Goal: Task Accomplishment & Management: Use online tool/utility

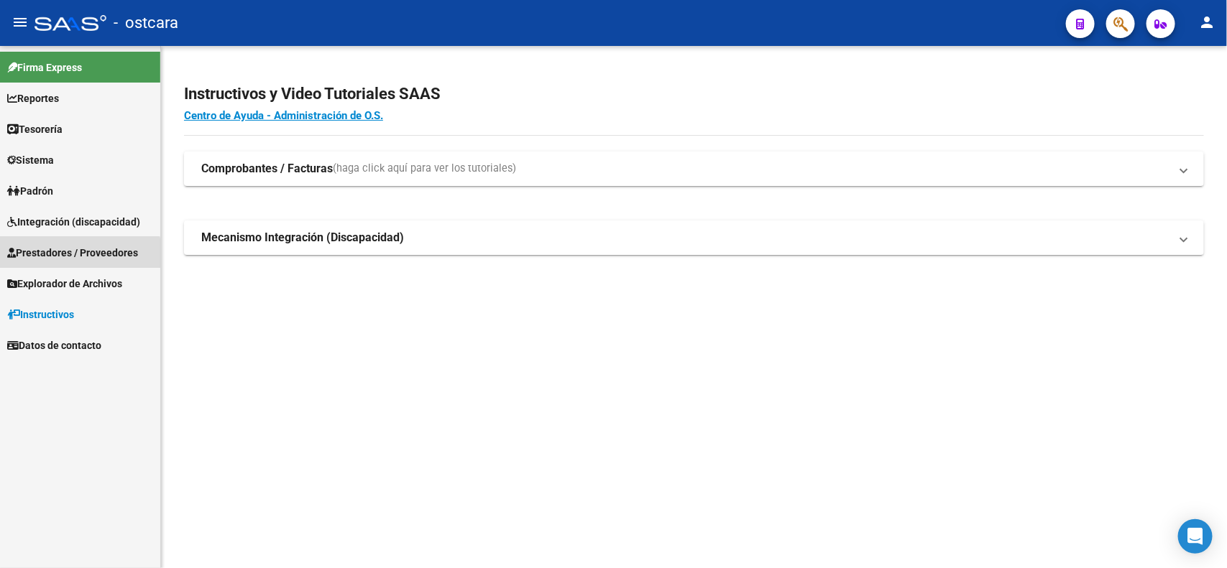
click at [76, 257] on span "Prestadores / Proveedores" at bounding box center [72, 253] width 131 height 16
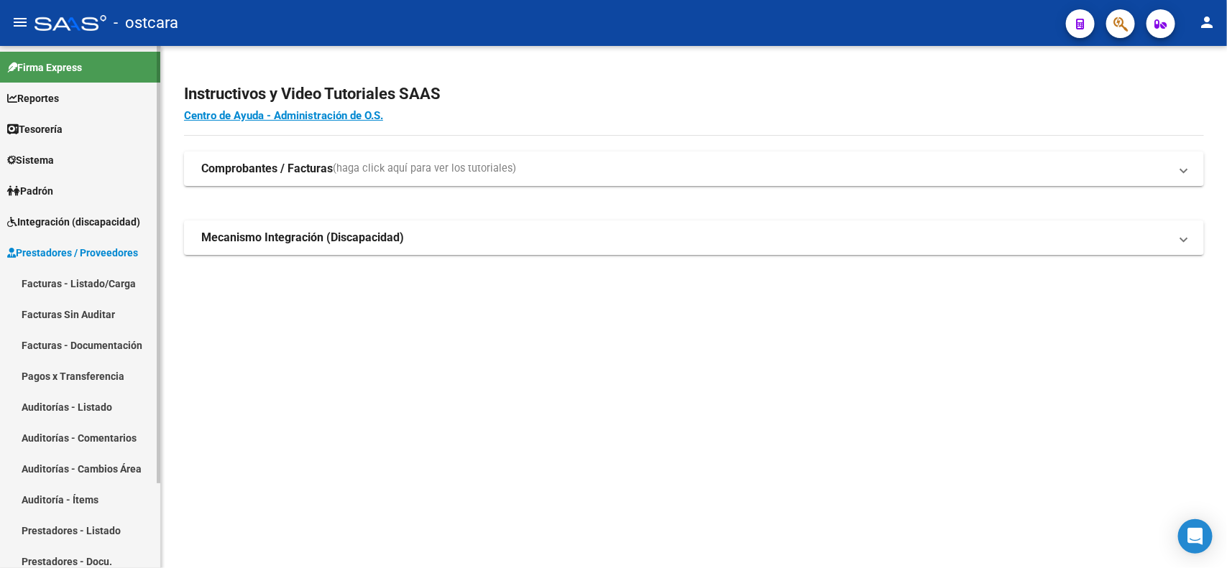
click at [76, 221] on span "Integración (discapacidad)" at bounding box center [73, 222] width 133 height 16
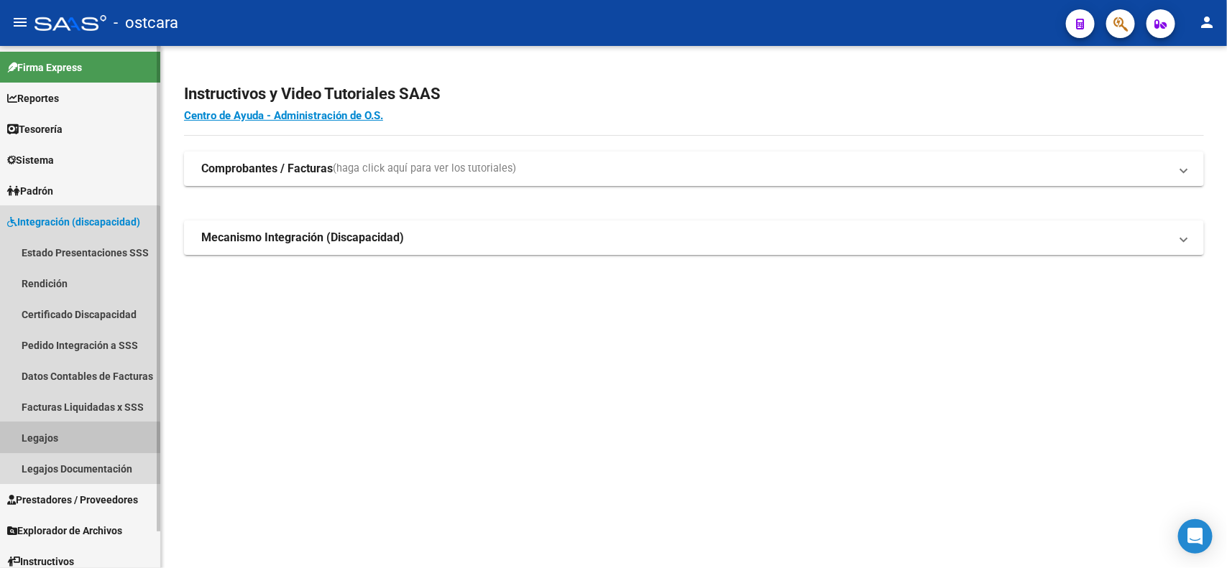
click at [61, 440] on link "Legajos" at bounding box center [80, 438] width 160 height 31
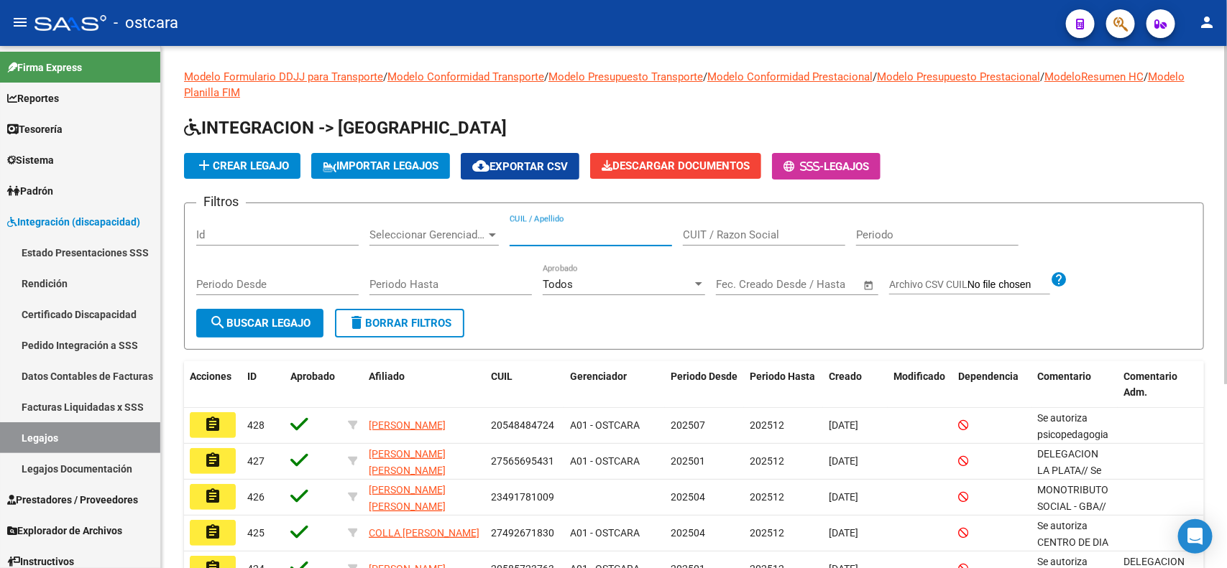
click at [546, 236] on input "CUIL / Apellido" at bounding box center [591, 235] width 162 height 13
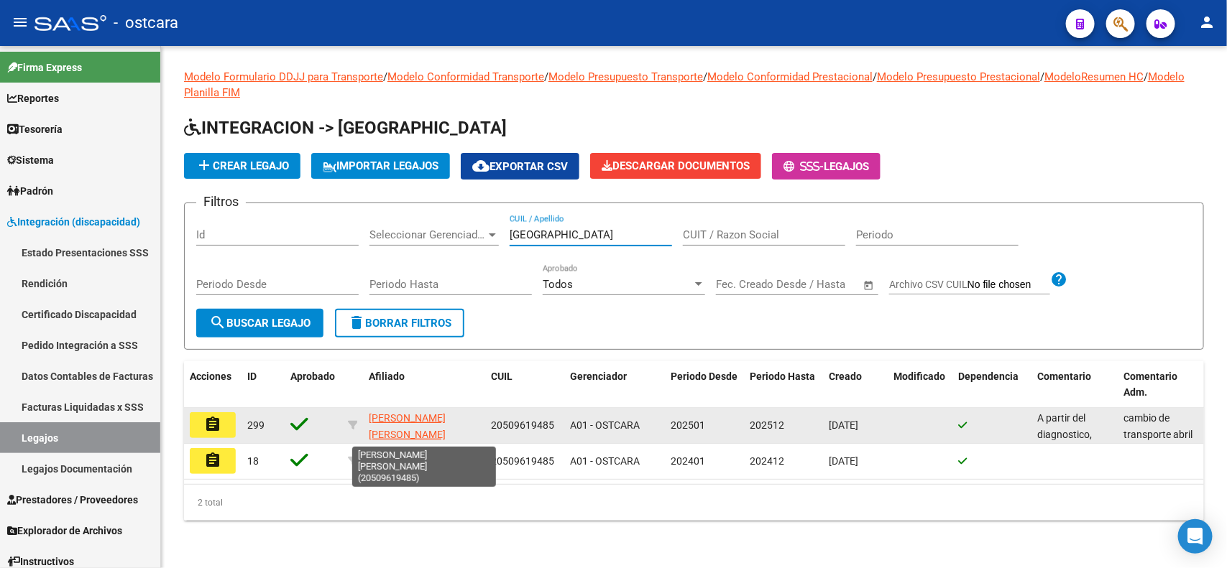
scroll to position [1, 0]
type input "VILLALBA"
click at [206, 426] on mat-icon "assignment" at bounding box center [212, 424] width 17 height 17
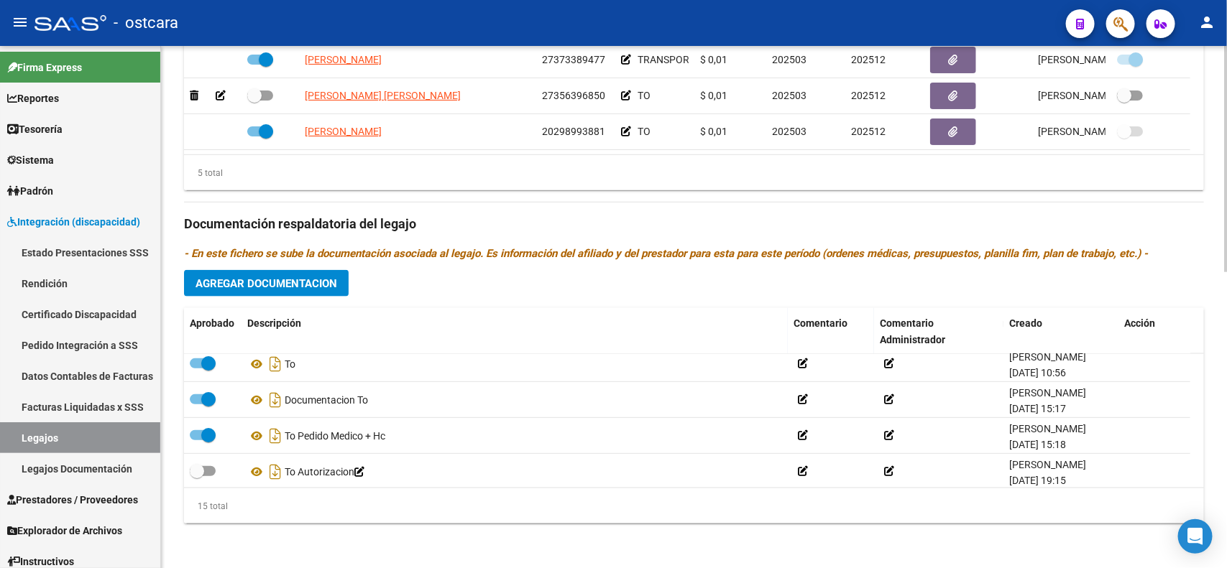
scroll to position [410, 0]
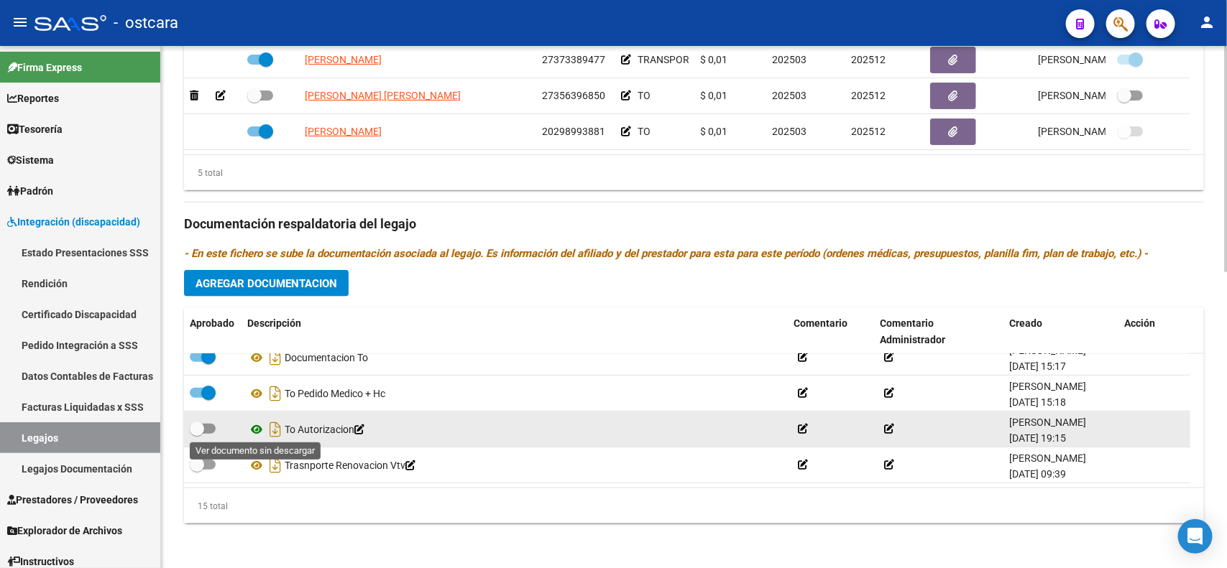
click at [254, 433] on icon at bounding box center [256, 429] width 19 height 17
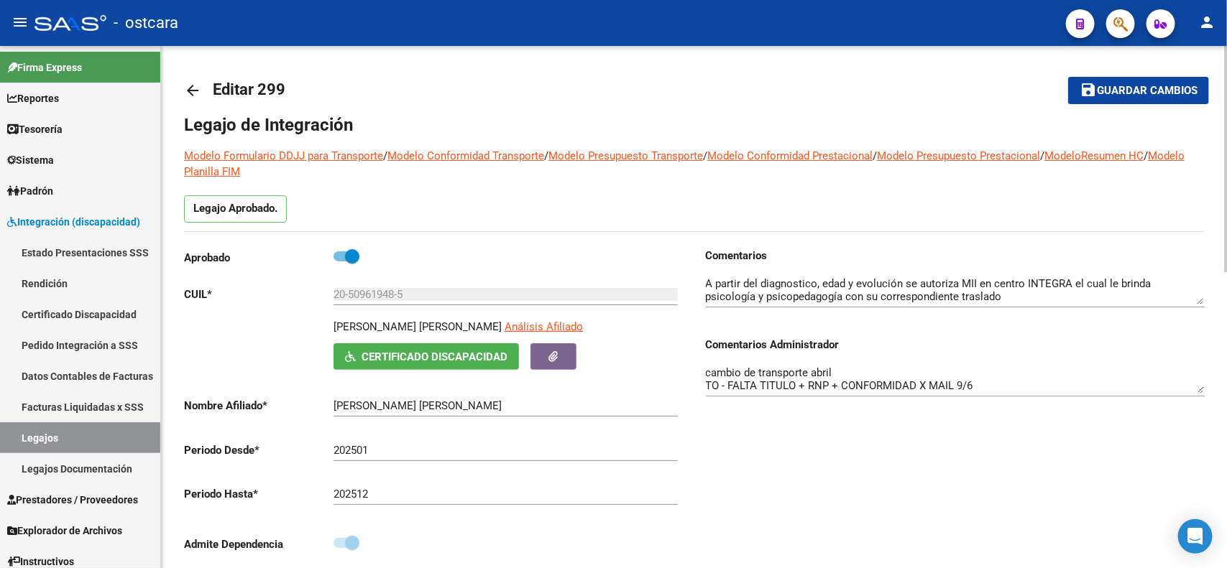
scroll to position [0, 0]
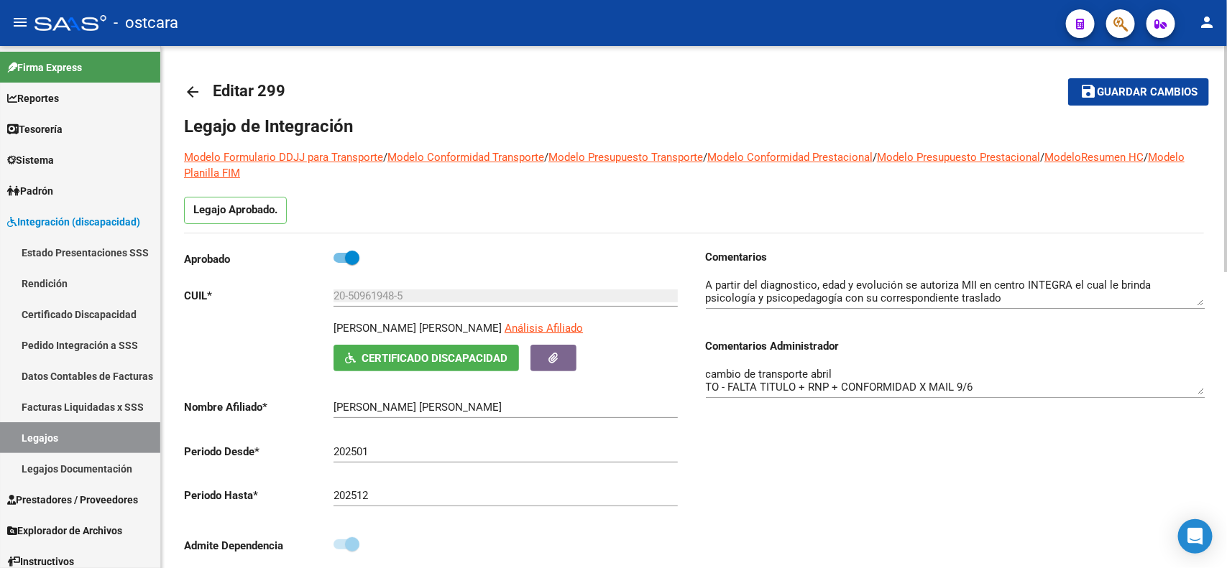
click at [195, 91] on mat-icon "arrow_back" at bounding box center [192, 91] width 17 height 17
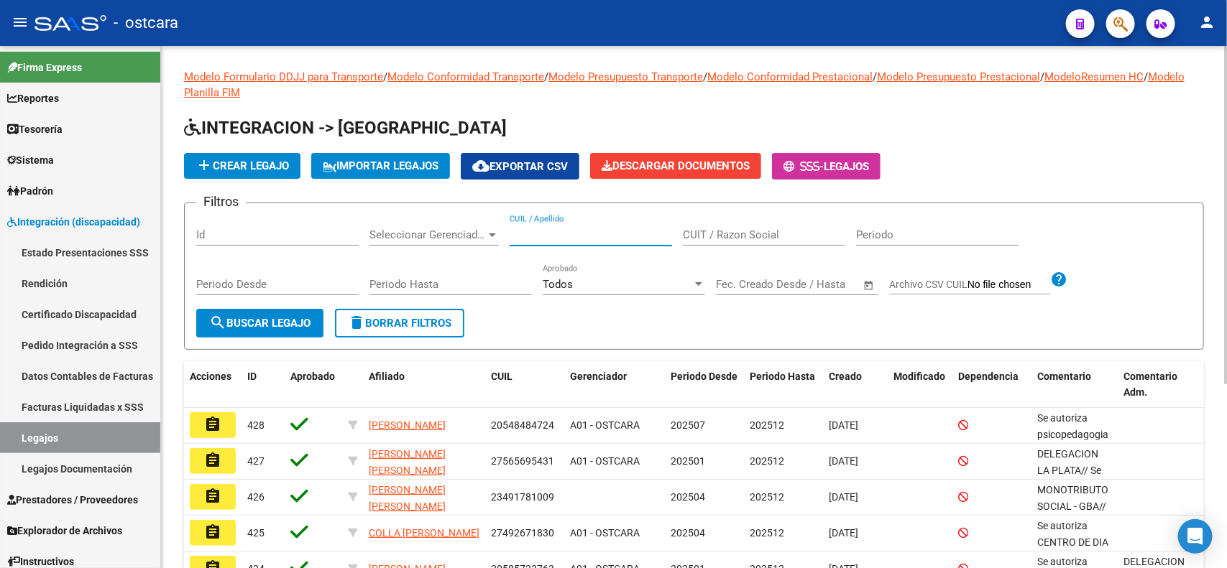
click at [565, 232] on input "CUIL / Apellido" at bounding box center [591, 235] width 162 height 13
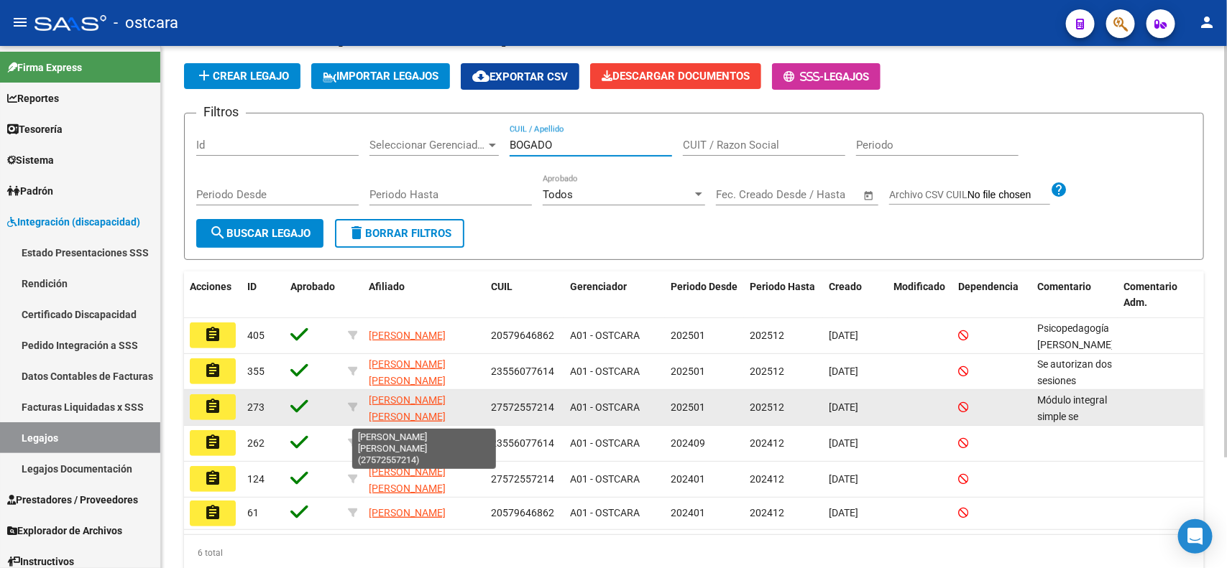
scroll to position [1, 0]
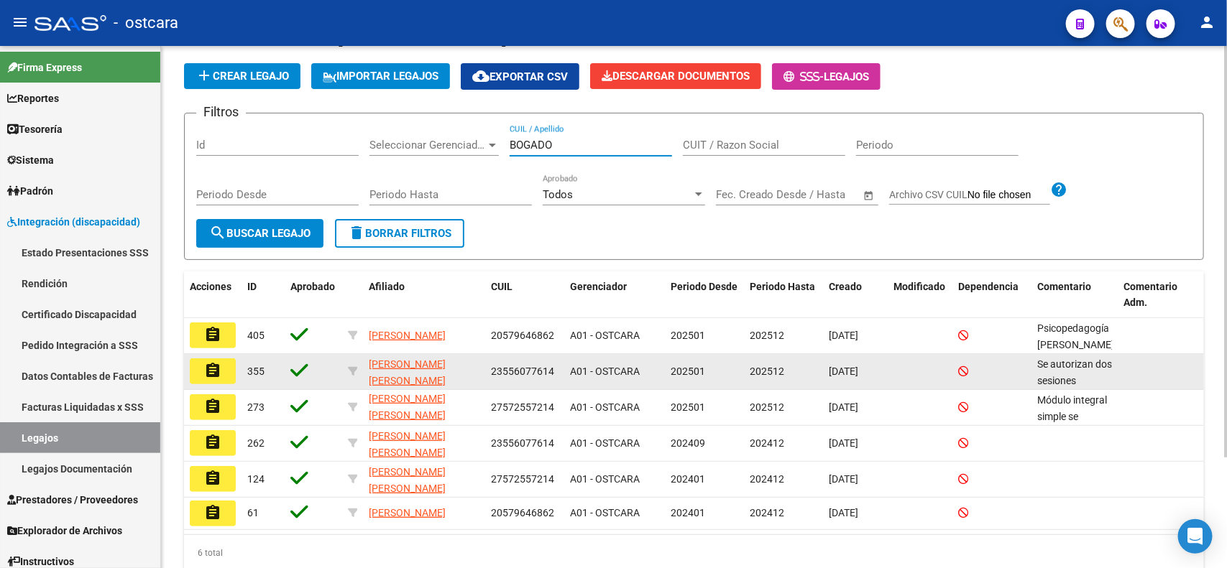
type input "BOGADO"
click at [207, 374] on mat-icon "assignment" at bounding box center [212, 370] width 17 height 17
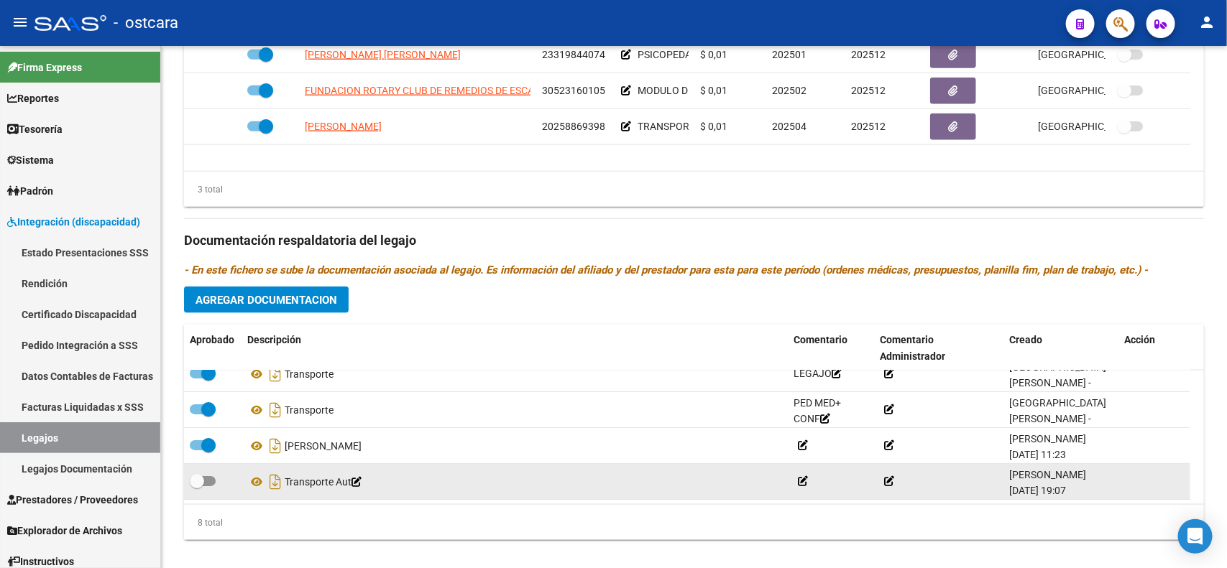
scroll to position [681, 0]
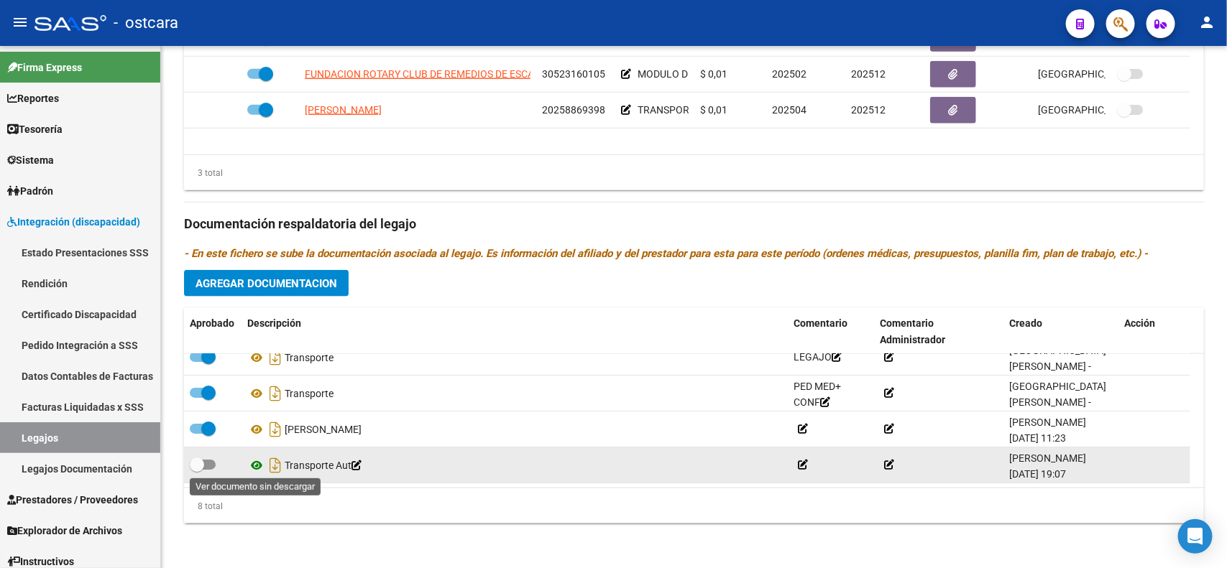
click at [257, 469] on icon at bounding box center [256, 465] width 19 height 17
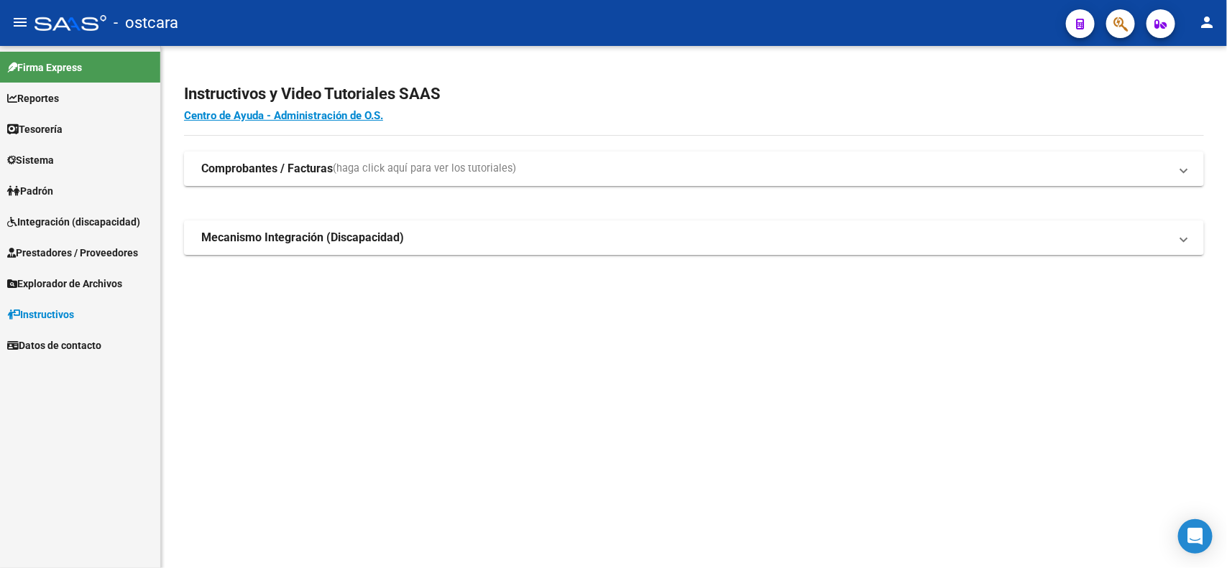
drag, startPoint x: 0, startPoint y: 0, endPoint x: 56, endPoint y: 249, distance: 255.6
click at [56, 249] on span "Prestadores / Proveedores" at bounding box center [72, 253] width 131 height 16
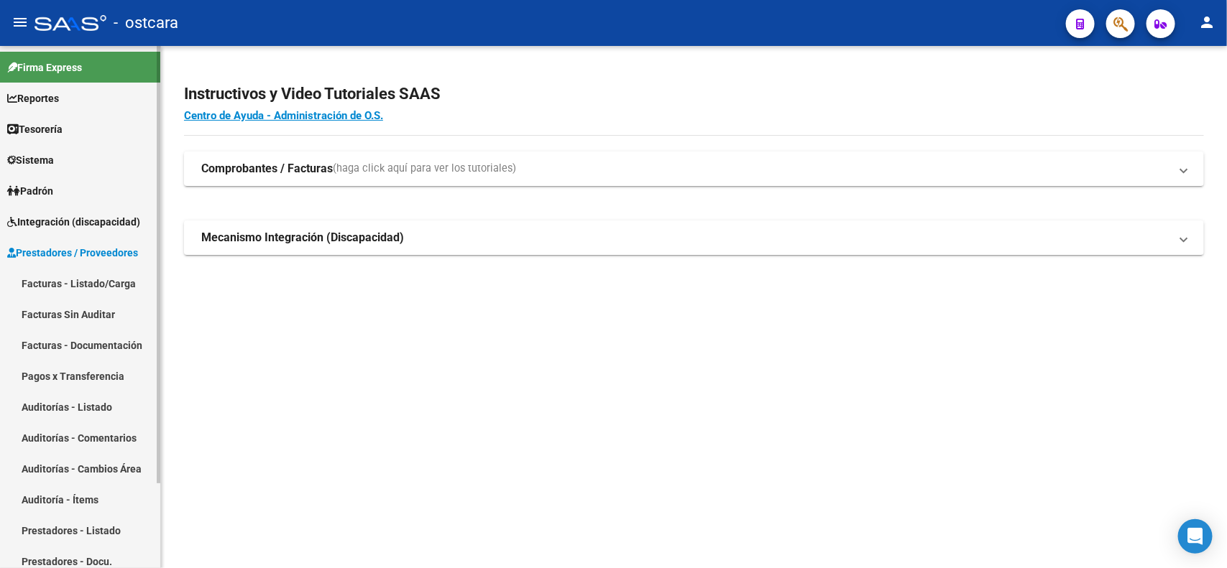
click at [94, 281] on link "Facturas - Listado/Carga" at bounding box center [80, 283] width 160 height 31
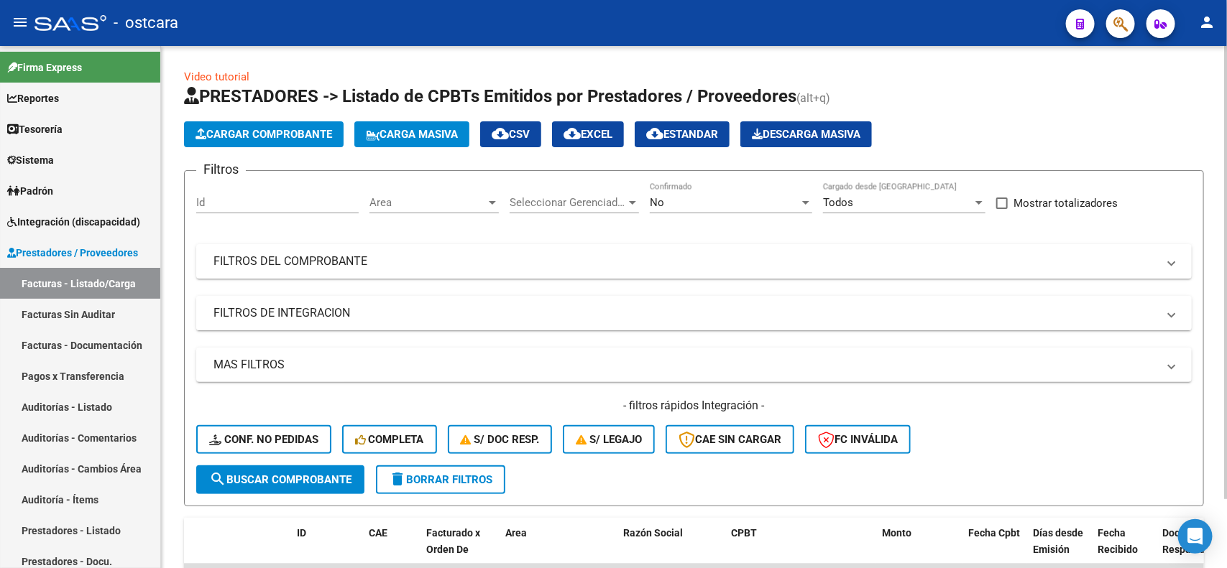
click at [383, 316] on mat-panel-title "FILTROS DE INTEGRACION" at bounding box center [685, 313] width 944 height 16
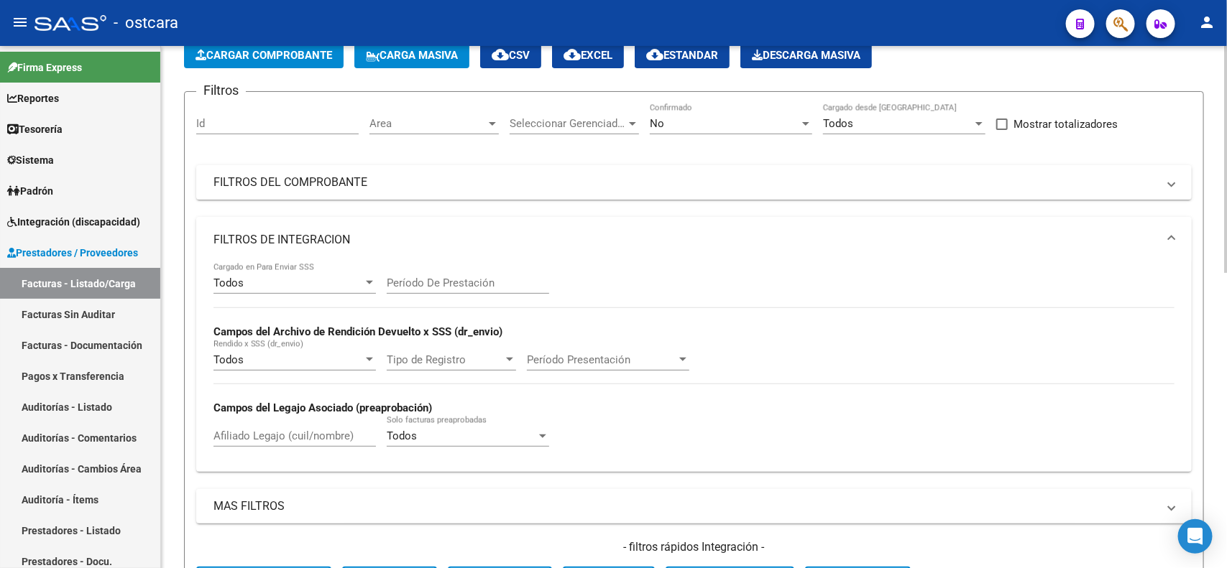
scroll to position [270, 0]
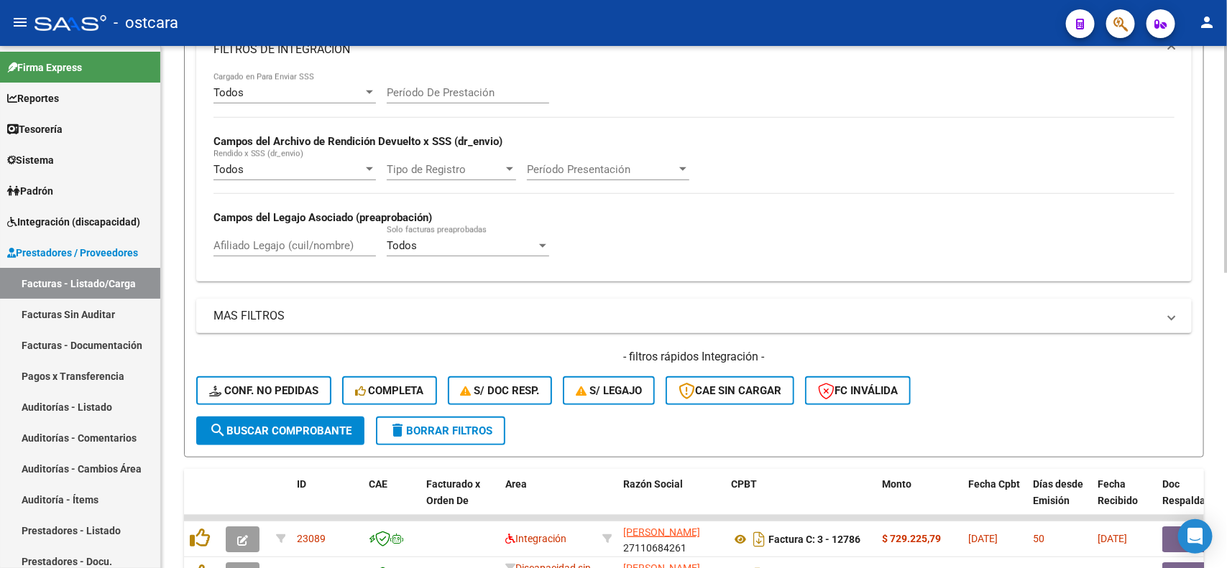
click at [486, 435] on button "delete Borrar Filtros" at bounding box center [440, 431] width 129 height 29
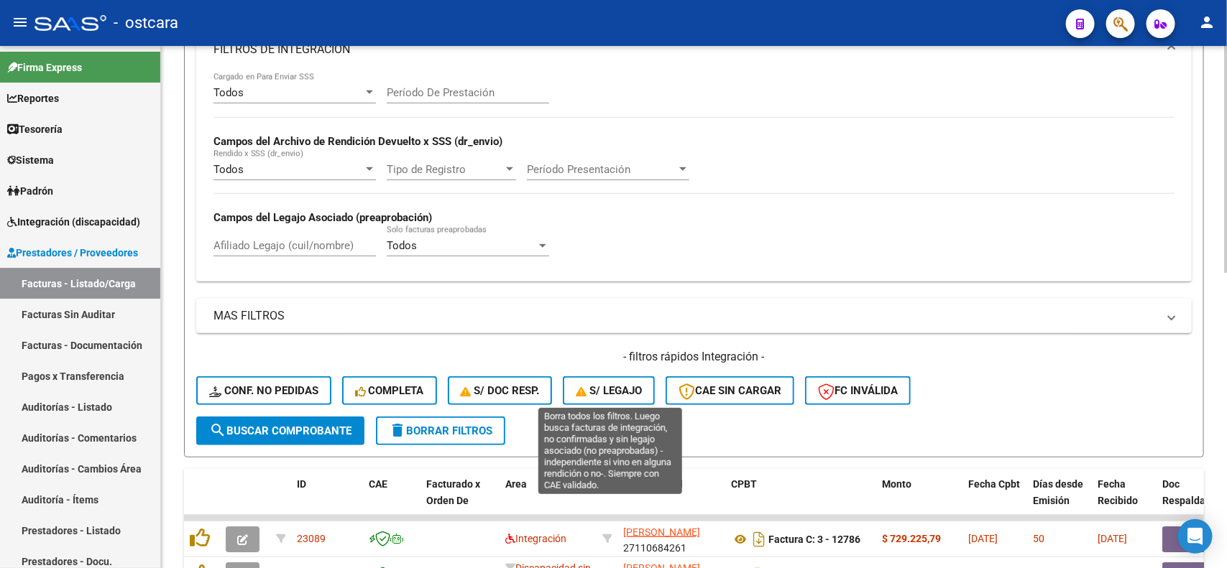
click at [602, 389] on span "S/ legajo" at bounding box center [609, 391] width 66 height 13
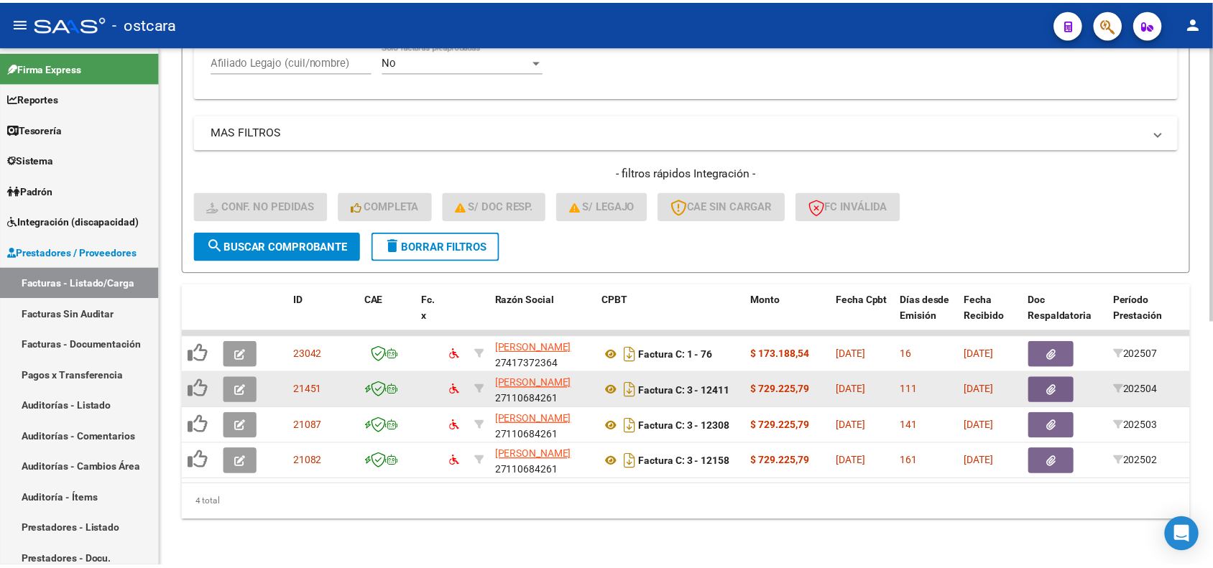
scroll to position [464, 0]
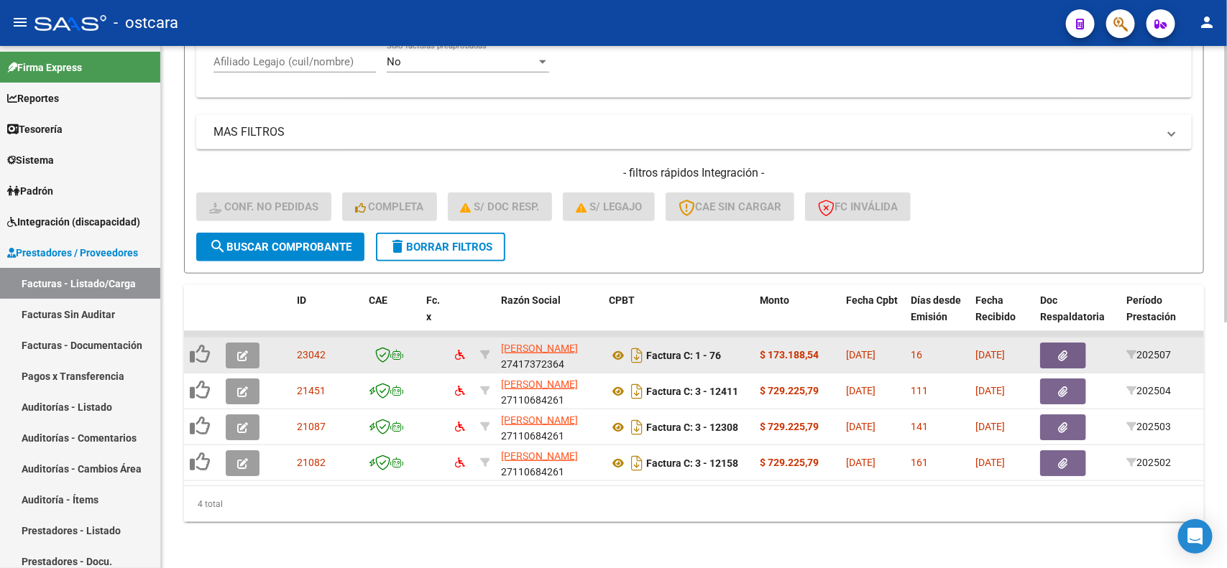
click at [237, 351] on icon "button" at bounding box center [242, 356] width 11 height 11
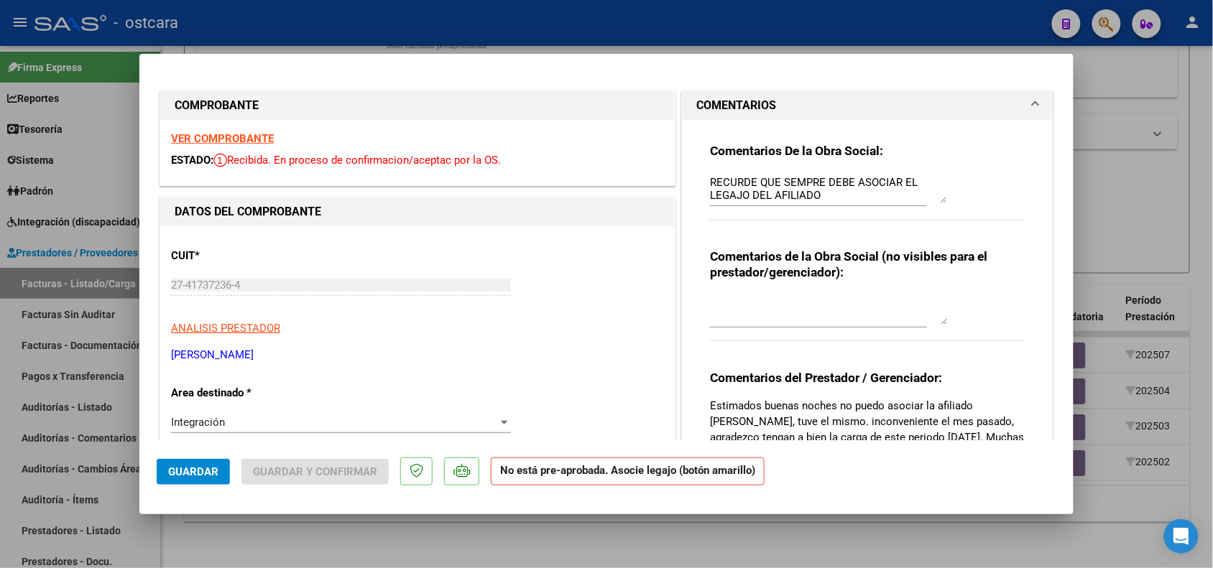
click at [208, 135] on strong "VER COMPROBANTE" at bounding box center [222, 138] width 103 height 13
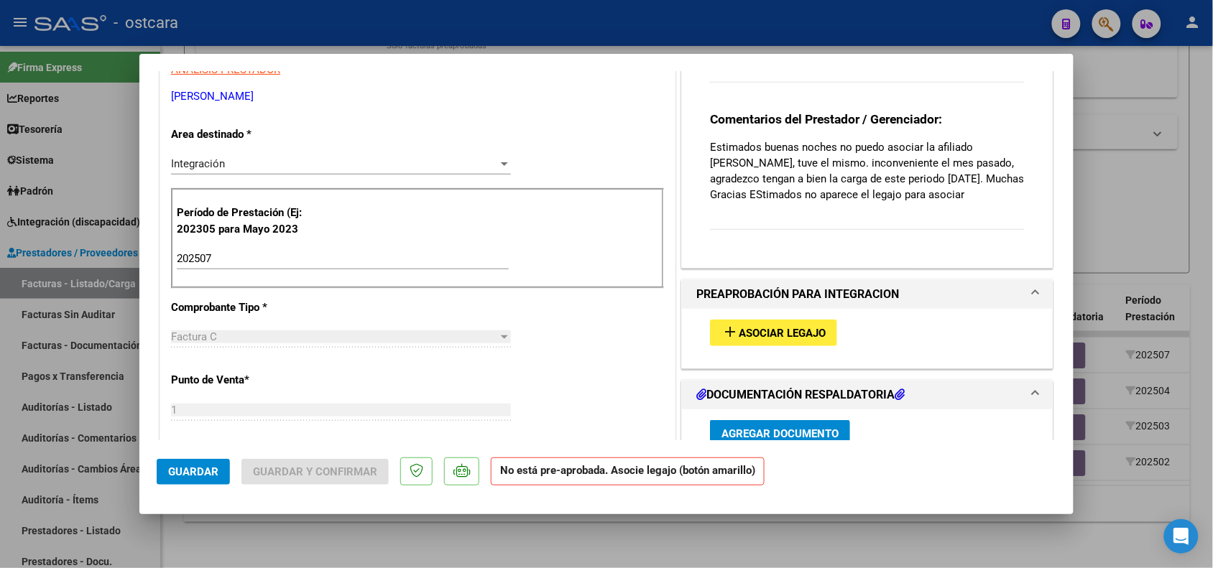
scroll to position [270, 0]
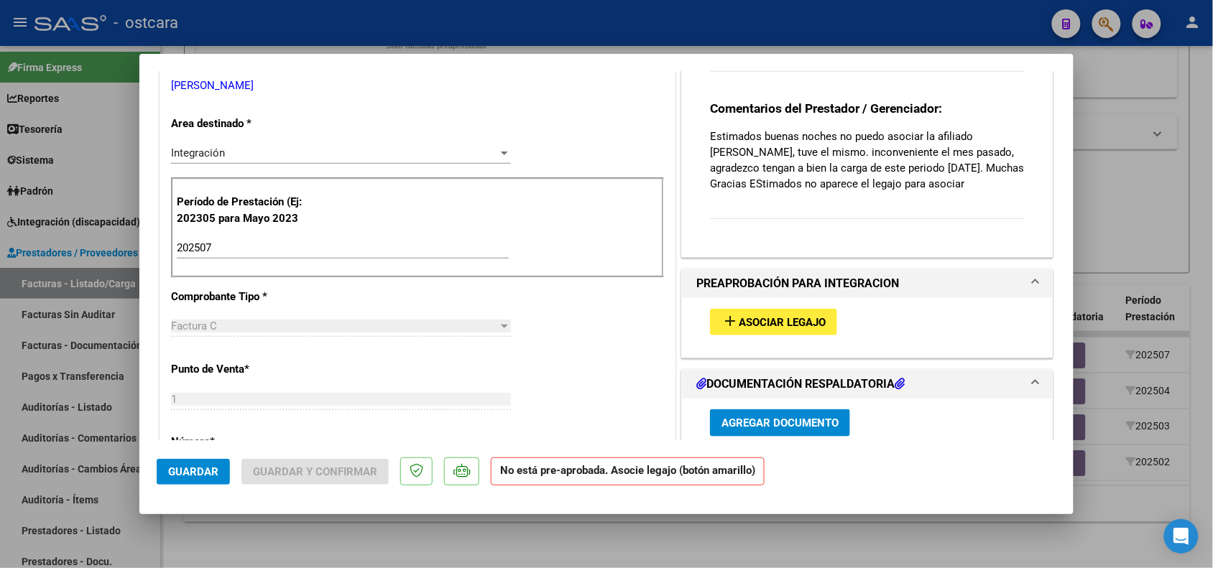
click at [758, 332] on button "add Asociar Legajo" at bounding box center [773, 322] width 127 height 27
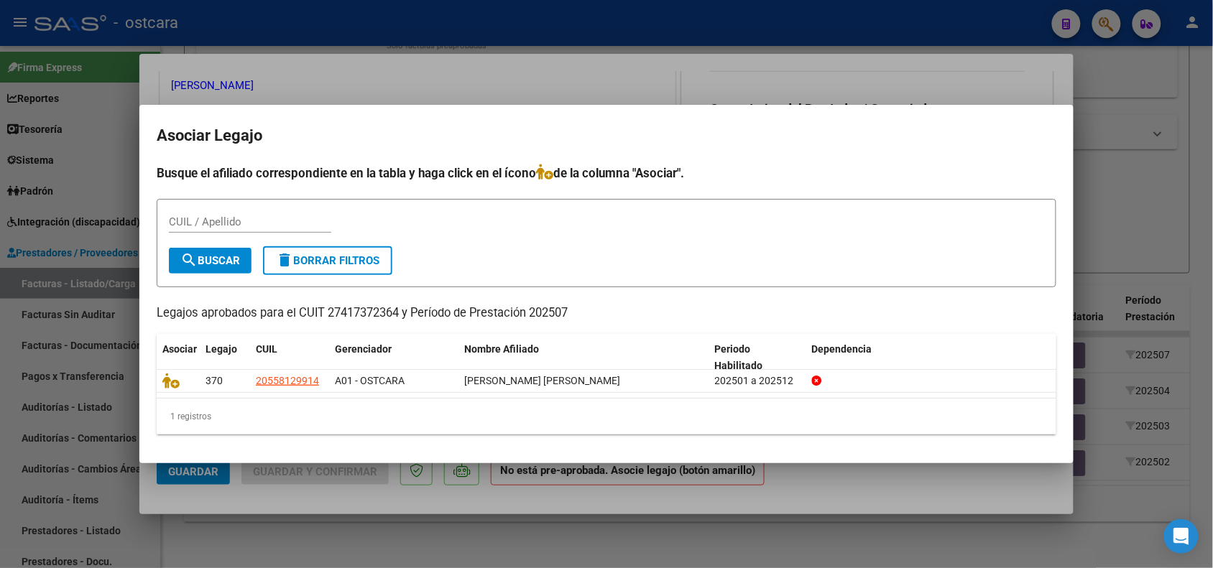
click at [1151, 149] on div at bounding box center [606, 284] width 1213 height 568
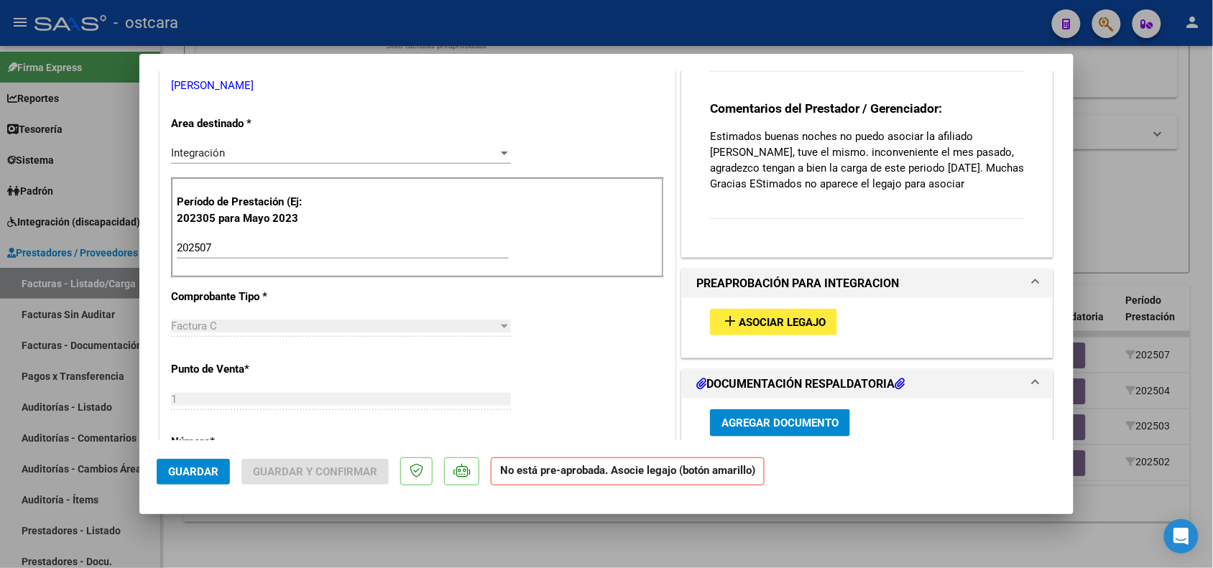
click at [1138, 229] on div at bounding box center [606, 284] width 1213 height 568
type input "$ 0,00"
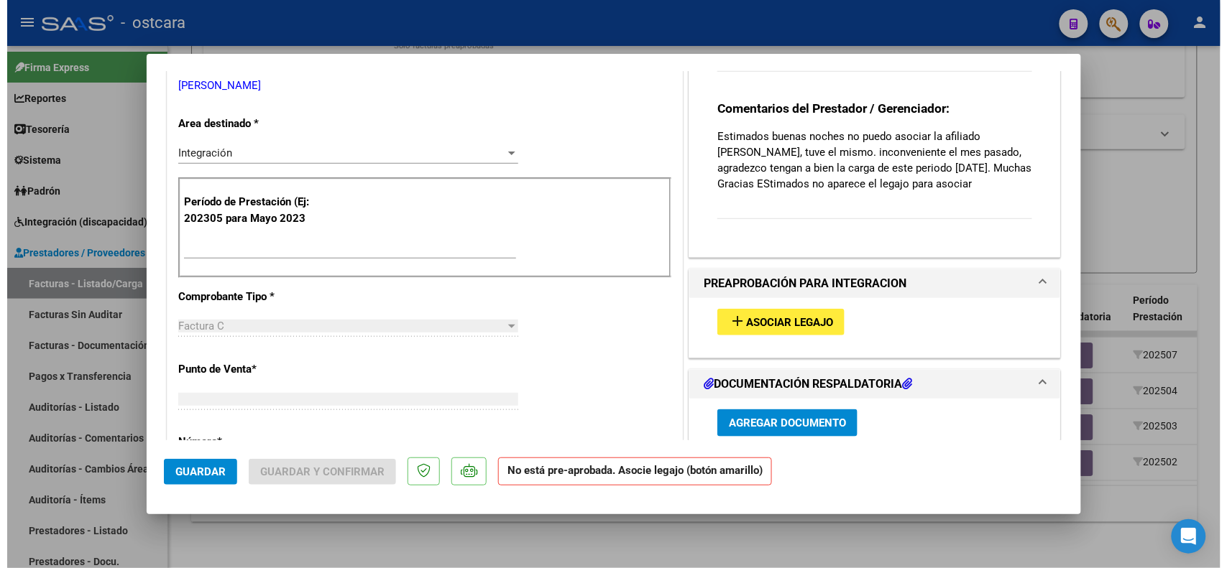
scroll to position [259, 0]
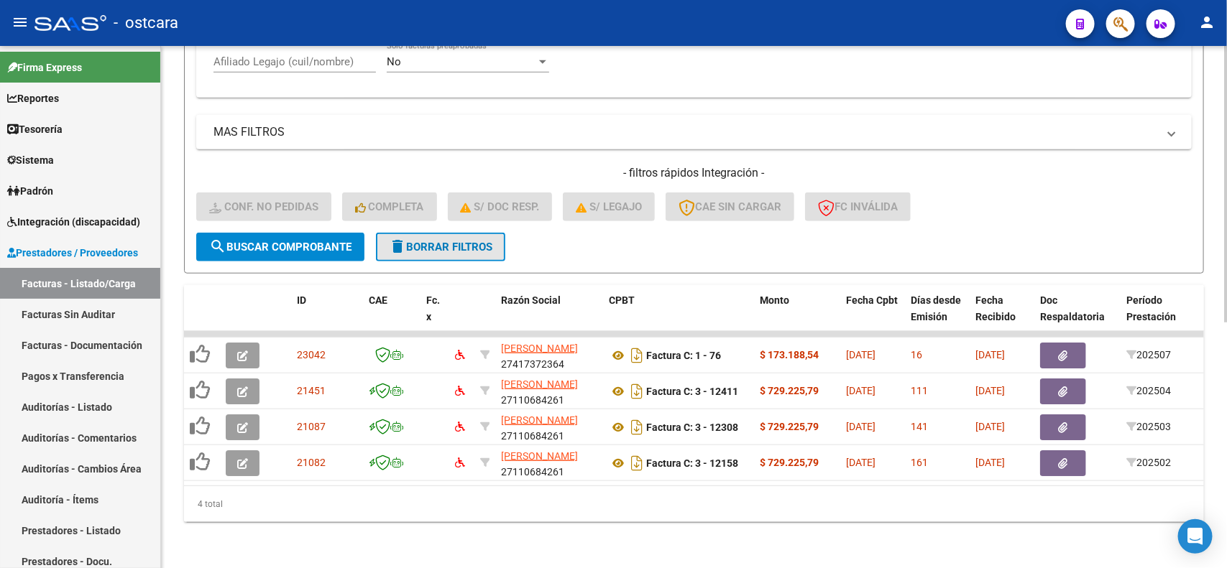
click at [455, 241] on span "delete Borrar Filtros" at bounding box center [440, 247] width 103 height 13
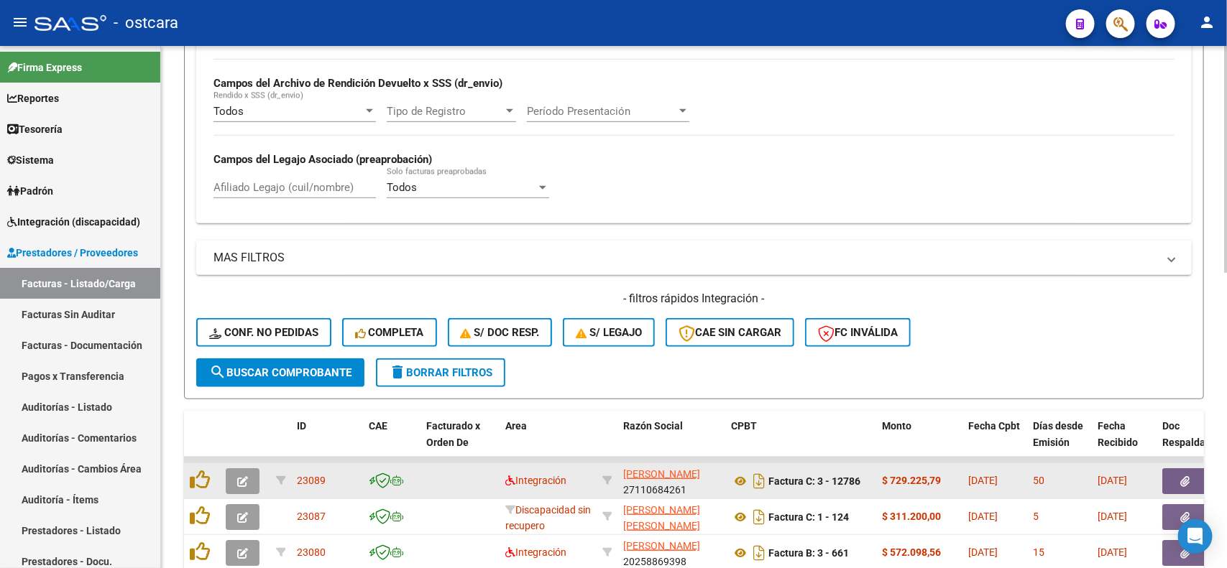
scroll to position [464, 0]
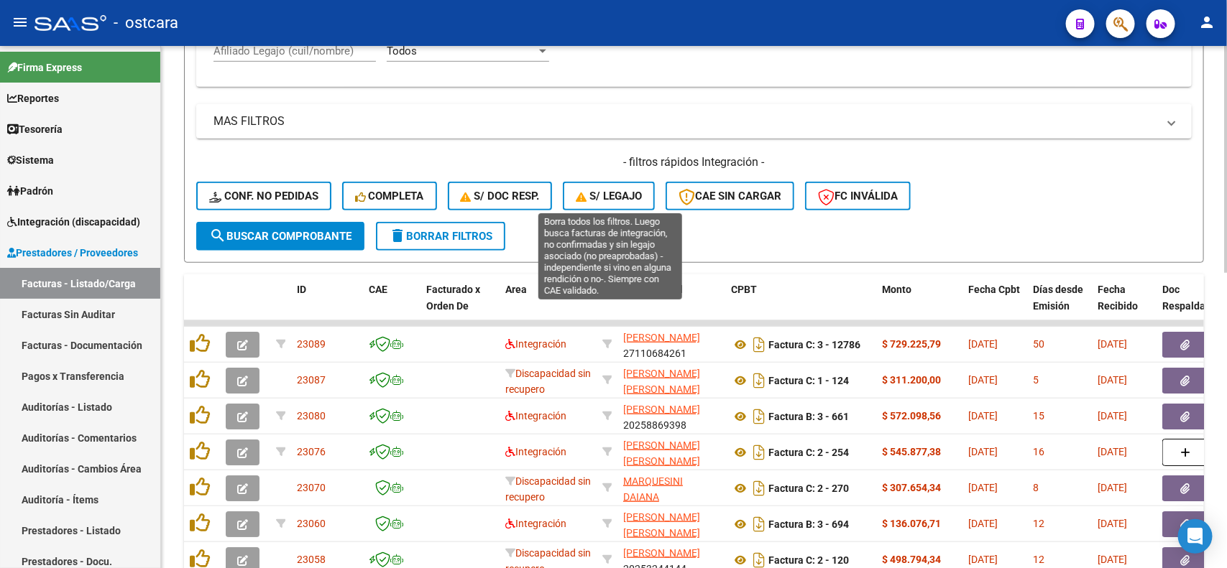
click at [605, 199] on span "S/ legajo" at bounding box center [609, 196] width 66 height 13
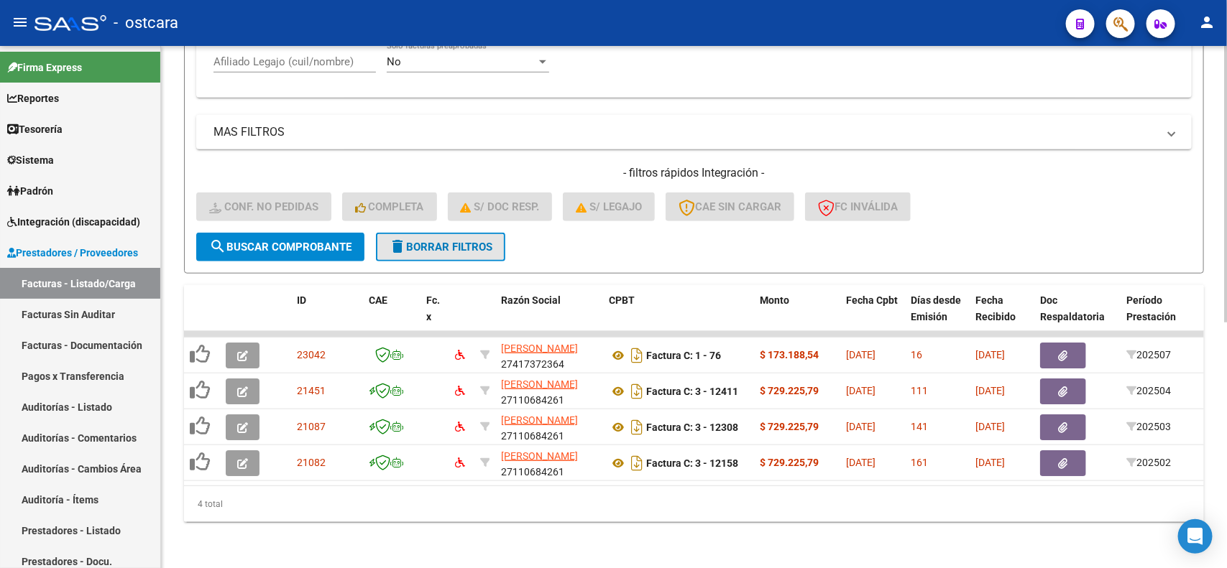
click at [464, 241] on span "delete Borrar Filtros" at bounding box center [440, 247] width 103 height 13
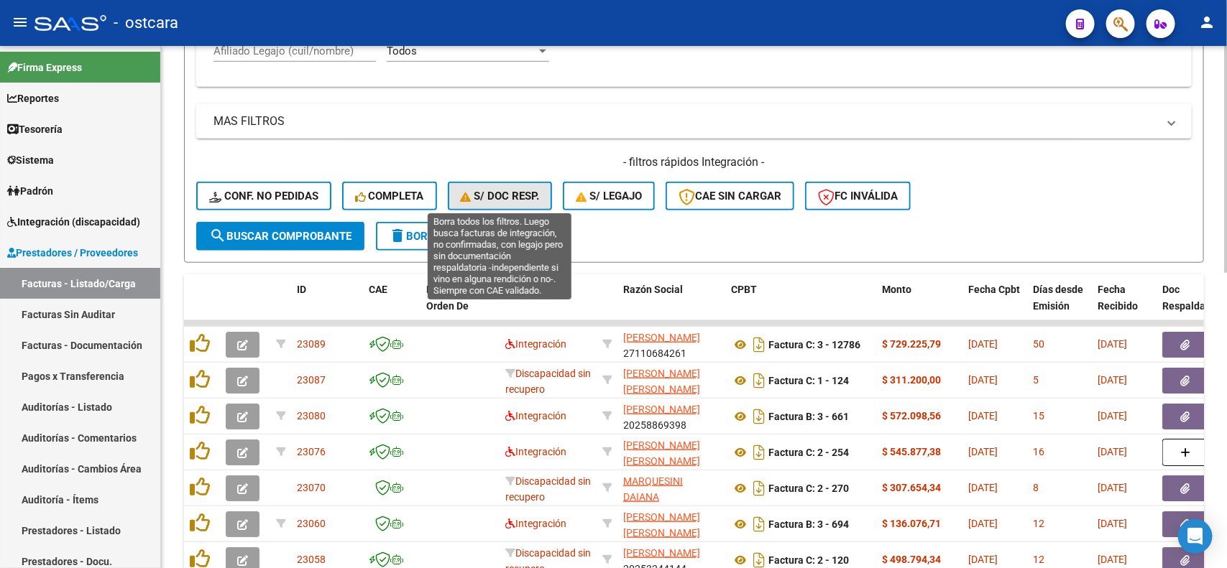
click at [515, 194] on span "S/ Doc Resp." at bounding box center [500, 196] width 79 height 13
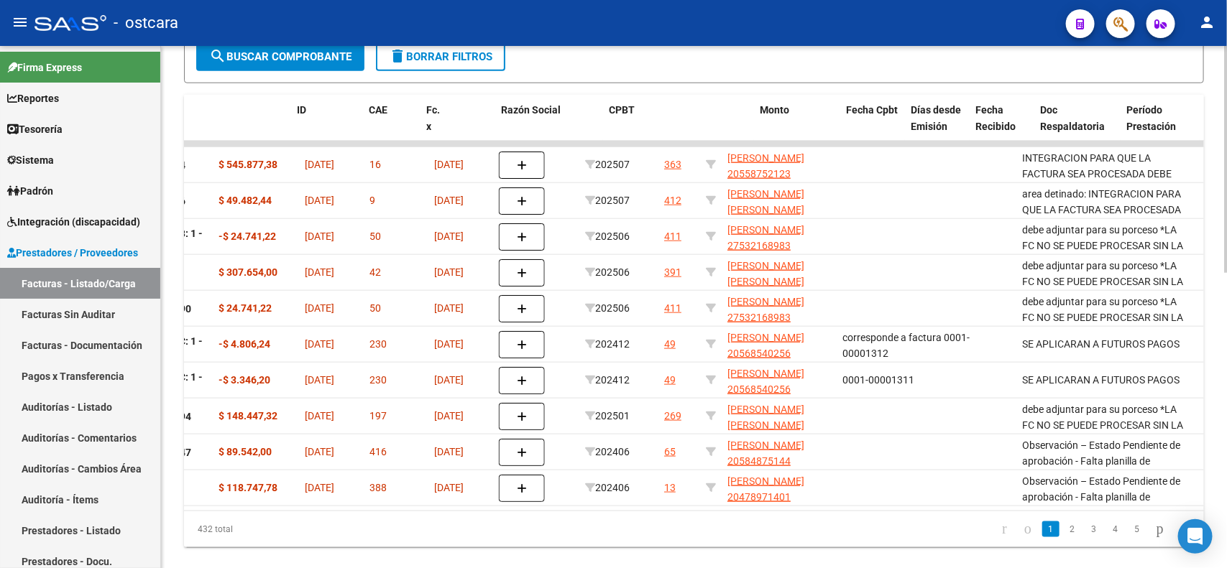
scroll to position [0, 0]
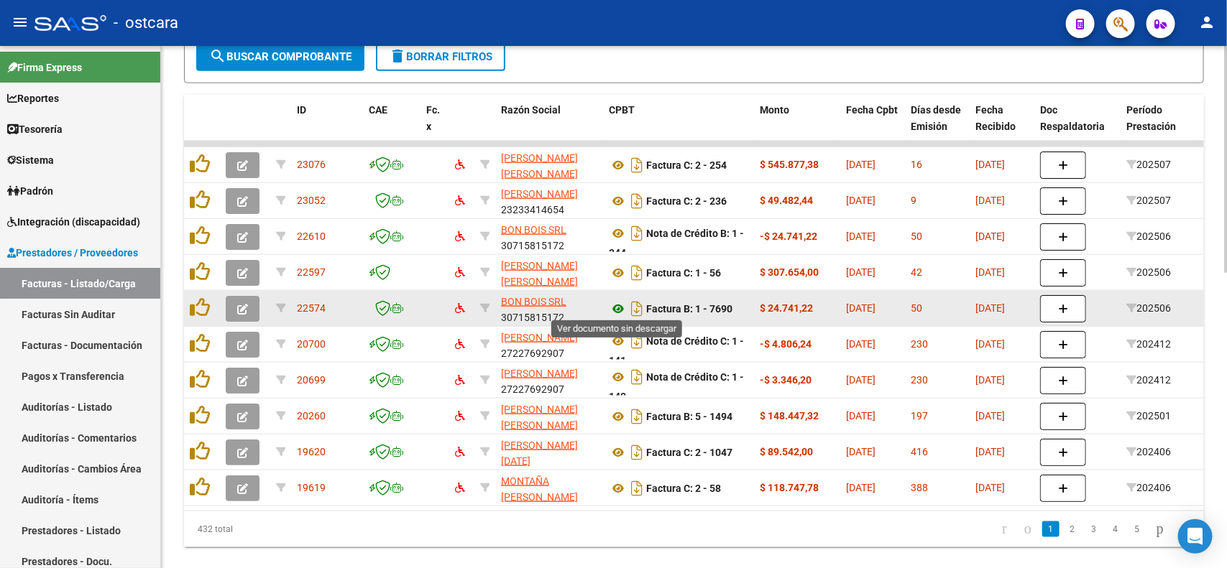
click at [620, 309] on icon at bounding box center [618, 308] width 19 height 17
click at [234, 302] on button "button" at bounding box center [243, 309] width 34 height 26
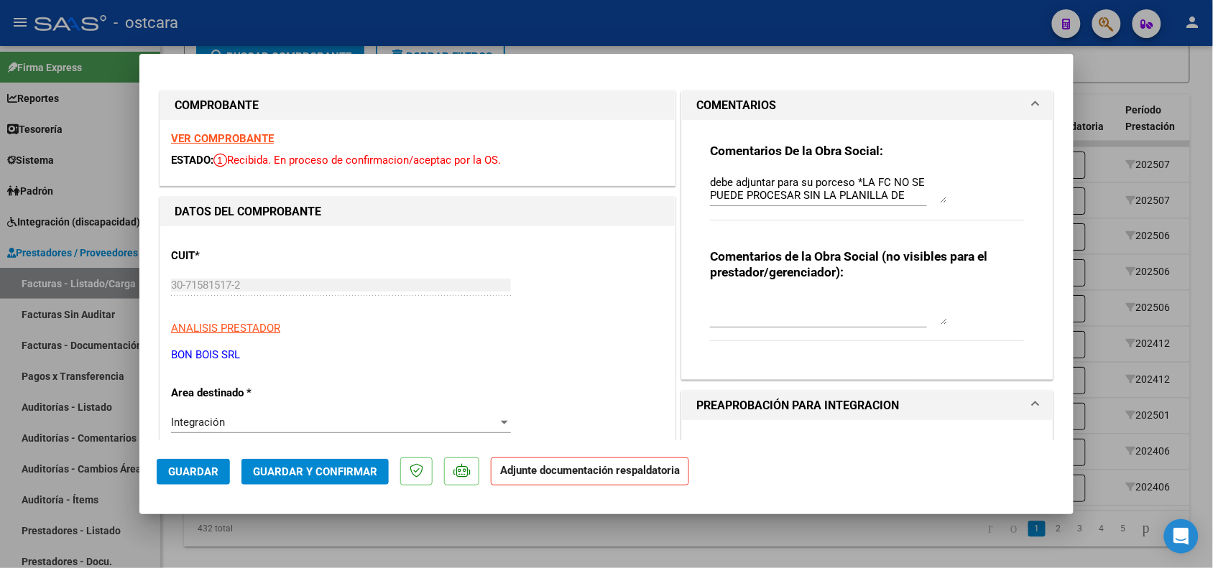
click at [254, 426] on div "Integración" at bounding box center [334, 422] width 327 height 13
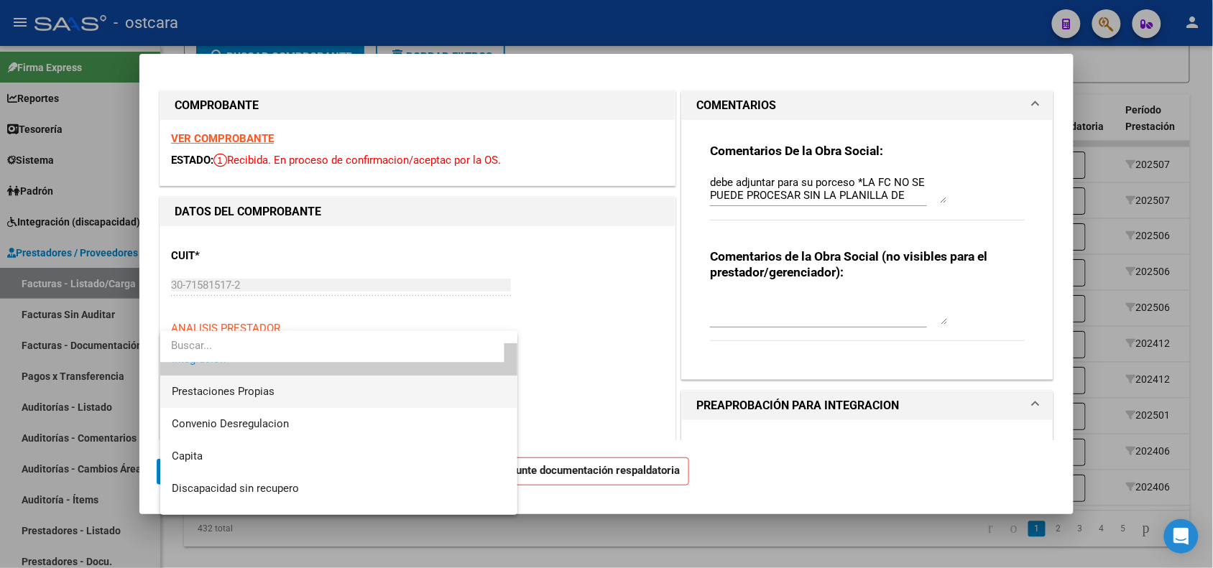
scroll to position [139, 0]
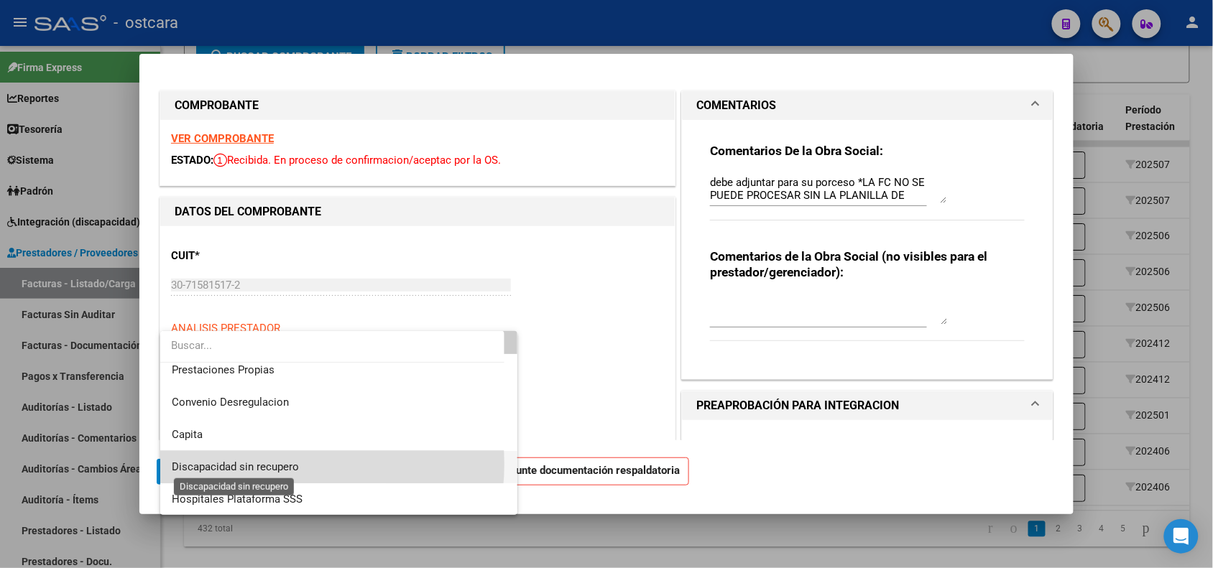
click at [262, 464] on span "Discapacidad sin recupero" at bounding box center [235, 467] width 127 height 13
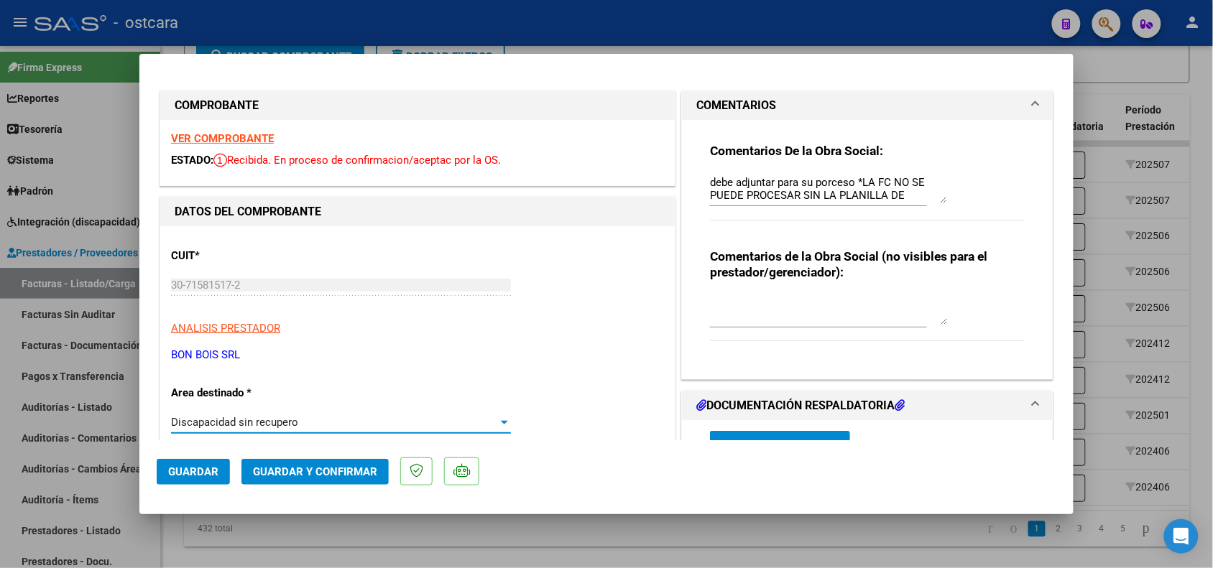
click at [199, 473] on span "Guardar" at bounding box center [193, 472] width 50 height 13
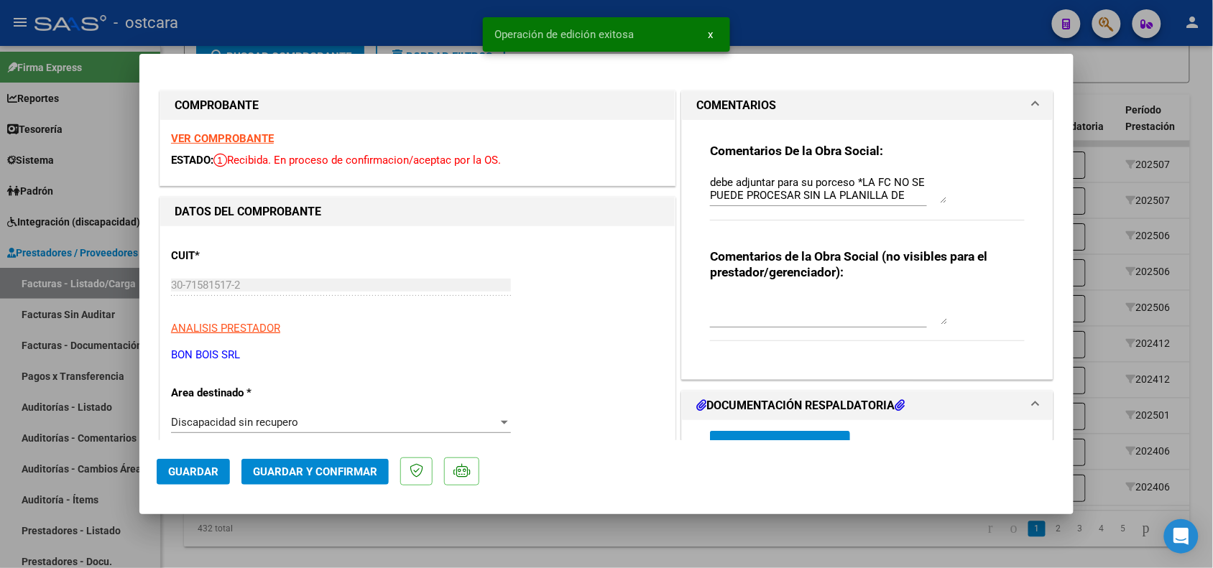
click at [1116, 221] on div at bounding box center [606, 284] width 1213 height 568
type input "$ 0,00"
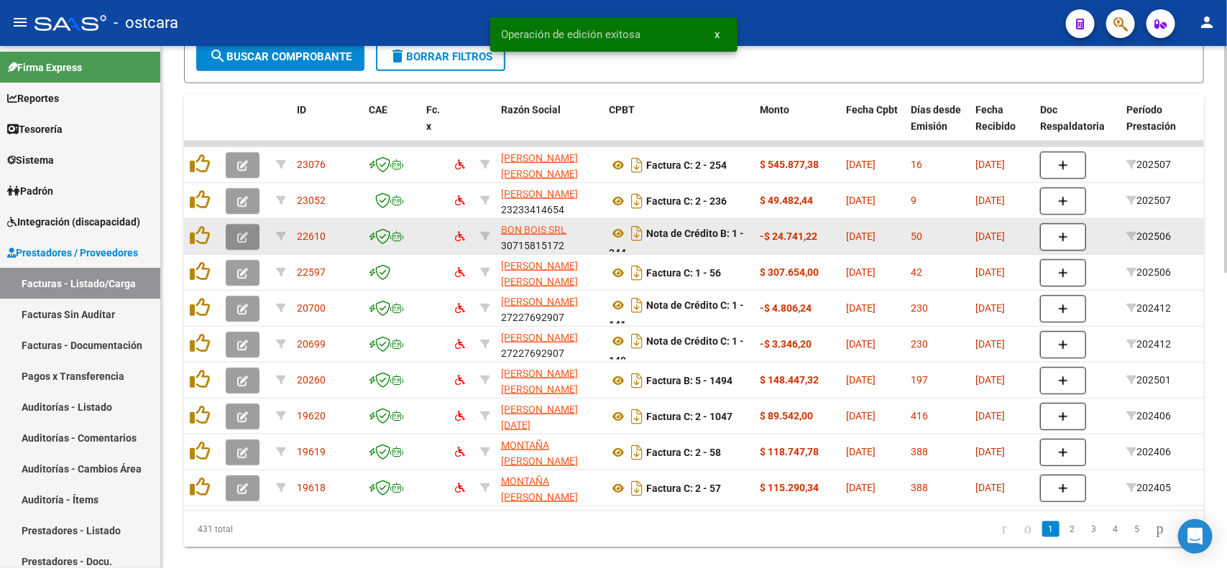
click at [241, 235] on icon "button" at bounding box center [242, 237] width 11 height 11
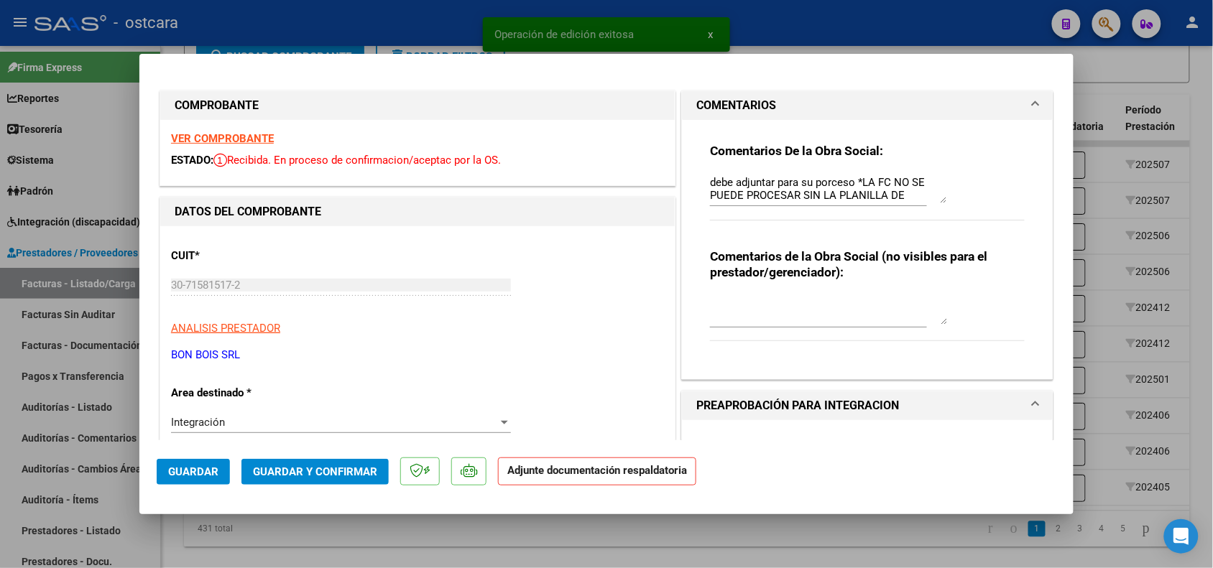
click at [322, 421] on div "Integración" at bounding box center [334, 422] width 327 height 13
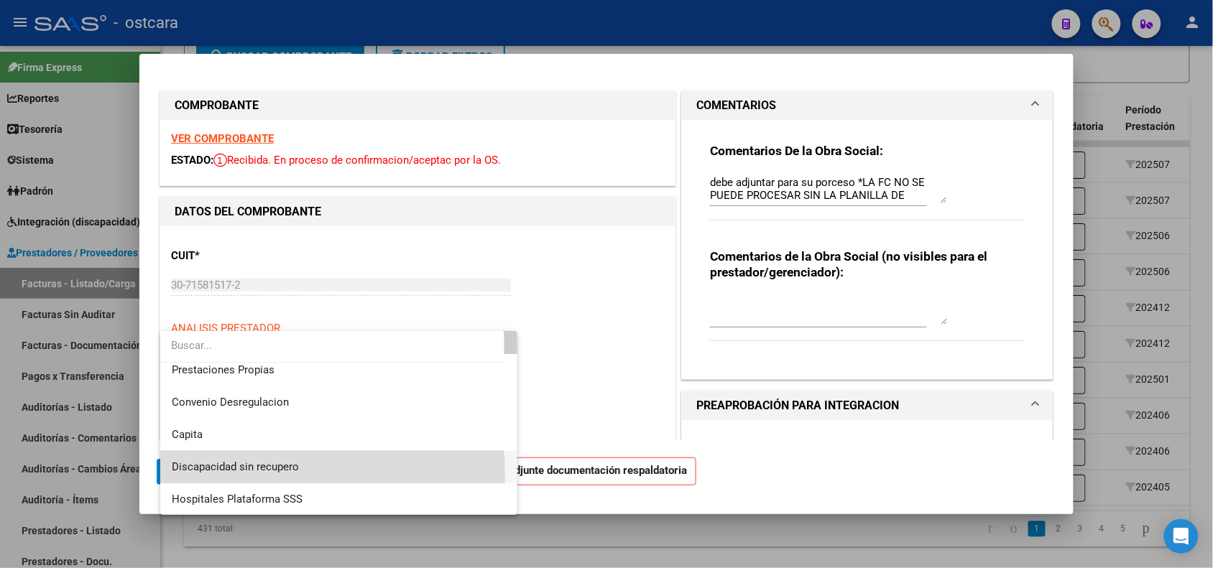
click at [288, 473] on span "Discapacidad sin recupero" at bounding box center [339, 467] width 335 height 32
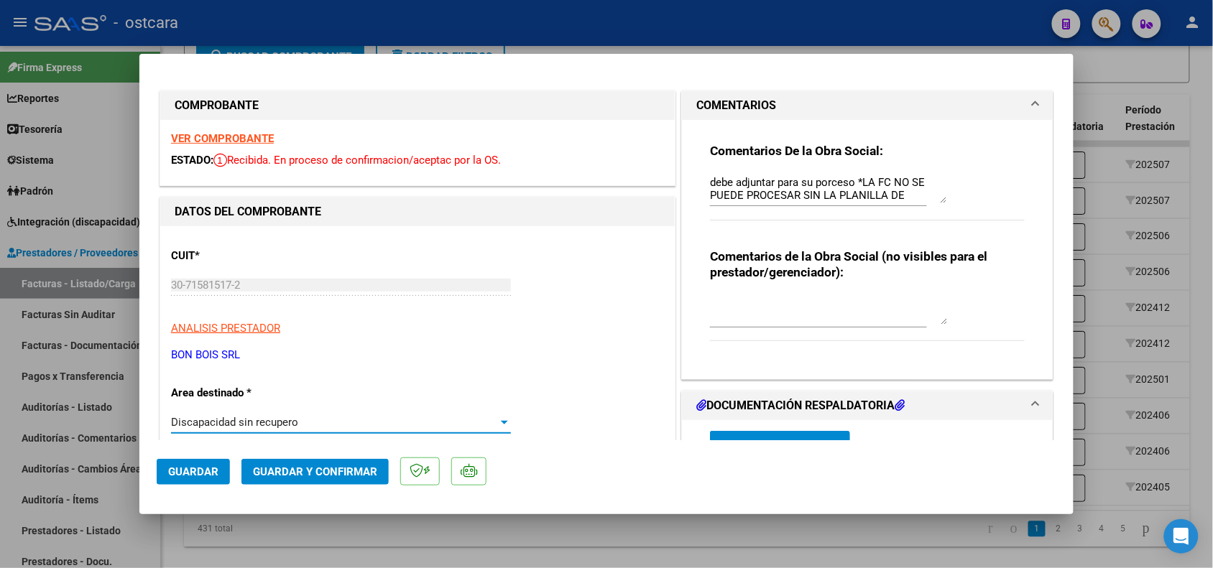
click at [188, 467] on span "Guardar" at bounding box center [193, 472] width 50 height 13
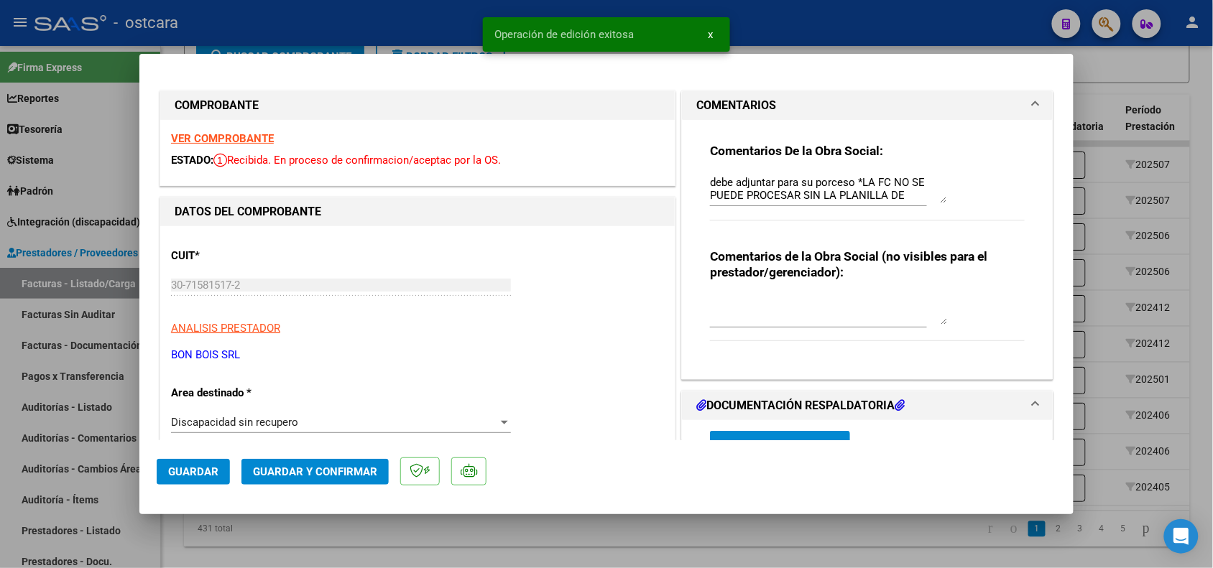
click at [1119, 188] on div at bounding box center [606, 284] width 1213 height 568
type input "$ 0,00"
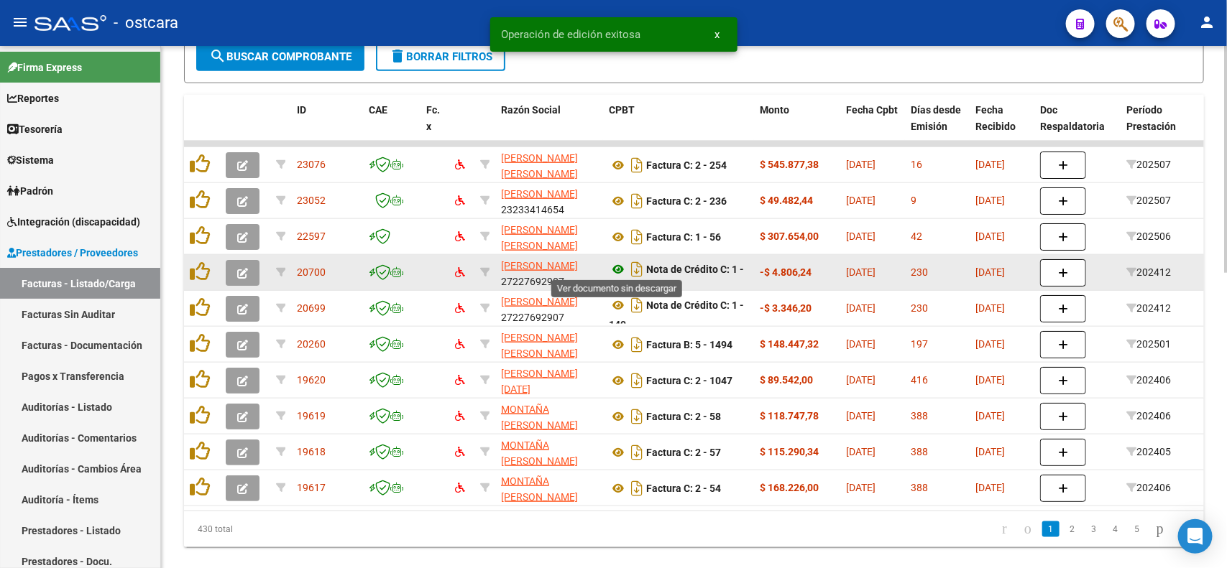
click at [616, 271] on icon at bounding box center [618, 269] width 19 height 17
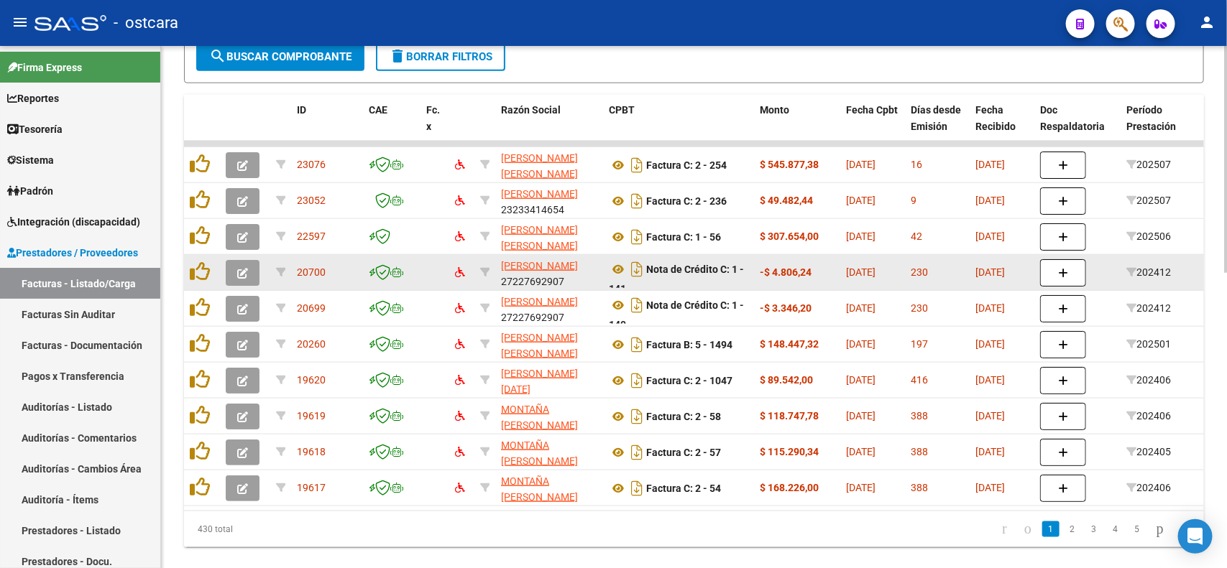
click at [255, 270] on button "button" at bounding box center [243, 273] width 34 height 26
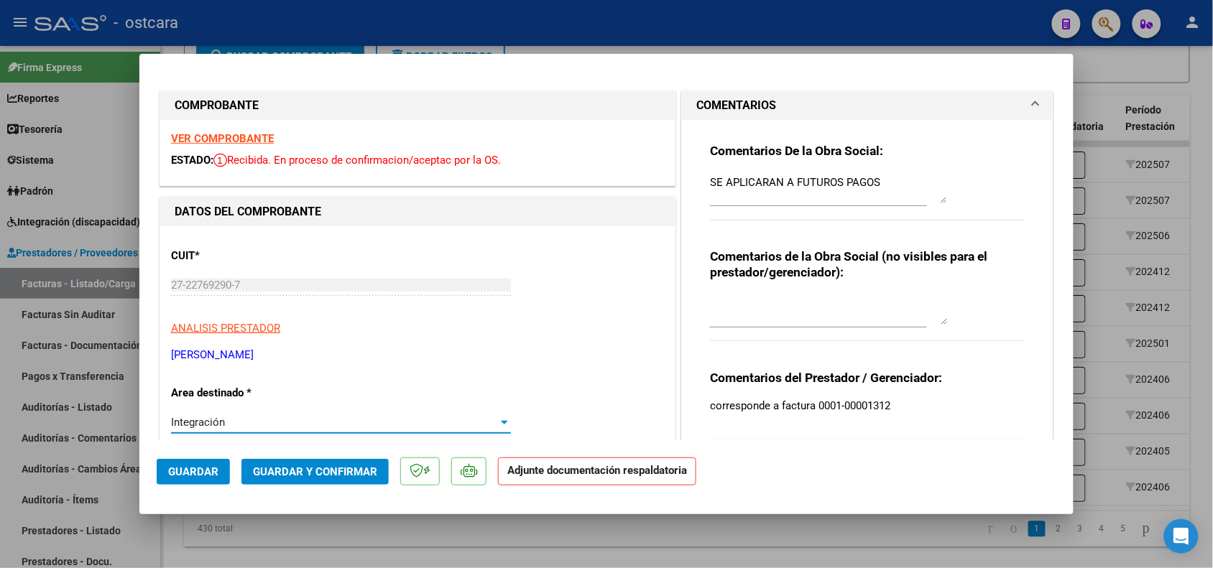
click at [302, 417] on div "Integración" at bounding box center [334, 422] width 327 height 13
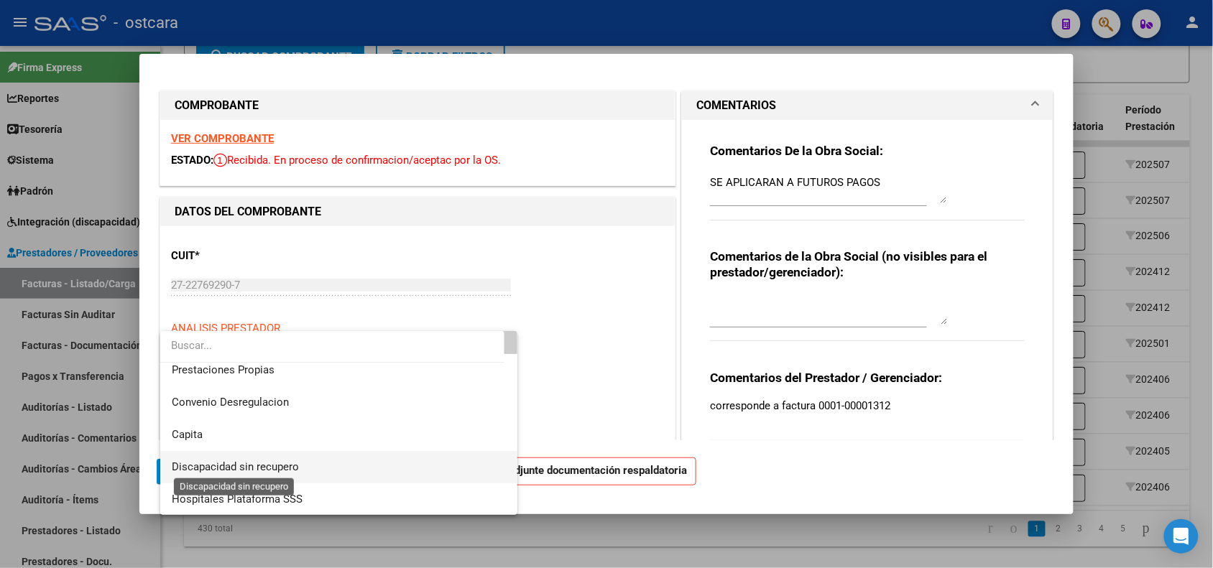
click at [279, 471] on span "Discapacidad sin recupero" at bounding box center [235, 467] width 127 height 13
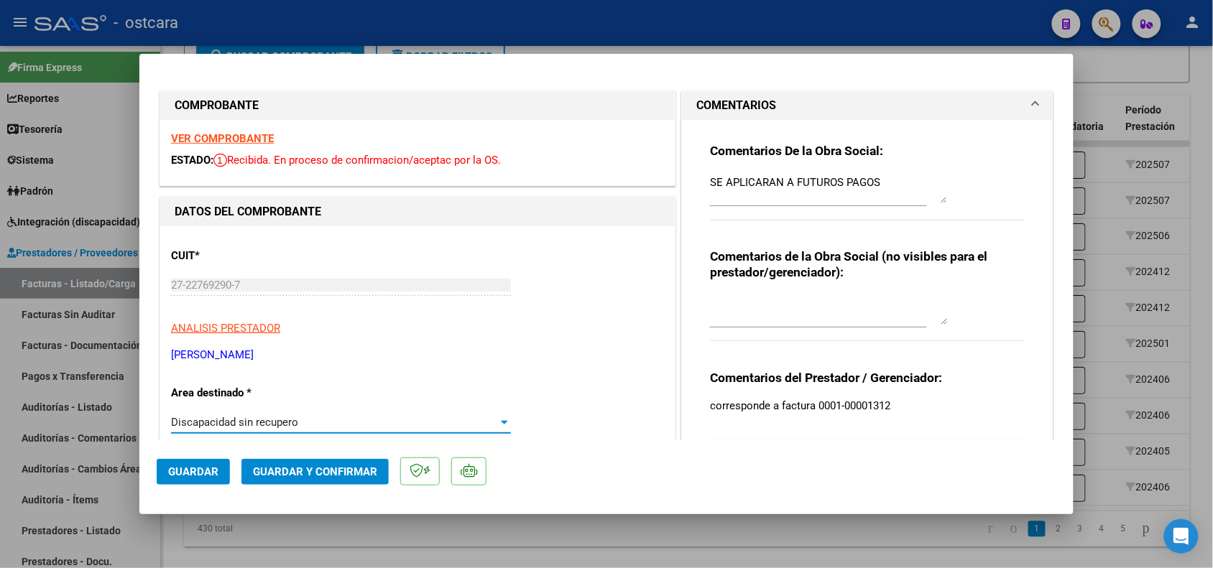
click at [193, 476] on span "Guardar" at bounding box center [193, 472] width 50 height 13
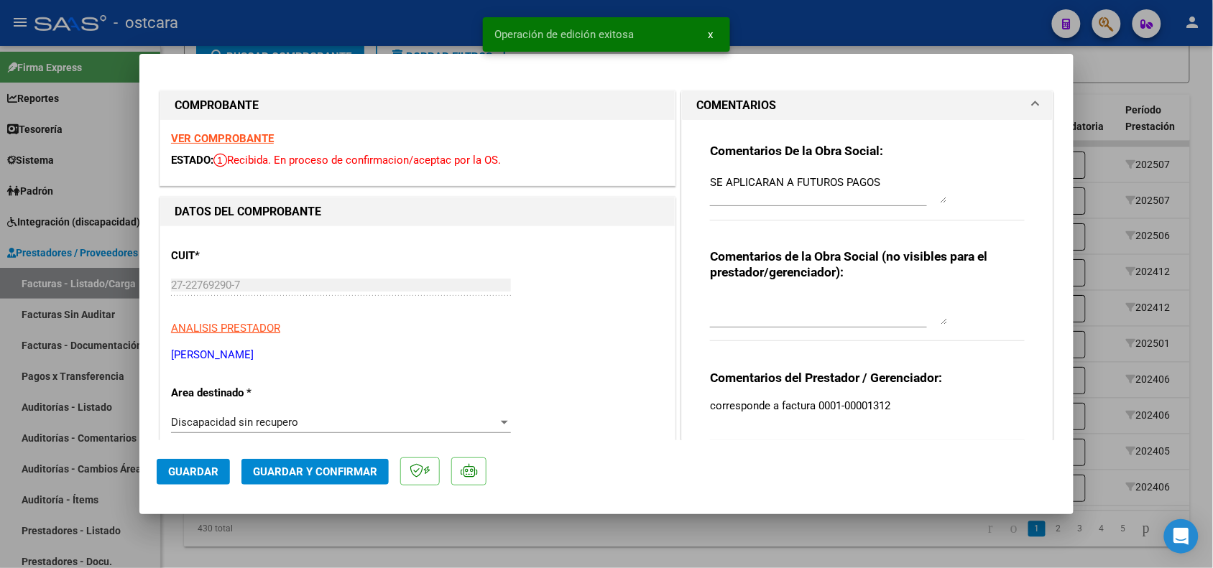
click at [1131, 116] on div at bounding box center [606, 284] width 1213 height 568
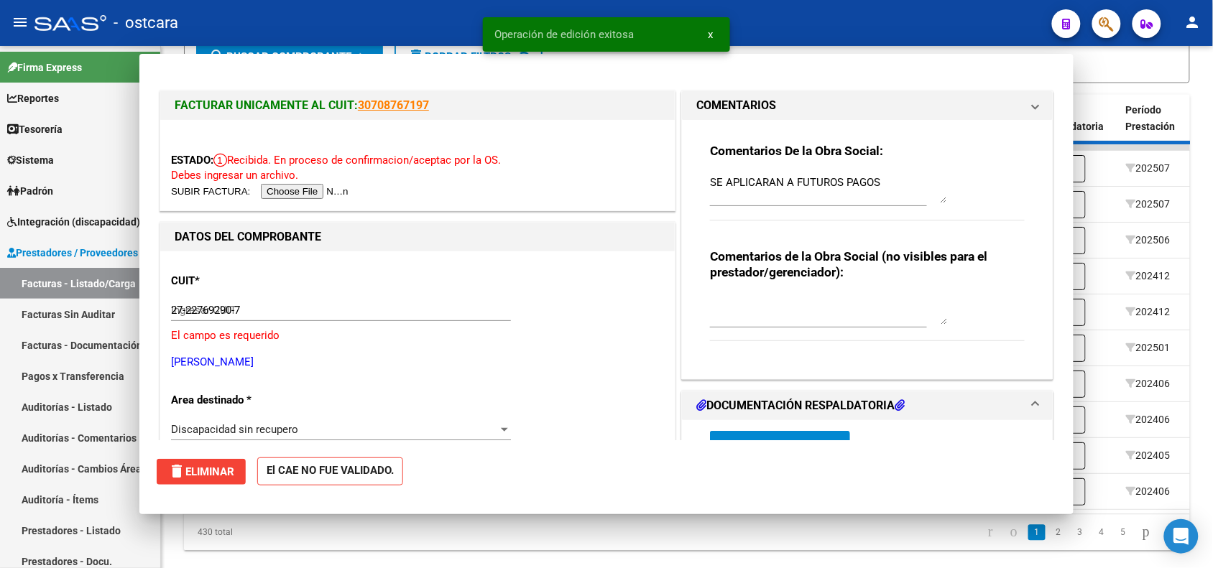
type input "$ 0,00"
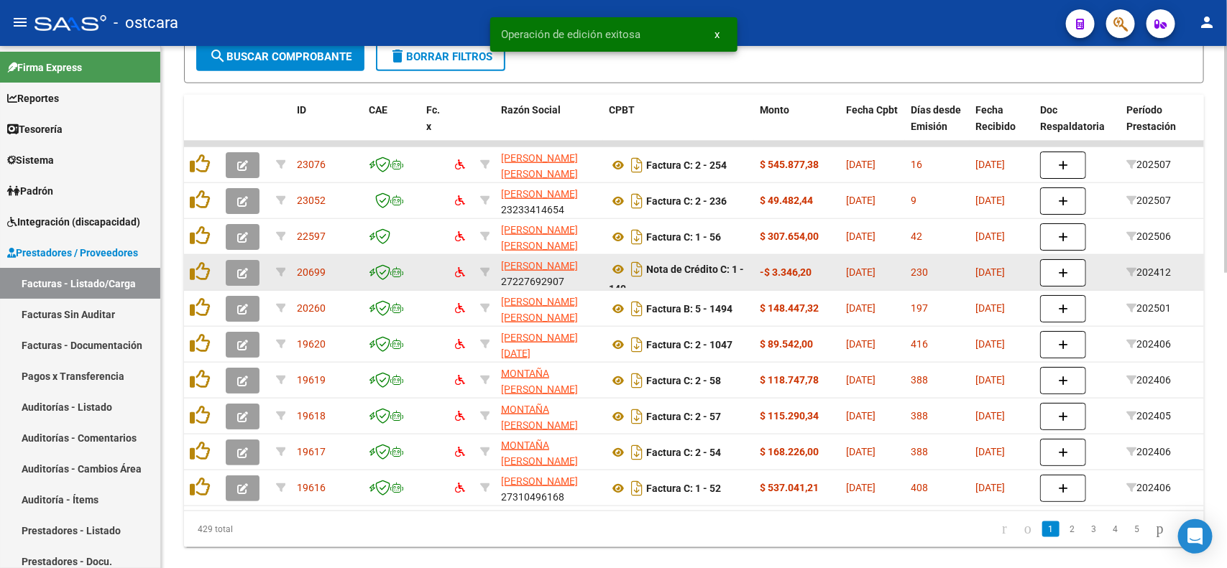
click at [244, 268] on icon "button" at bounding box center [242, 273] width 11 height 11
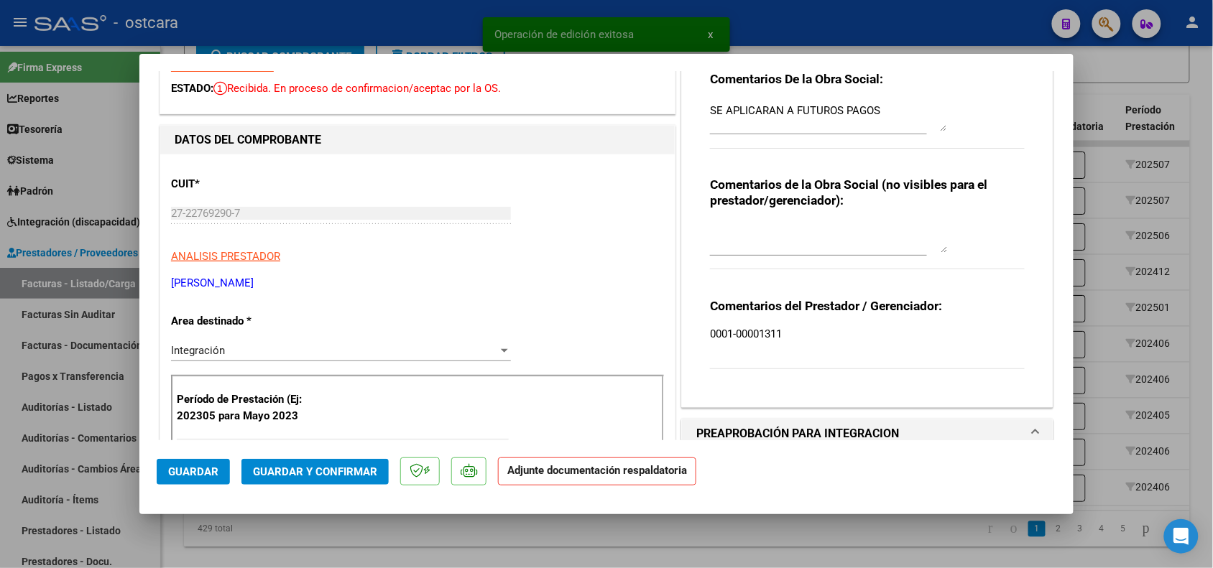
scroll to position [90, 0]
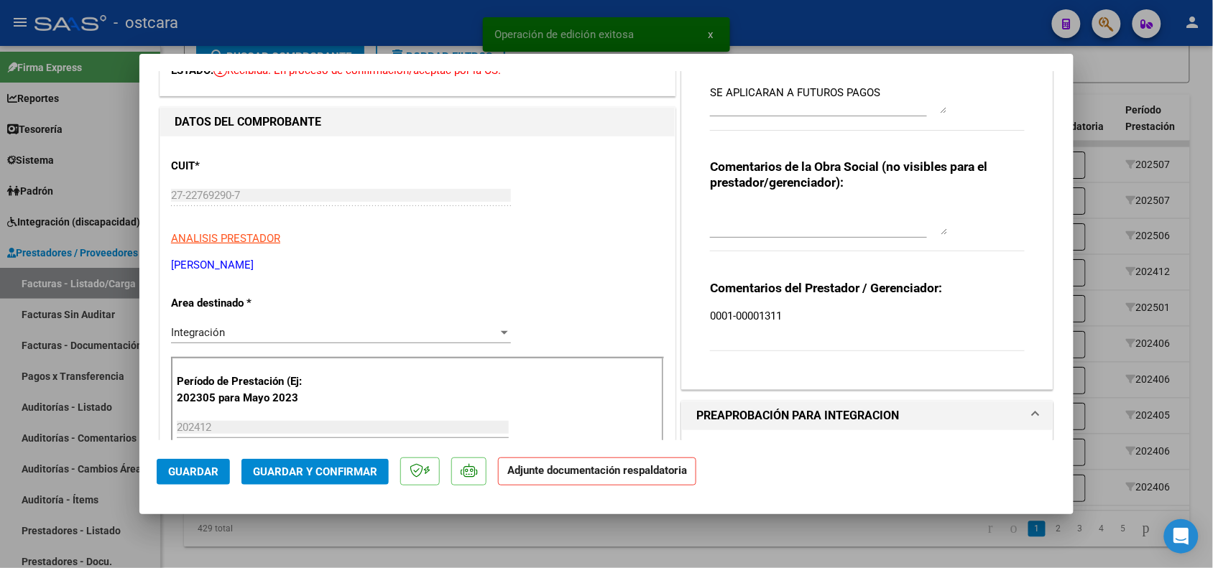
click at [317, 325] on div "Integración Seleccionar Area" at bounding box center [341, 333] width 340 height 22
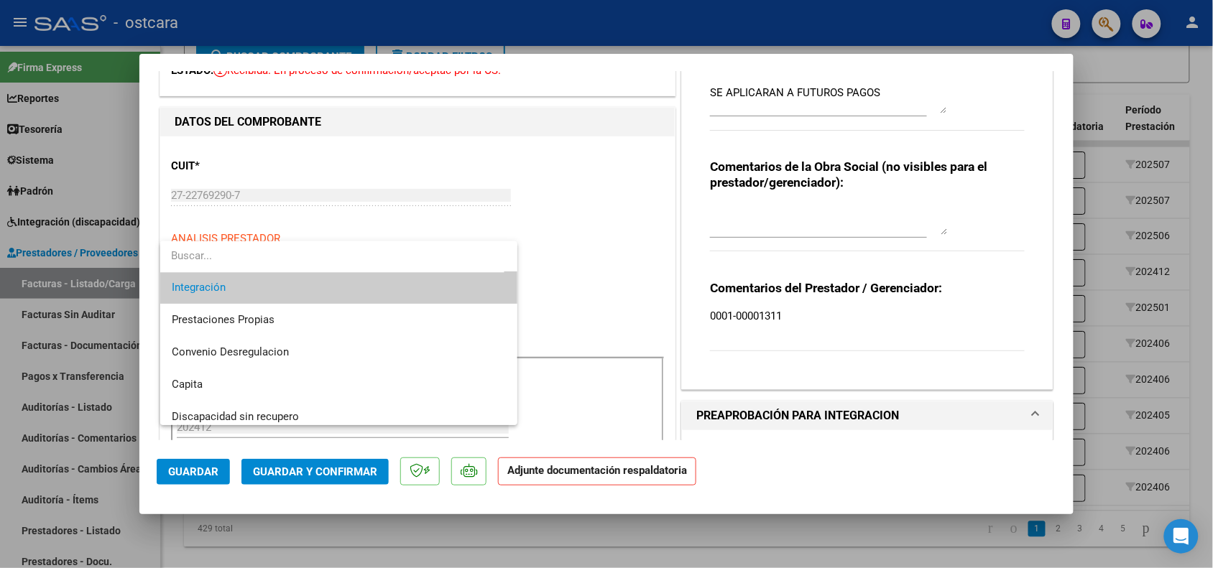
scroll to position [101, 0]
click at [268, 411] on span "Discapacidad sin recupero" at bounding box center [235, 414] width 127 height 13
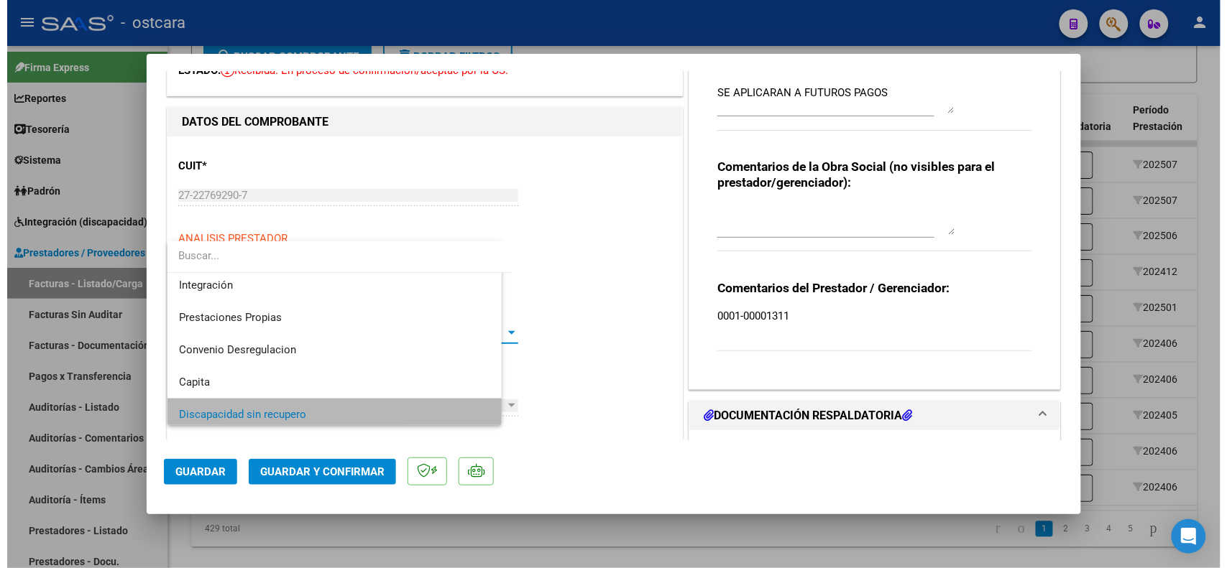
scroll to position [106, 0]
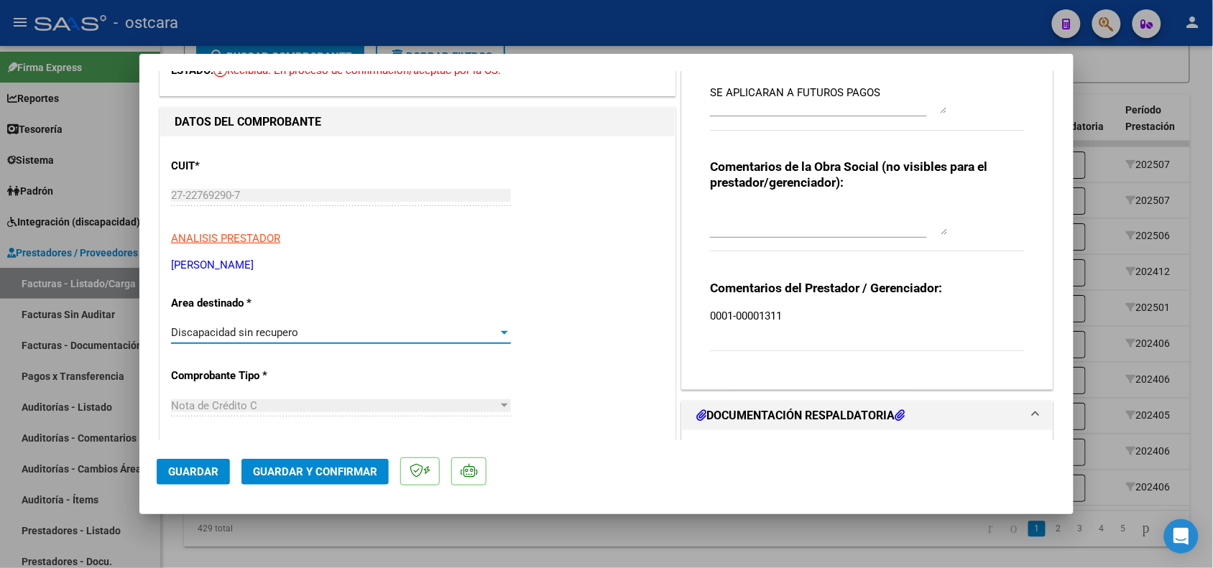
click at [206, 472] on span "Guardar" at bounding box center [193, 472] width 50 height 13
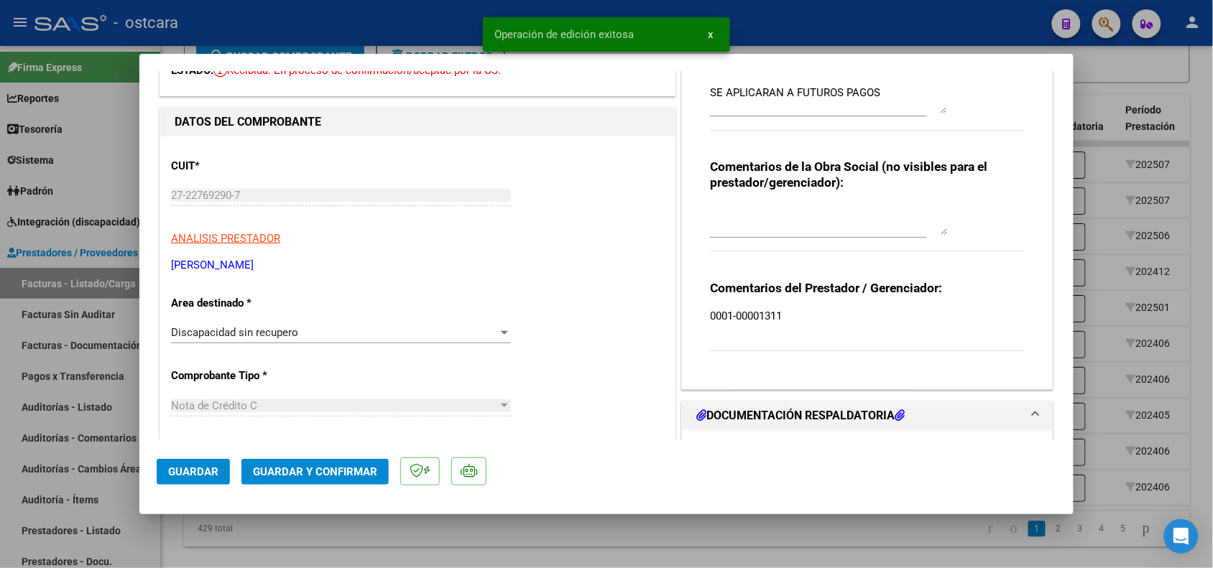
click at [1159, 121] on div at bounding box center [606, 284] width 1213 height 568
type input "$ 0,00"
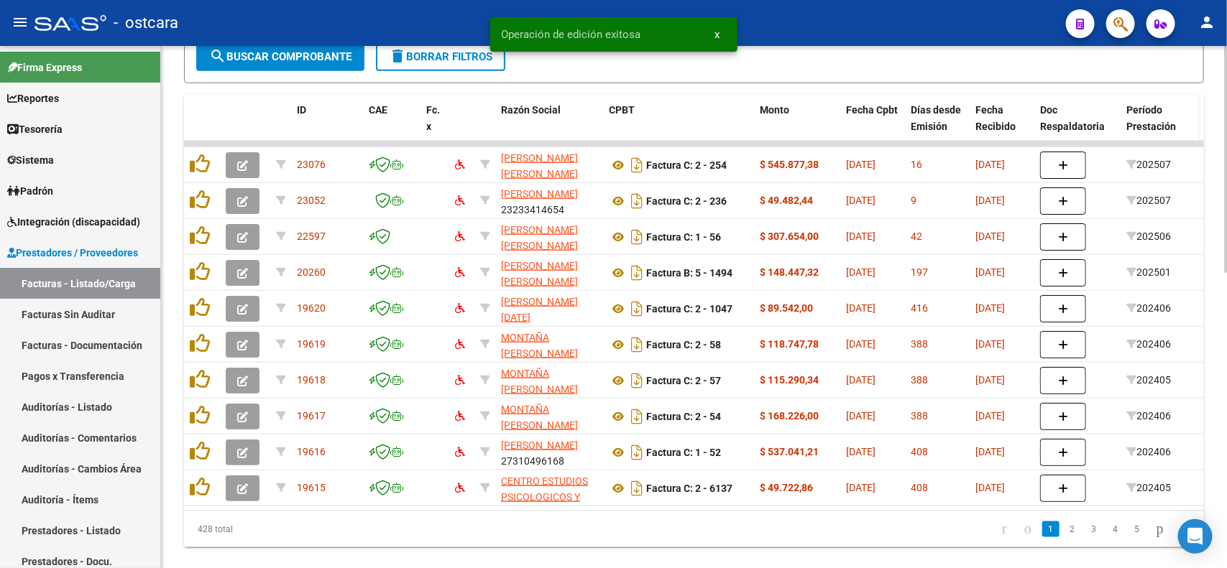
click at [1168, 113] on div "Período Prestación" at bounding box center [1160, 118] width 68 height 33
click at [1161, 116] on span "Período Prestación" at bounding box center [1151, 118] width 50 height 28
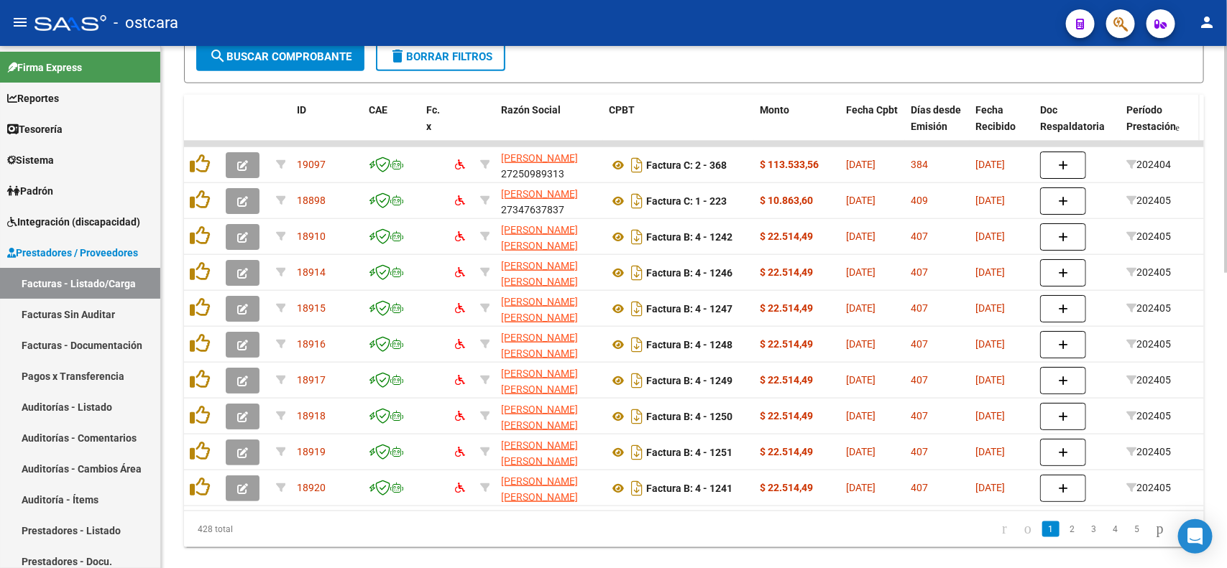
click at [1156, 116] on span "Período Prestación" at bounding box center [1151, 118] width 50 height 28
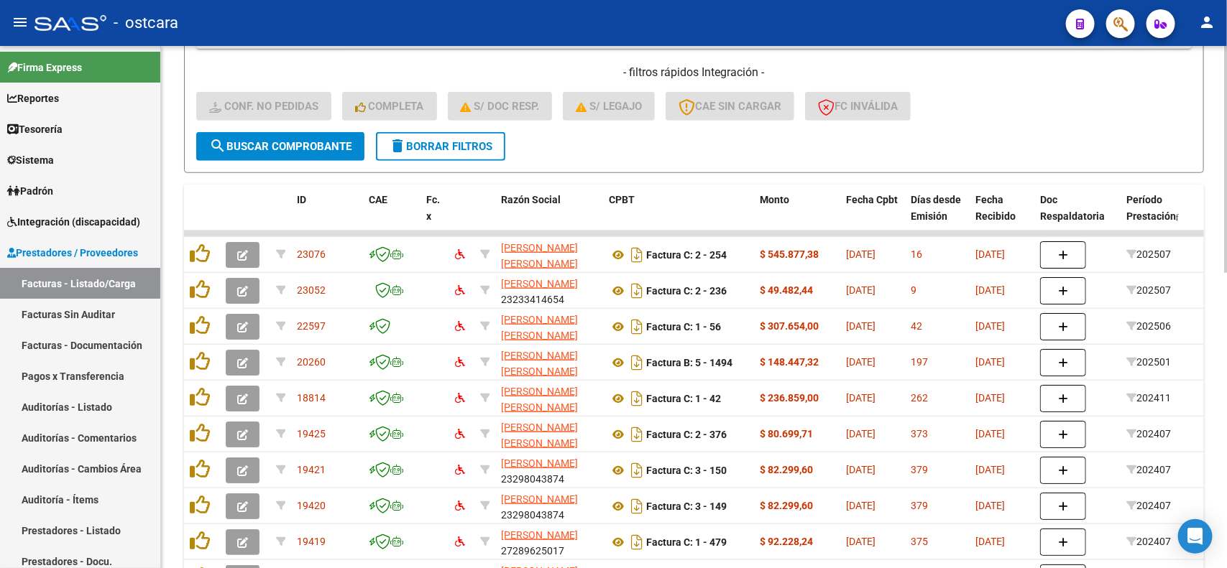
click at [449, 141] on span "delete Borrar Filtros" at bounding box center [440, 146] width 103 height 13
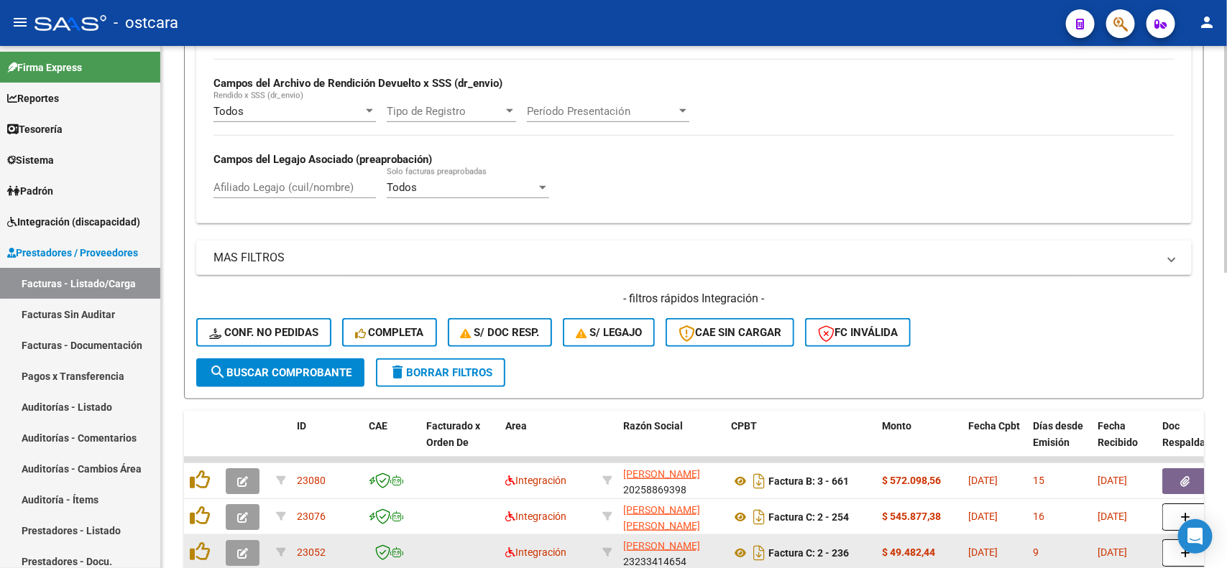
scroll to position [554, 0]
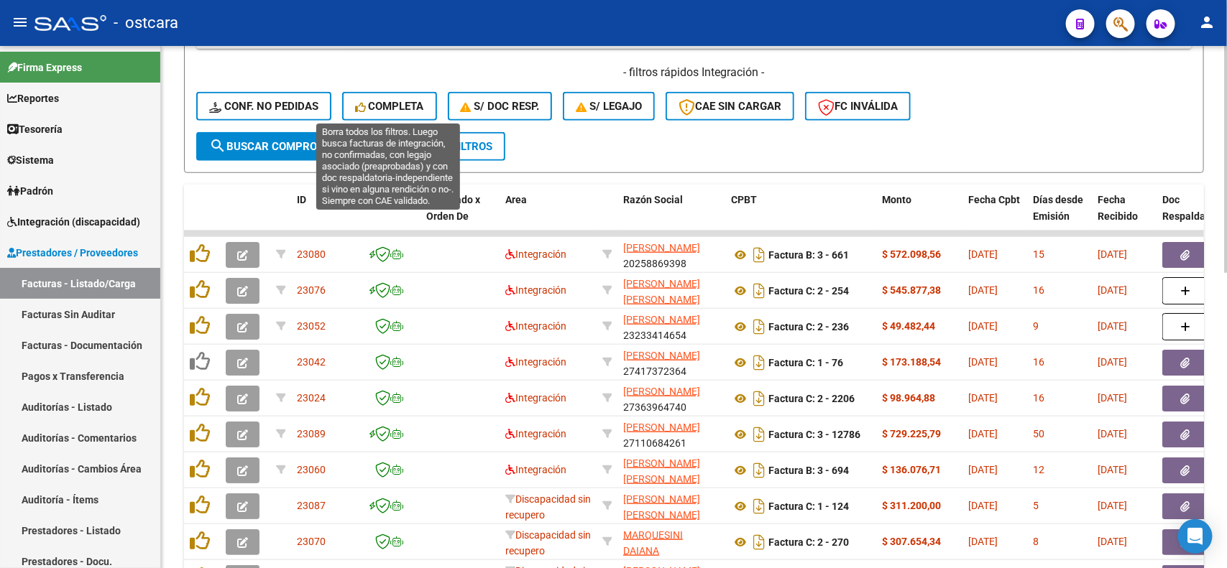
click at [392, 100] on span "Completa" at bounding box center [389, 106] width 69 height 13
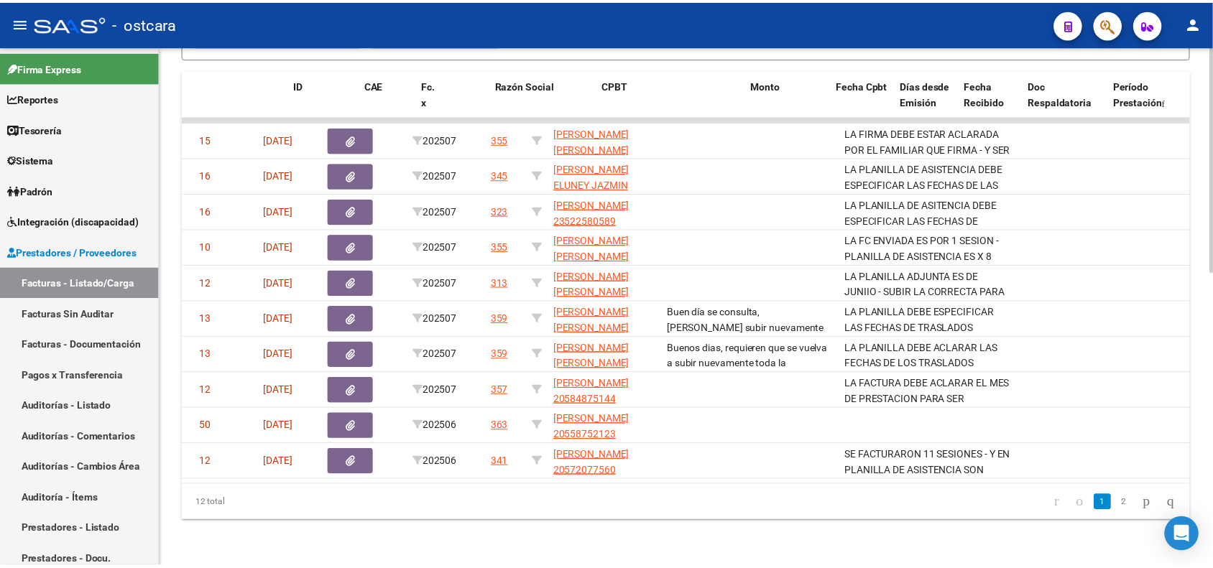
scroll to position [0, 0]
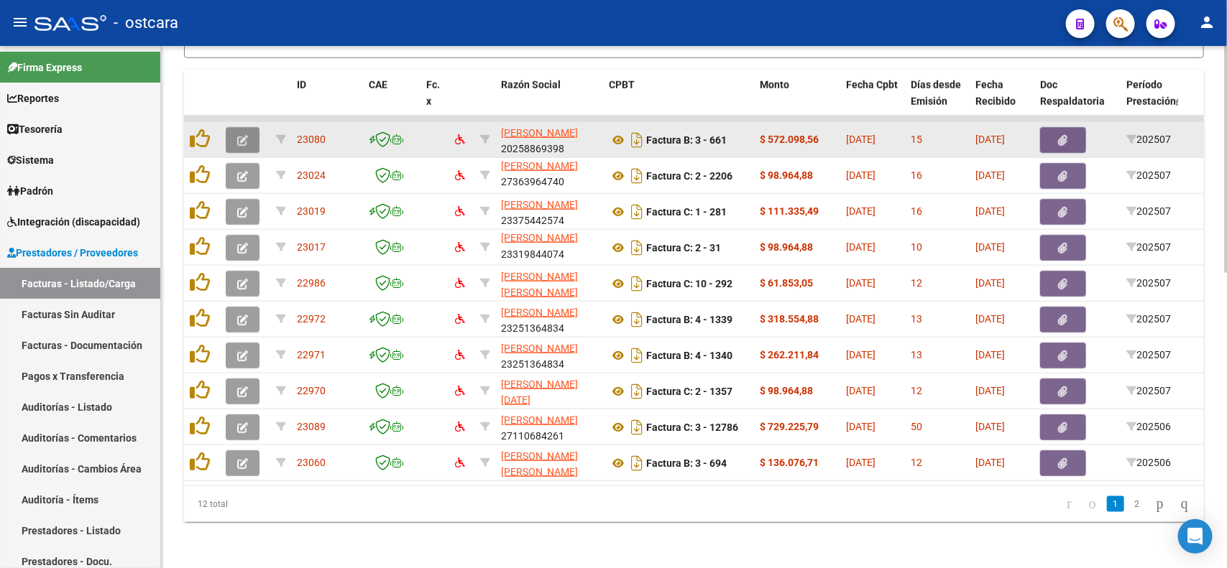
click at [241, 135] on icon "button" at bounding box center [242, 140] width 11 height 11
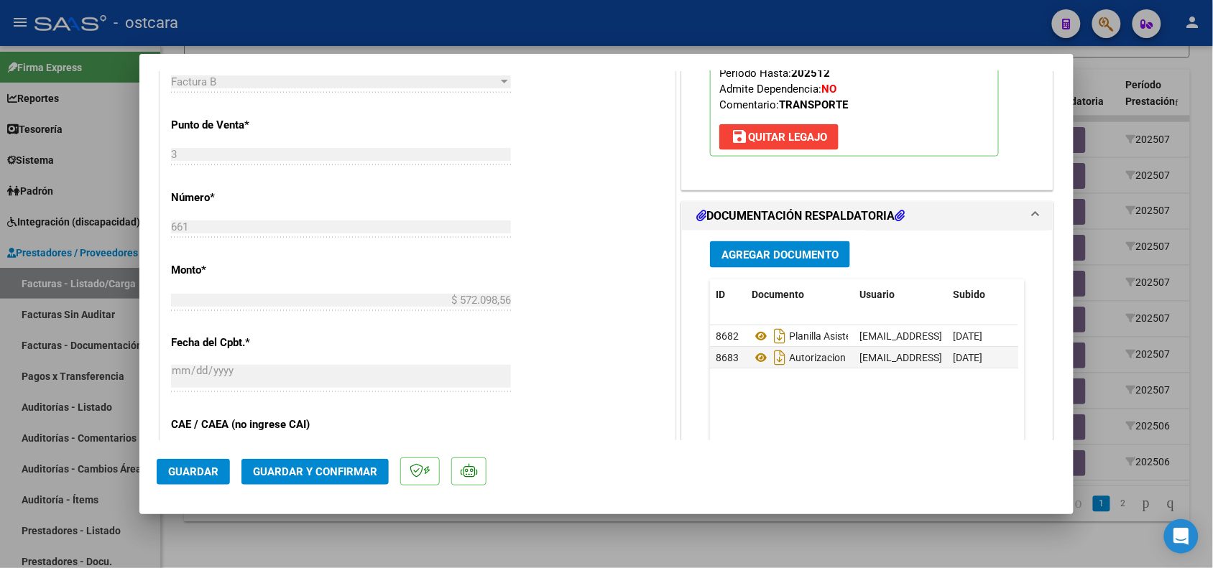
scroll to position [629, 0]
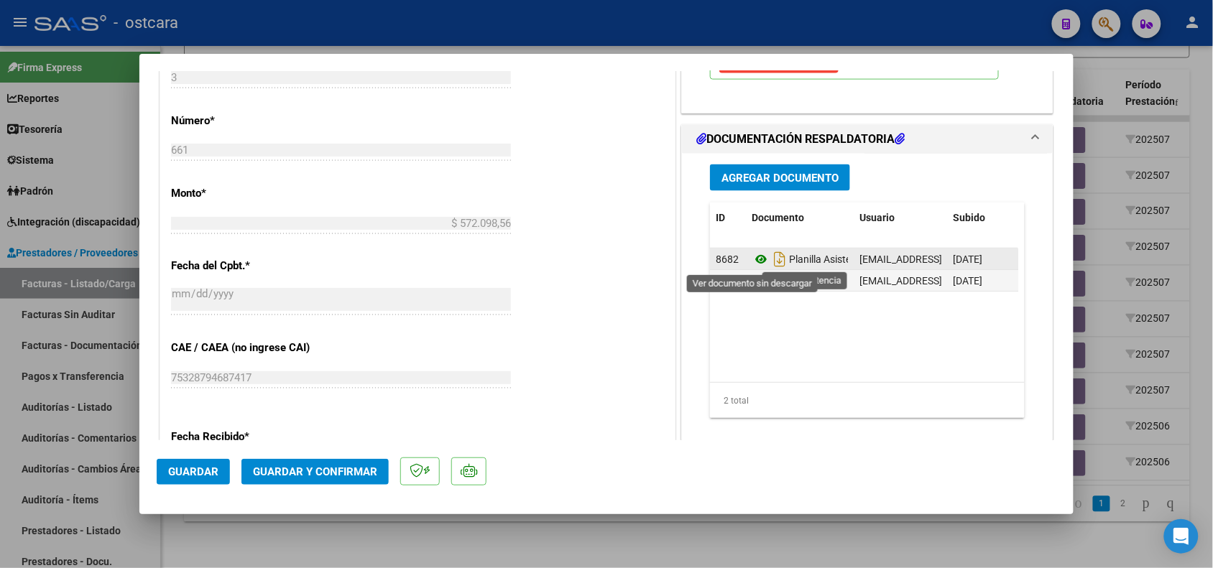
click at [752, 260] on icon at bounding box center [761, 259] width 19 height 17
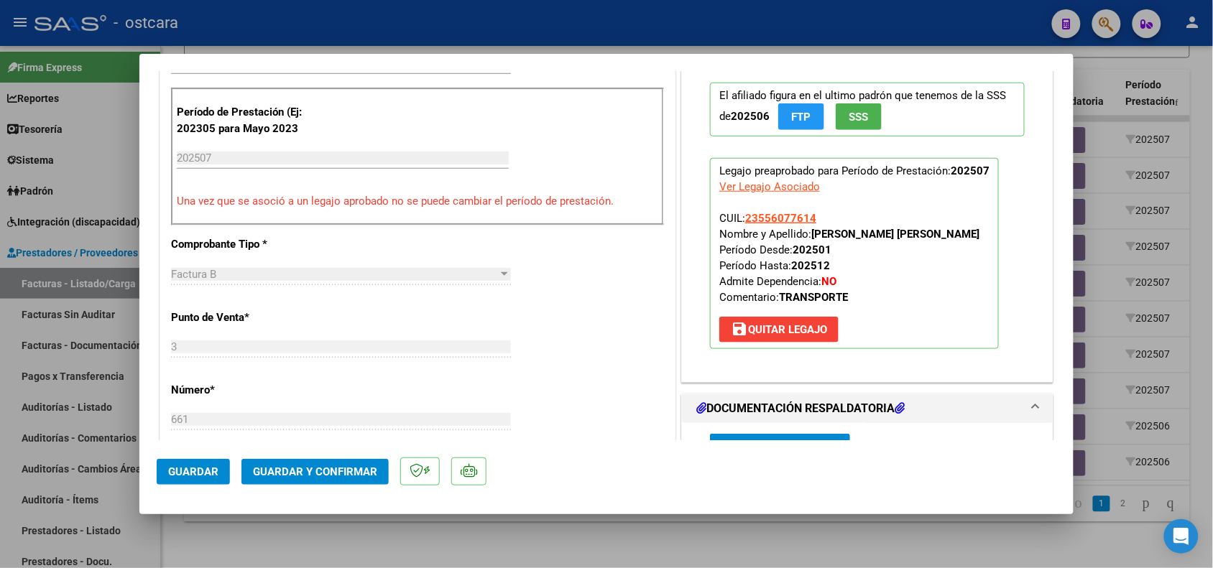
click at [1100, 68] on div at bounding box center [606, 284] width 1213 height 568
type input "$ 0,00"
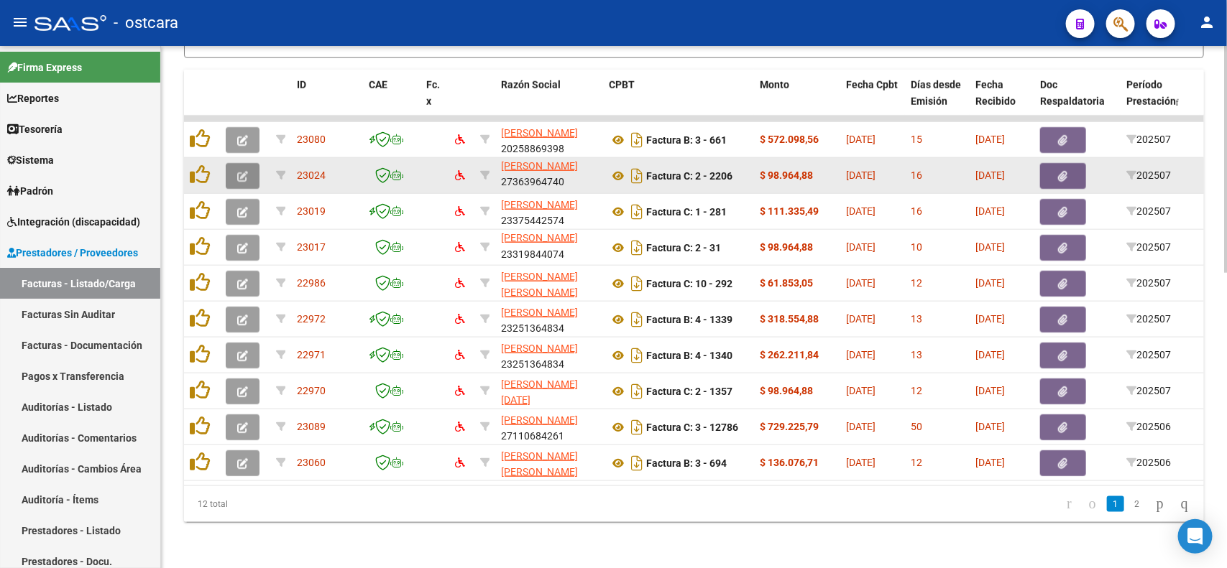
click at [244, 171] on icon "button" at bounding box center [242, 176] width 11 height 11
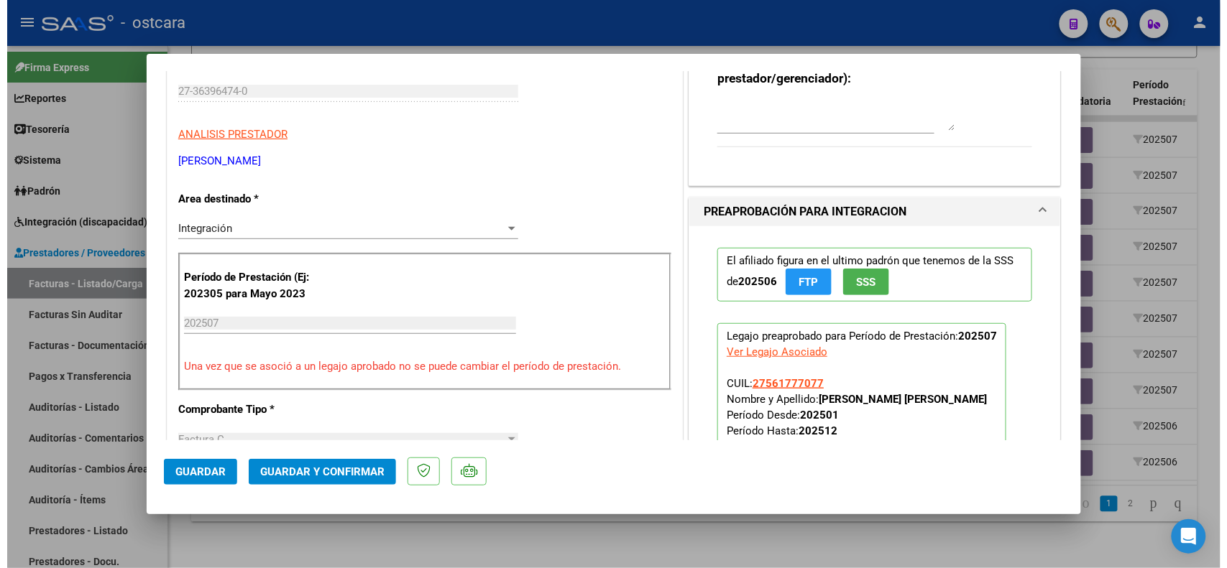
scroll to position [0, 0]
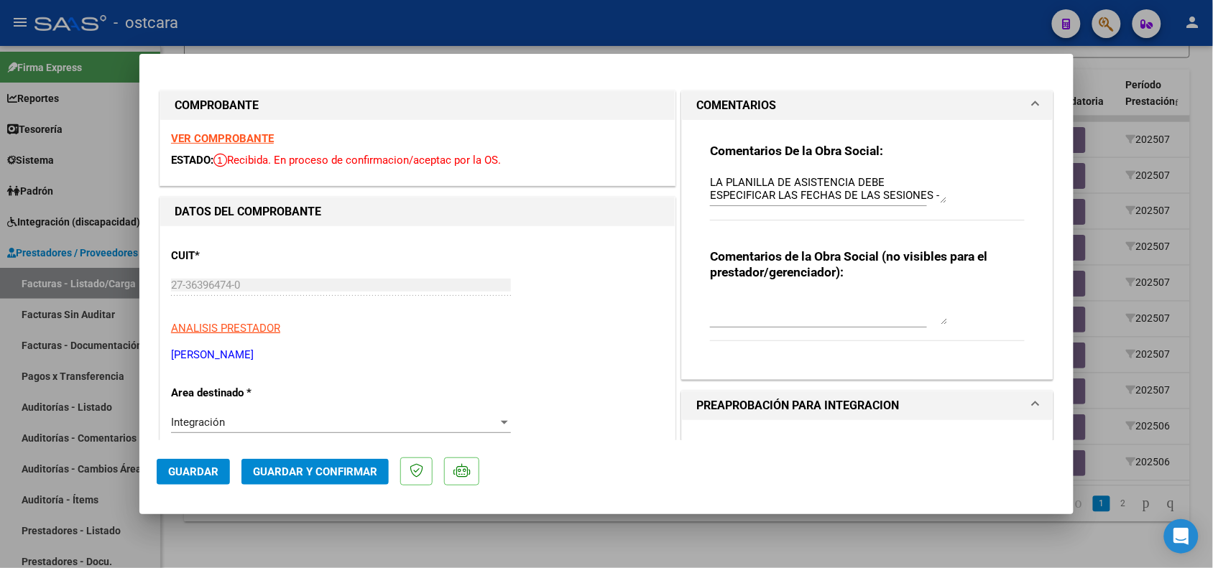
click at [1087, 70] on div at bounding box center [606, 284] width 1213 height 568
type input "$ 0,00"
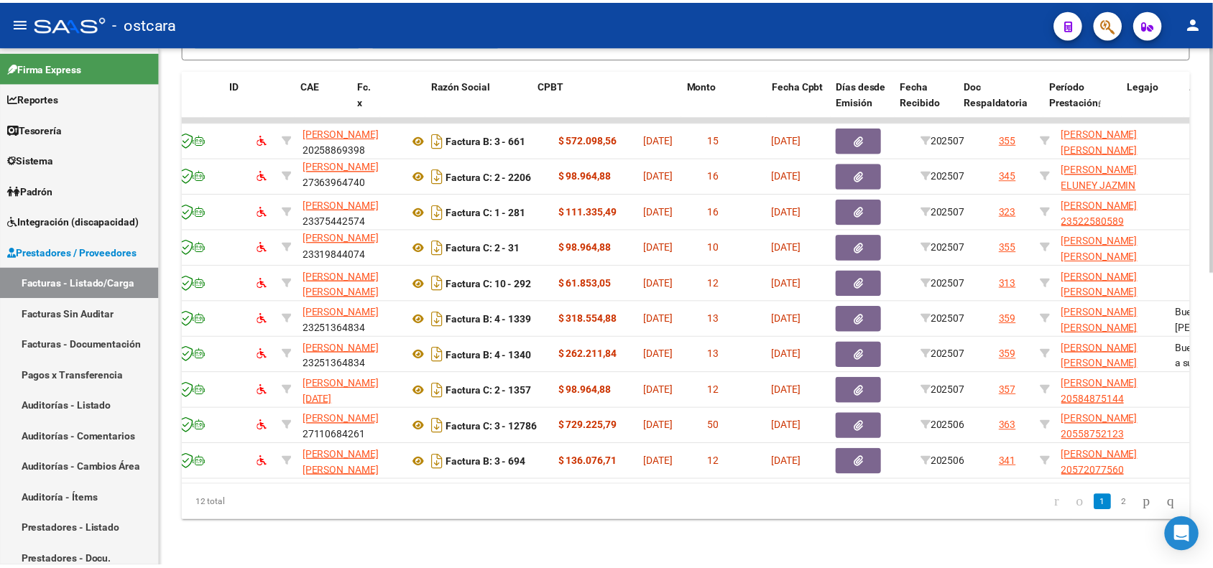
scroll to position [0, 29]
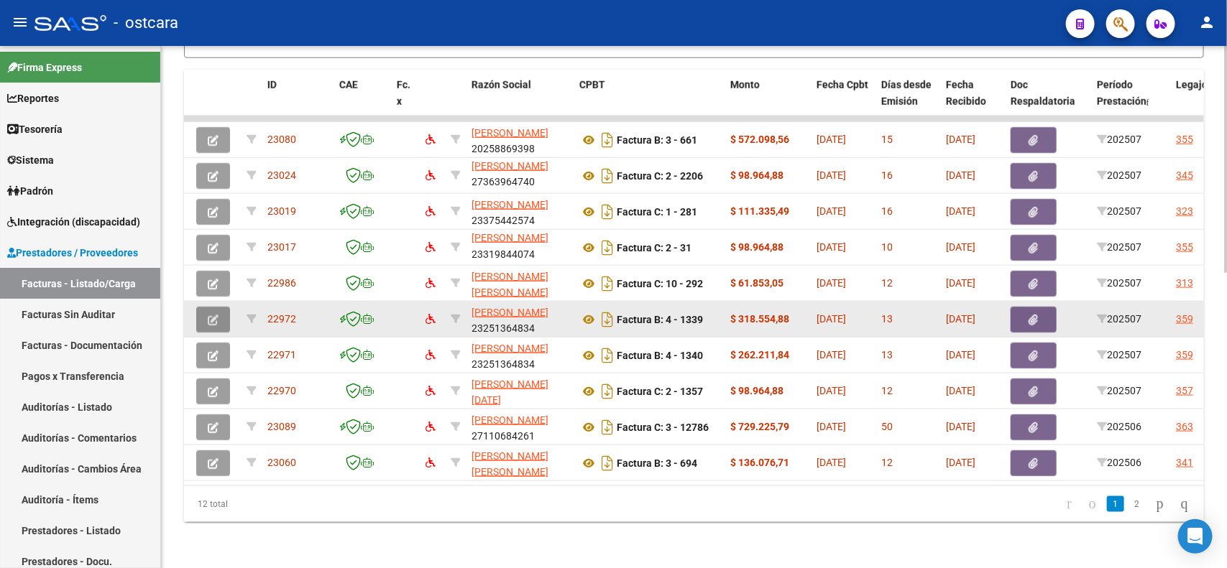
click at [216, 315] on icon "button" at bounding box center [213, 320] width 11 height 11
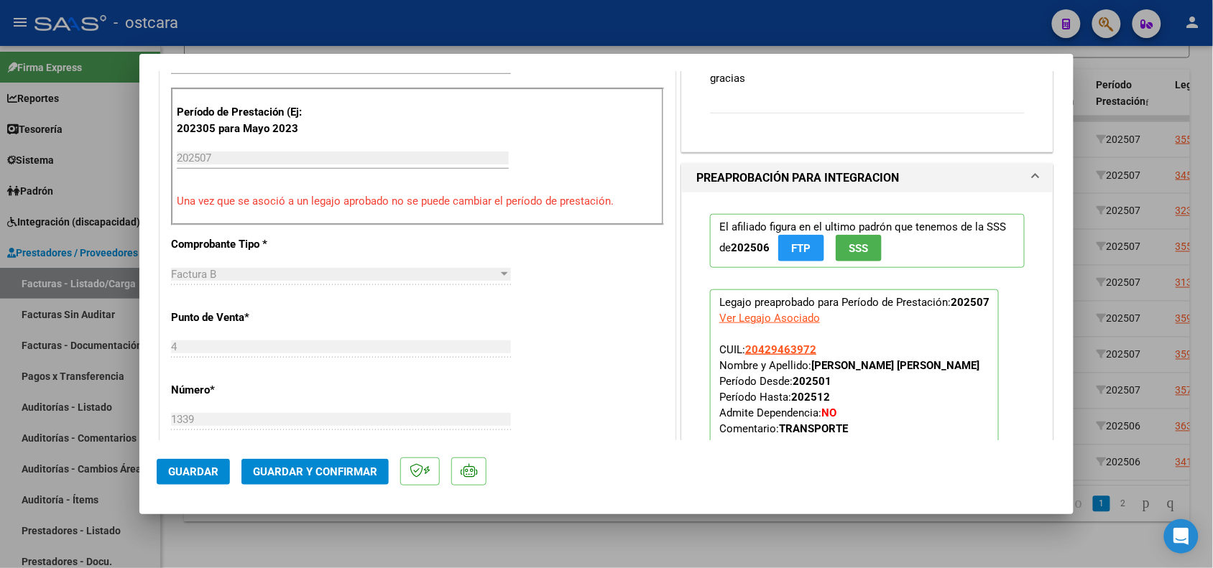
scroll to position [0, 0]
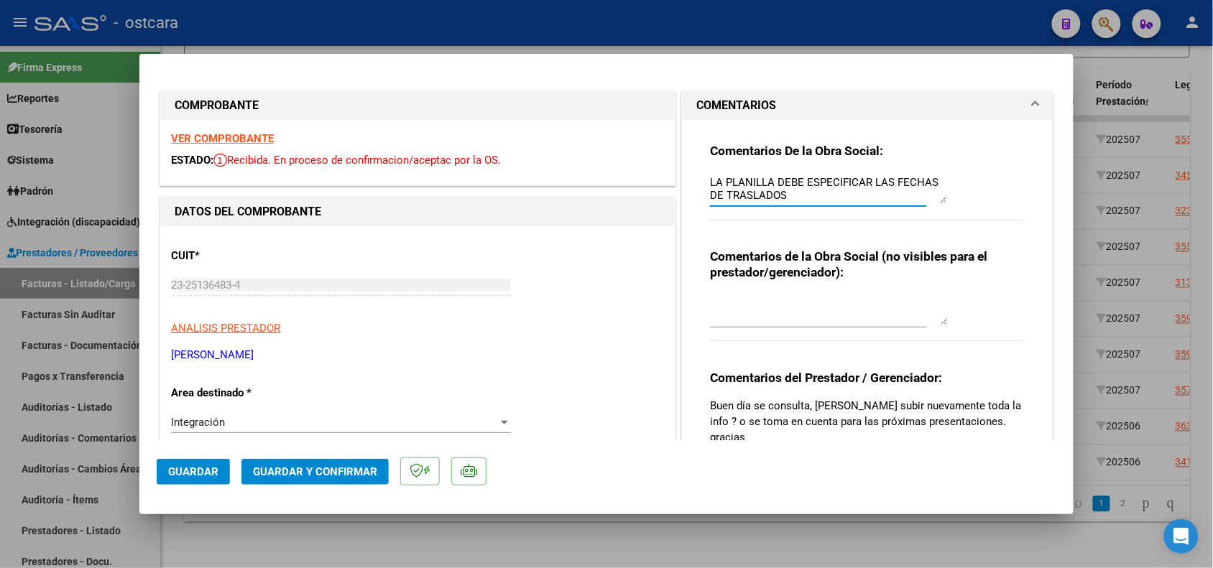
click at [710, 175] on textarea "LA PLANILLA DEBE ESPECIFICAR LAS FECHAS DE TRASLADOS" at bounding box center [828, 189] width 237 height 29
drag, startPoint x: 915, startPoint y: 193, endPoint x: 704, endPoint y: 180, distance: 210.9
click at [710, 180] on textarea "RESPUESTA: DEBE SUBIR LA PLANILLA MODIFICADA PARA ESTA PRESENTACION - LA PLANIL…" at bounding box center [828, 189] width 237 height 29
type textarea "RESPUESTA: DEBE SUBIR LA PLANILLA MODIFICADA PARA ESTA PRESENTACION - LA PLANIL…"
click at [211, 468] on span "Guardar" at bounding box center [193, 472] width 50 height 13
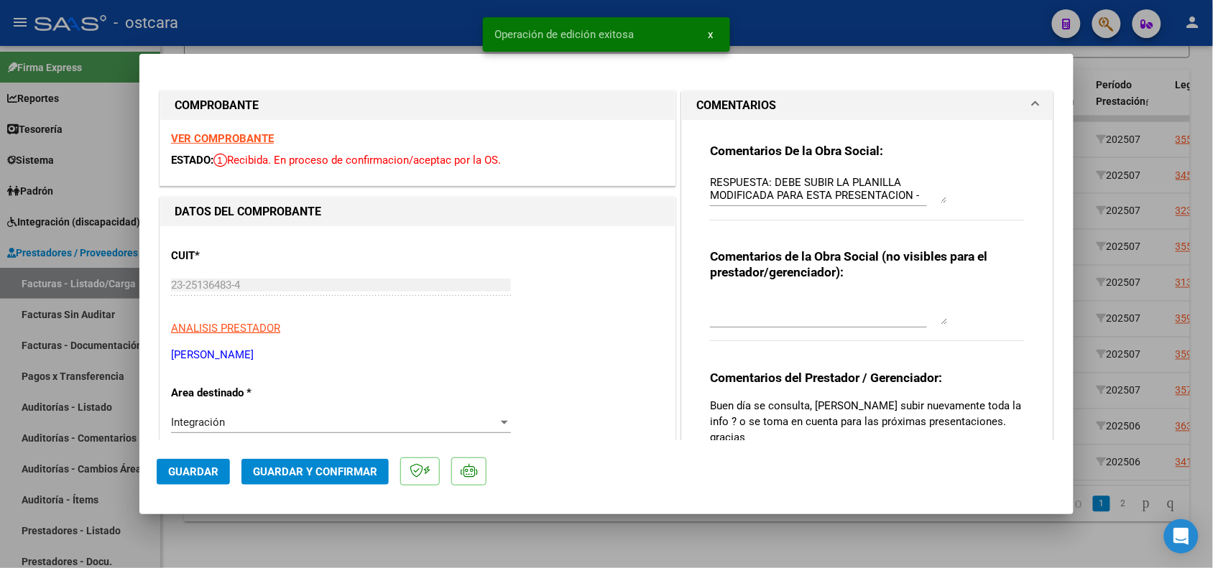
click at [392, 539] on div at bounding box center [606, 284] width 1213 height 568
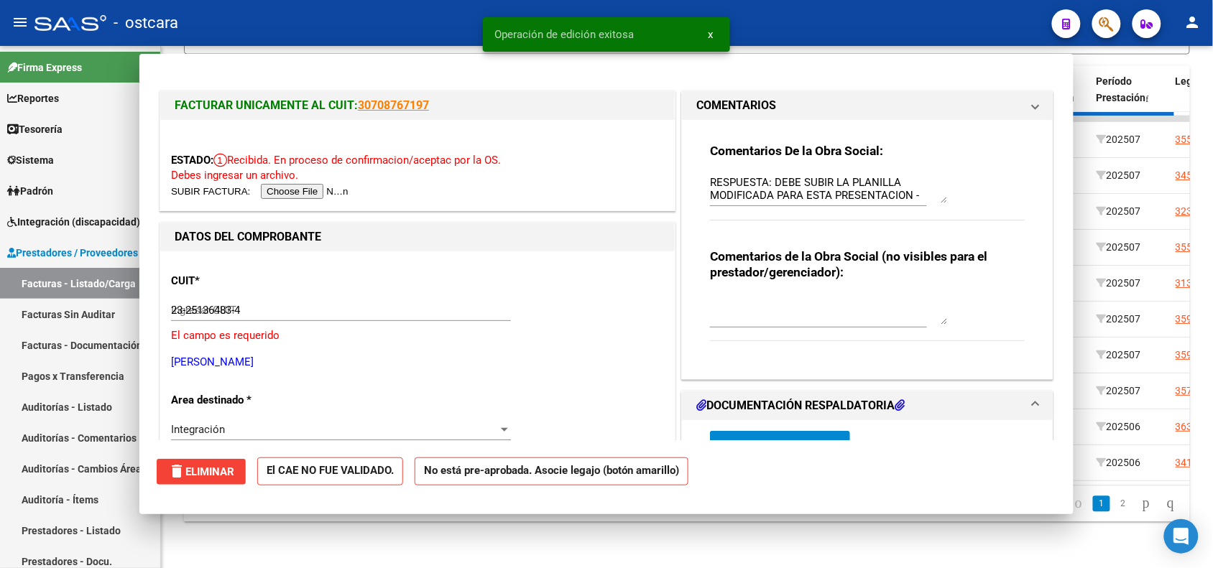
type input "$ 0,00"
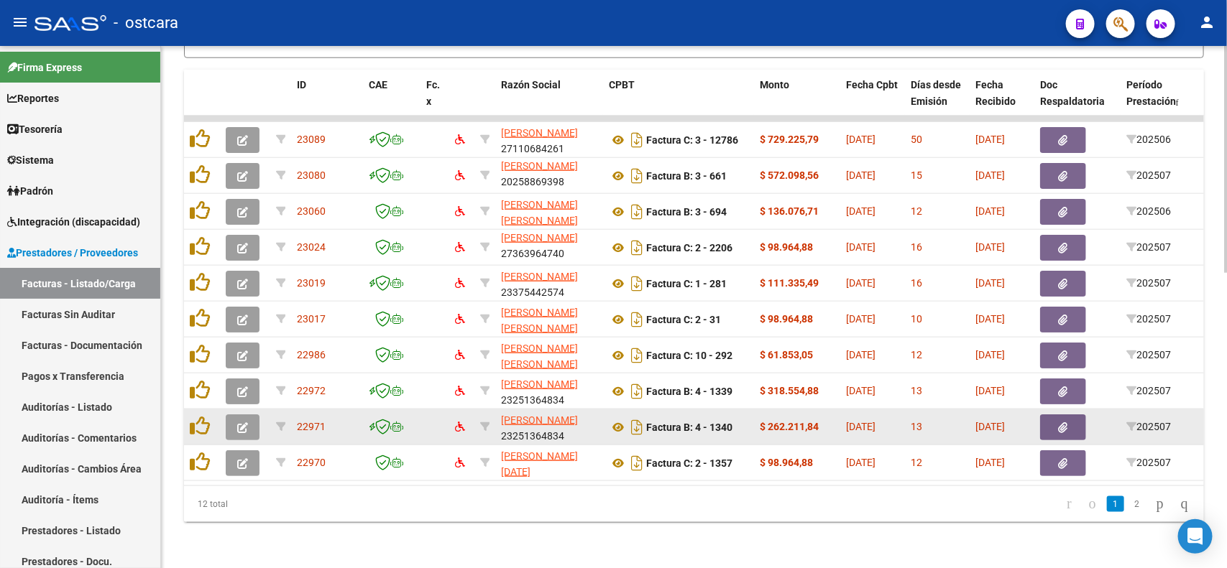
click at [234, 418] on button "button" at bounding box center [243, 428] width 34 height 26
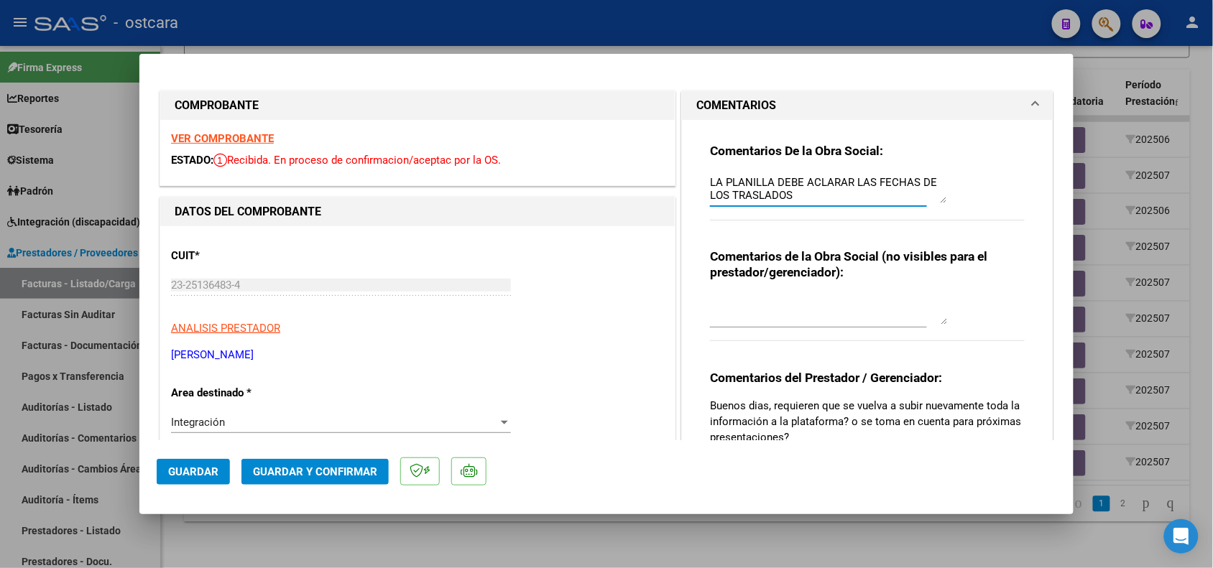
click at [710, 180] on textarea "LA PLANILLA DEBE ACLARAR LAS FECHAS DE LOS TRASLADOS" at bounding box center [828, 189] width 237 height 29
paste textarea "RESPUESTA: DEBE SUBIR LA PLANILLA MODIFICADA PARA ESTA PRESENTACION -"
type textarea "RESPUESTA: DEBE SUBIR LA PLANILLA MODIFICADA PARA ESTA PRESENTACION - LA PLANIL…"
click at [188, 474] on span "Guardar" at bounding box center [193, 472] width 50 height 13
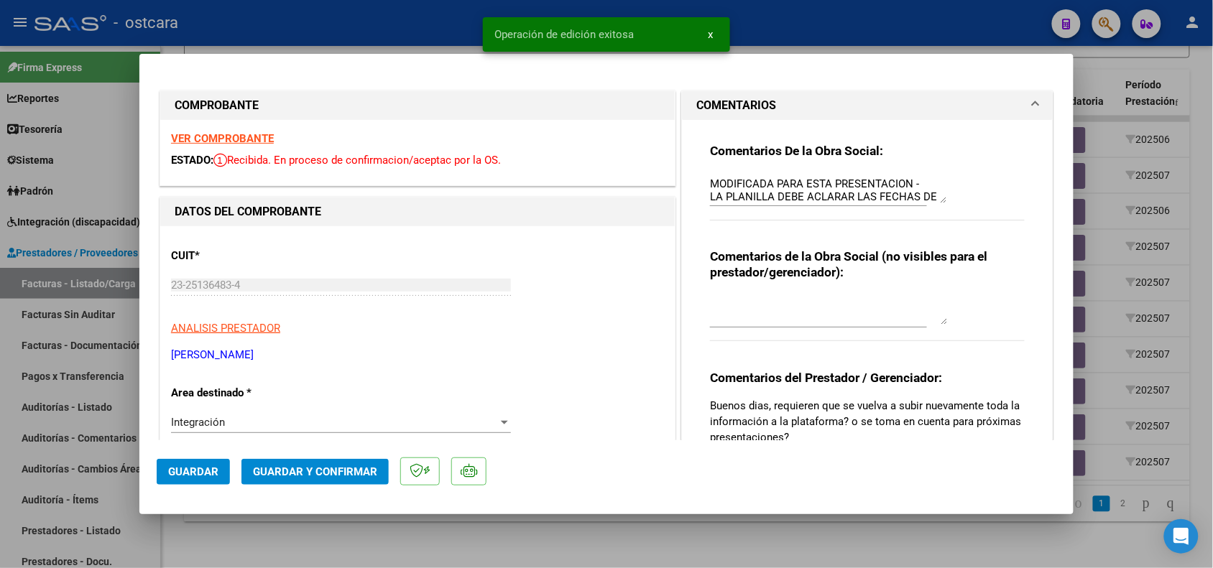
click at [260, 541] on div at bounding box center [606, 284] width 1213 height 568
type input "$ 0,00"
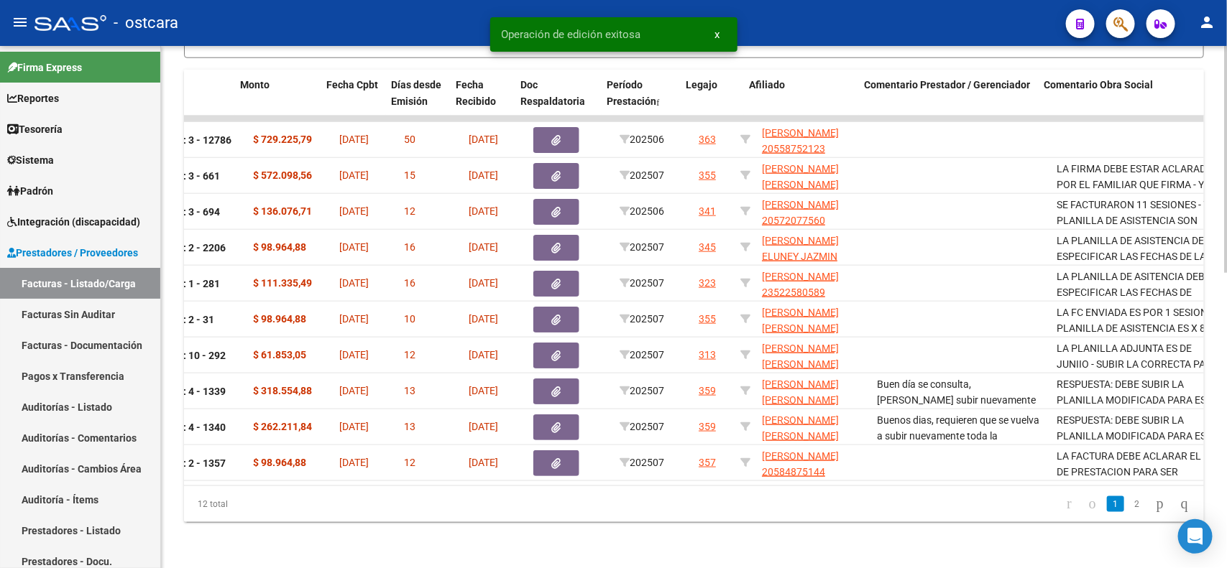
scroll to position [0, 519]
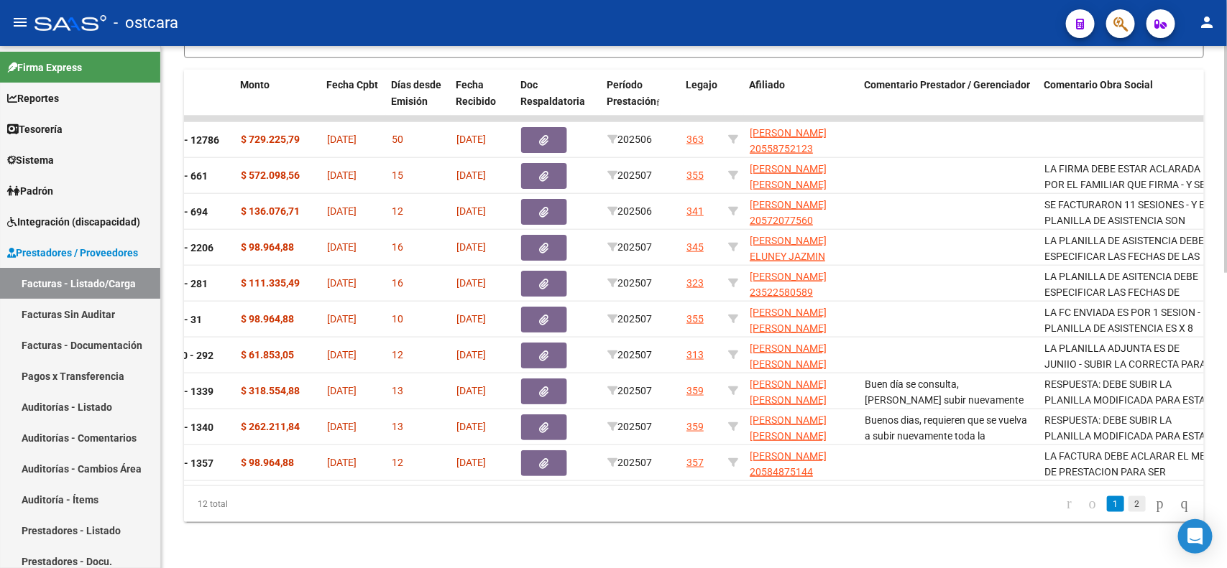
click at [1128, 503] on link "2" at bounding box center [1136, 505] width 17 height 16
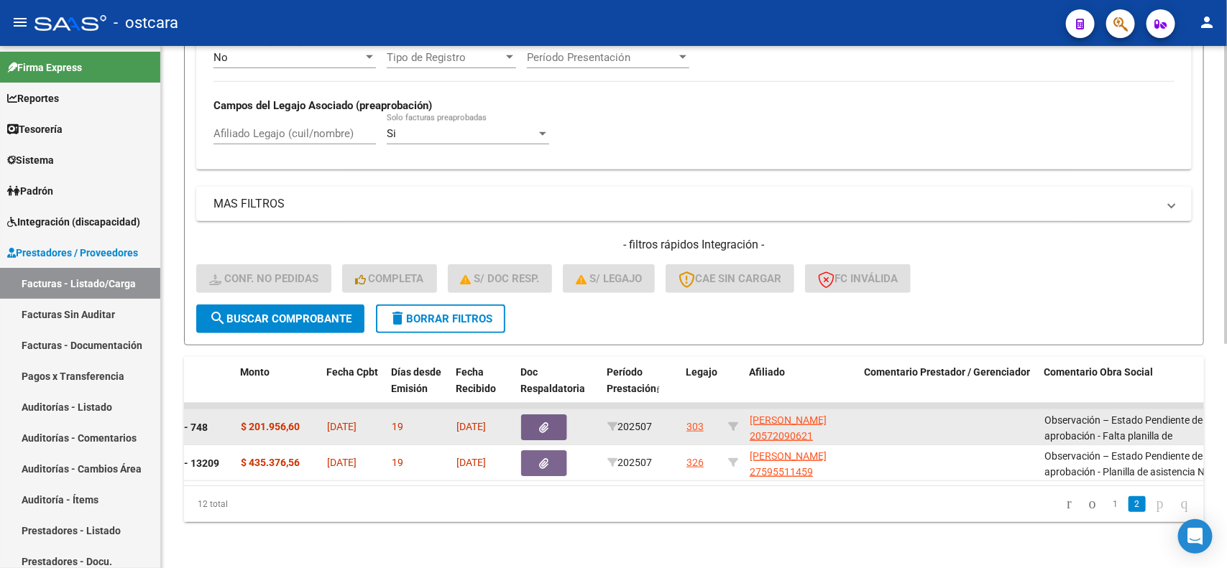
scroll to position [392, 0]
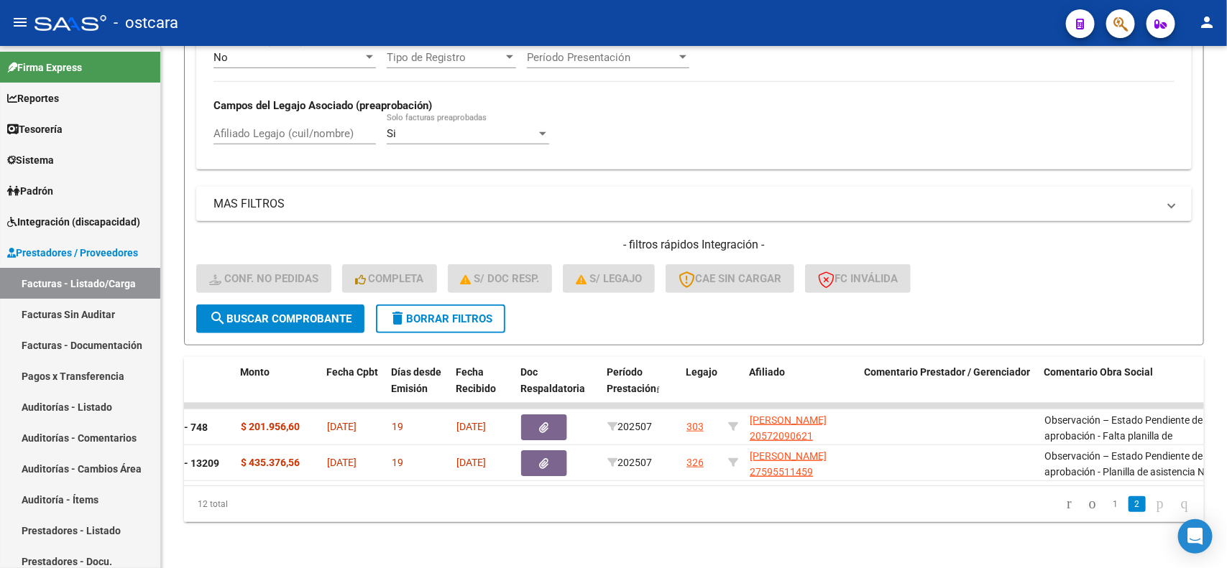
drag, startPoint x: 789, startPoint y: 486, endPoint x: 498, endPoint y: 479, distance: 291.2
click at [539, 482] on div "ID CAE Fc. x Razón Social CPBT Monto Fecha Cpbt Días desde Emisión Fecha Recibi…" at bounding box center [694, 439] width 1020 height 165
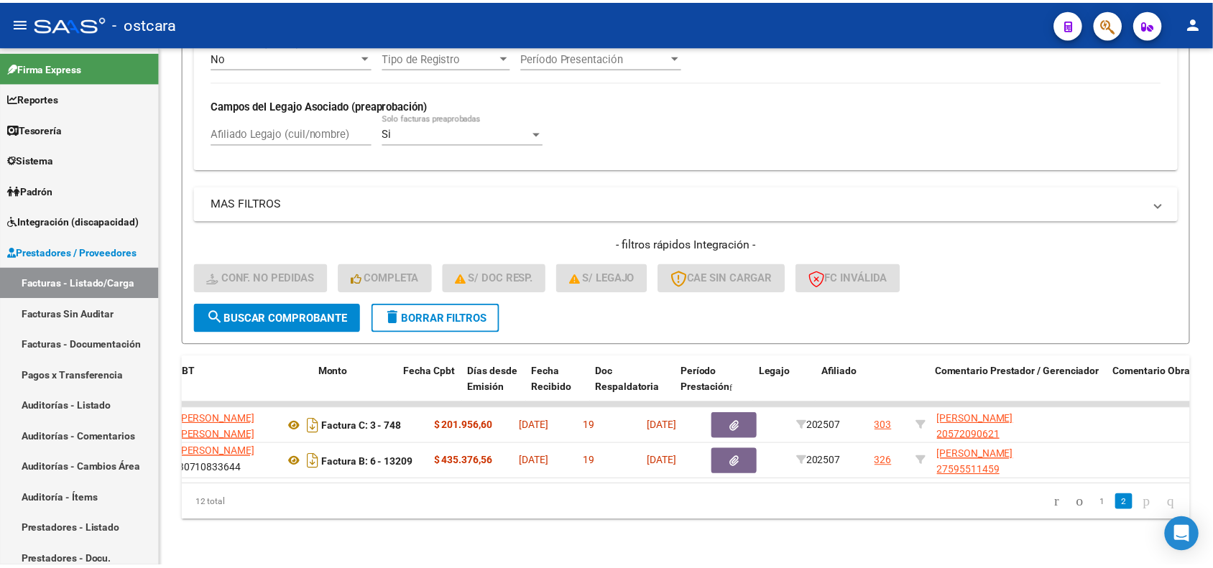
scroll to position [0, 0]
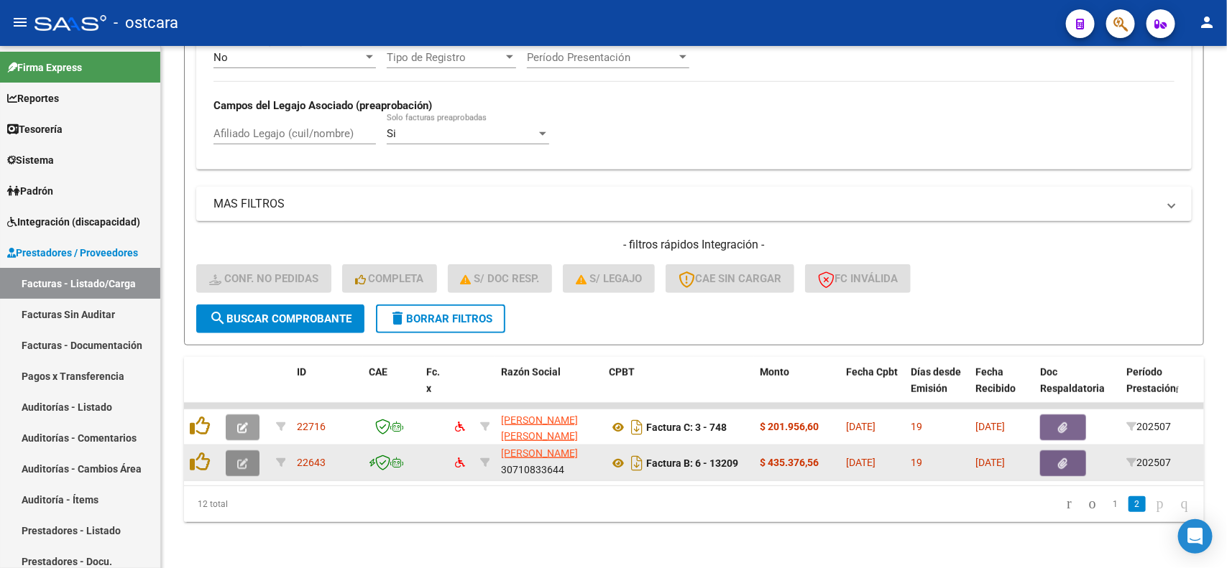
click at [235, 453] on button "button" at bounding box center [243, 464] width 34 height 26
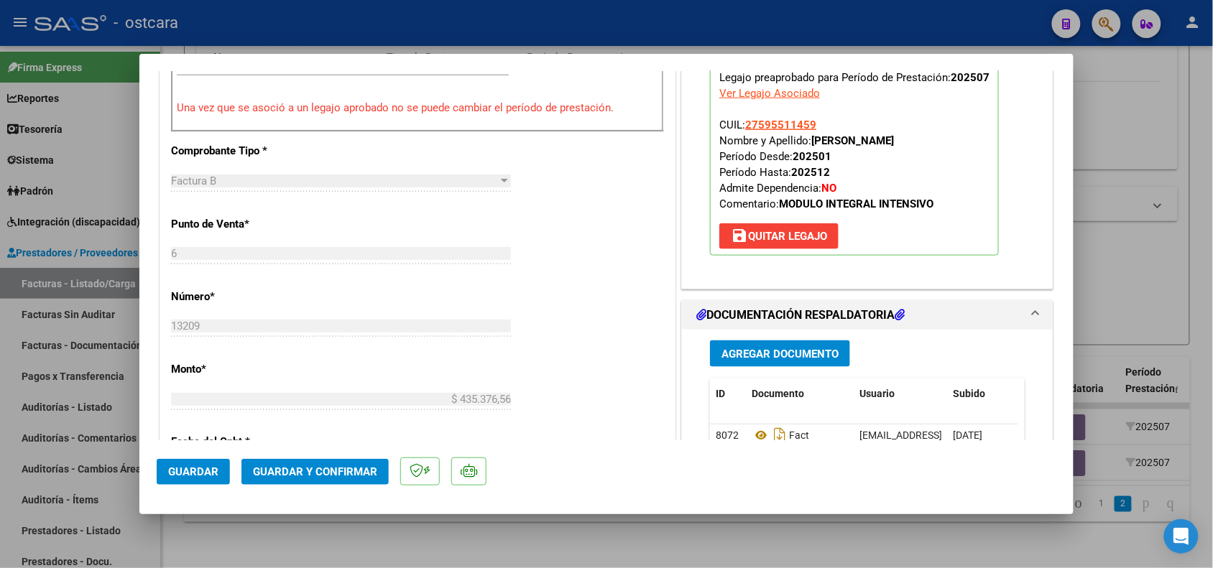
scroll to position [629, 0]
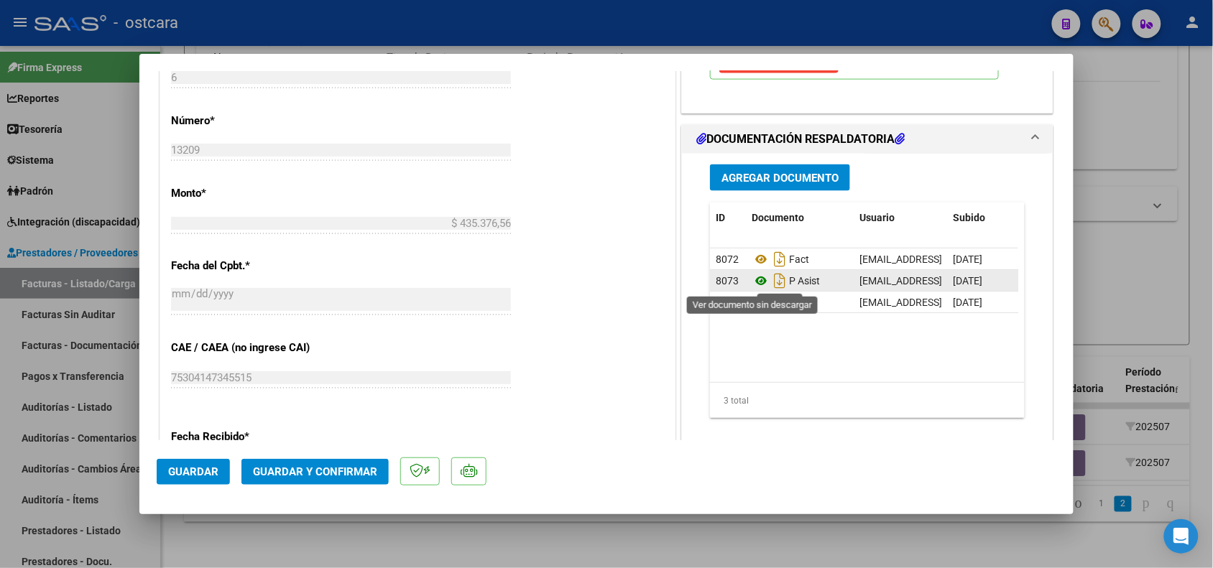
click at [755, 277] on icon at bounding box center [761, 280] width 19 height 17
click at [824, 539] on div at bounding box center [606, 284] width 1213 height 568
type input "$ 0,00"
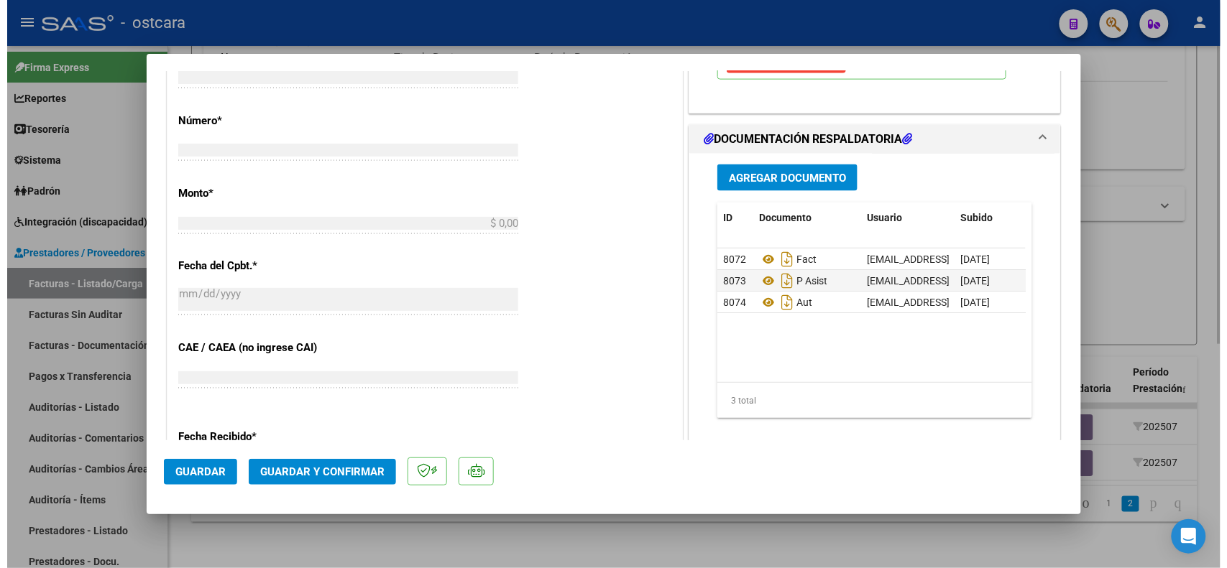
scroll to position [0, 0]
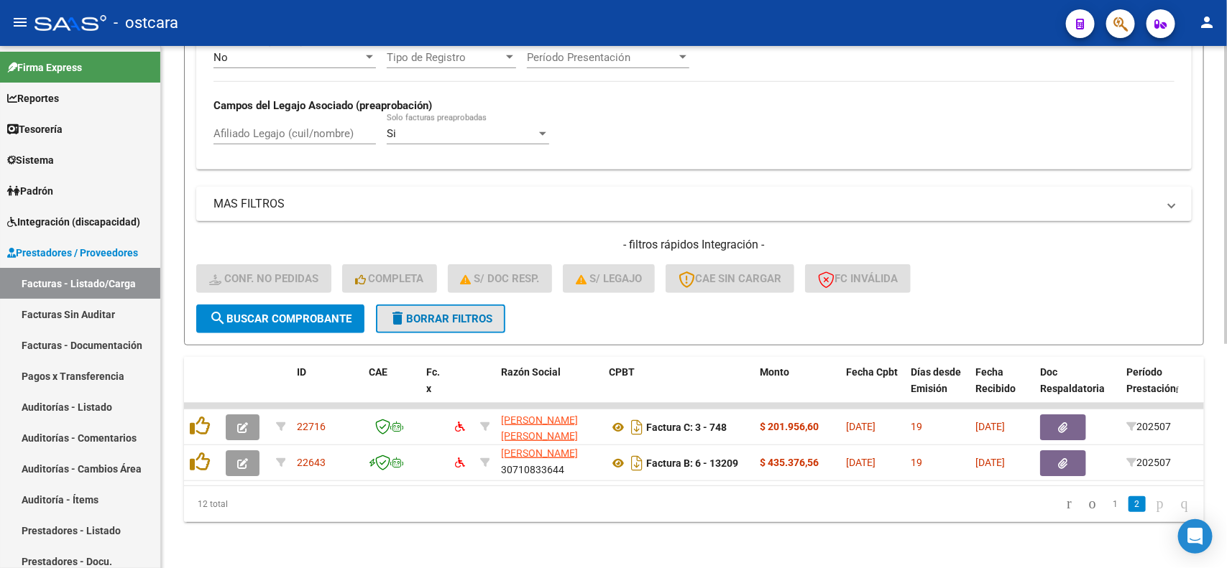
click at [460, 313] on button "delete Borrar Filtros" at bounding box center [440, 319] width 129 height 29
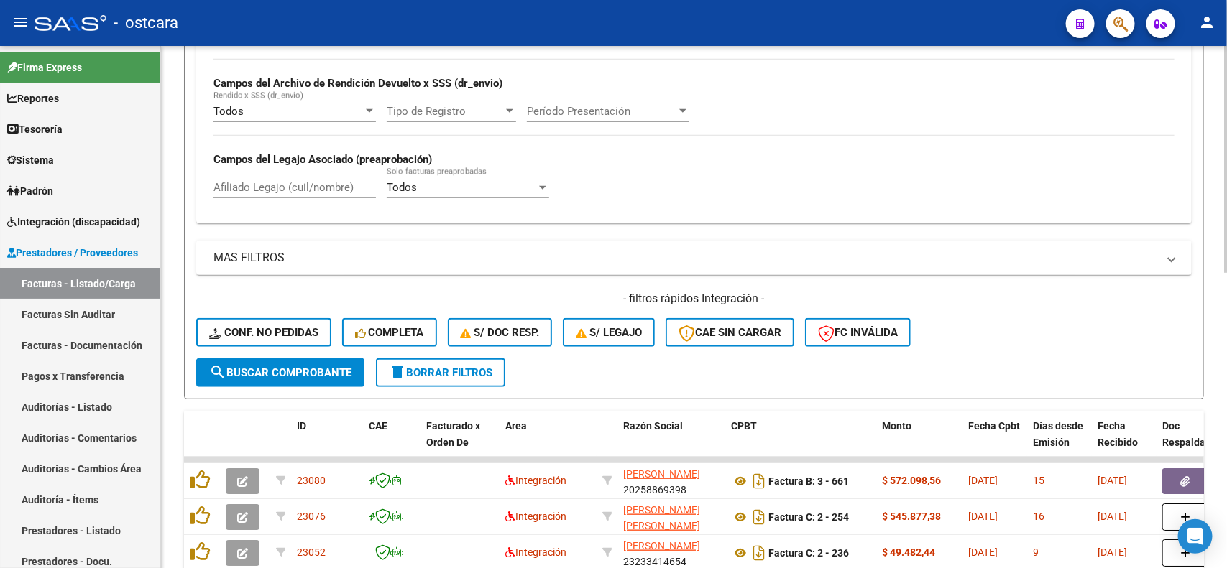
click at [303, 326] on form "Filtros Id Area Area Seleccionar Gerenciador Seleccionar Gerenciador No Confirm…" at bounding box center [694, 121] width 1020 height 557
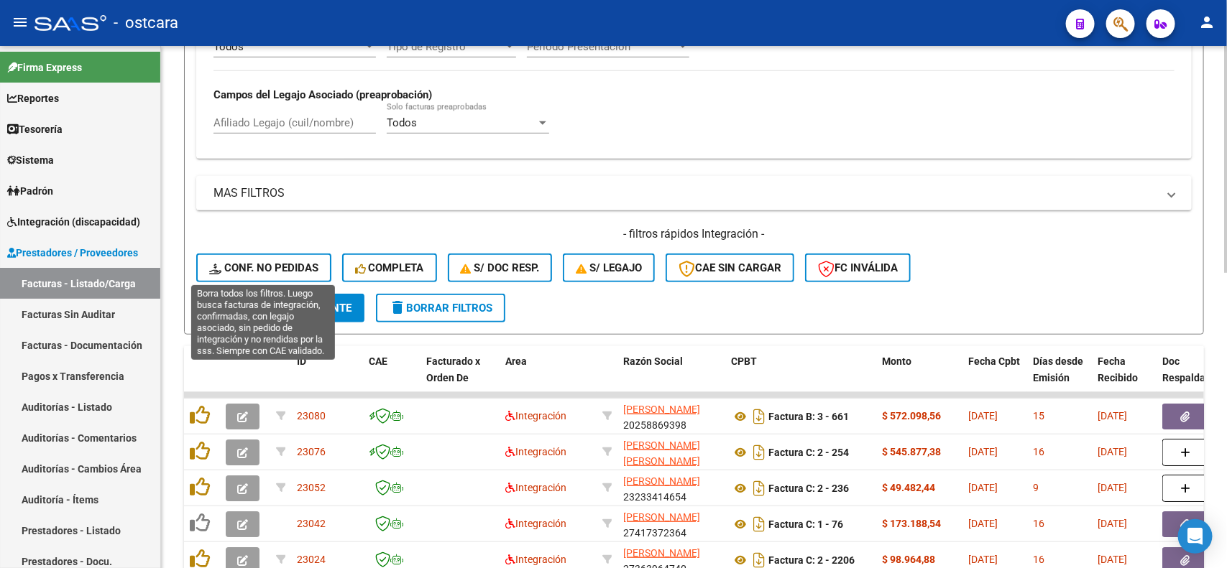
click at [296, 274] on button "Conf. no pedidas" at bounding box center [263, 268] width 135 height 29
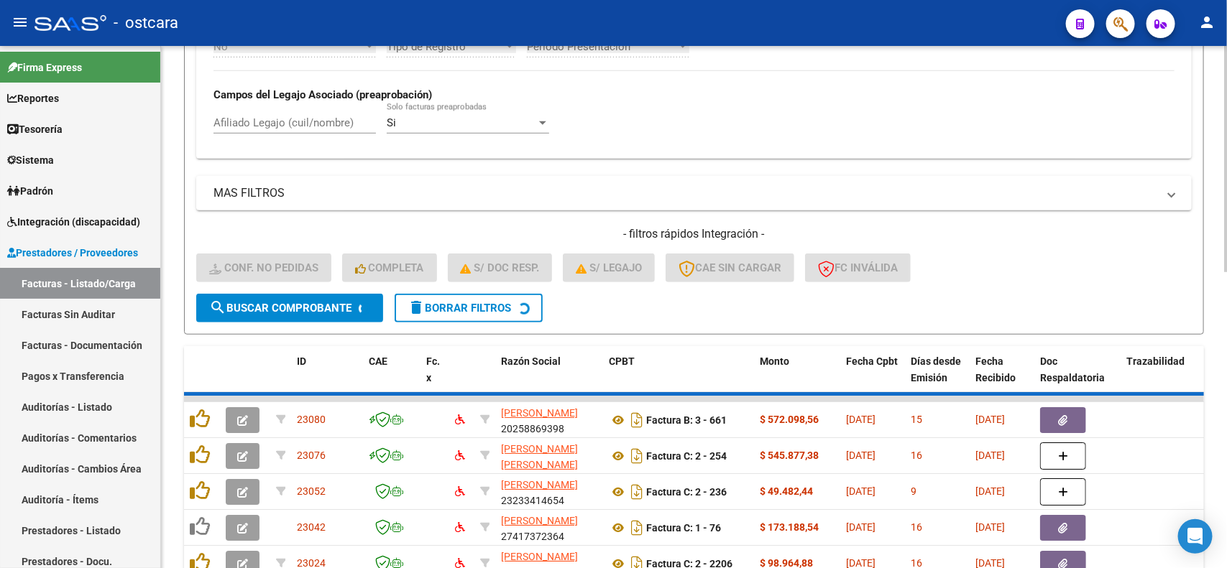
scroll to position [331, 0]
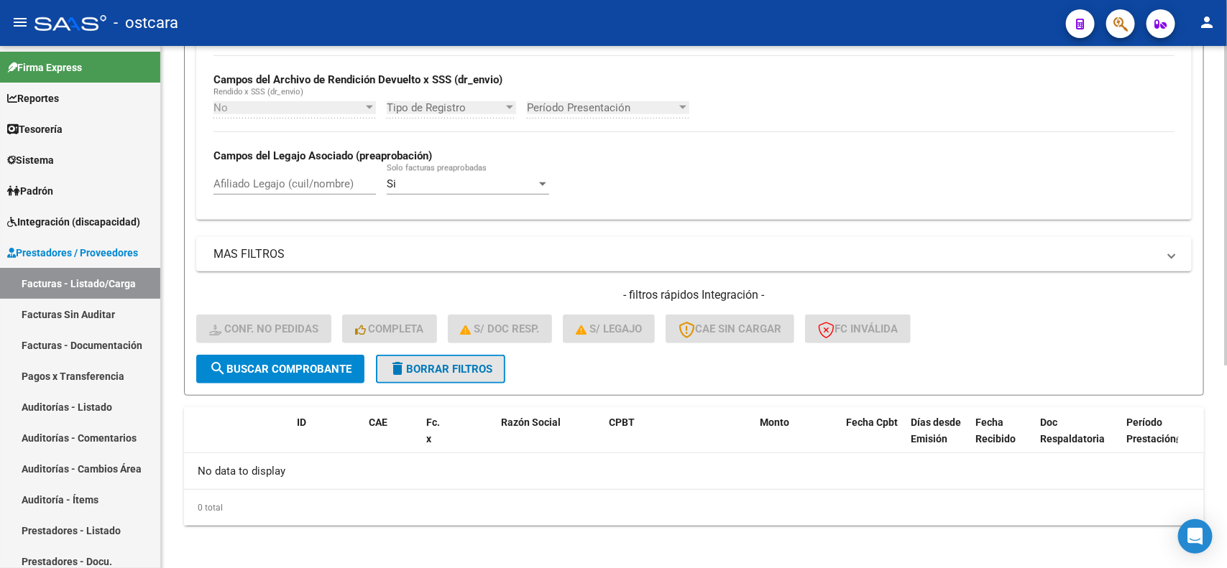
click at [430, 374] on button "delete Borrar Filtros" at bounding box center [440, 369] width 129 height 29
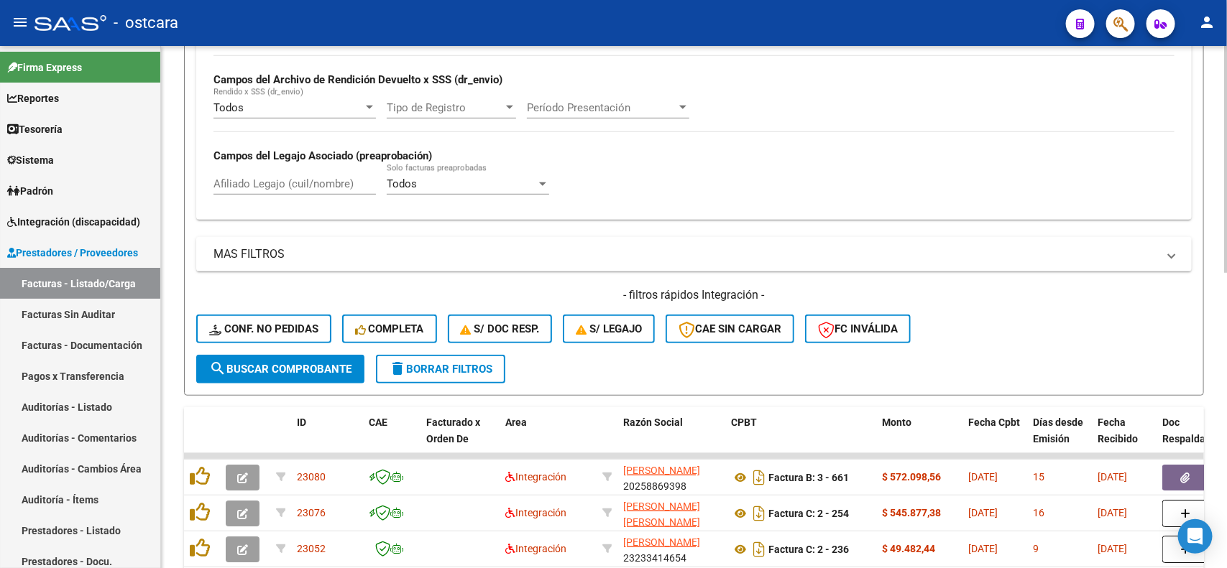
click at [400, 360] on mat-icon "delete" at bounding box center [397, 368] width 17 height 17
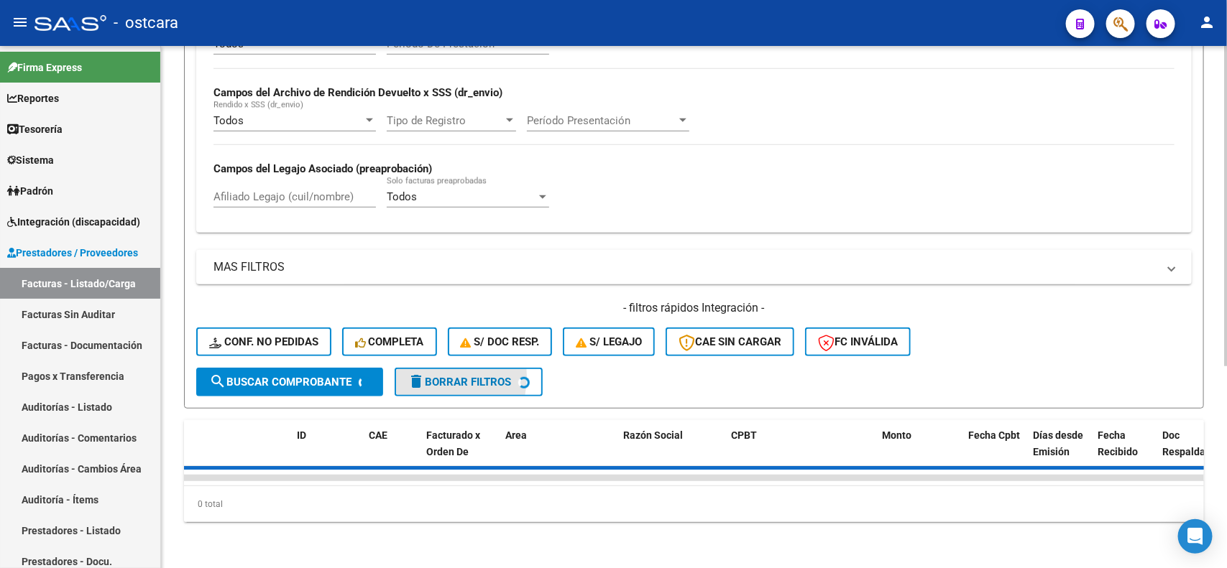
click at [392, 336] on span "Completa" at bounding box center [389, 342] width 69 height 13
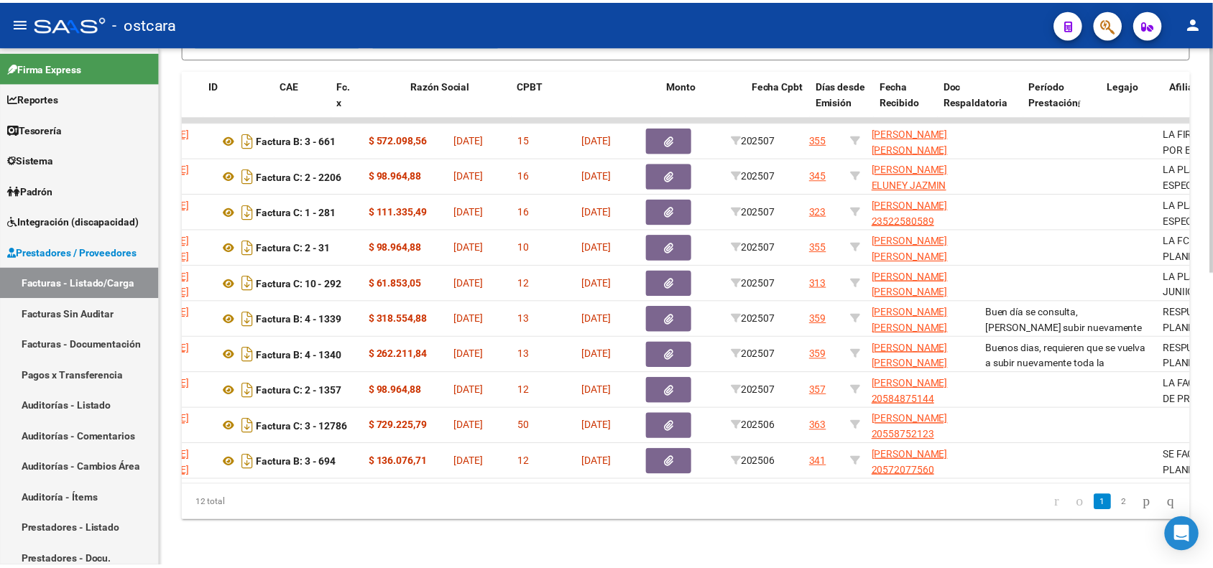
scroll to position [0, 0]
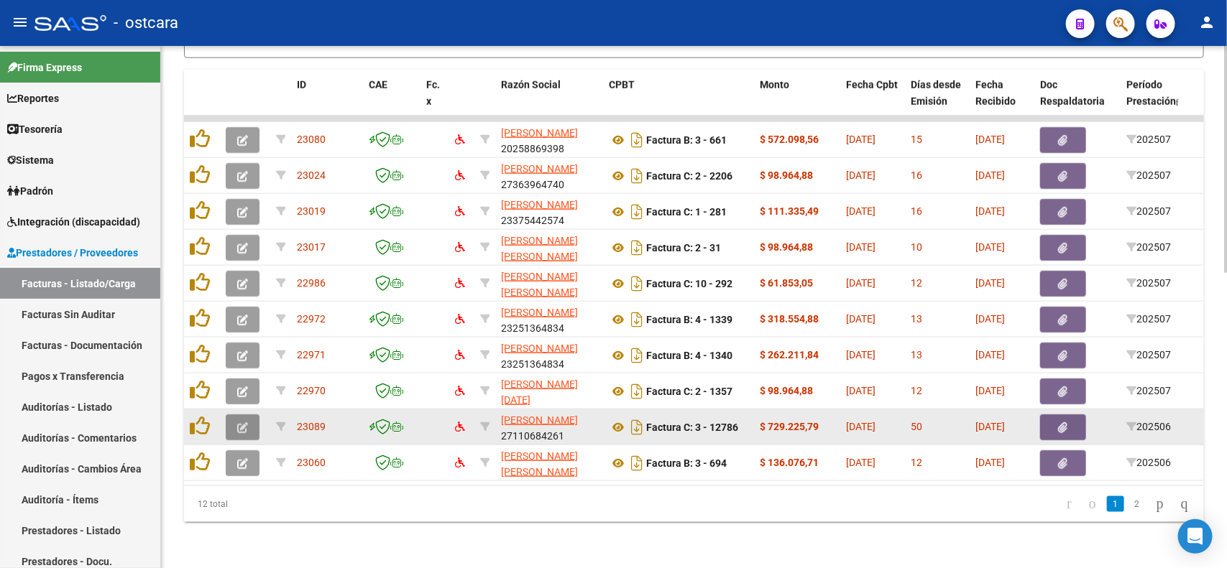
click at [247, 423] on icon "button" at bounding box center [242, 428] width 11 height 11
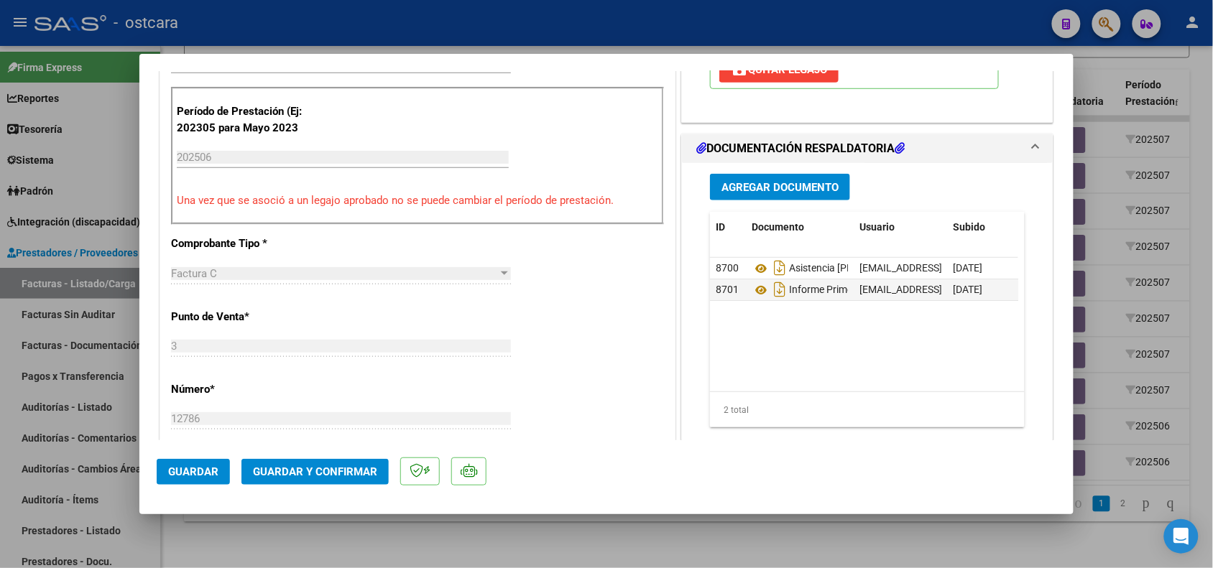
scroll to position [270, 0]
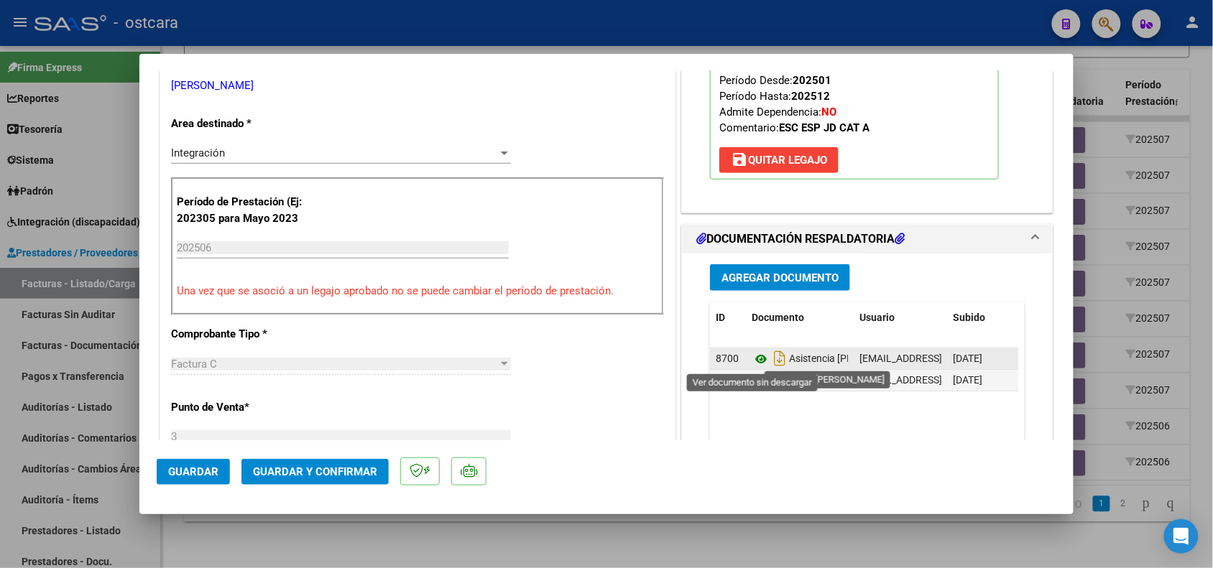
click at [752, 361] on icon at bounding box center [761, 359] width 19 height 17
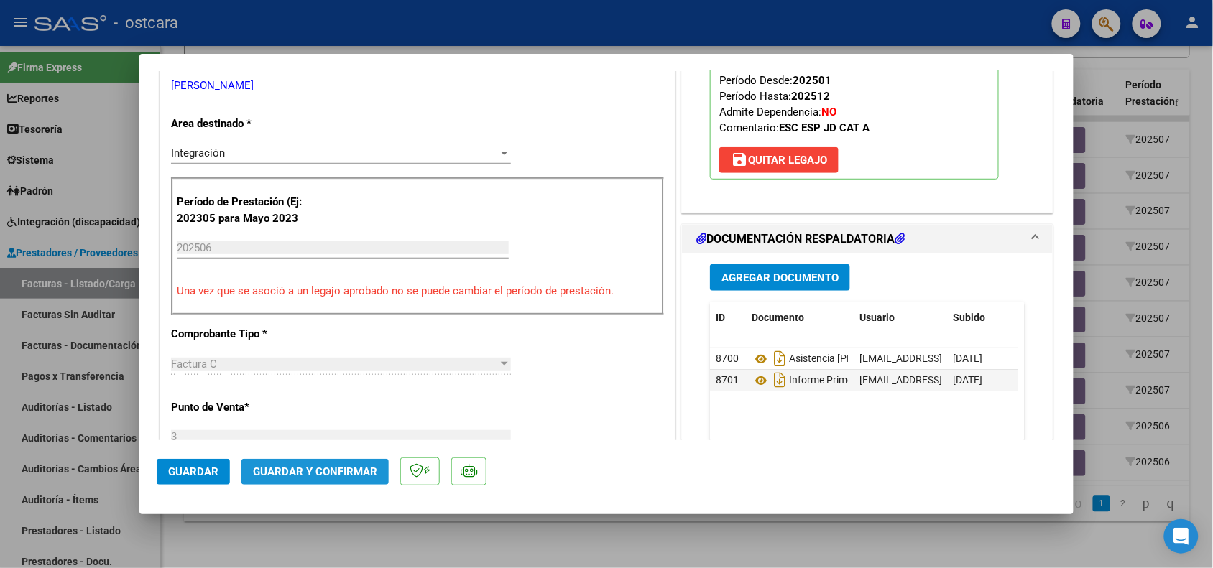
click at [325, 464] on button "Guardar y Confirmar" at bounding box center [314, 472] width 147 height 26
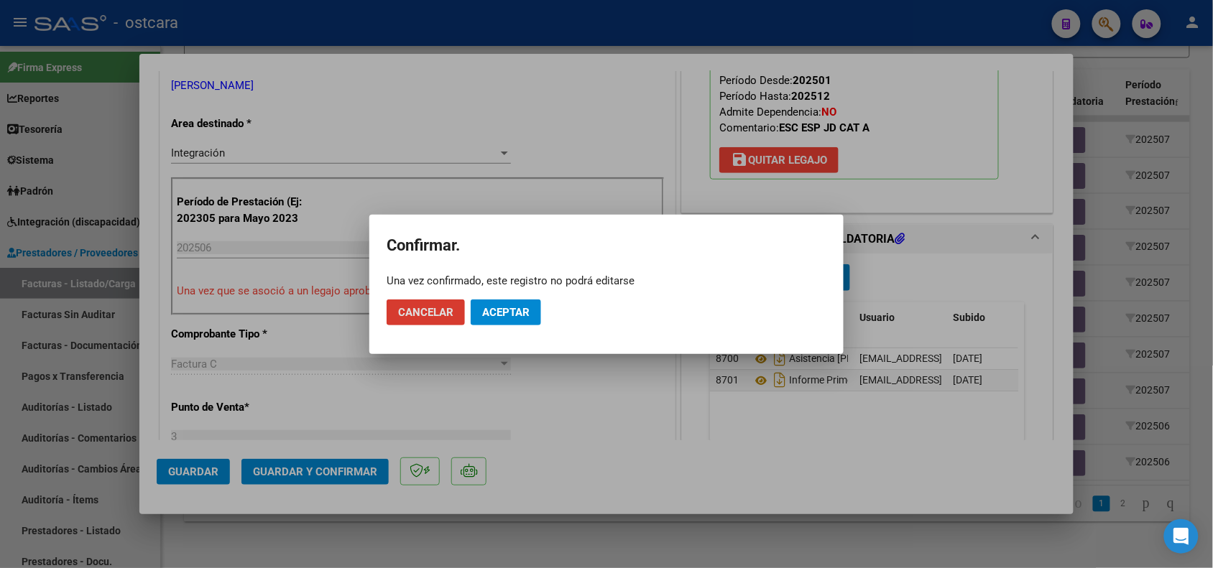
click at [509, 322] on button "Aceptar" at bounding box center [506, 313] width 70 height 26
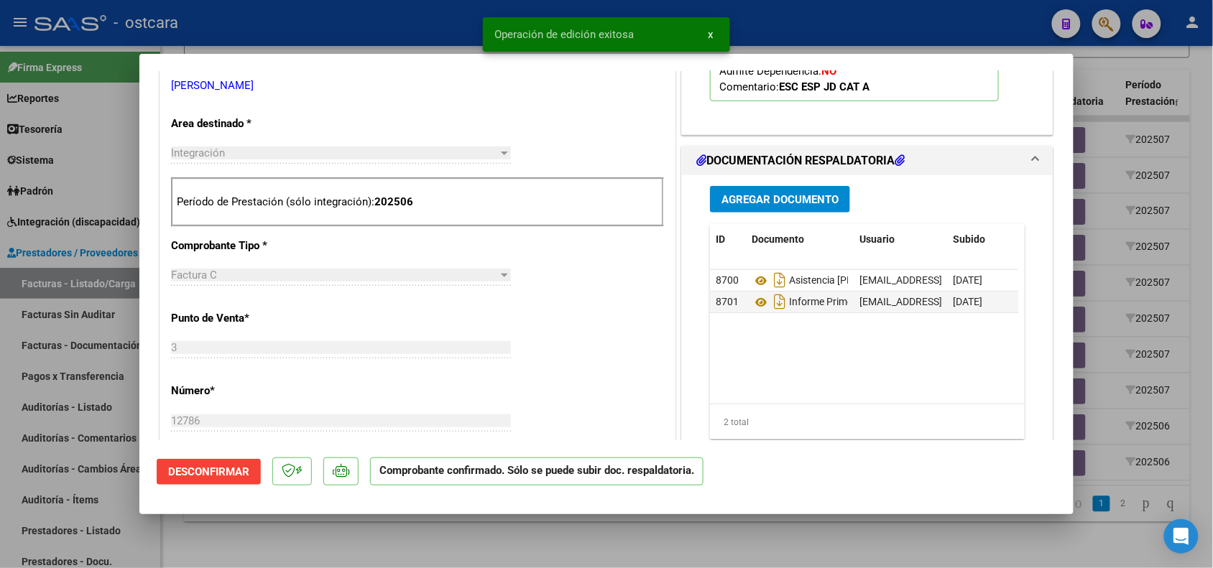
click at [548, 529] on div at bounding box center [606, 284] width 1213 height 568
type input "$ 0,00"
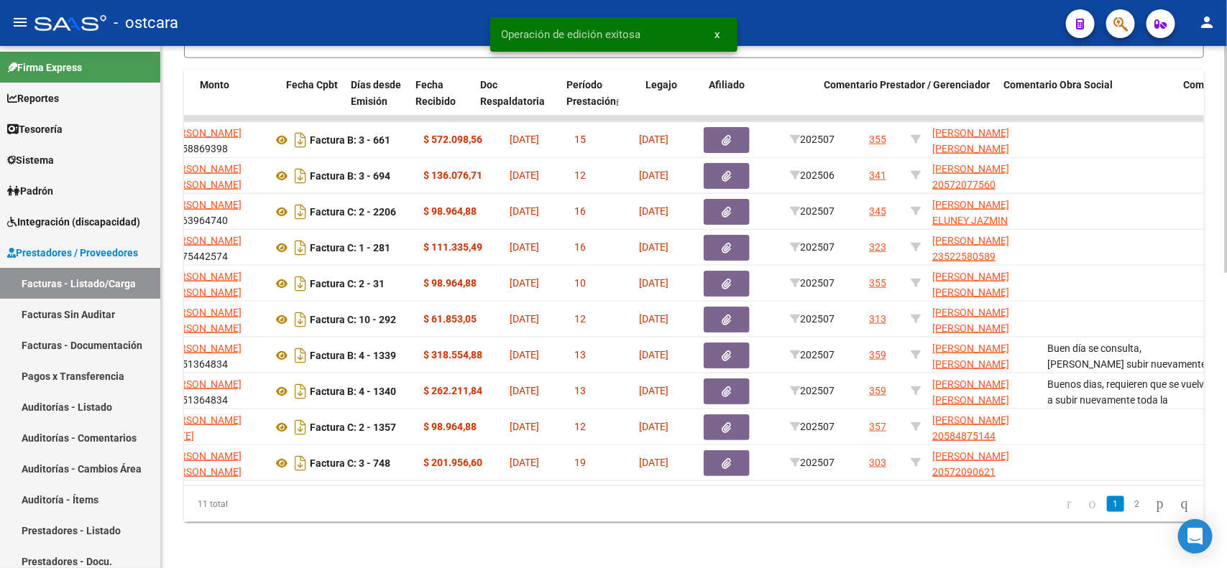
scroll to position [0, 650]
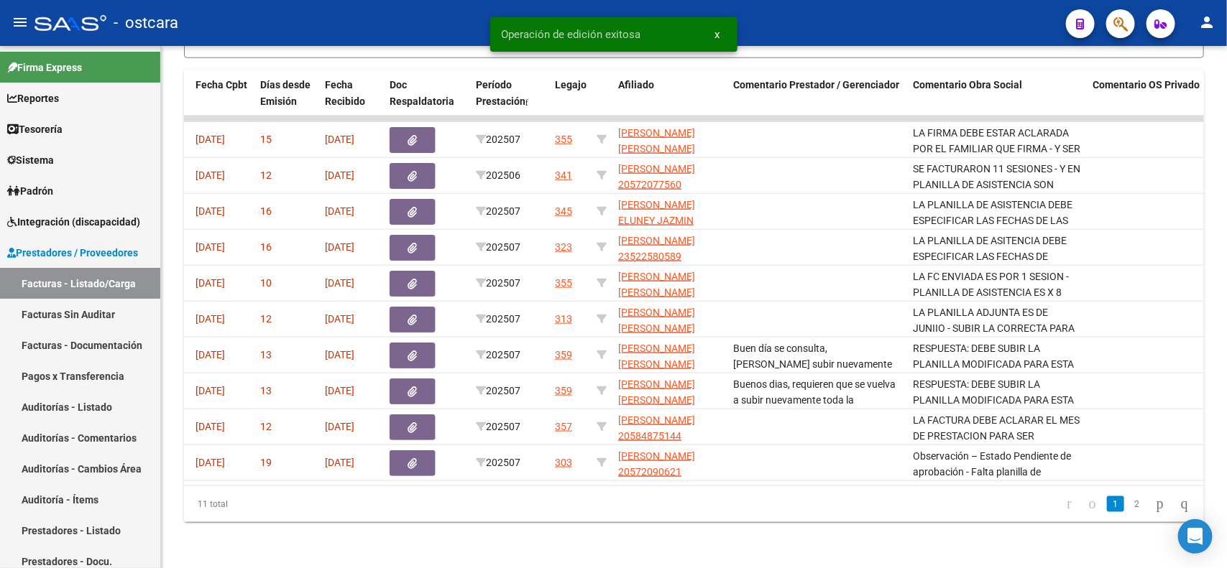
click at [1126, 512] on li "2" at bounding box center [1137, 504] width 22 height 24
click at [1128, 510] on link "2" at bounding box center [1136, 505] width 17 height 16
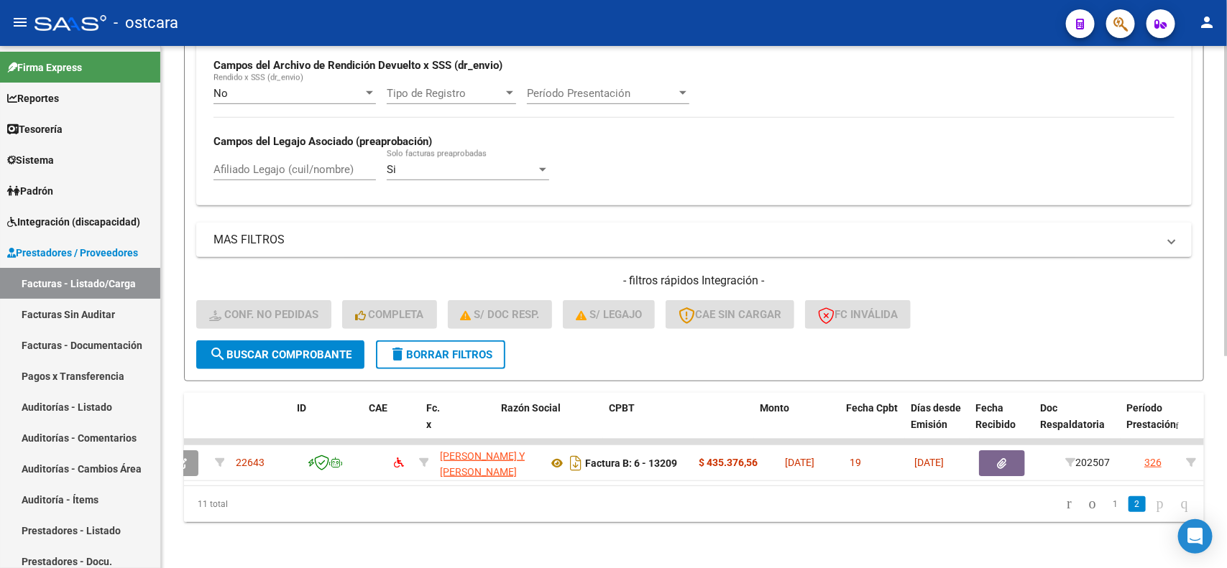
scroll to position [0, 0]
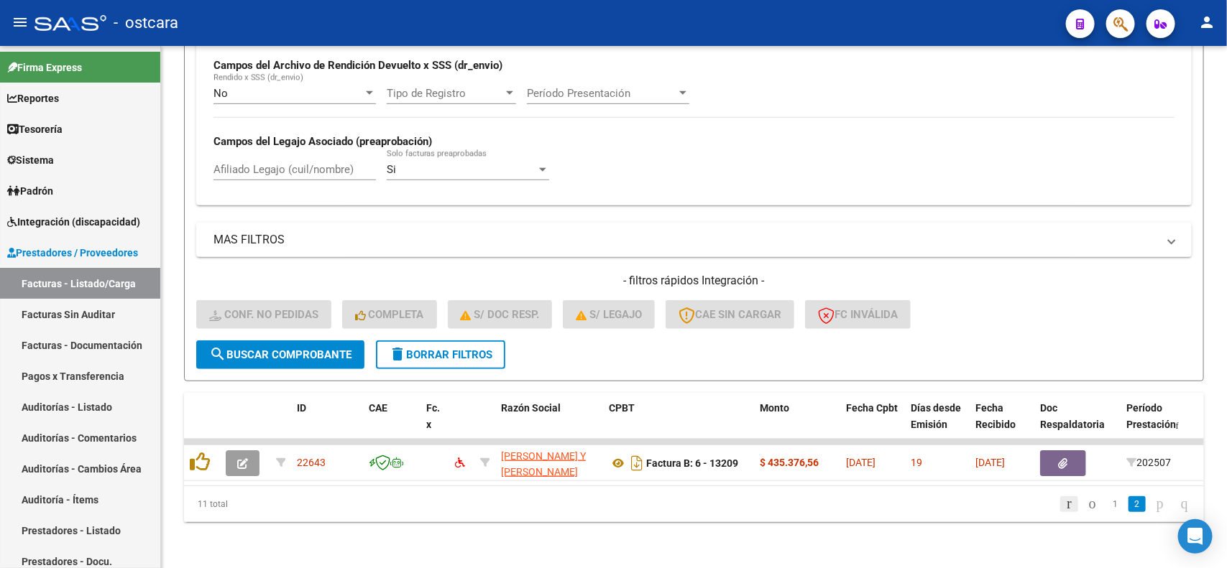
click at [1064, 501] on icon "go to first page" at bounding box center [1068, 503] width 9 height 17
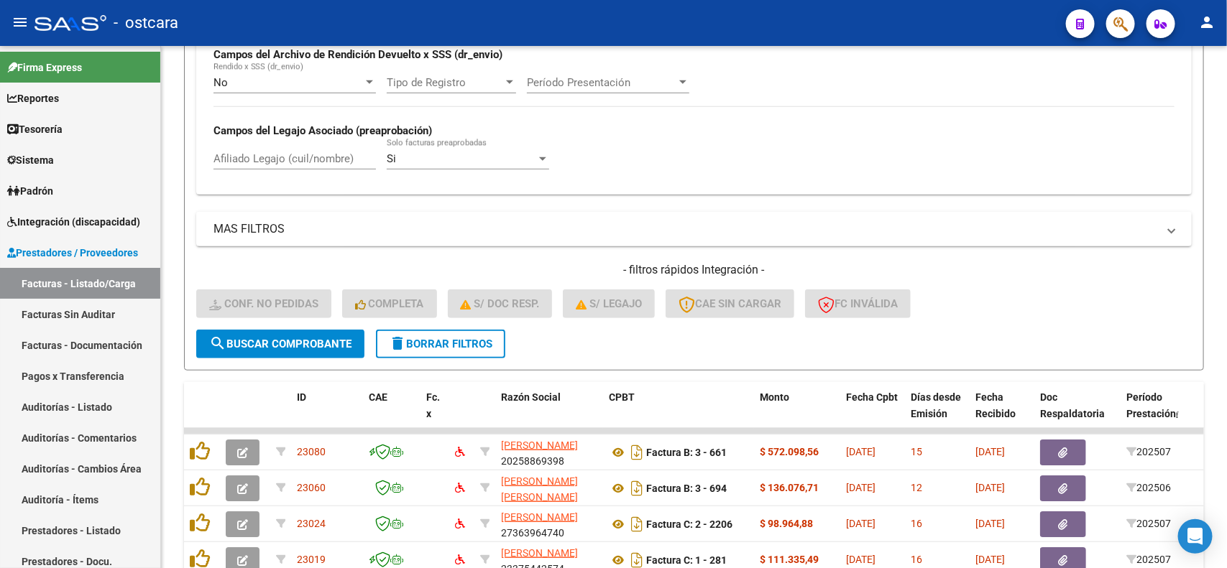
click at [519, 339] on form "Filtros Id Integración Area Seleccionar Gerenciador Seleccionar Gerenciador No …" at bounding box center [694, 92] width 1020 height 557
click at [473, 340] on span "delete Borrar Filtros" at bounding box center [440, 344] width 103 height 13
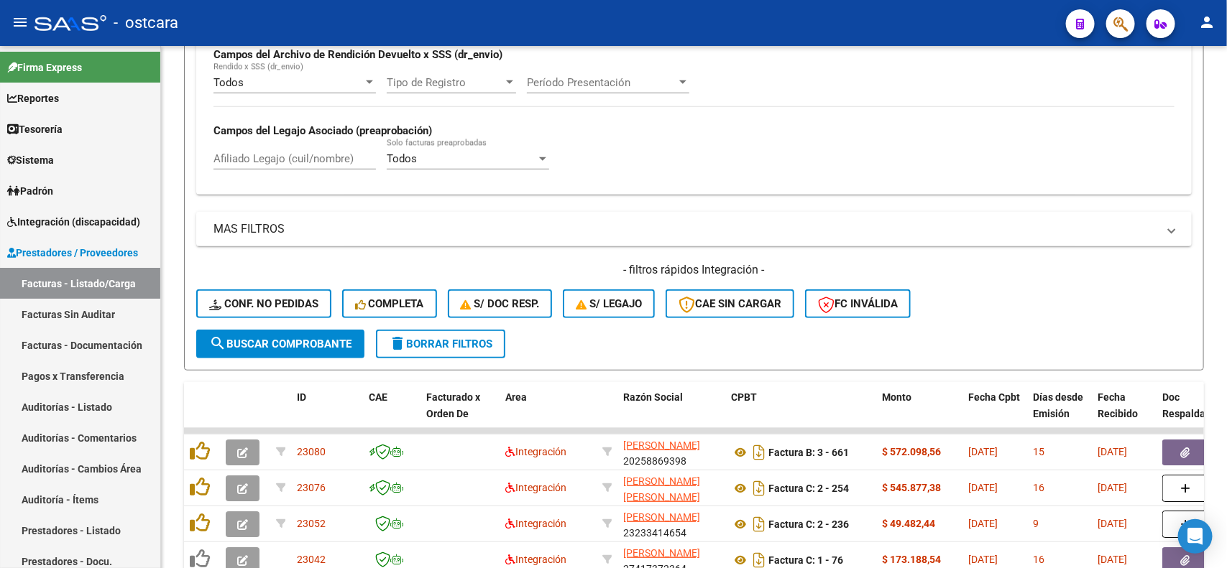
click at [305, 318] on div "- filtros rápidos Integración - Conf. no pedidas Completa S/ Doc Resp. S/ legaj…" at bounding box center [693, 296] width 995 height 68
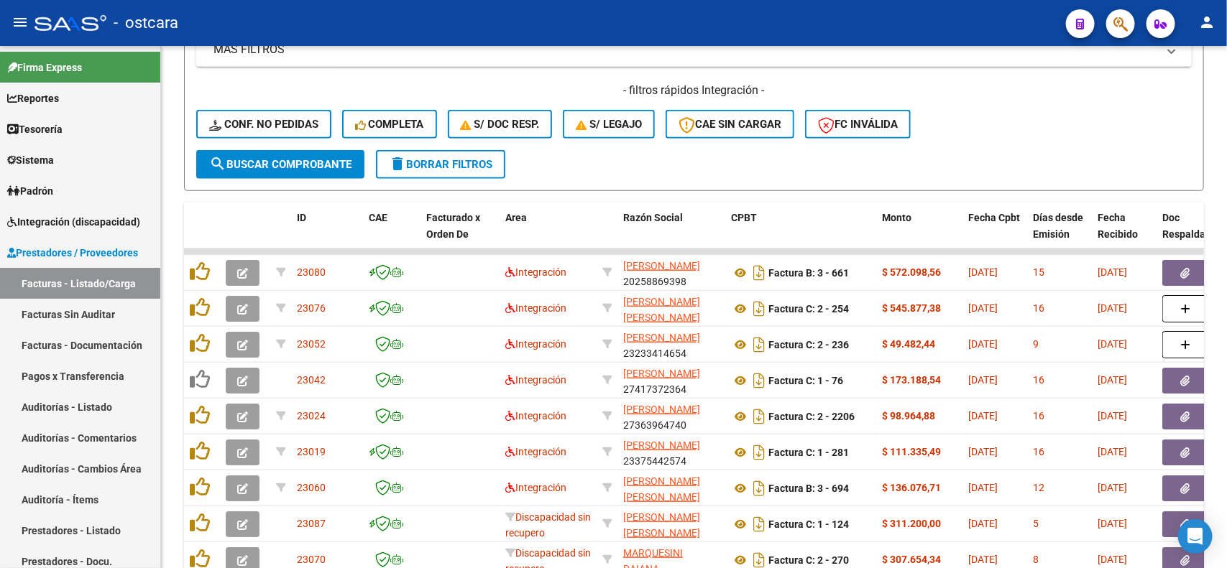
click at [440, 174] on button "delete Borrar Filtros" at bounding box center [440, 164] width 129 height 29
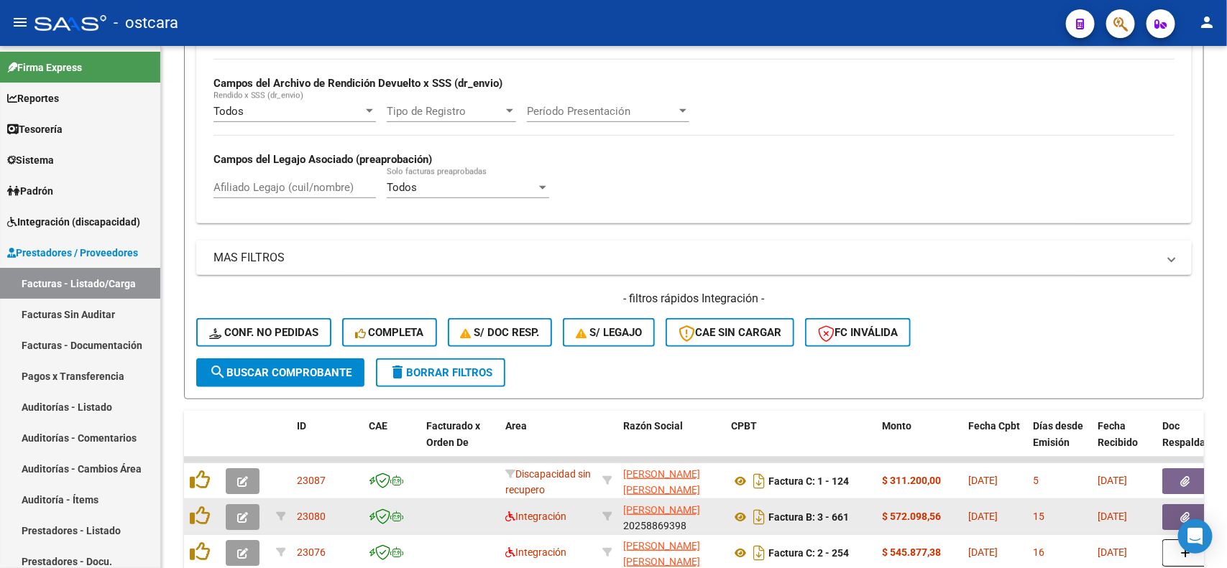
scroll to position [536, 0]
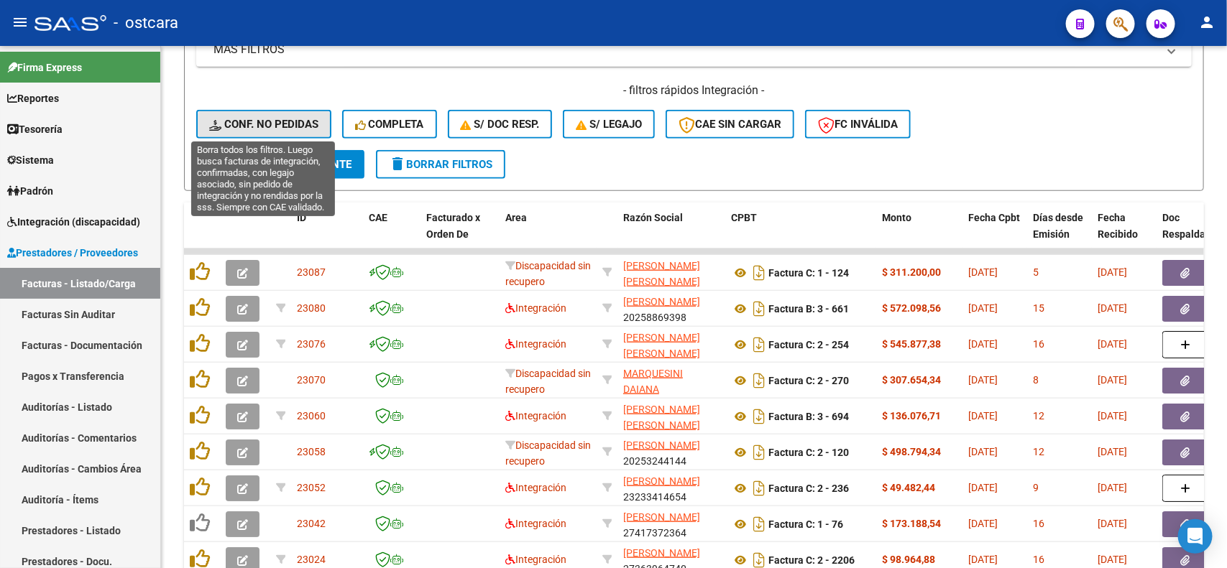
click at [285, 123] on span "Conf. no pedidas" at bounding box center [263, 124] width 109 height 13
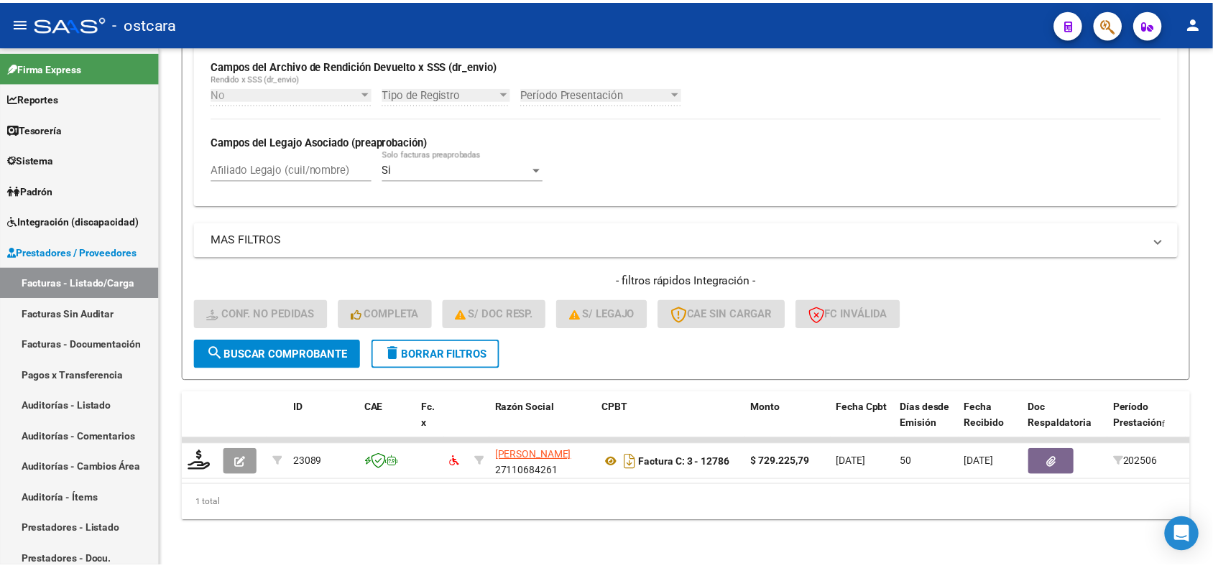
scroll to position [356, 0]
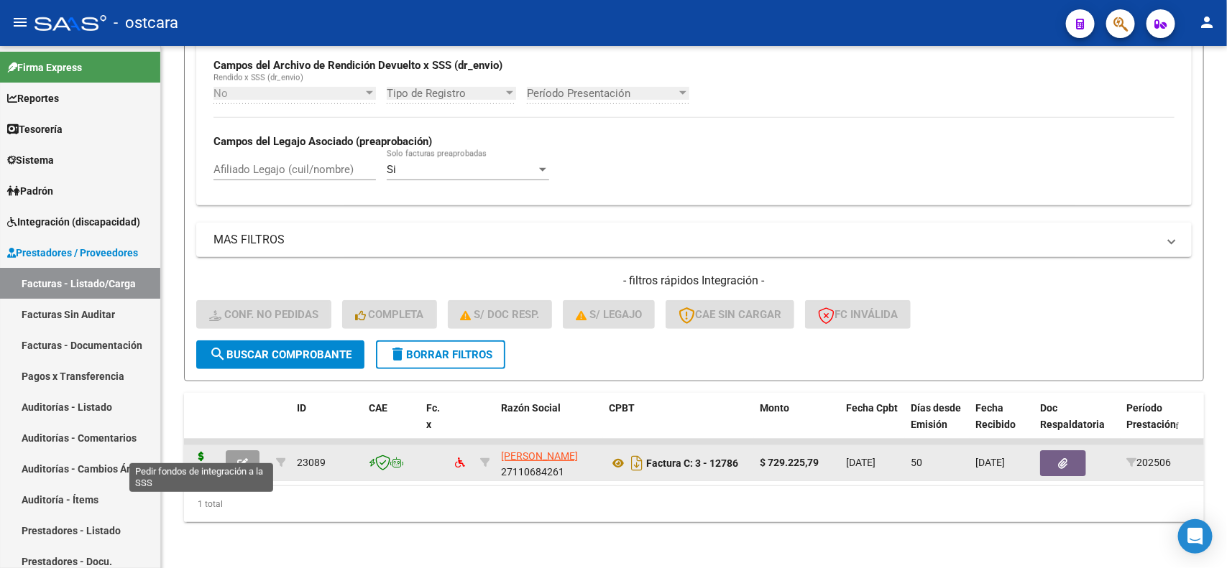
click at [203, 452] on icon at bounding box center [201, 462] width 23 height 20
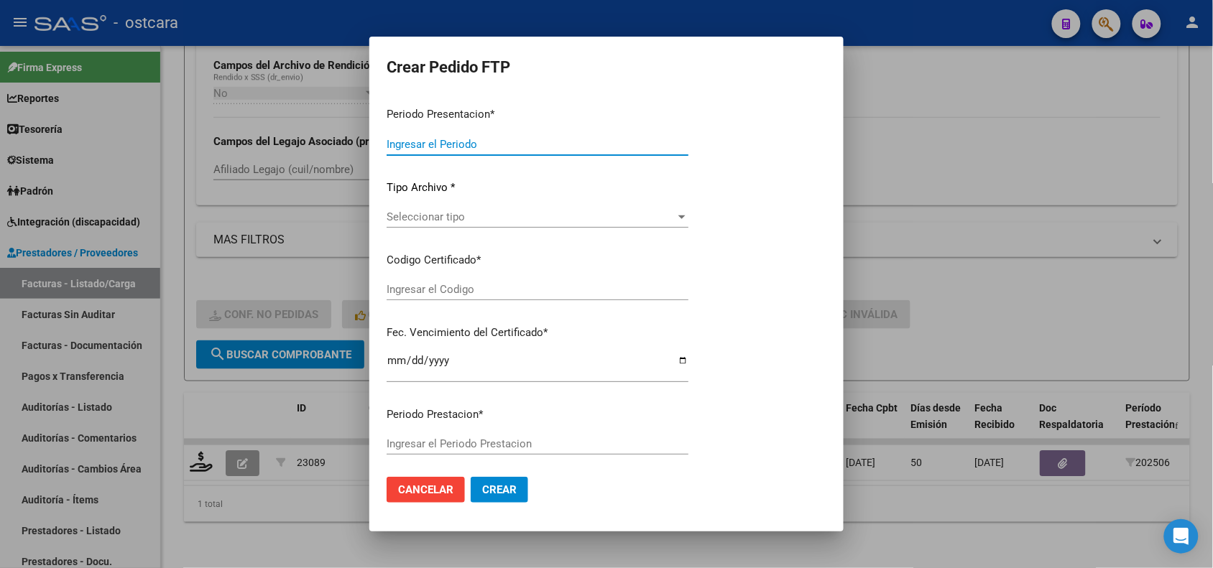
type input "202507"
type input "202506"
type input "$ 729.225,79"
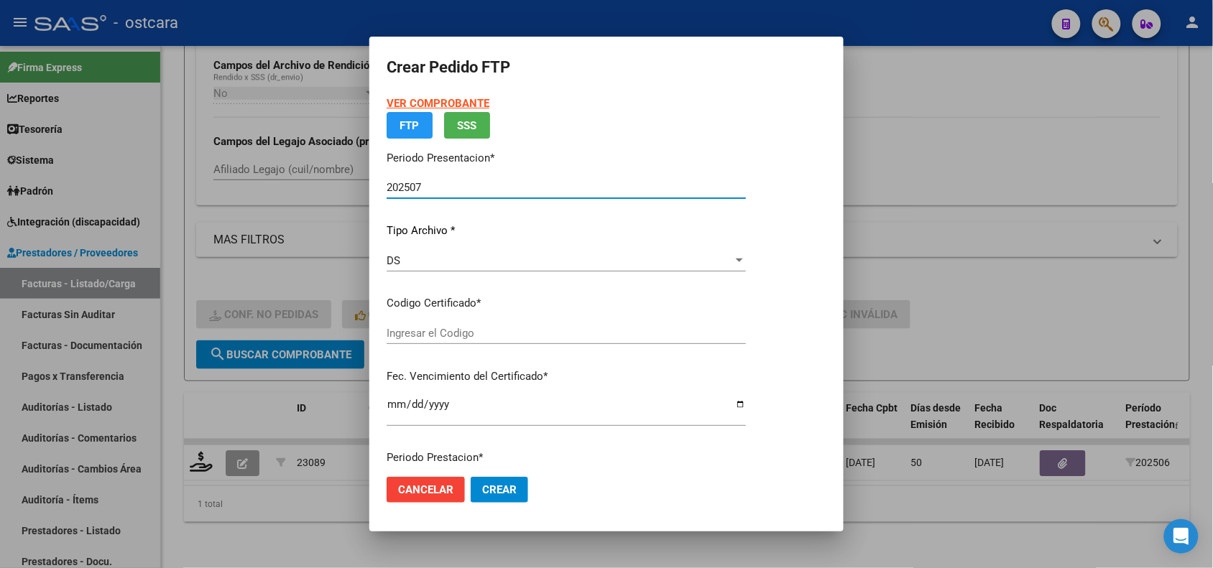
type input "ARG02000558752122021100720231007BS352000"
type input "2025-10-06"
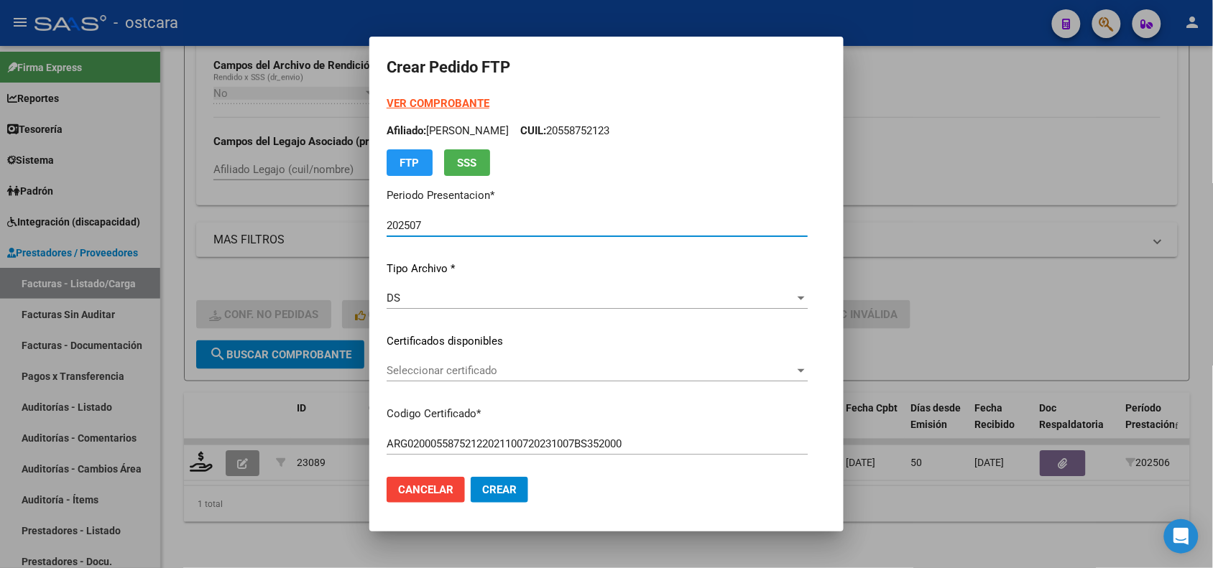
click at [500, 374] on span "Seleccionar certificado" at bounding box center [591, 370] width 408 height 13
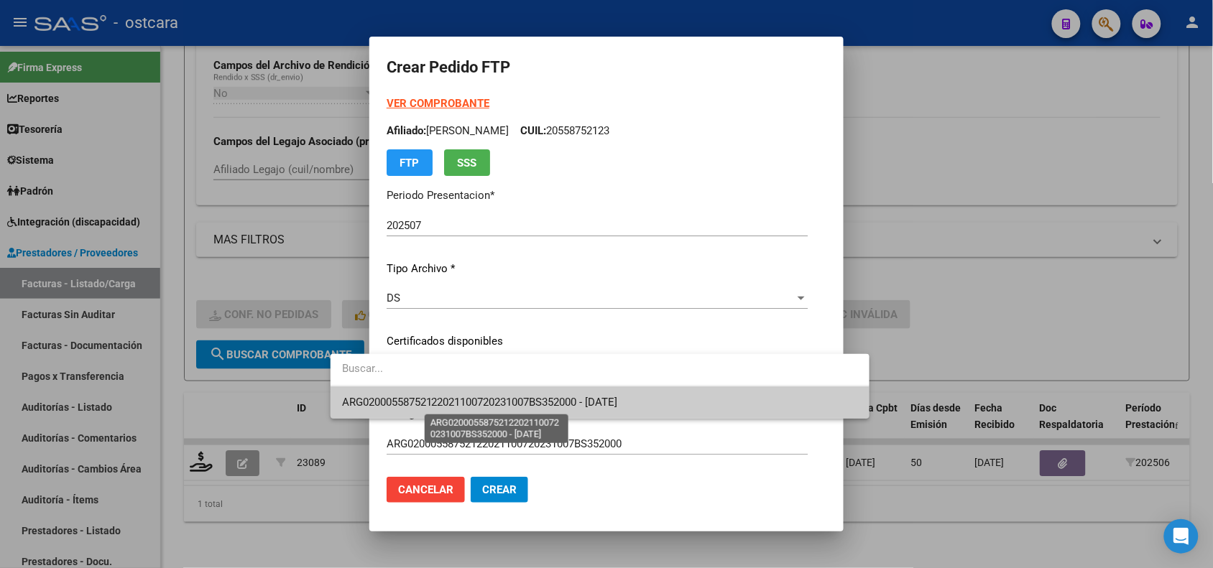
click at [507, 406] on span "ARG02000558752122021100720231007BS352000 - 2025-10-06" at bounding box center [480, 402] width 276 height 13
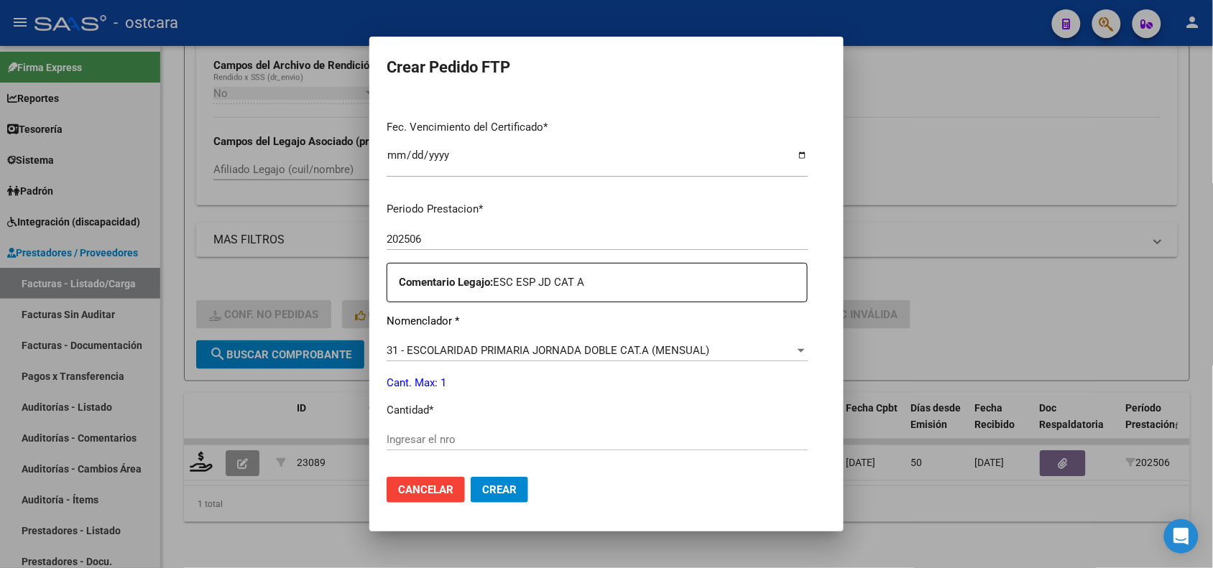
scroll to position [449, 0]
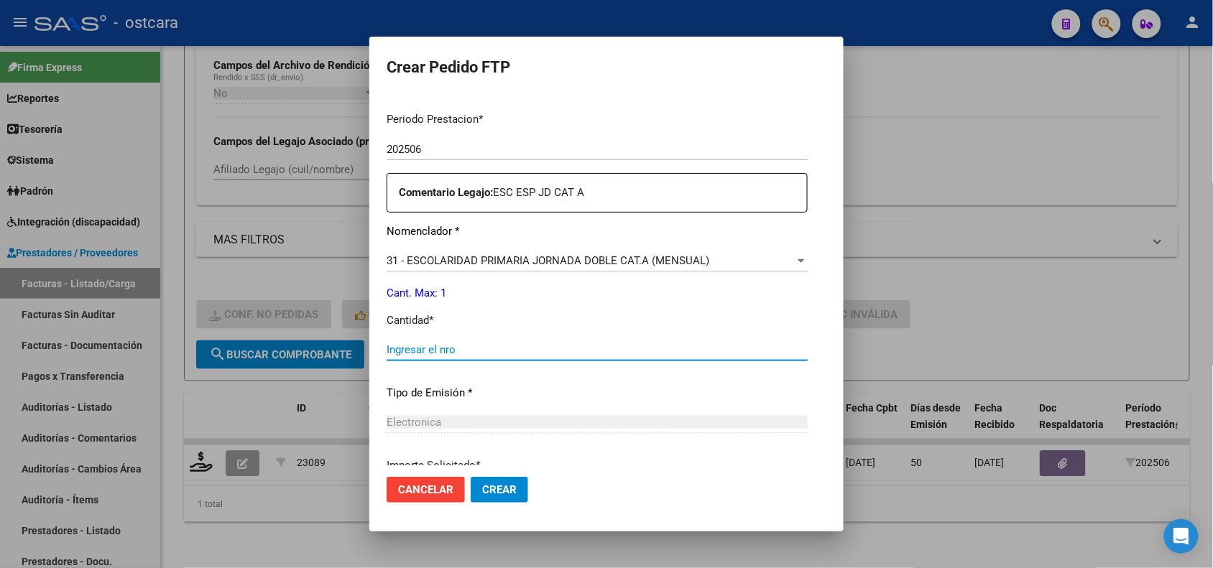
click at [436, 350] on input "Ingresar el nro" at bounding box center [597, 350] width 421 height 13
type input "1"
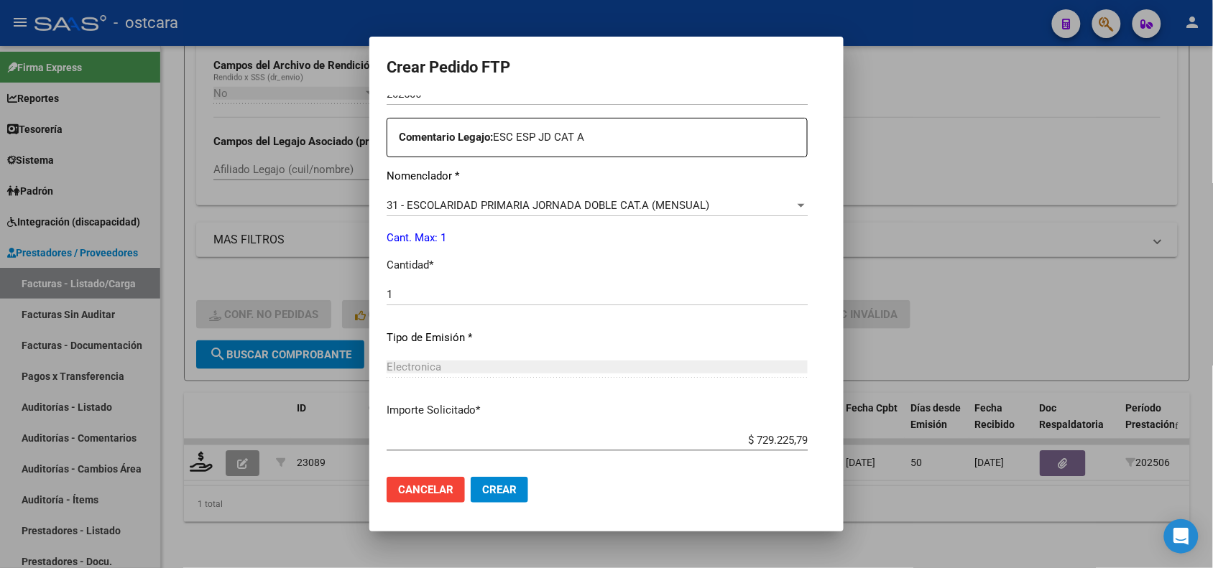
scroll to position [576, 0]
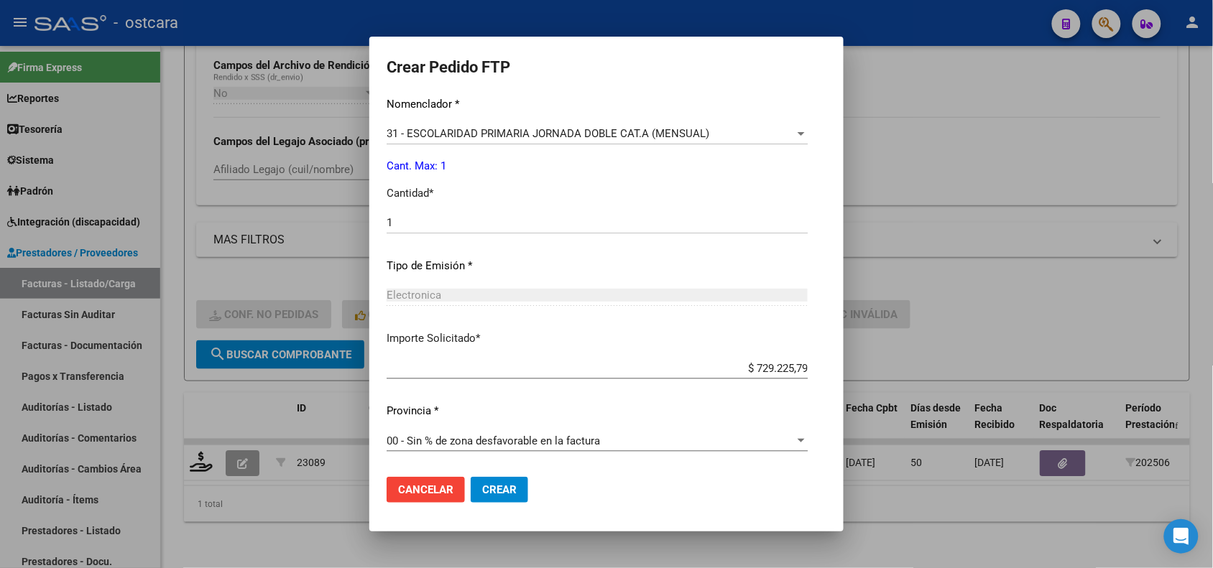
click at [482, 484] on span "Crear" at bounding box center [499, 490] width 34 height 13
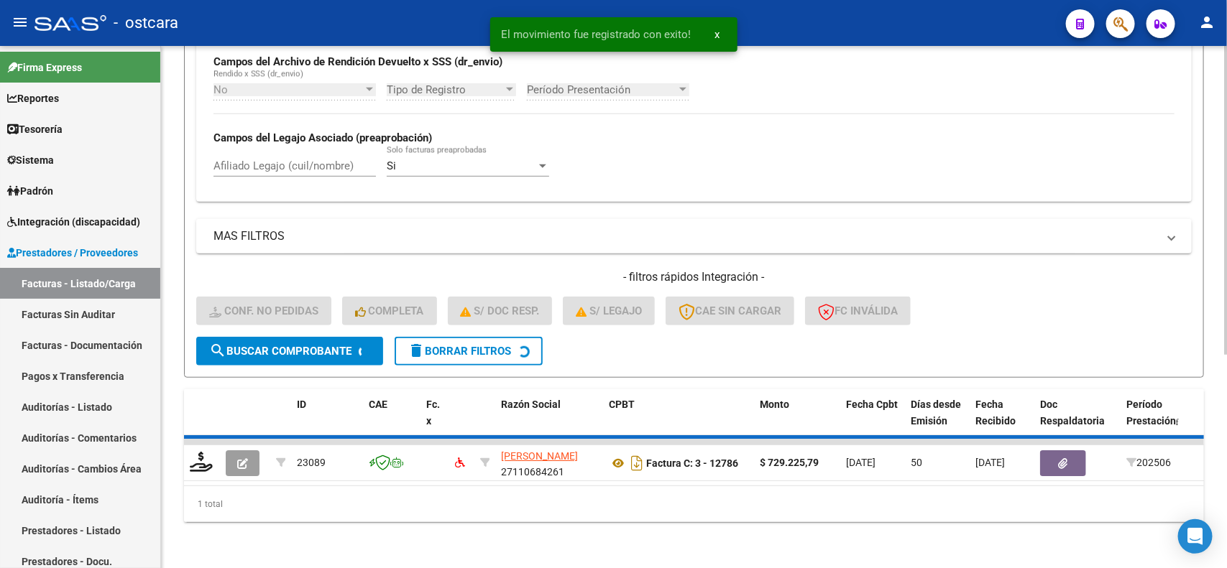
scroll to position [331, 0]
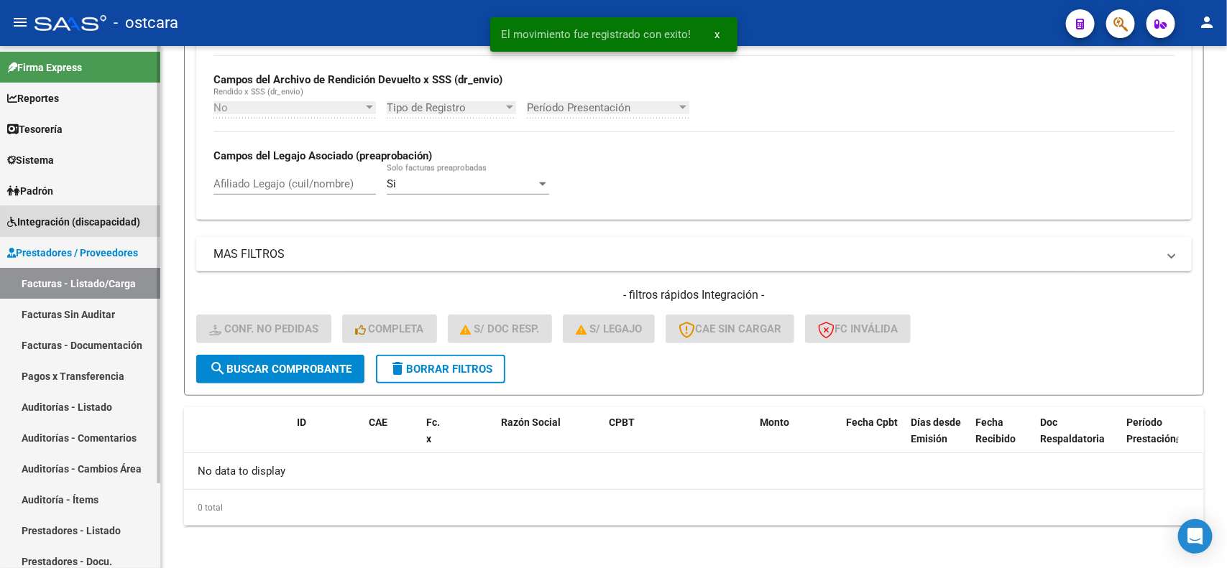
click at [112, 214] on span "Integración (discapacidad)" at bounding box center [73, 222] width 133 height 16
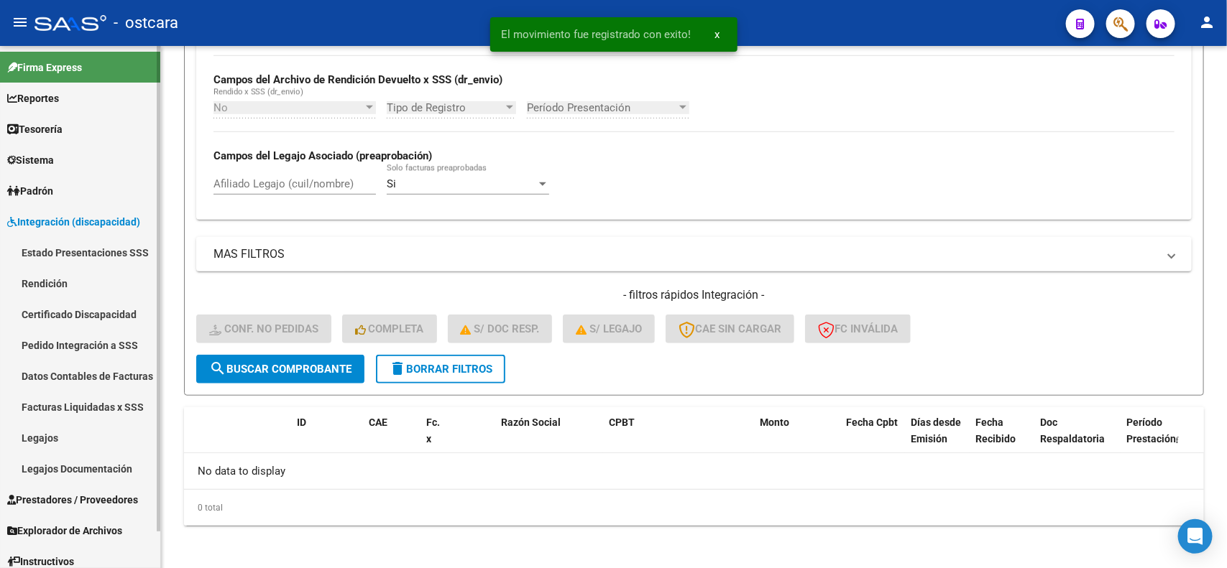
click at [102, 311] on link "Certificado Discapacidad" at bounding box center [80, 314] width 160 height 31
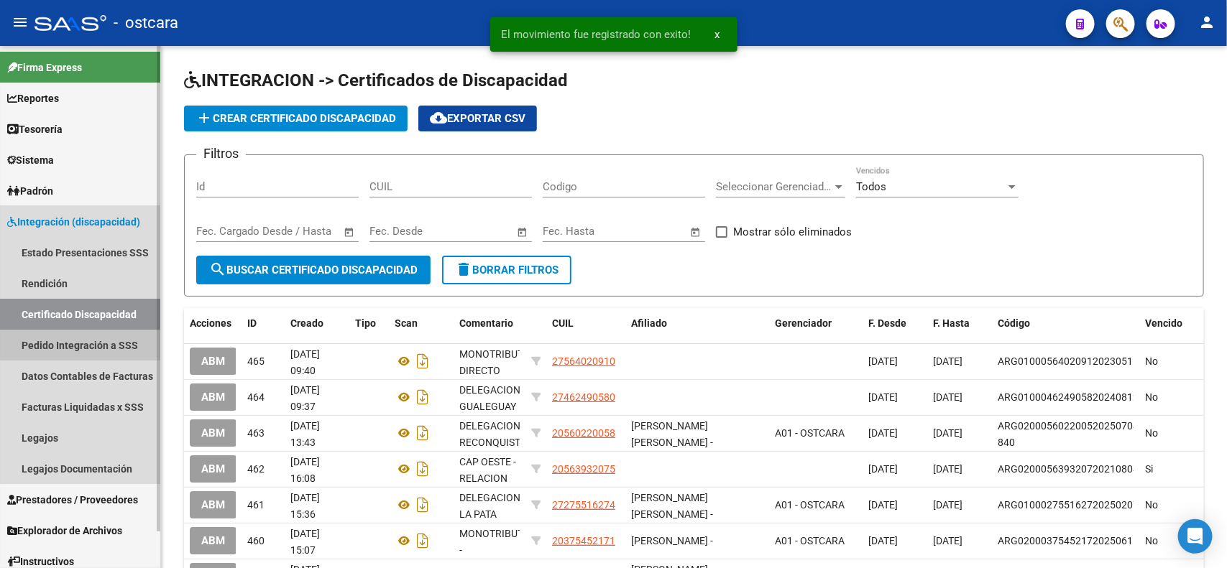
click at [105, 339] on link "Pedido Integración a SSS" at bounding box center [80, 345] width 160 height 31
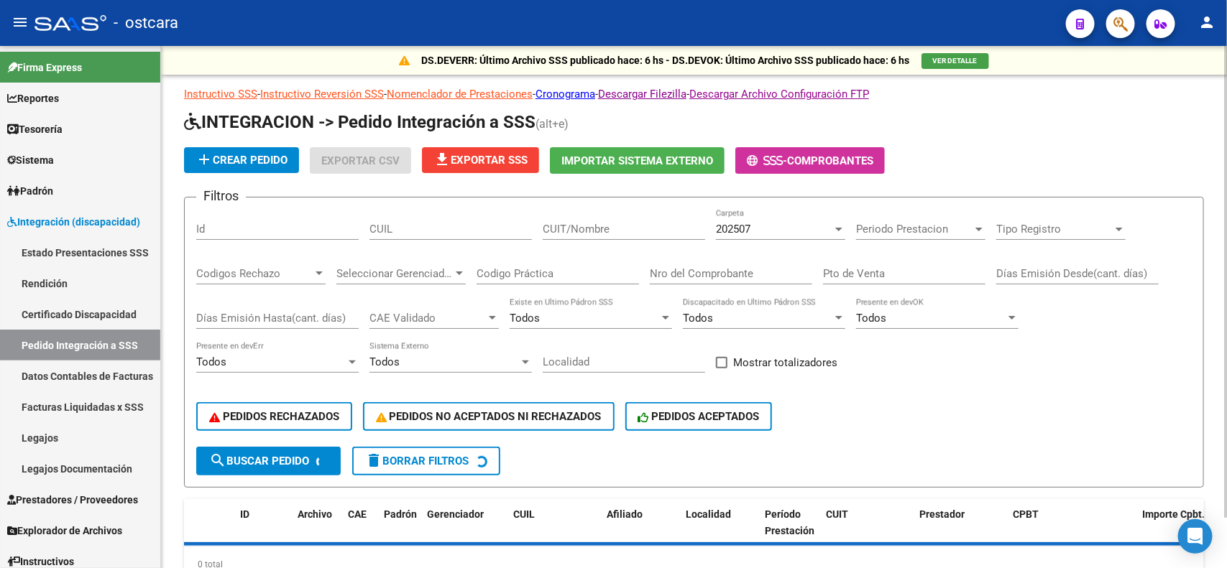
click at [799, 231] on div "202507" at bounding box center [774, 229] width 116 height 13
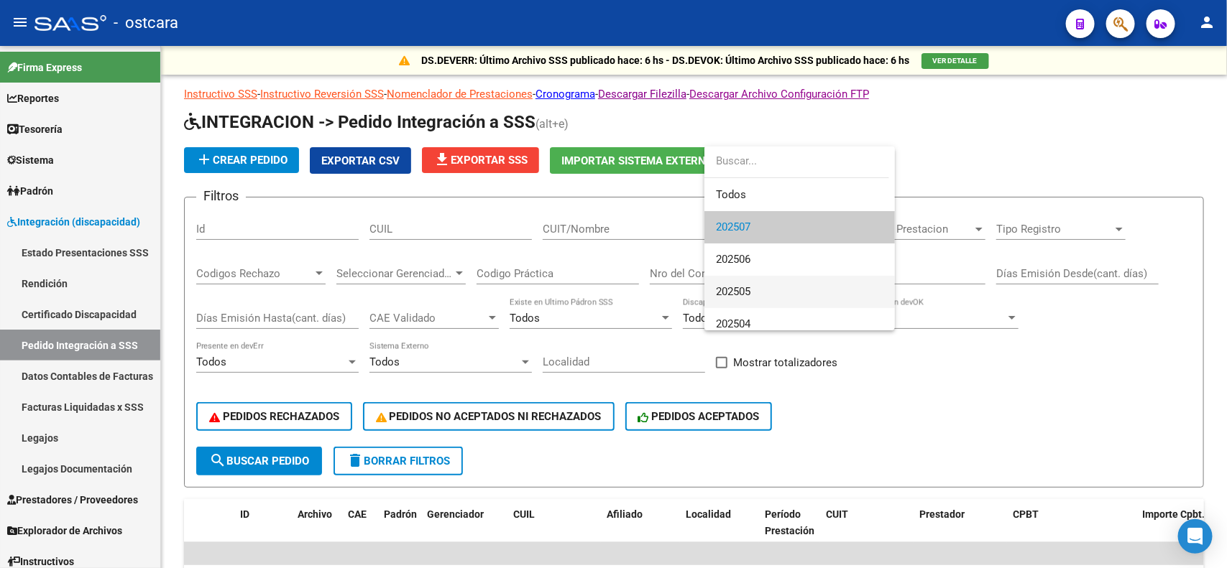
click at [757, 300] on span "202505" at bounding box center [799, 292] width 167 height 32
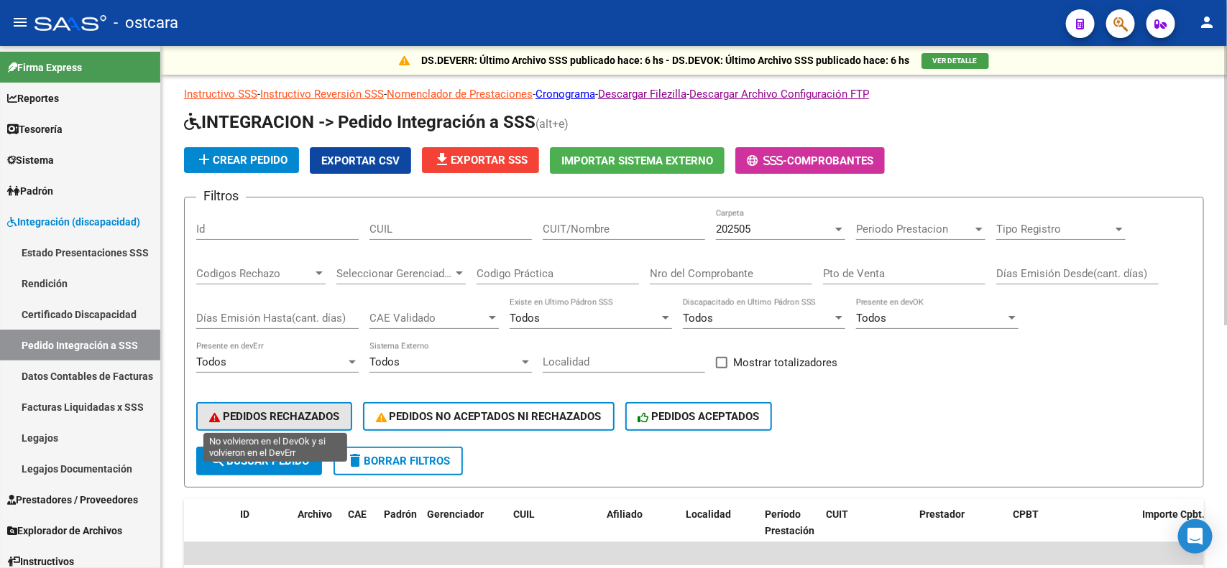
click at [278, 405] on button "PEDIDOS RECHAZADOS" at bounding box center [274, 416] width 156 height 29
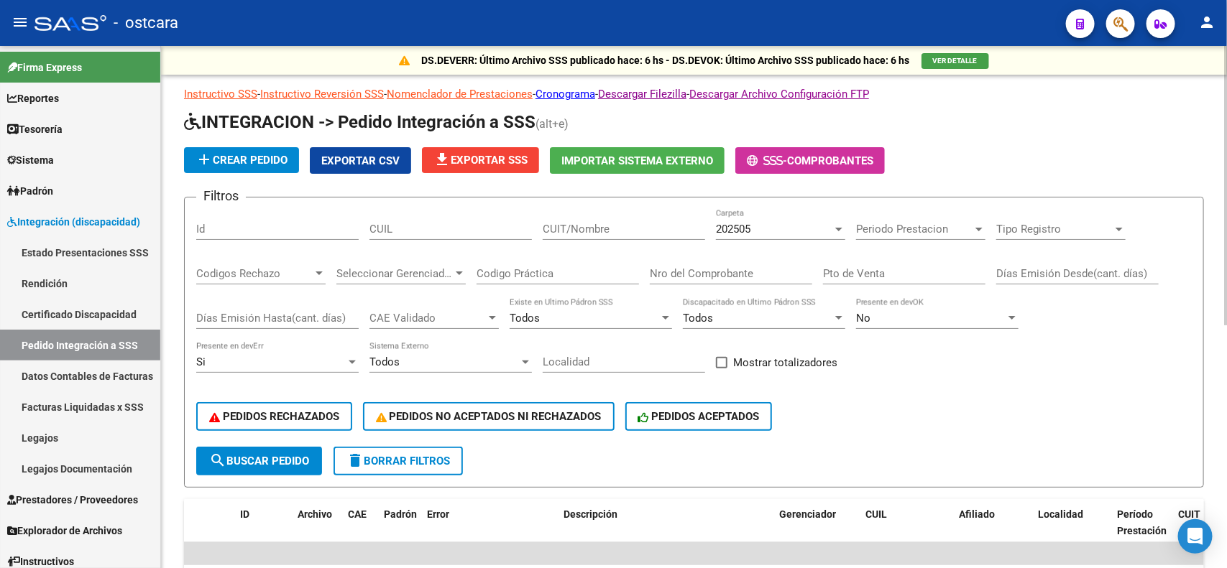
click at [962, 234] on div "Periodo Prestacion Periodo Prestacion" at bounding box center [920, 224] width 129 height 31
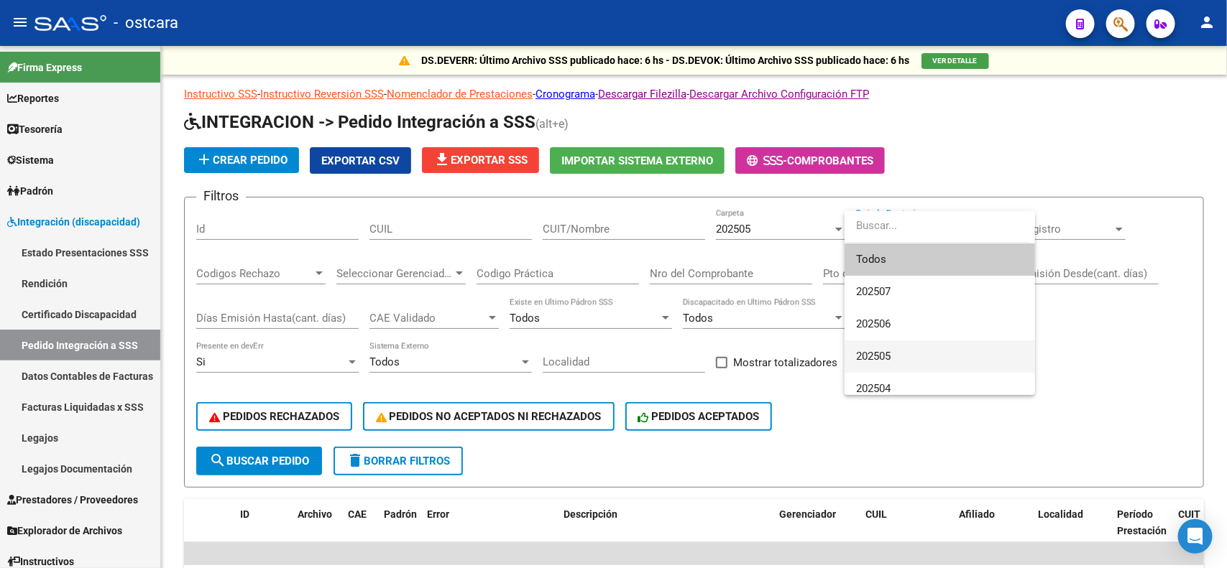
click at [896, 359] on span "202505" at bounding box center [939, 357] width 167 height 32
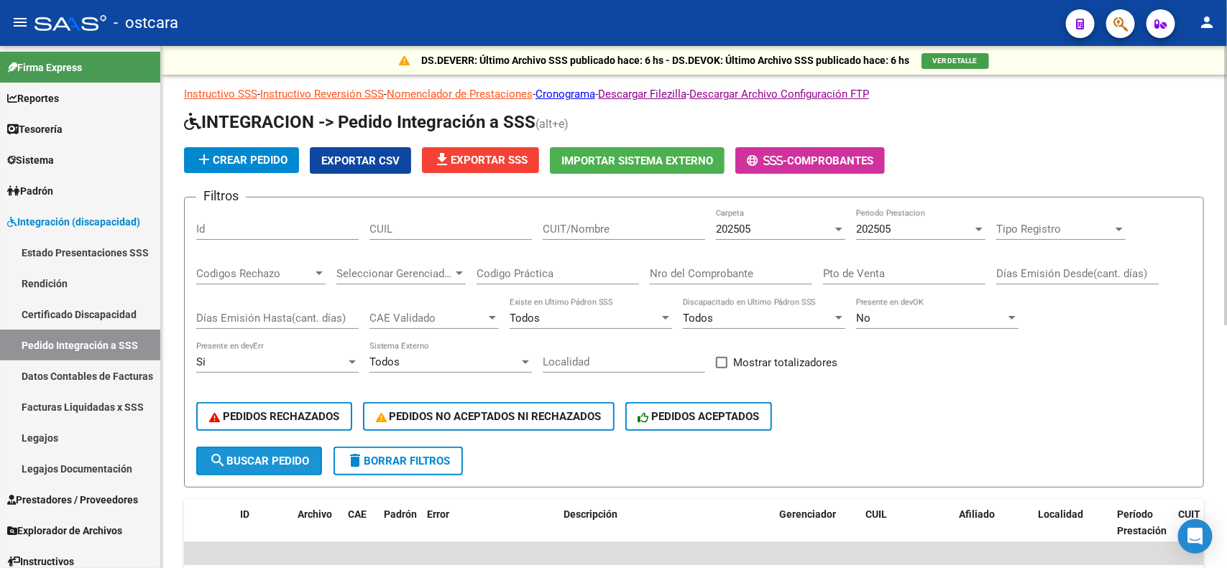
click at [247, 457] on span "search Buscar Pedido" at bounding box center [259, 461] width 100 height 13
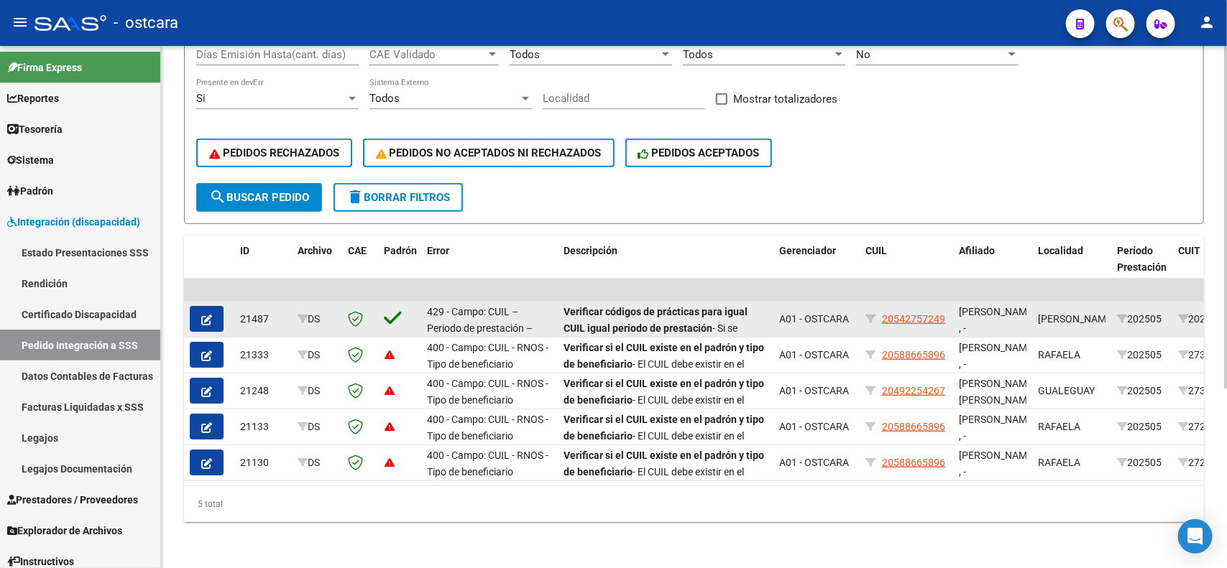
click at [207, 315] on icon "button" at bounding box center [206, 320] width 11 height 11
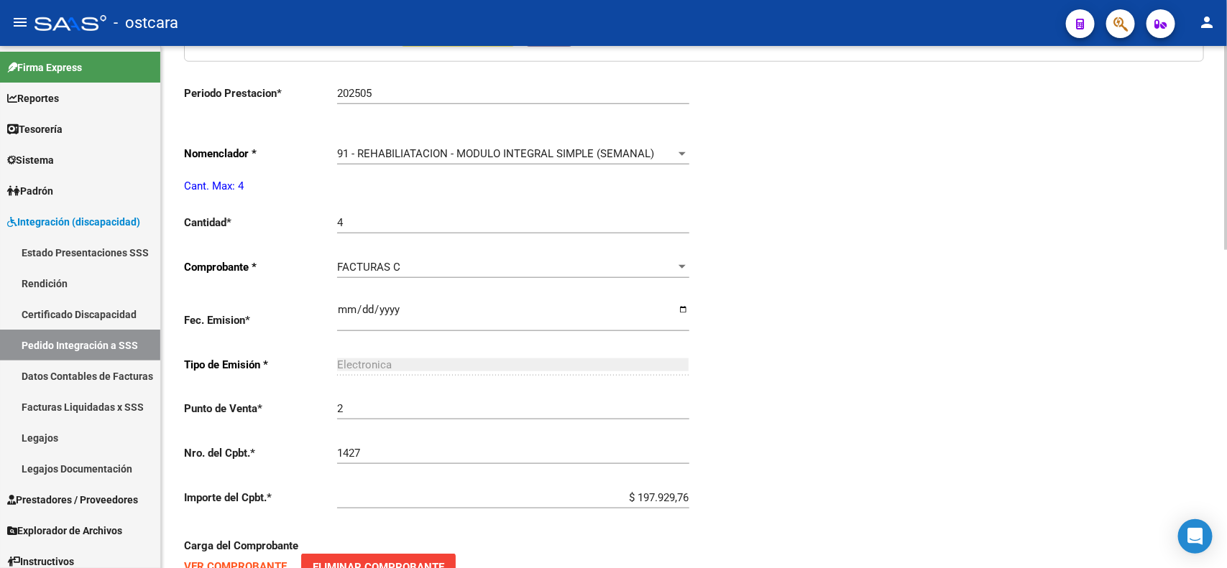
type input "20542757249"
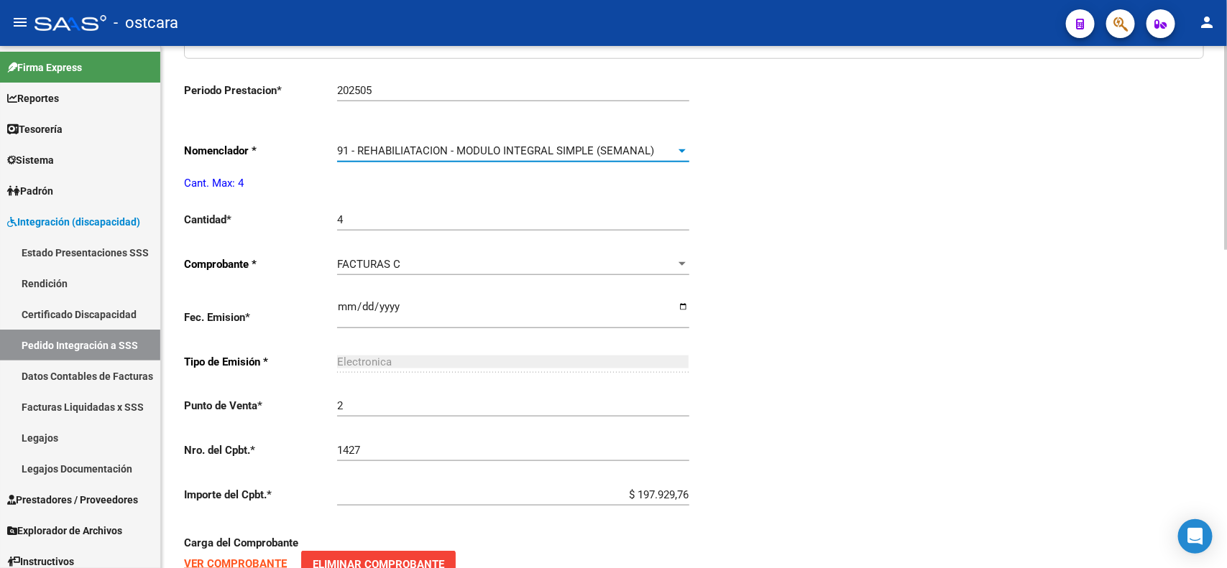
click at [387, 144] on span "91 - REHABILIATACION - MODULO INTEGRAL SIMPLE (SEMANAL)" at bounding box center [495, 150] width 317 height 13
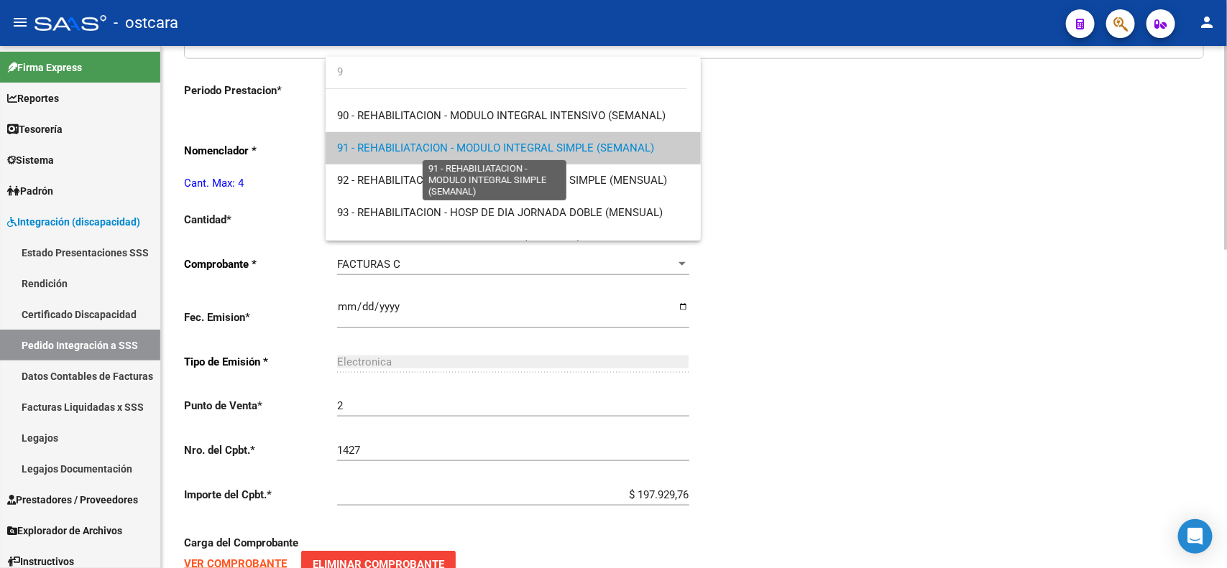
scroll to position [0, 0]
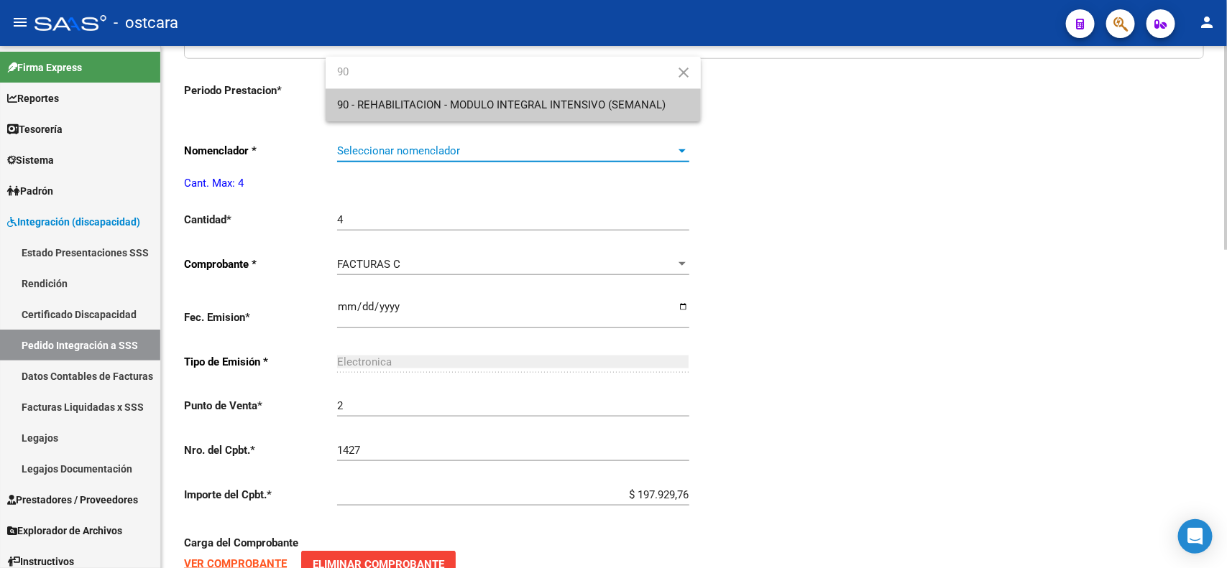
type input "90"
click at [403, 105] on span "90 - REHABILITACION - MODULO INTEGRAL INTENSIVO (SEMANAL)" at bounding box center [501, 104] width 328 height 13
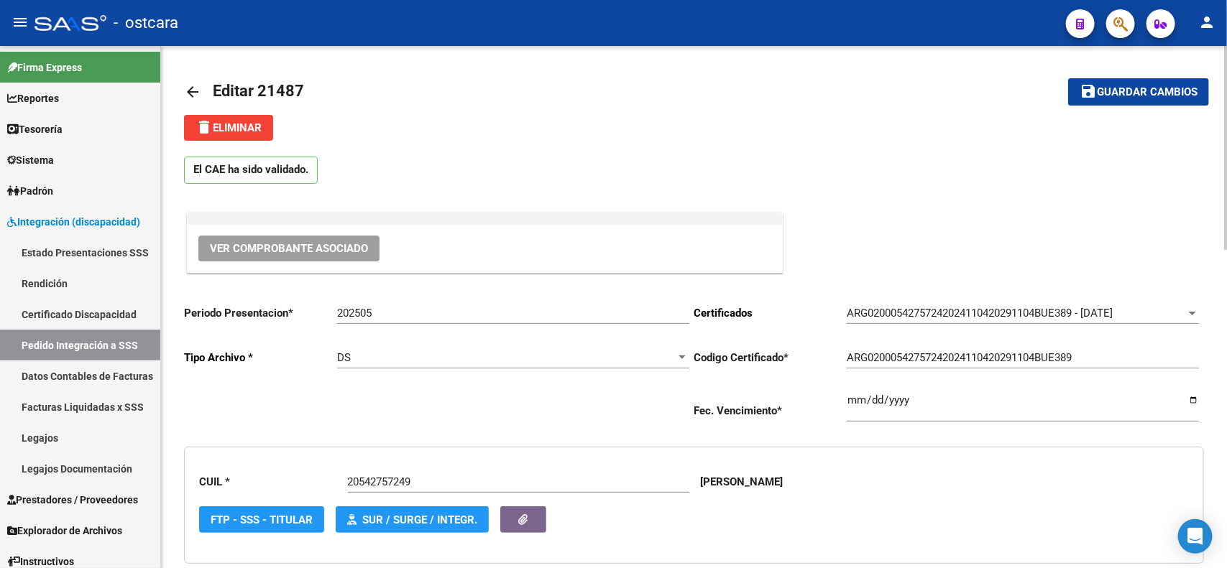
click at [1093, 88] on mat-icon "save" at bounding box center [1087, 91] width 17 height 17
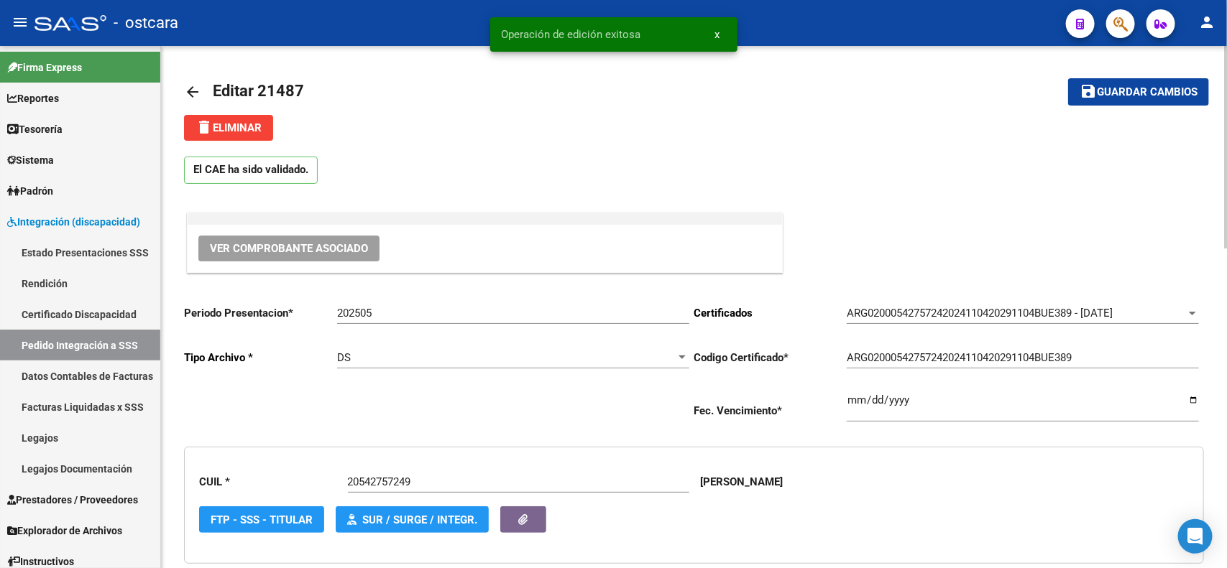
click at [185, 86] on mat-icon "arrow_back" at bounding box center [192, 91] width 17 height 17
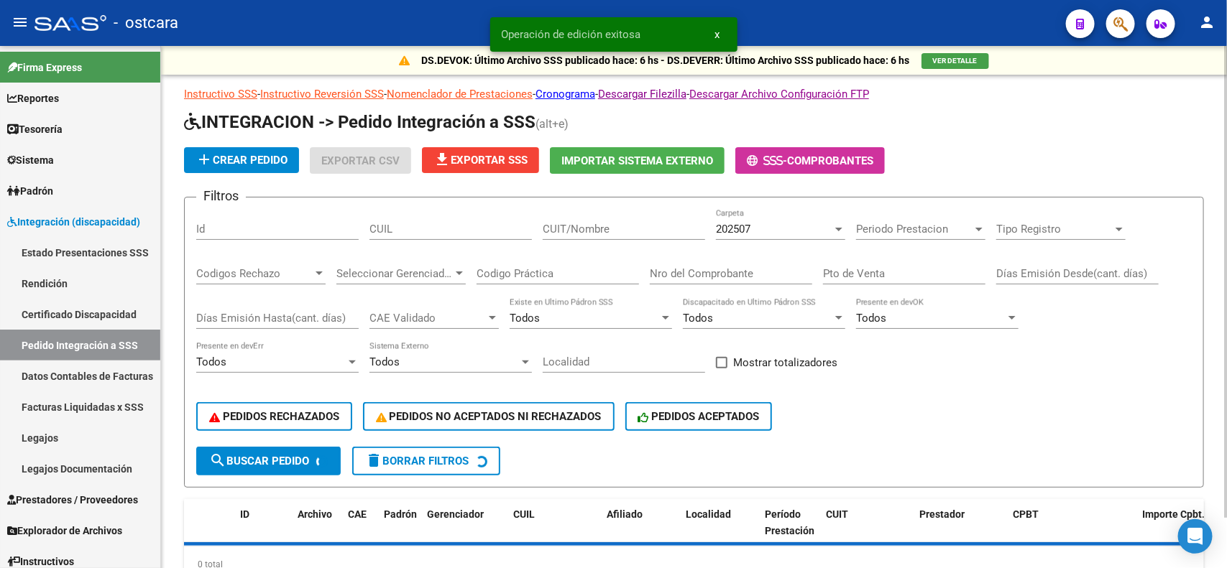
click at [782, 213] on div "202507 Carpeta" at bounding box center [780, 224] width 129 height 31
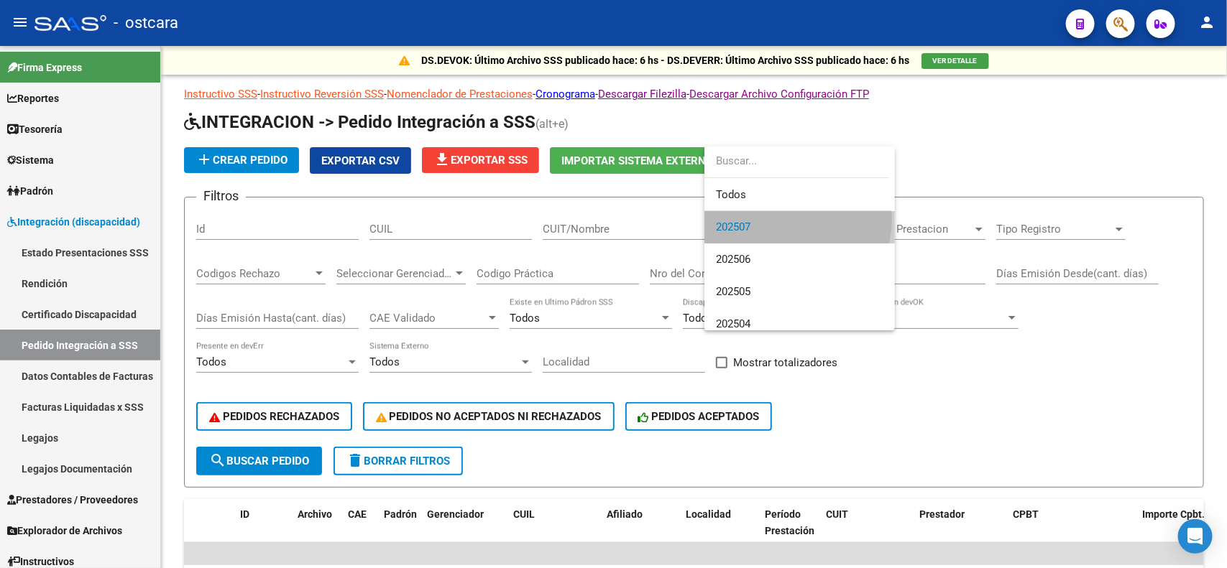
click at [785, 219] on span "202507" at bounding box center [799, 227] width 167 height 32
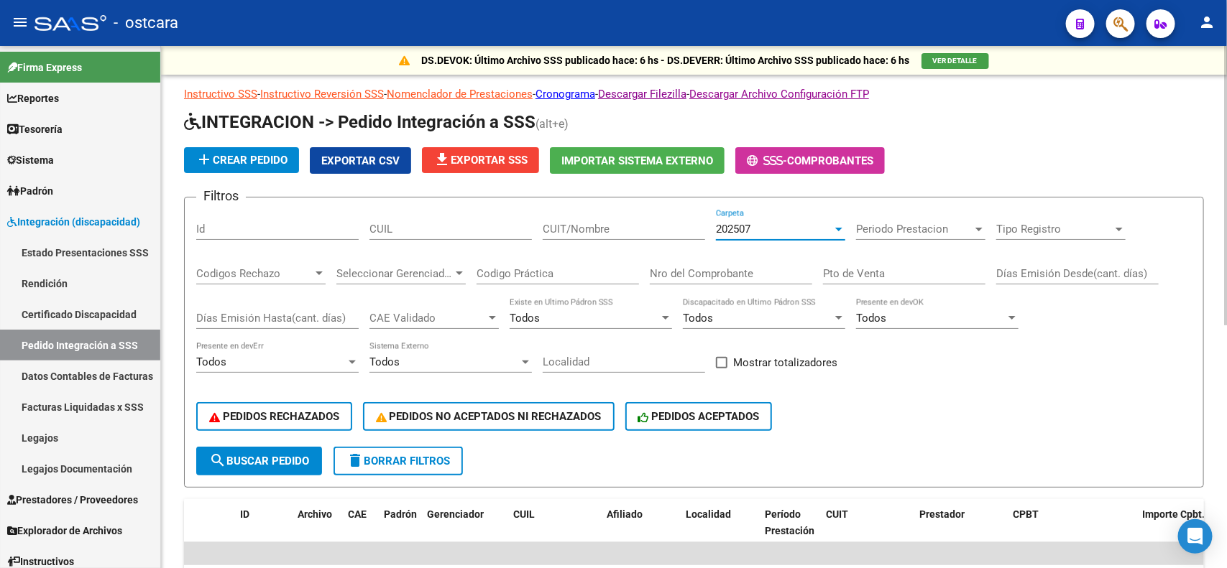
click at [776, 218] on div "202507 Carpeta" at bounding box center [780, 224] width 129 height 31
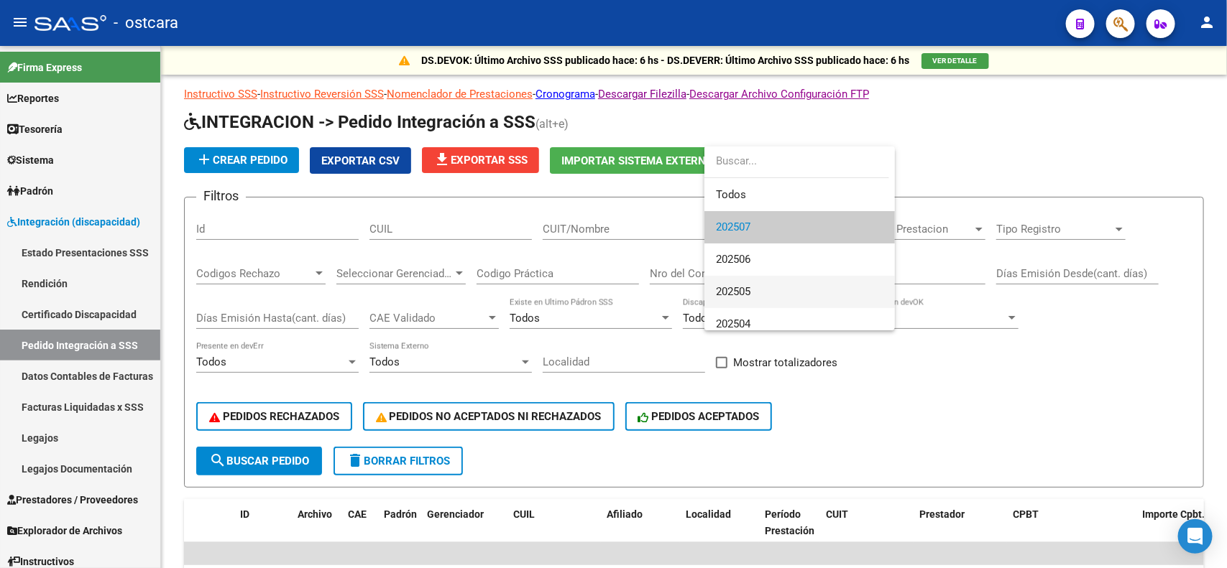
click at [759, 293] on span "202505" at bounding box center [799, 292] width 167 height 32
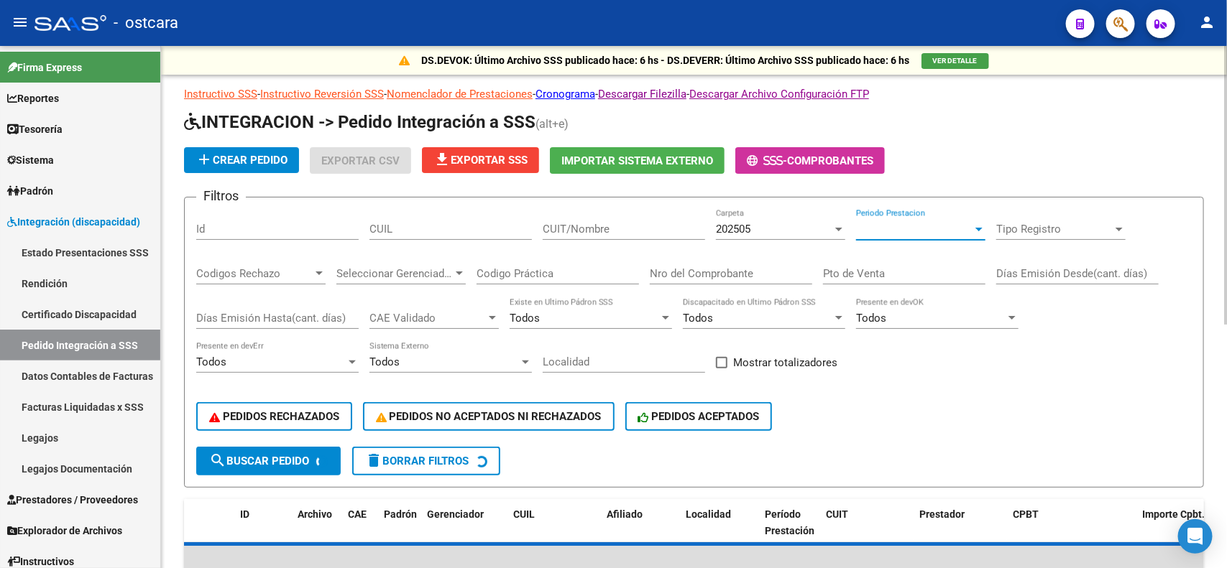
click at [921, 232] on span "Periodo Prestacion" at bounding box center [914, 229] width 116 height 13
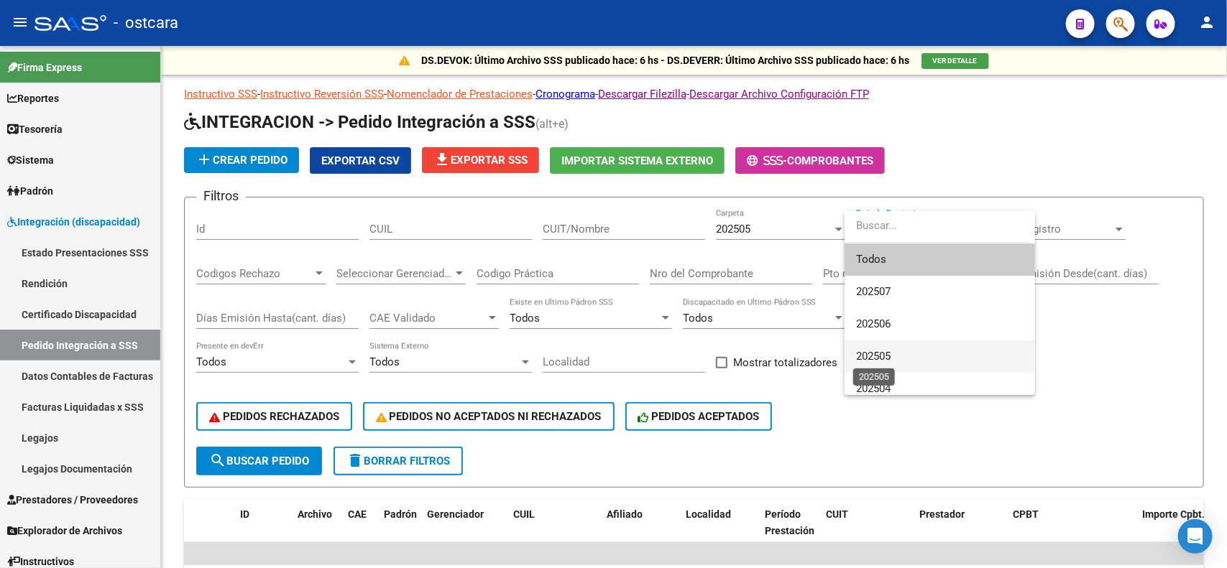
click at [888, 352] on span "202505" at bounding box center [873, 356] width 34 height 13
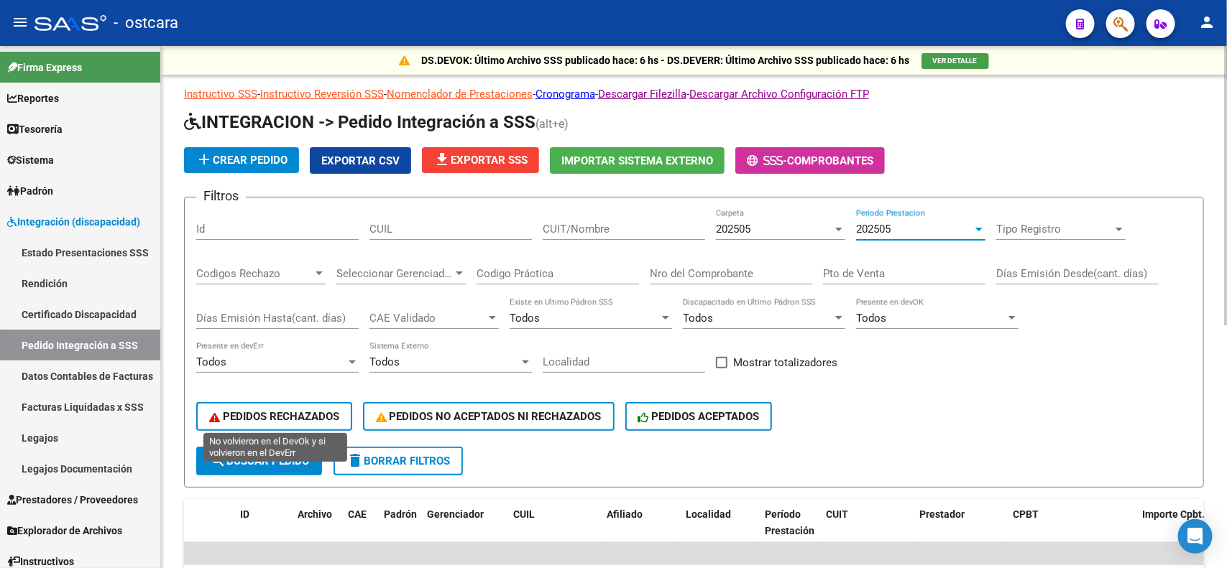
click at [288, 410] on span "PEDIDOS RECHAZADOS" at bounding box center [274, 416] width 130 height 13
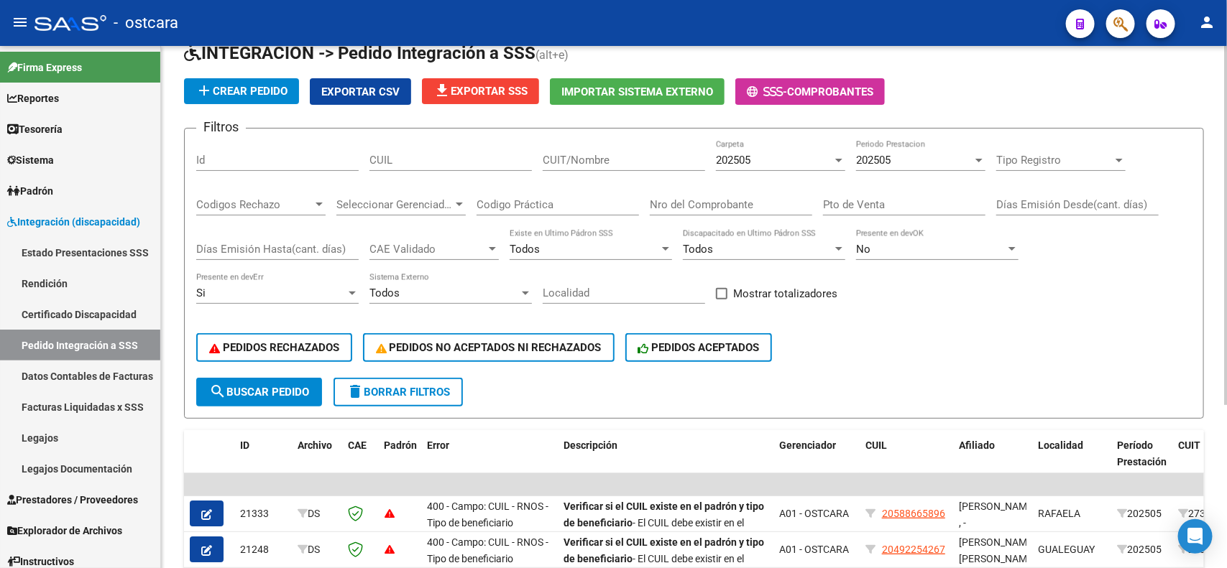
scroll to position [237, 0]
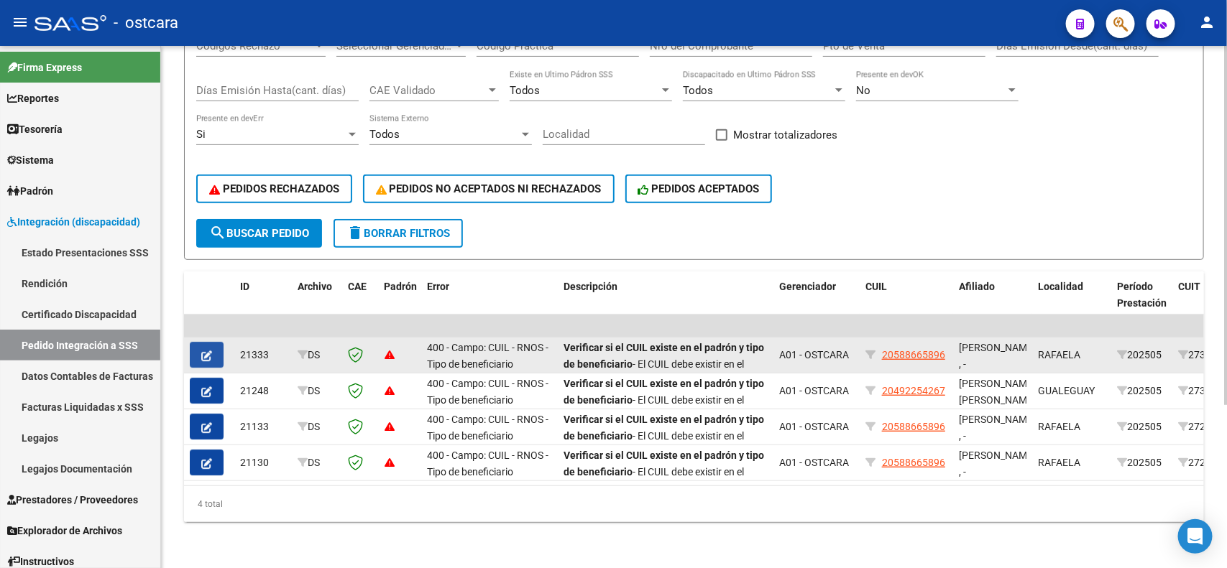
click at [206, 351] on icon "button" at bounding box center [206, 356] width 11 height 11
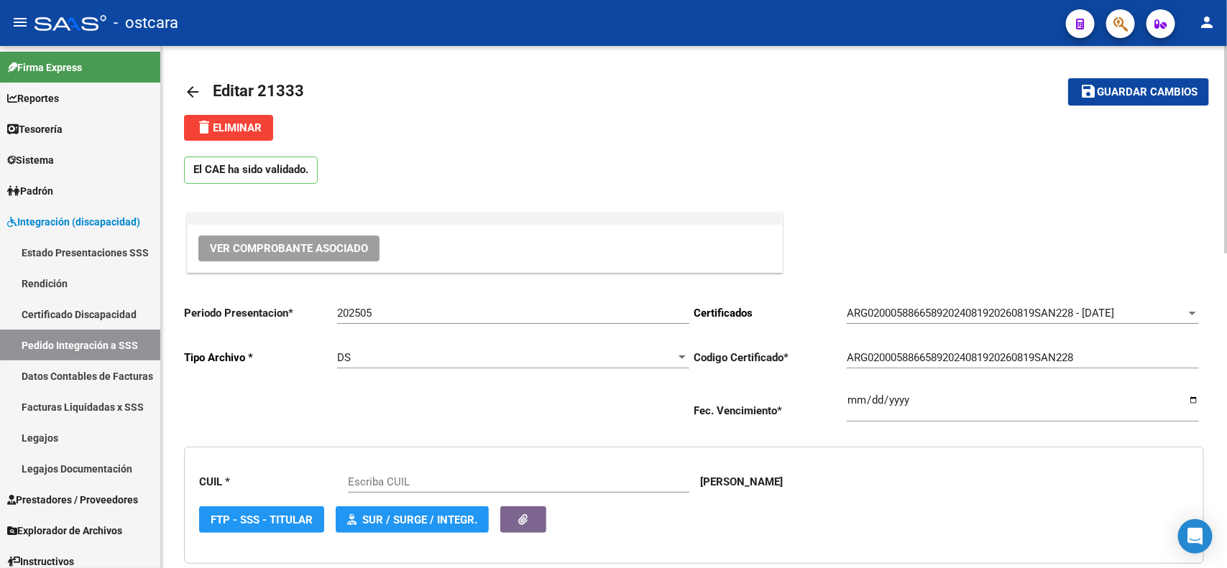
scroll to position [90, 0]
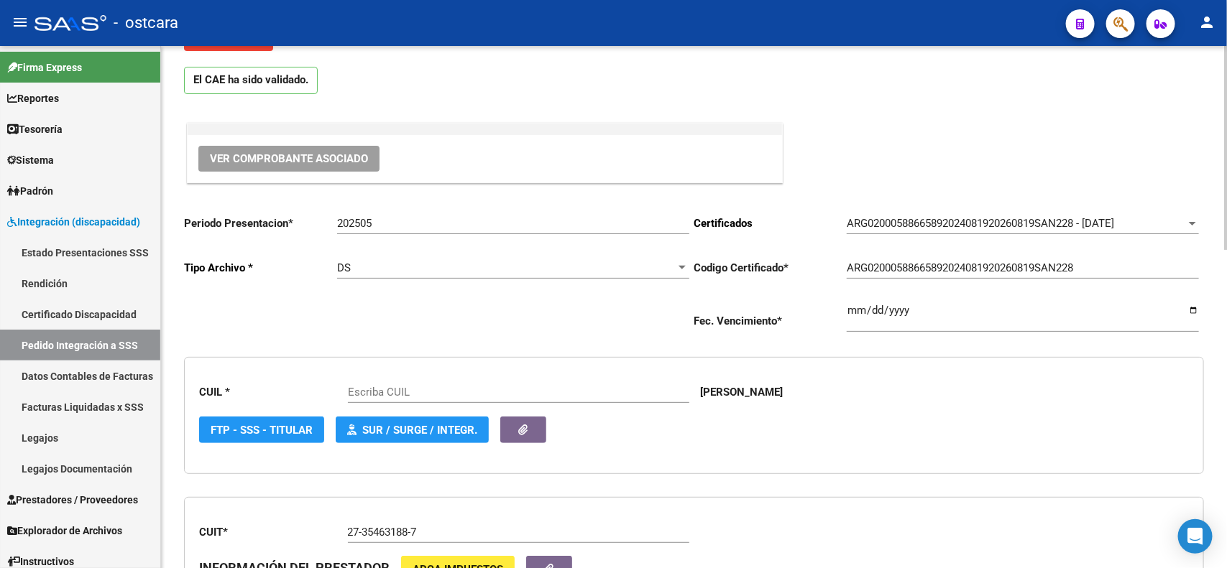
type input "20588665896"
click at [399, 224] on input "202505" at bounding box center [513, 223] width 352 height 13
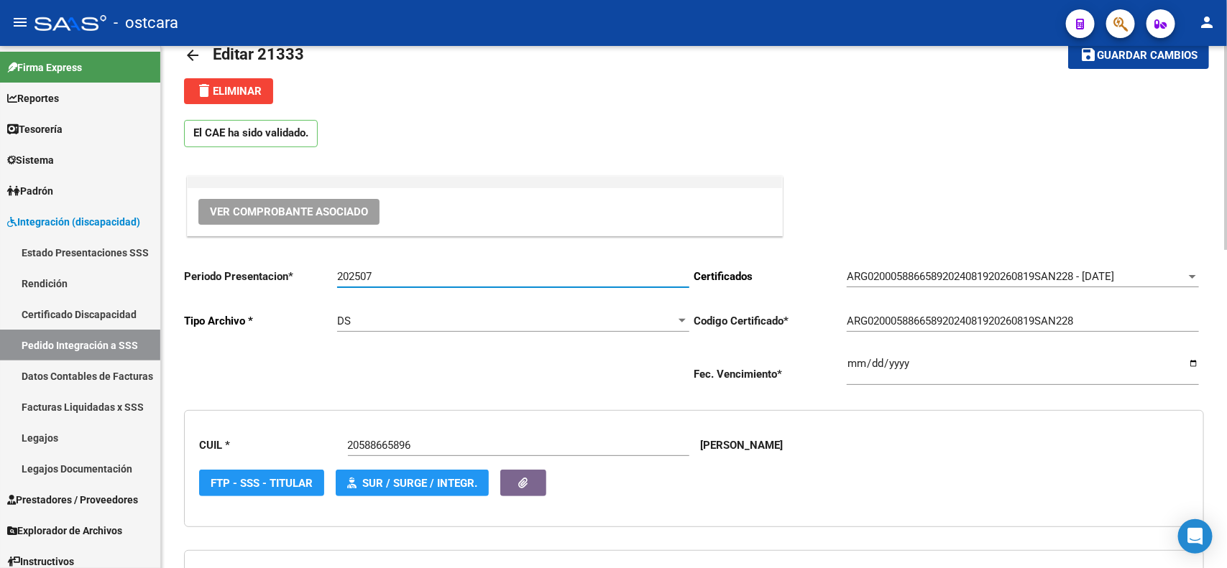
scroll to position [0, 0]
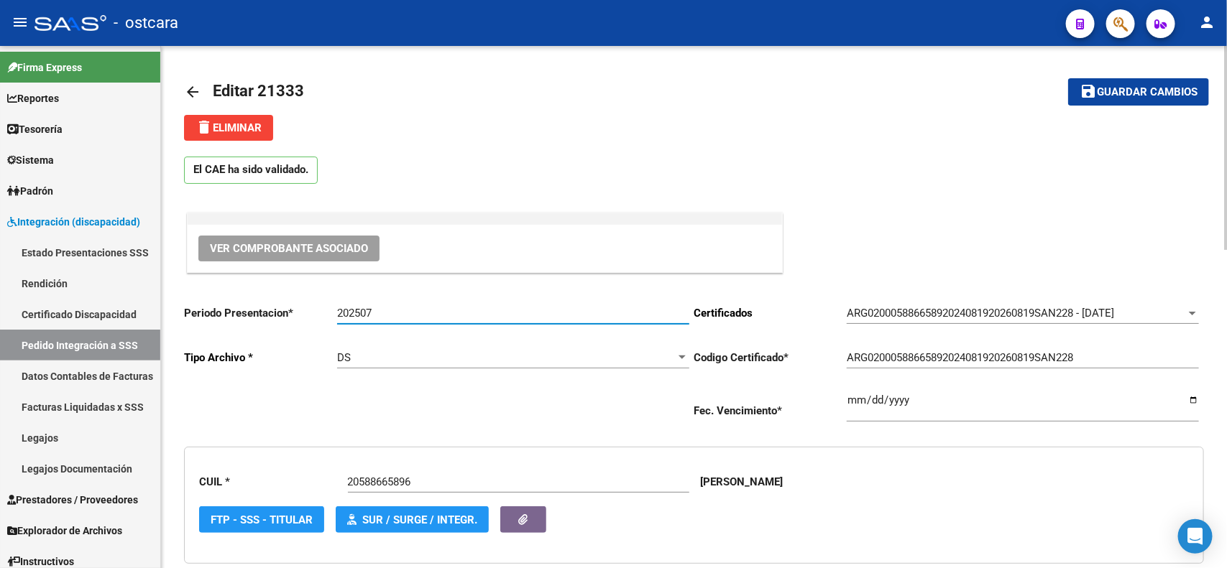
type input "202507"
click at [1105, 101] on button "save Guardar cambios" at bounding box center [1138, 91] width 141 height 27
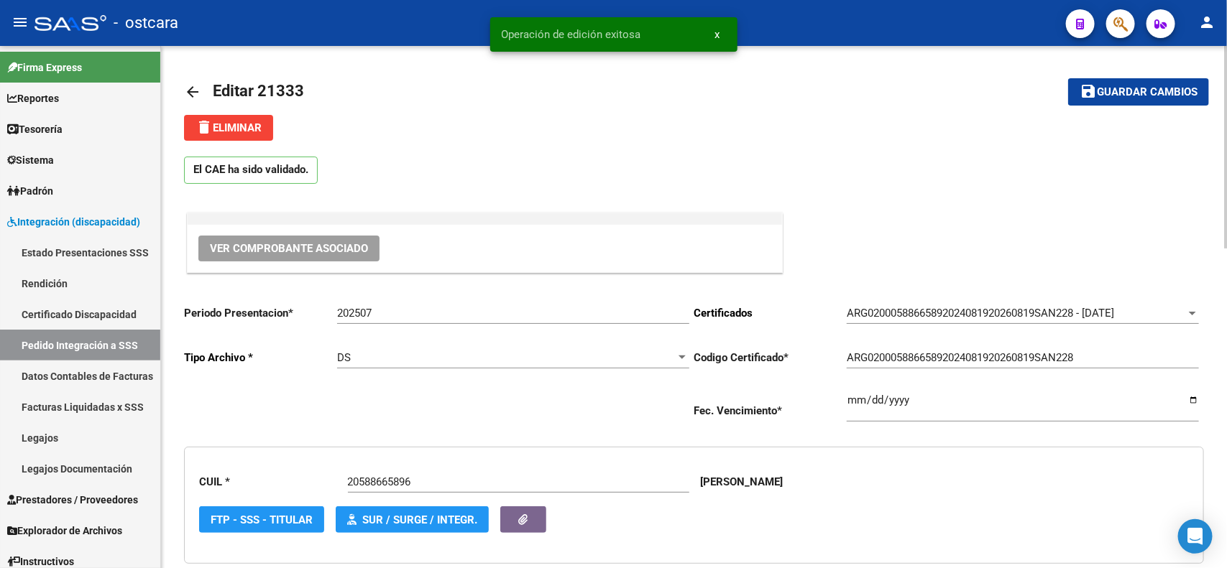
click at [188, 84] on mat-icon "arrow_back" at bounding box center [192, 91] width 17 height 17
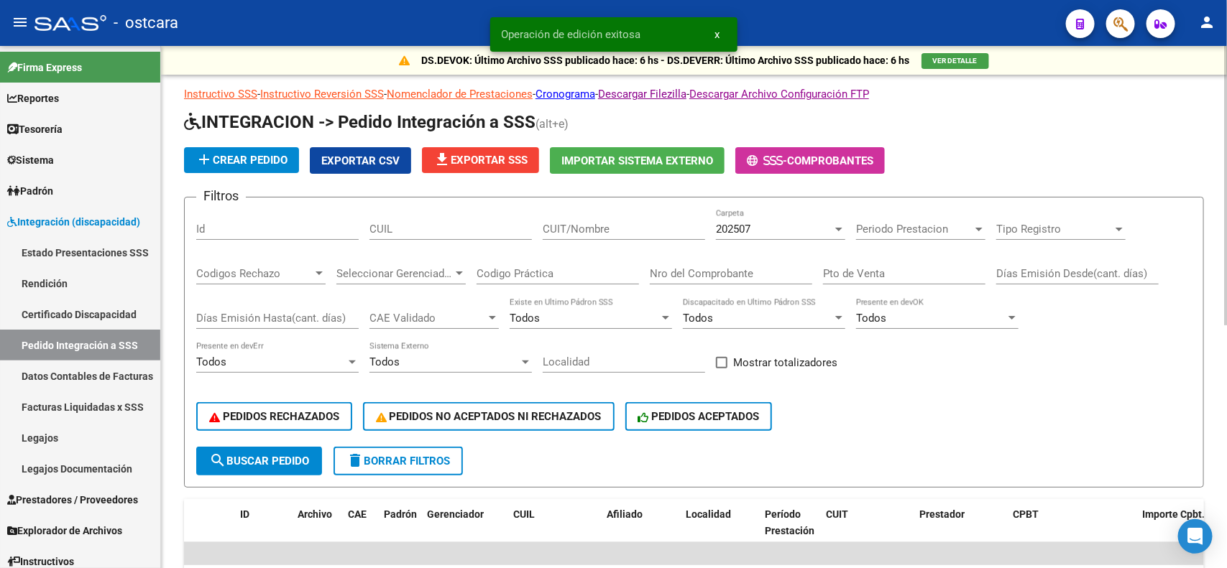
click at [800, 224] on div "202507" at bounding box center [774, 229] width 116 height 13
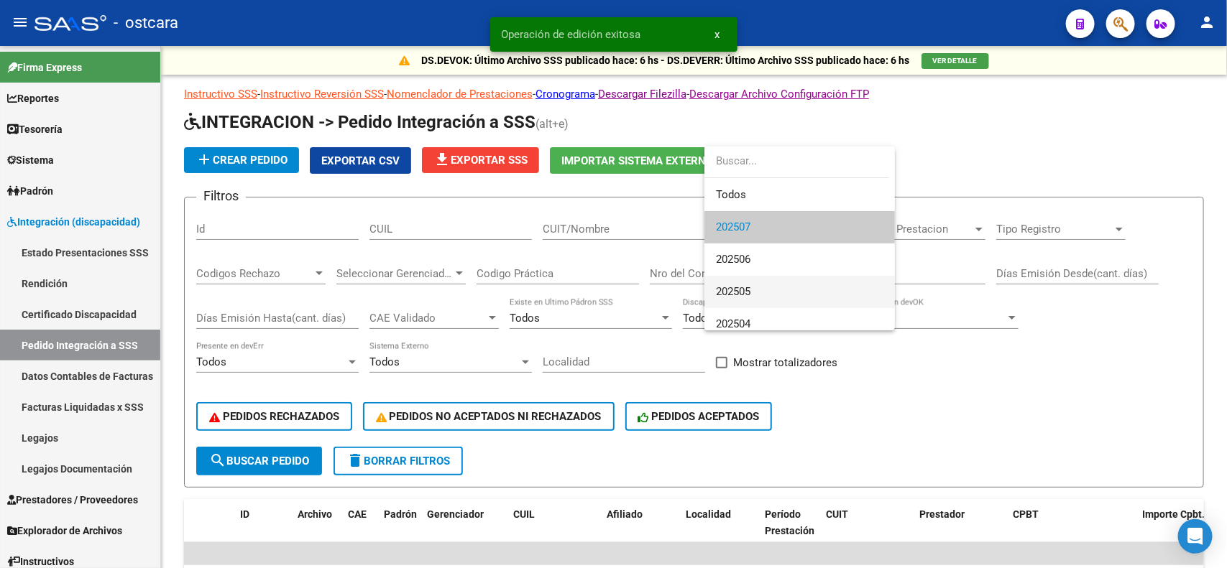
click at [749, 299] on span "202505" at bounding box center [799, 292] width 167 height 32
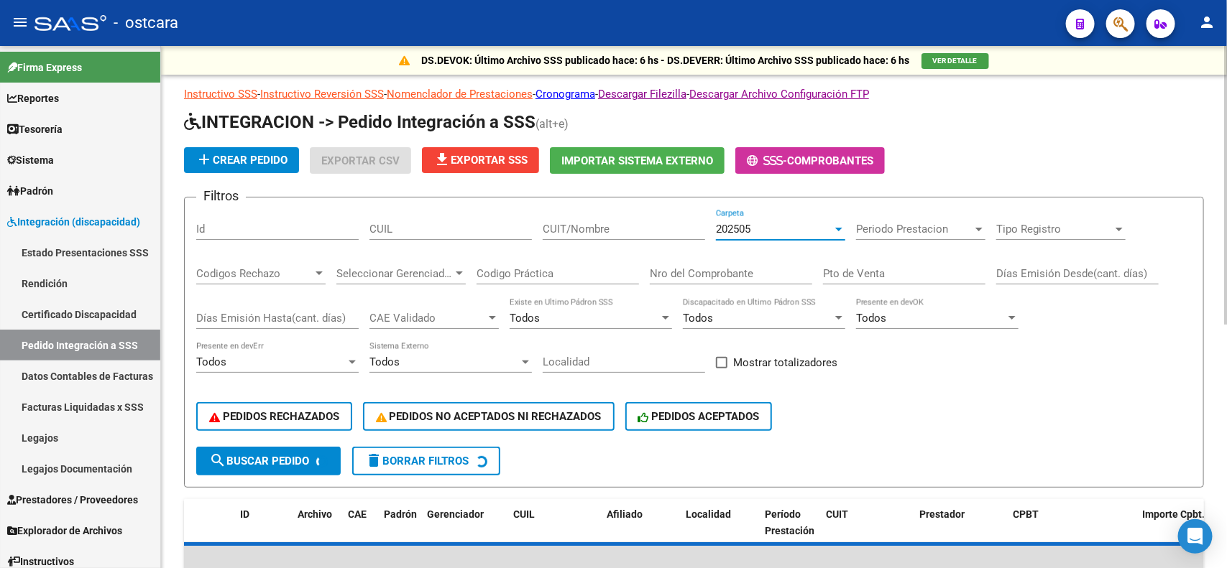
click at [903, 231] on span "Periodo Prestacion" at bounding box center [914, 229] width 116 height 13
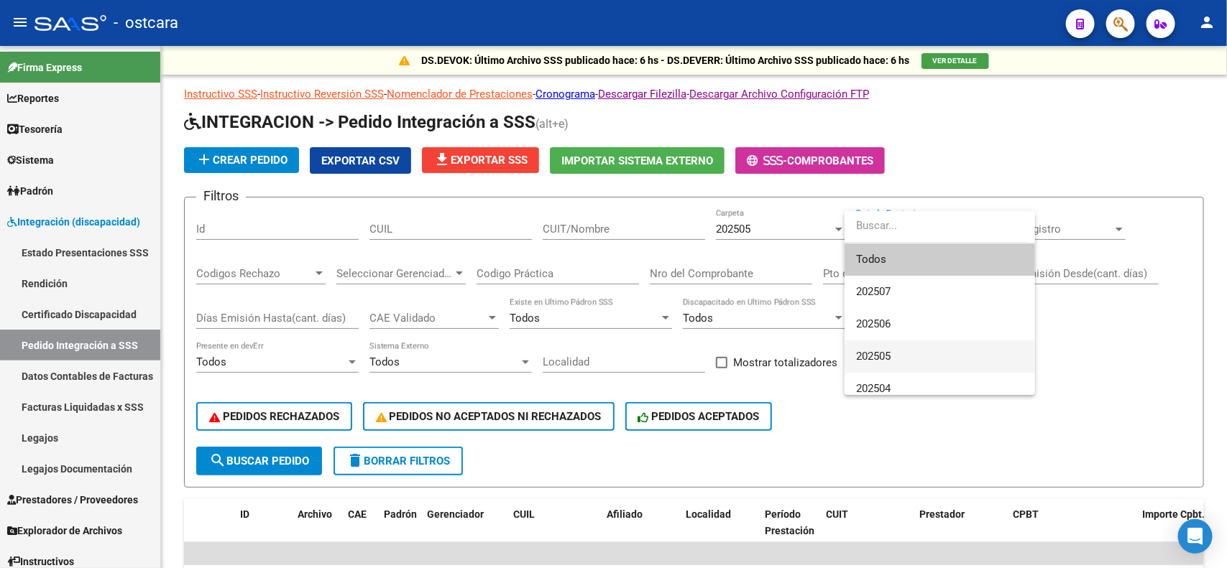
click at [884, 350] on span "202505" at bounding box center [873, 356] width 34 height 13
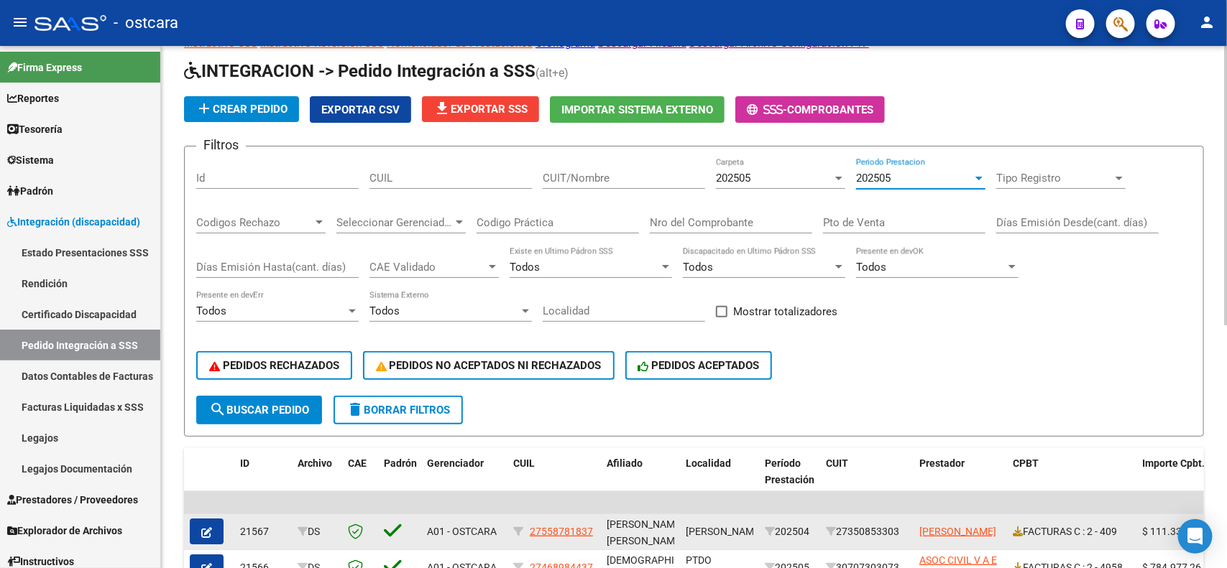
scroll to position [180, 0]
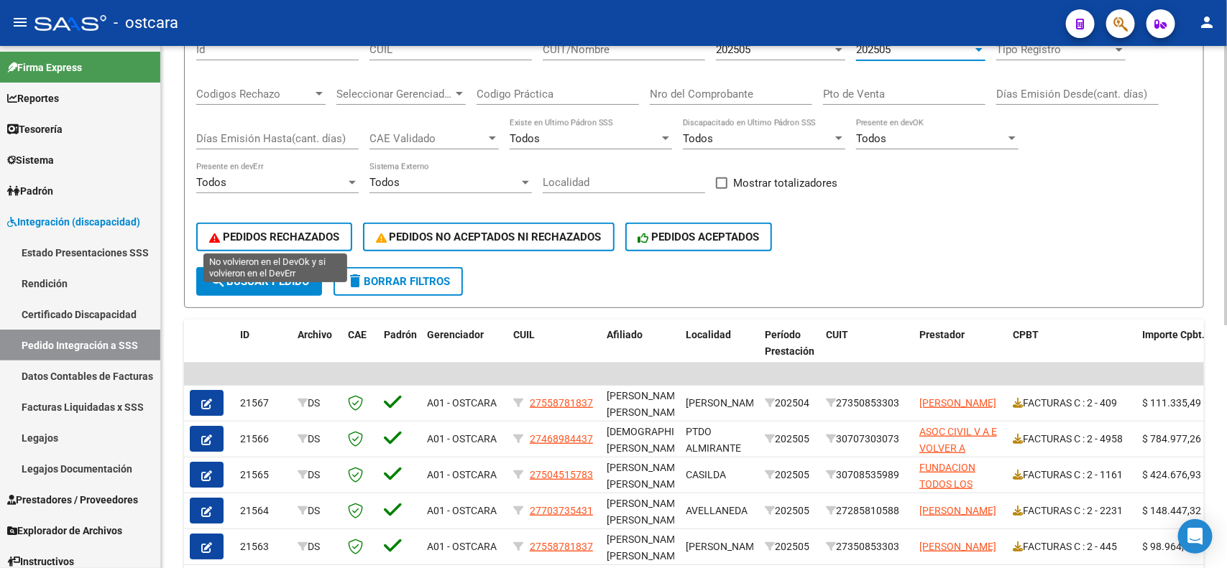
click at [306, 232] on span "PEDIDOS RECHAZADOS" at bounding box center [274, 237] width 130 height 13
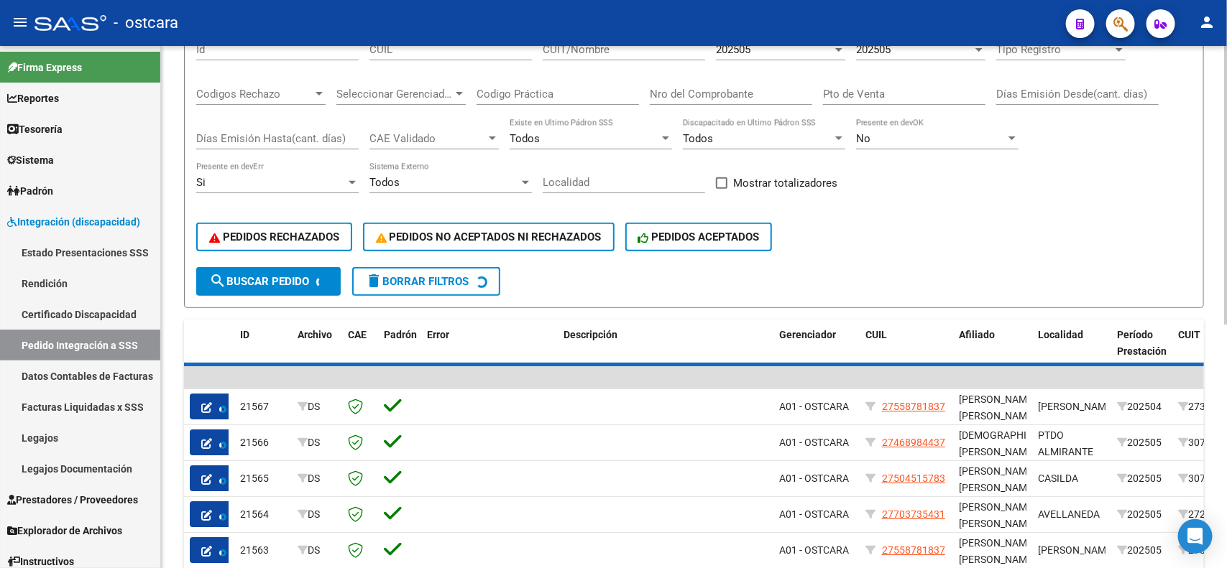
scroll to position [201, 0]
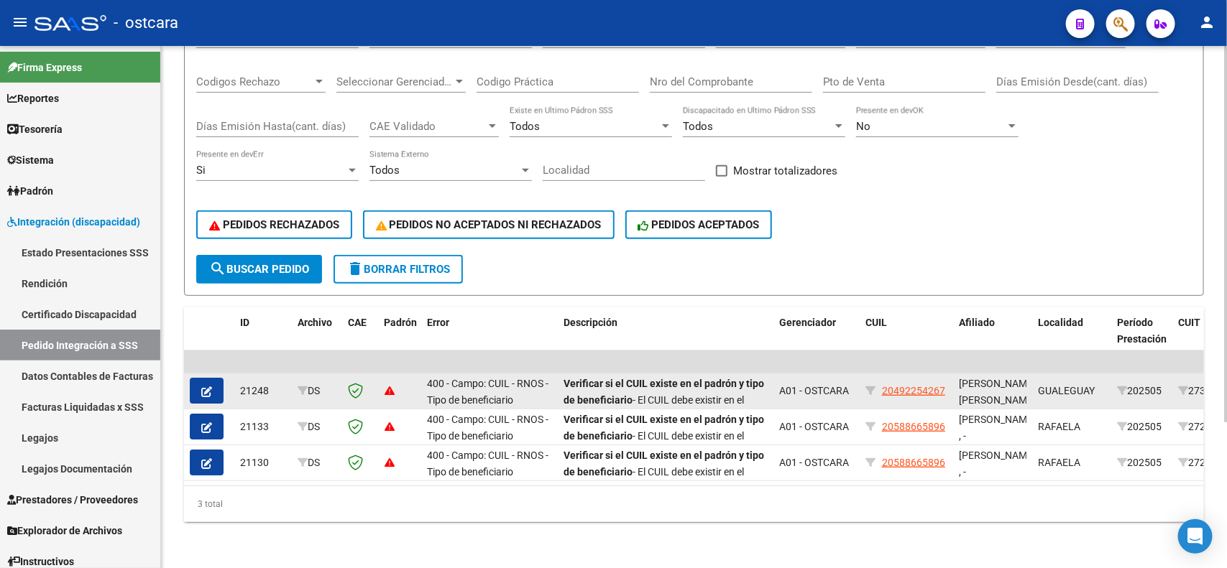
click at [207, 387] on icon "button" at bounding box center [206, 392] width 11 height 11
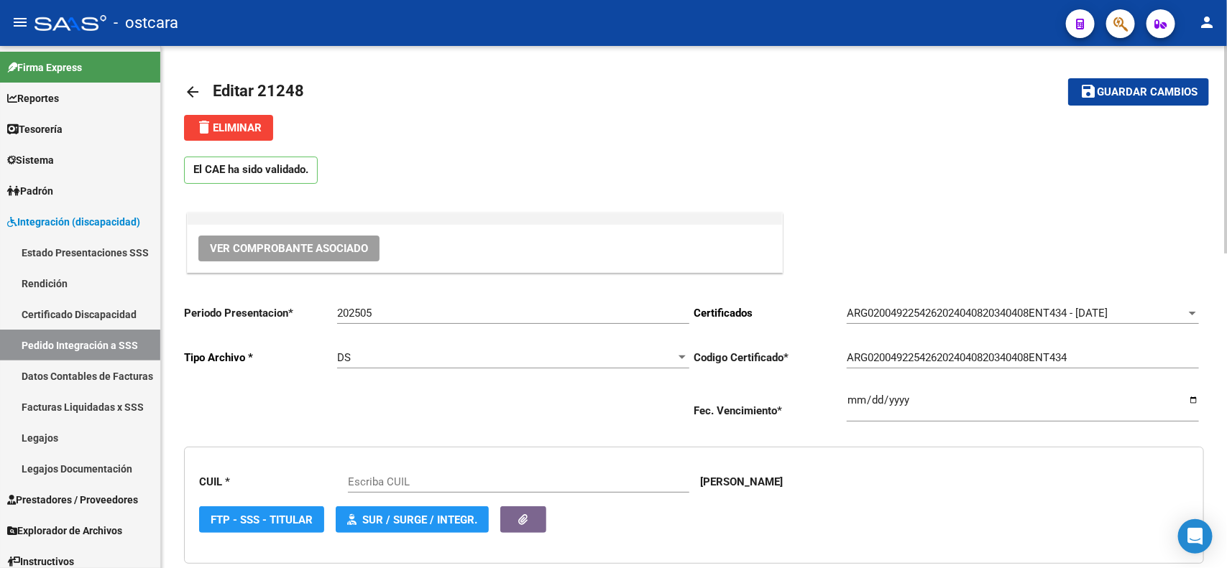
click at [403, 310] on input "202505" at bounding box center [513, 313] width 352 height 13
type input "202507"
type input "20492254267"
type input "202507"
click at [1162, 86] on span "Guardar cambios" at bounding box center [1147, 92] width 101 height 13
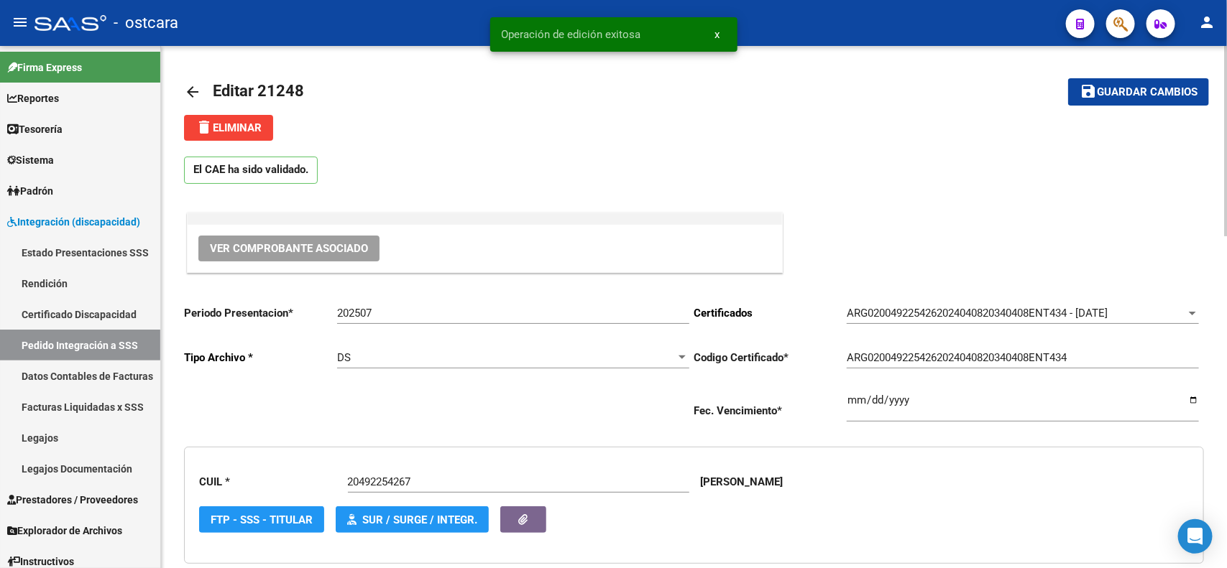
click at [195, 88] on mat-icon "arrow_back" at bounding box center [192, 91] width 17 height 17
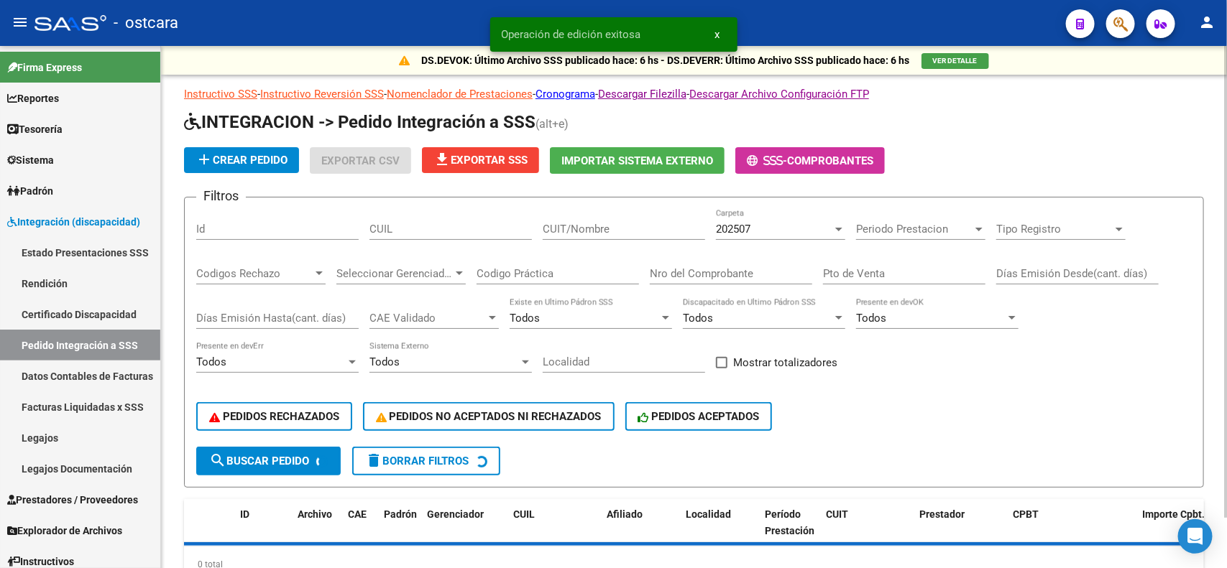
click at [747, 237] on div "202507 Carpeta" at bounding box center [780, 224] width 129 height 31
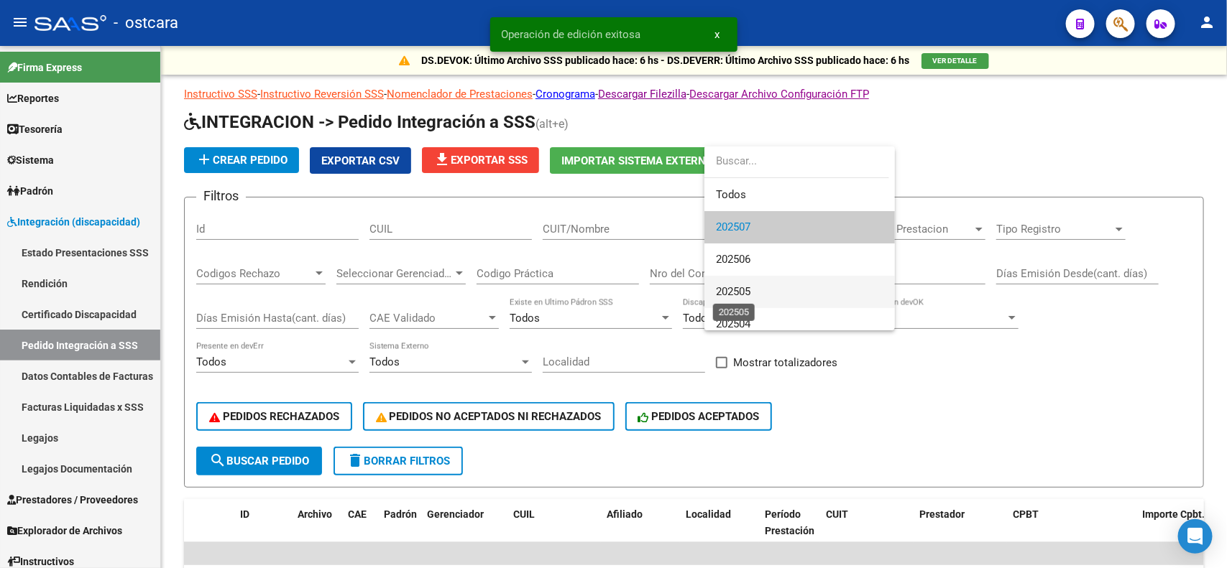
click at [748, 297] on span "202505" at bounding box center [733, 291] width 34 height 13
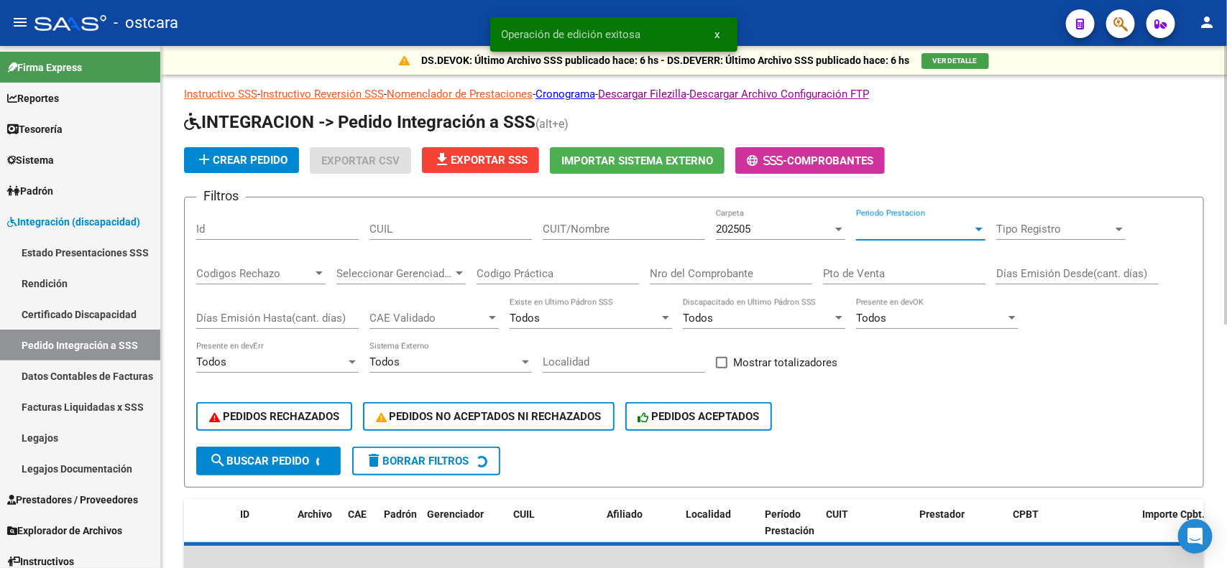
click at [893, 234] on span "Periodo Prestacion" at bounding box center [914, 229] width 116 height 13
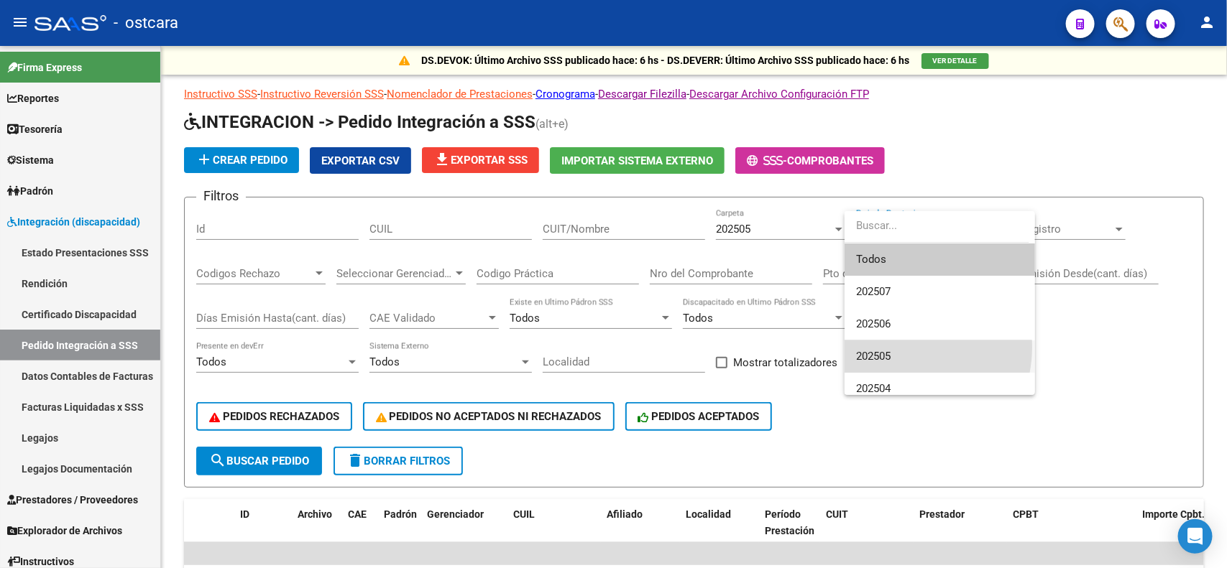
click at [895, 347] on span "202505" at bounding box center [939, 357] width 167 height 32
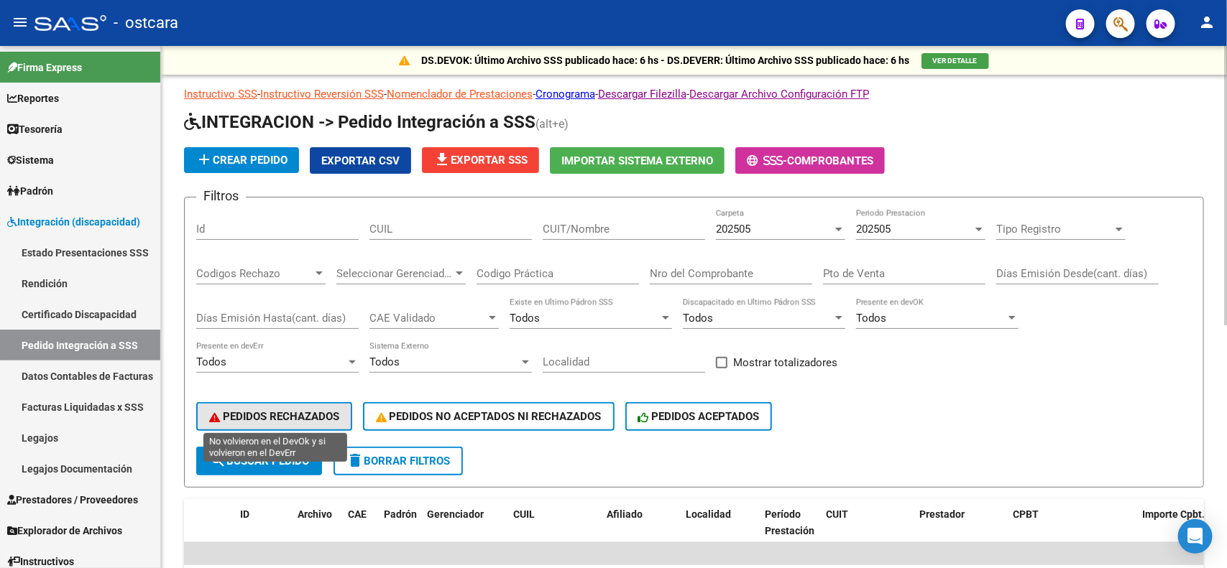
click at [275, 410] on span "PEDIDOS RECHAZADOS" at bounding box center [274, 416] width 130 height 13
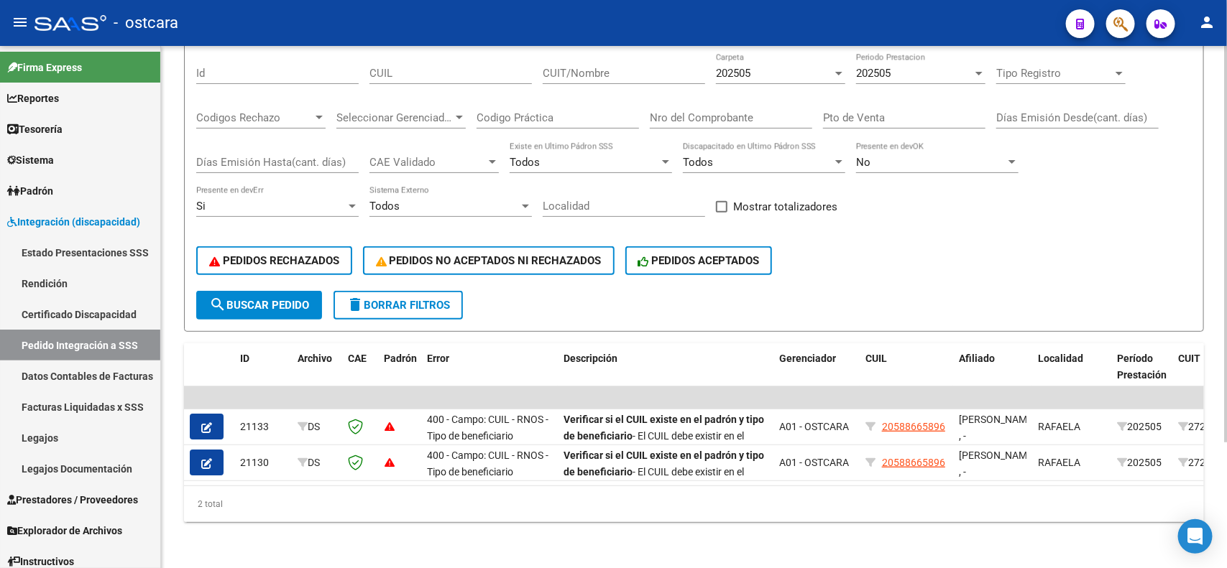
scroll to position [165, 0]
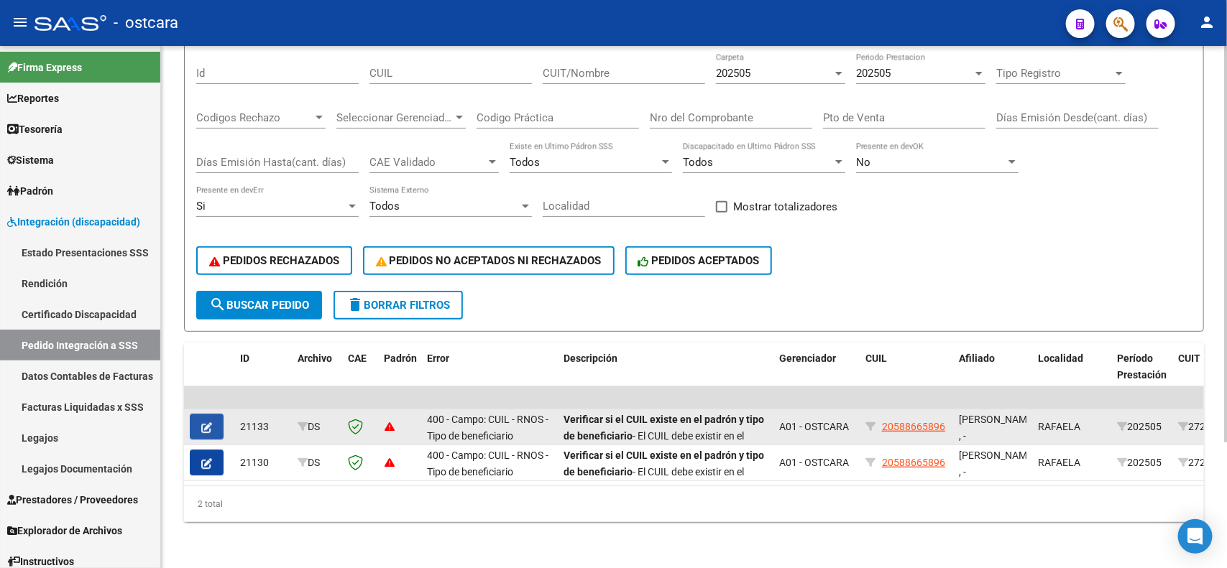
click at [210, 423] on icon "button" at bounding box center [206, 428] width 11 height 11
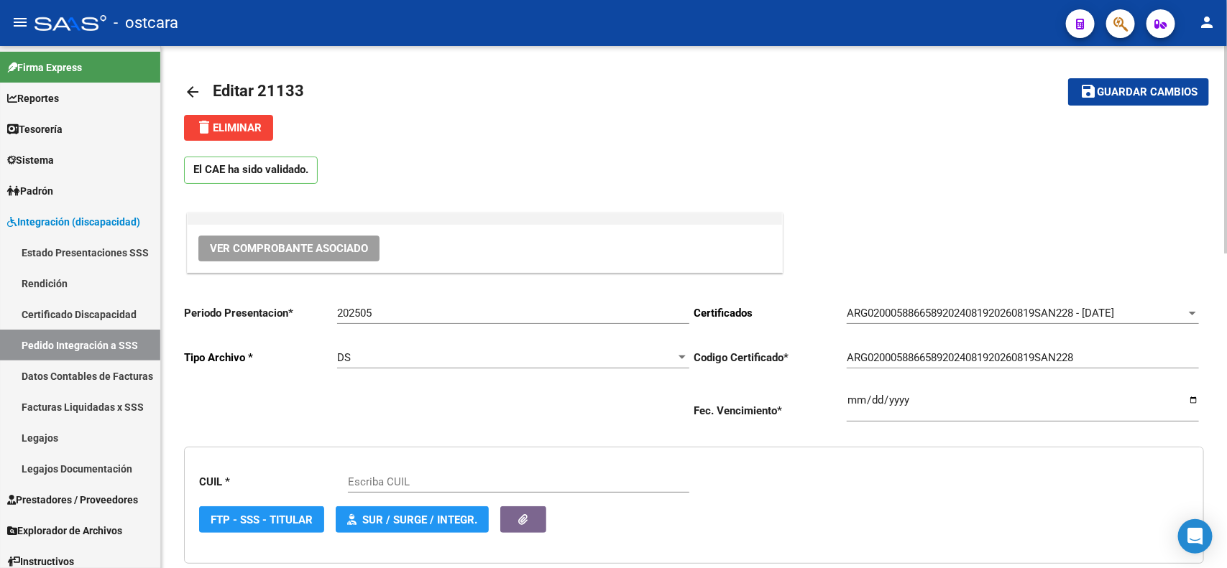
click at [385, 311] on input "202505" at bounding box center [513, 313] width 352 height 13
type input "202507"
type input "20588665896"
type input "202507"
click at [1139, 96] on span "Guardar cambios" at bounding box center [1147, 92] width 101 height 13
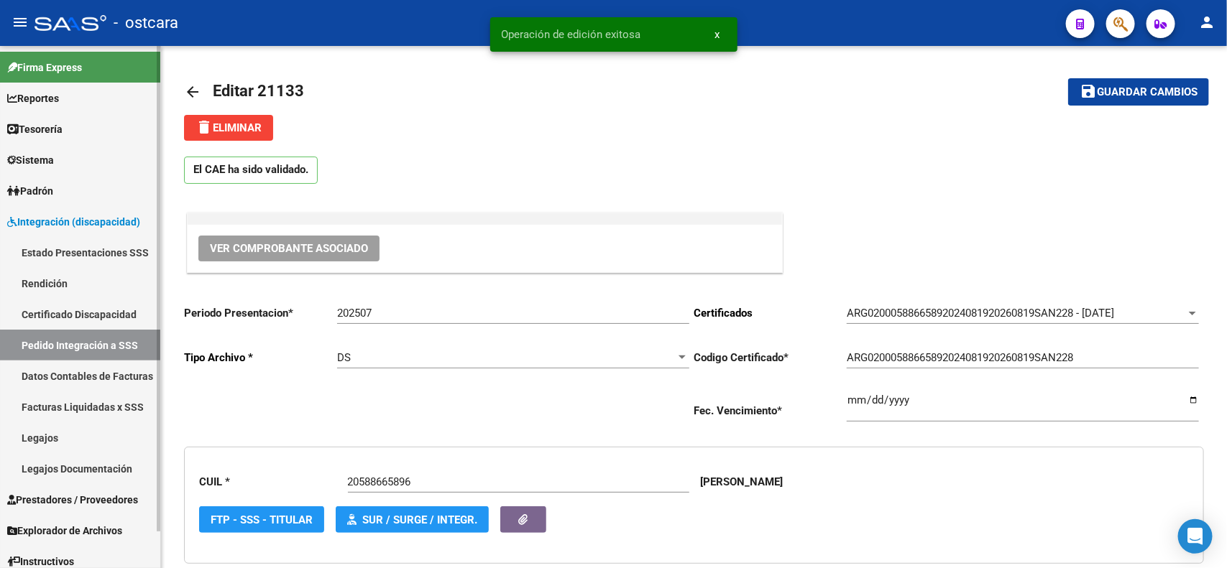
click at [115, 347] on link "Pedido Integración a SSS" at bounding box center [80, 345] width 160 height 31
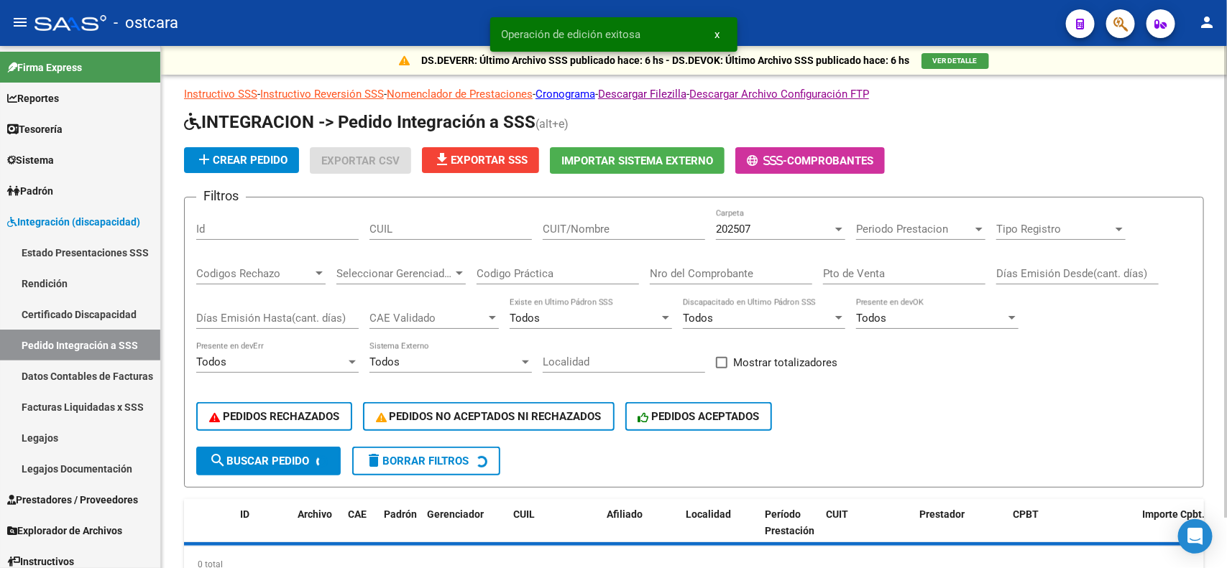
click at [920, 231] on span "Periodo Prestacion" at bounding box center [914, 229] width 116 height 13
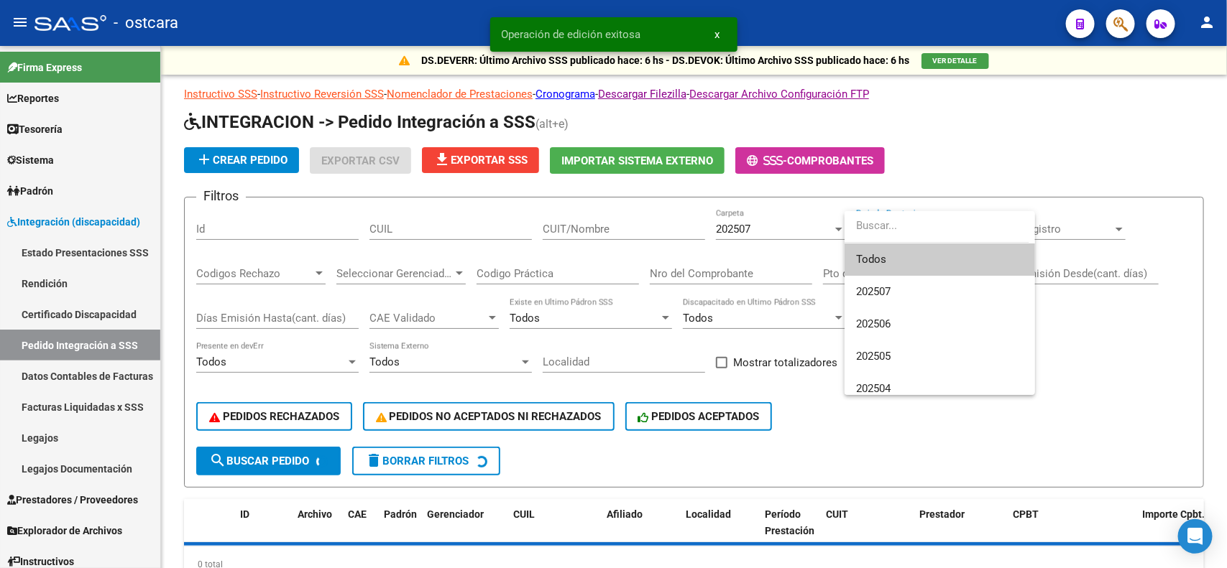
click at [774, 232] on div at bounding box center [613, 284] width 1227 height 568
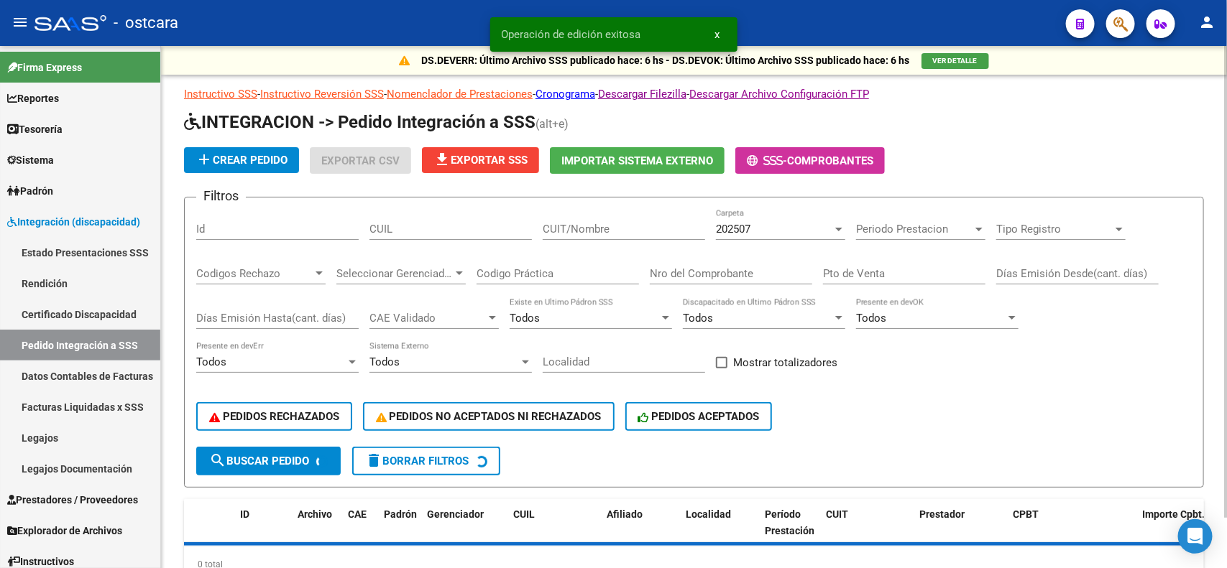
click at [774, 223] on div "202507" at bounding box center [774, 229] width 116 height 13
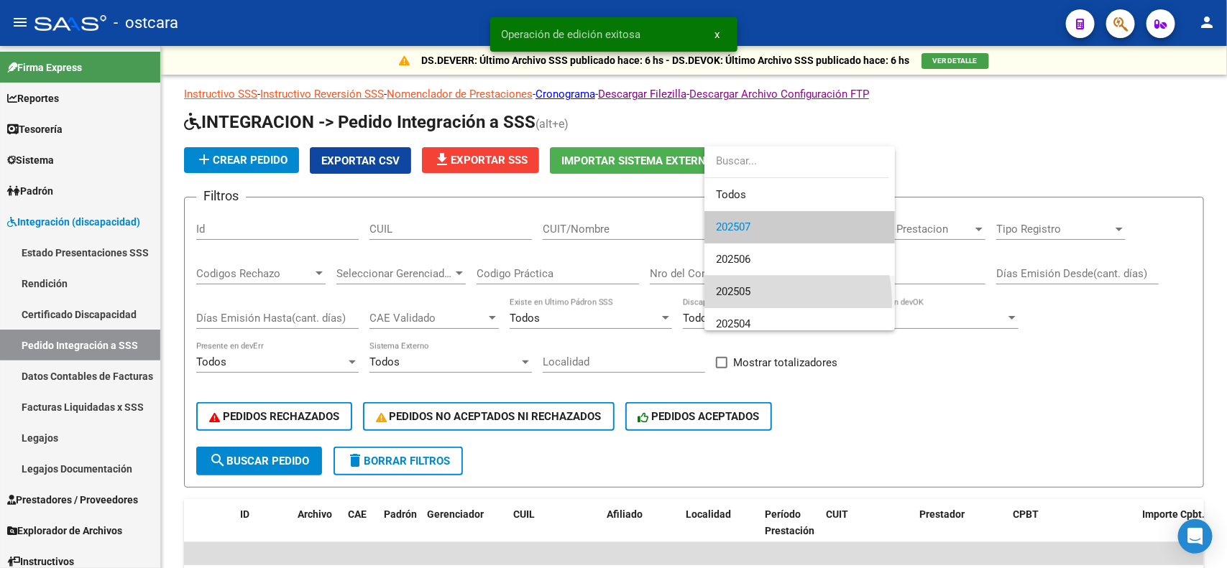
click at [751, 303] on span "202505" at bounding box center [799, 292] width 167 height 32
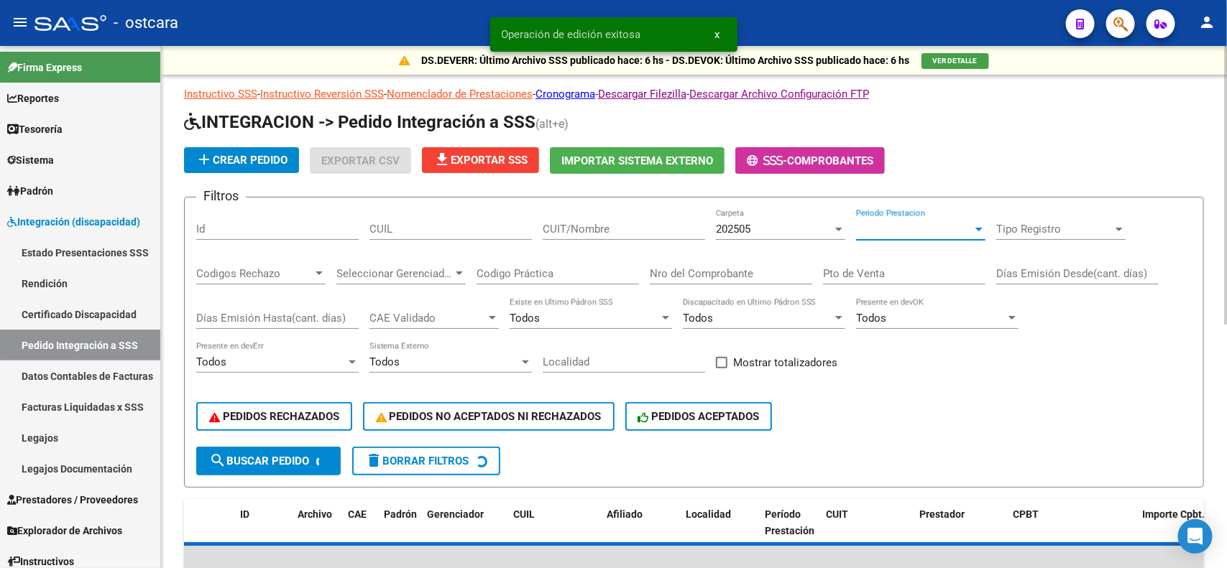
click at [917, 224] on span "Periodo Prestacion" at bounding box center [914, 229] width 116 height 13
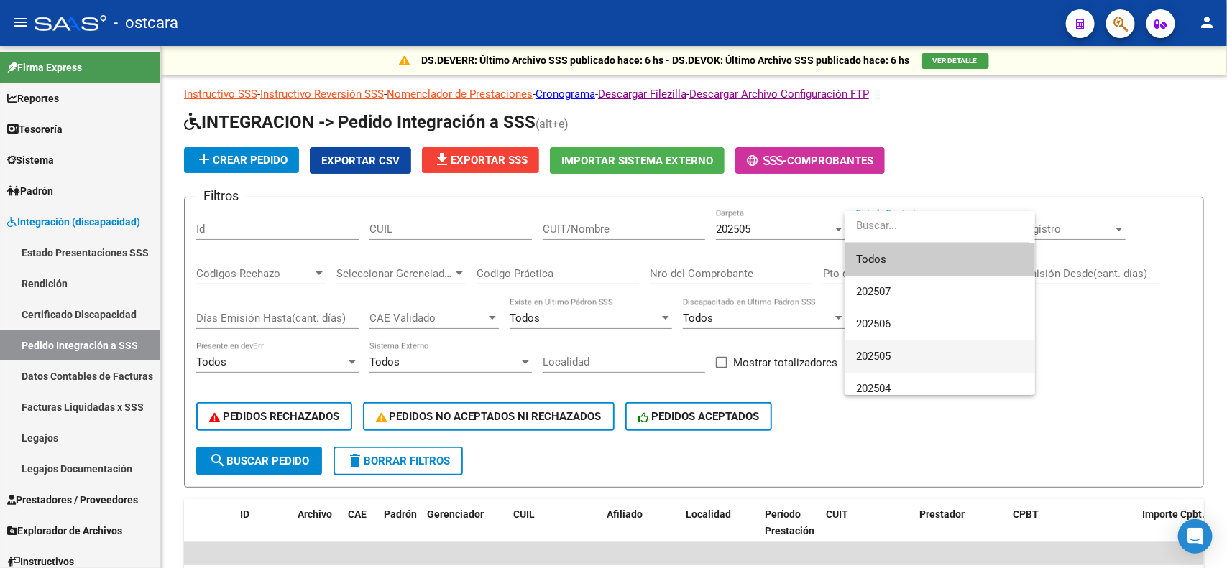
click at [895, 354] on span "202505" at bounding box center [939, 357] width 167 height 32
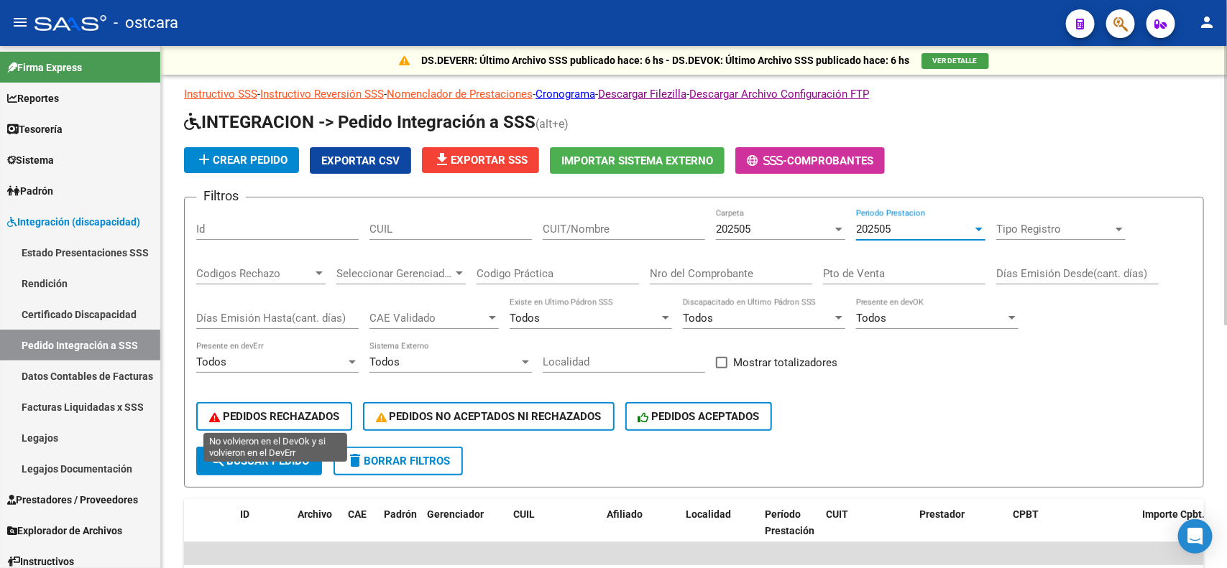
click at [323, 410] on span "PEDIDOS RECHAZADOS" at bounding box center [274, 416] width 130 height 13
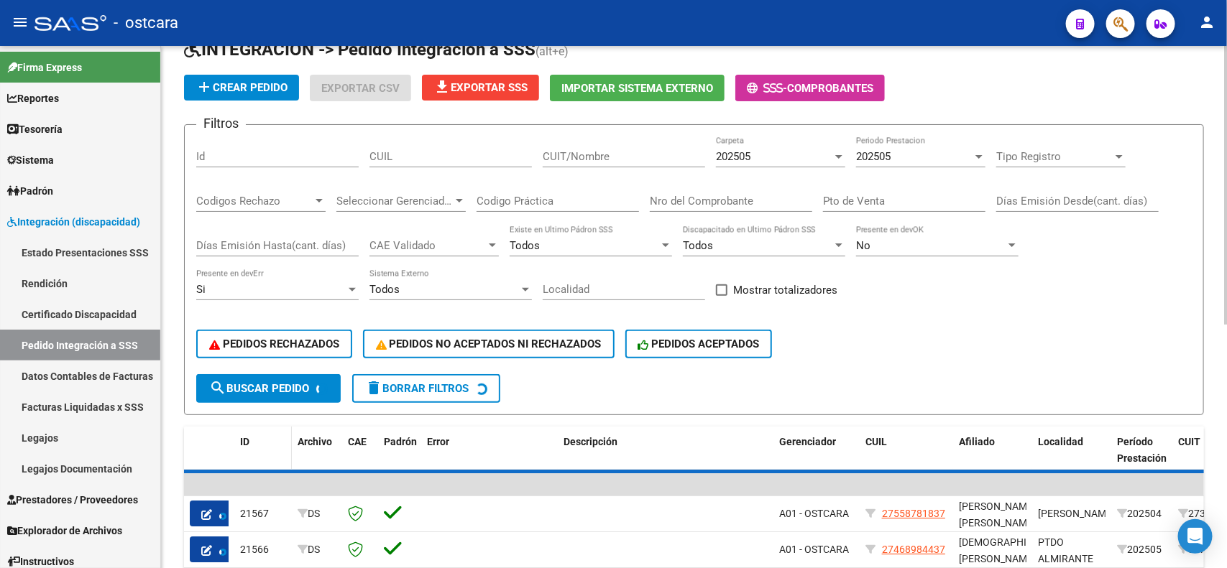
scroll to position [129, 0]
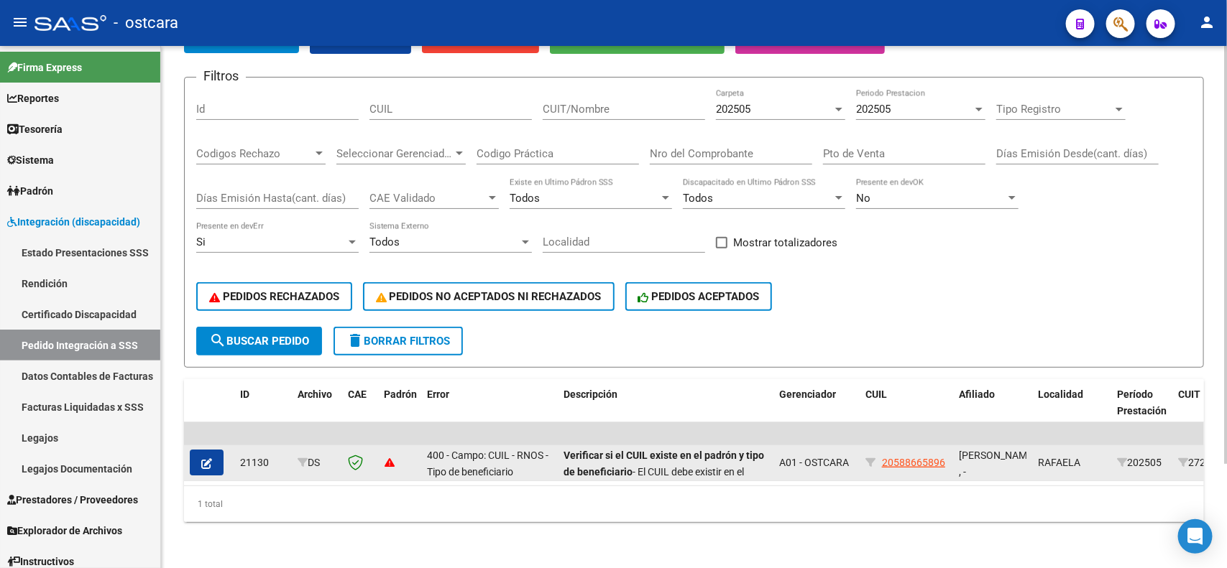
click at [213, 451] on button "button" at bounding box center [207, 463] width 34 height 26
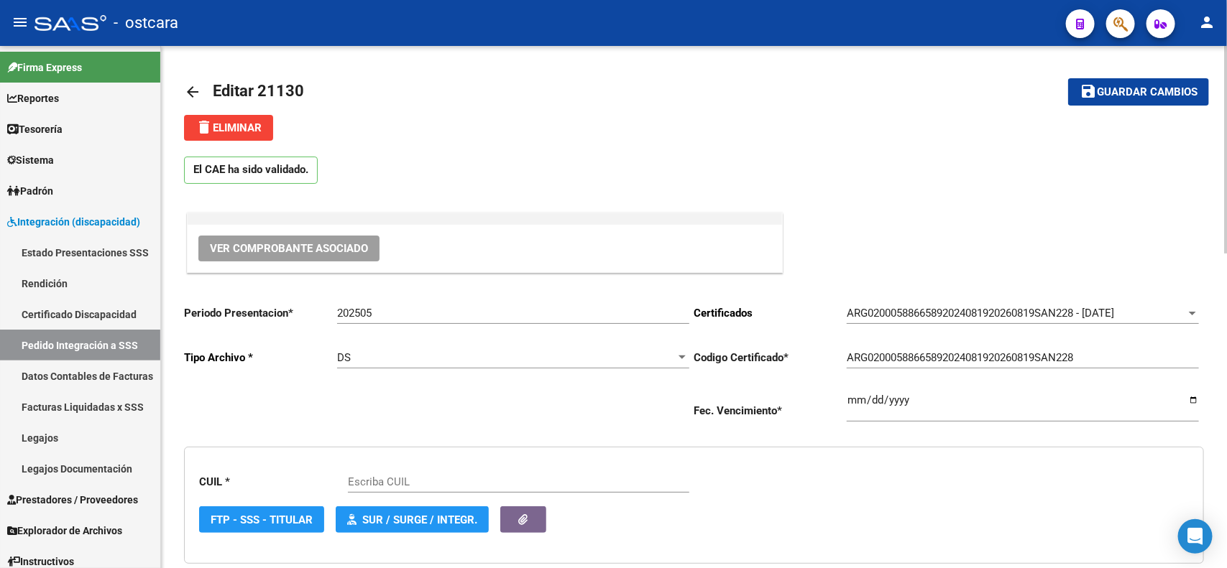
click at [429, 300] on div "202505 Ingresar el Periodo" at bounding box center [513, 308] width 352 height 31
type input "202507"
type input "20588665896"
type input "202507"
click at [1155, 93] on span "Guardar cambios" at bounding box center [1147, 92] width 101 height 13
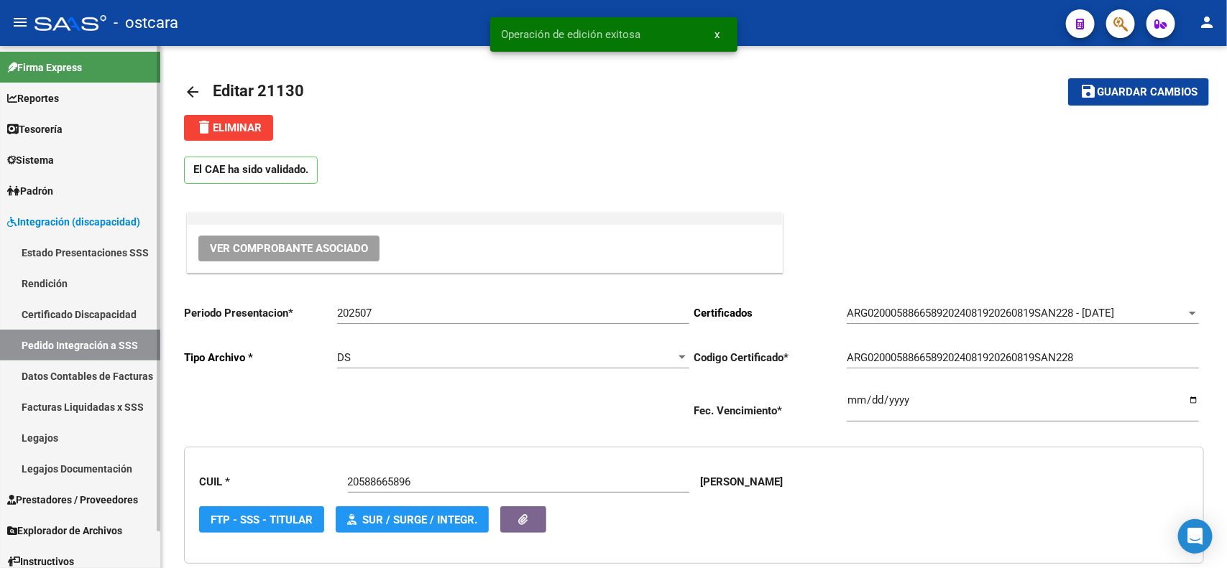
click at [121, 345] on link "Pedido Integración a SSS" at bounding box center [80, 345] width 160 height 31
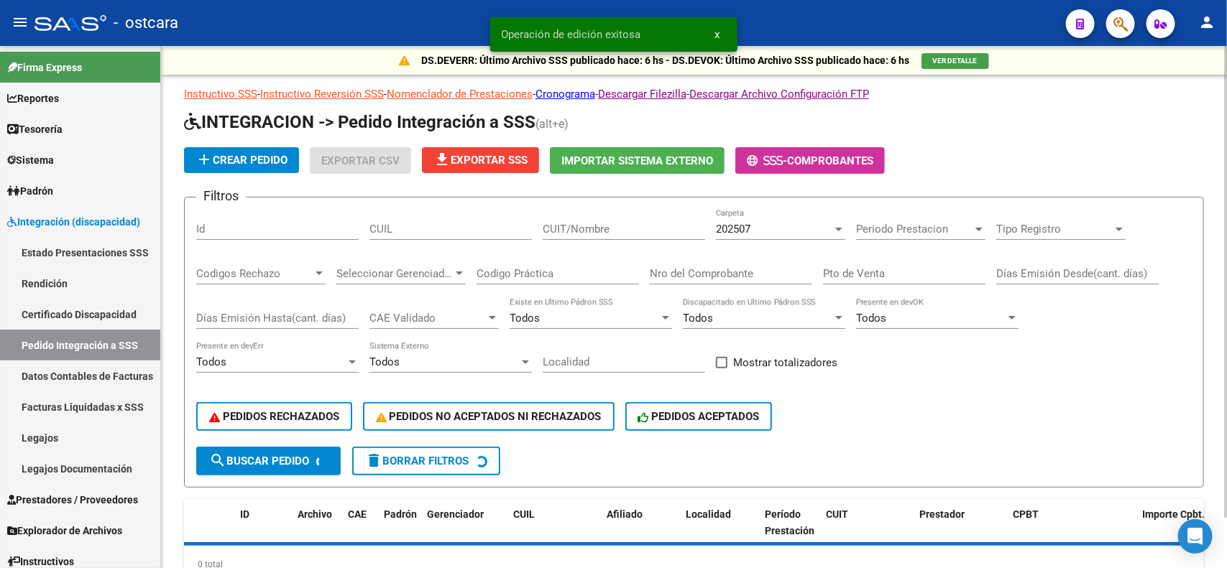
click at [798, 213] on div "202507 Carpeta" at bounding box center [780, 224] width 129 height 31
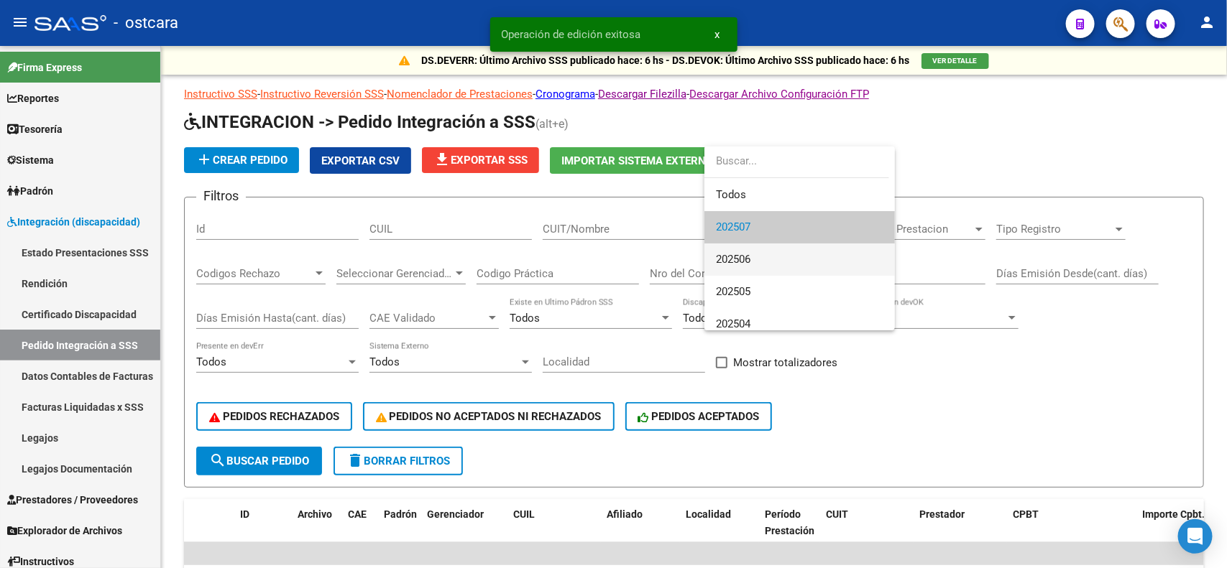
click at [769, 266] on span "202506" at bounding box center [799, 260] width 167 height 32
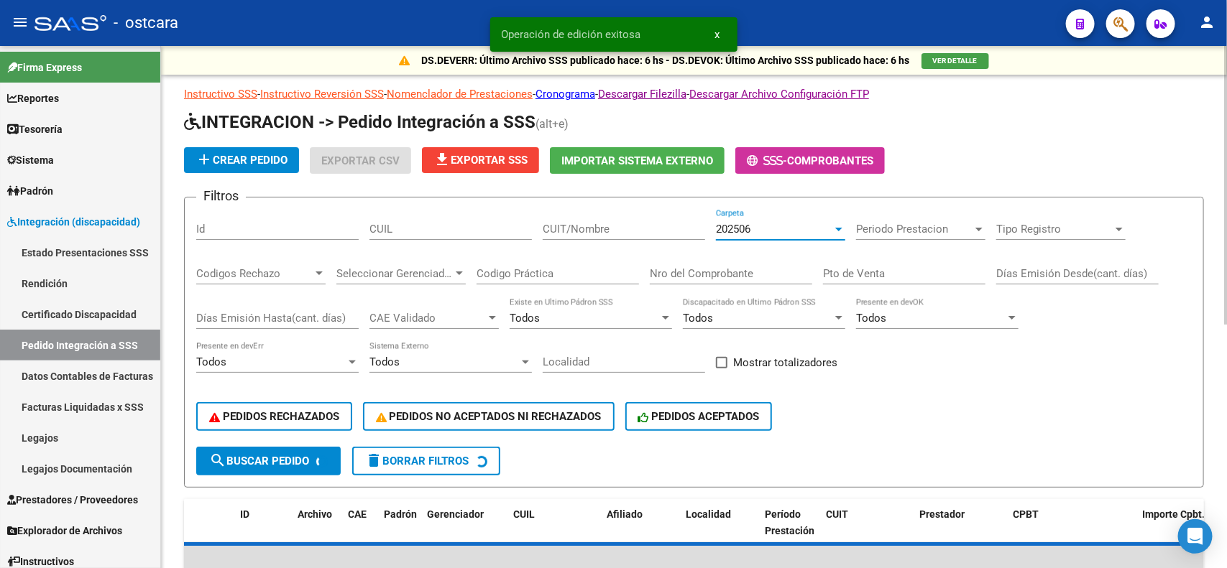
click at [908, 234] on div "Periodo Prestacion Periodo Prestacion" at bounding box center [920, 224] width 129 height 31
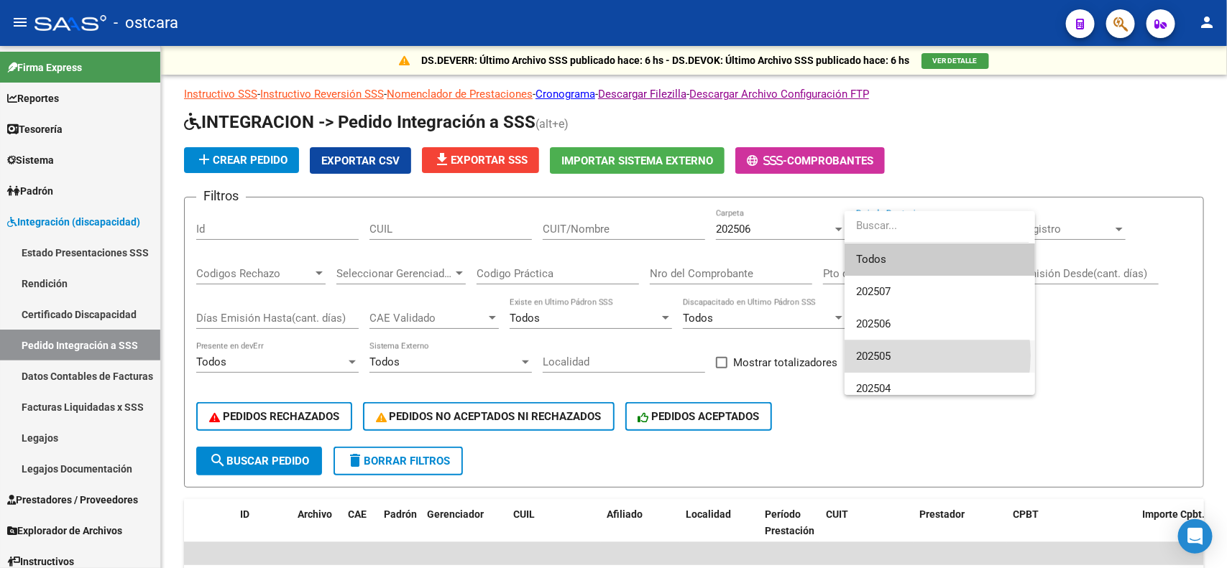
click at [901, 356] on span "202505" at bounding box center [939, 357] width 167 height 32
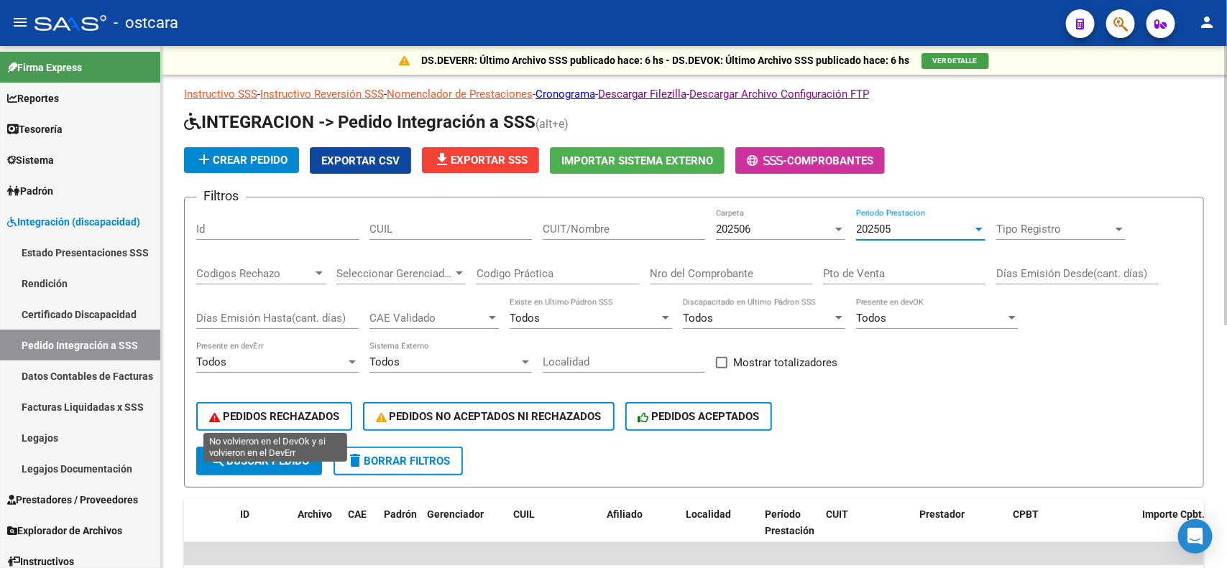
click at [285, 412] on span "PEDIDOS RECHAZADOS" at bounding box center [274, 416] width 130 height 13
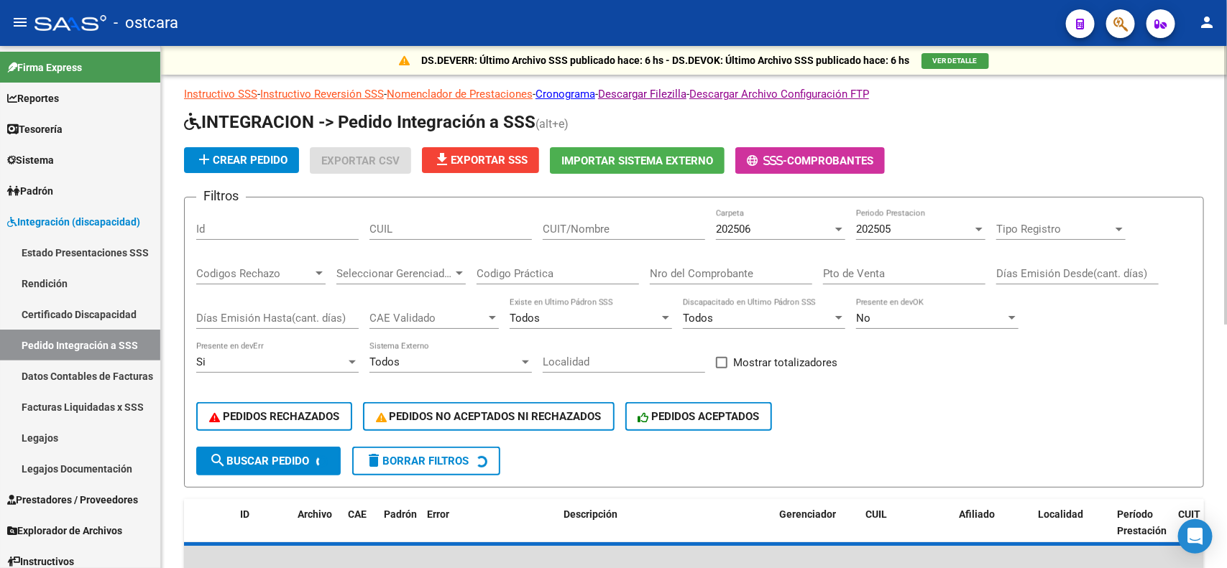
scroll to position [129, 0]
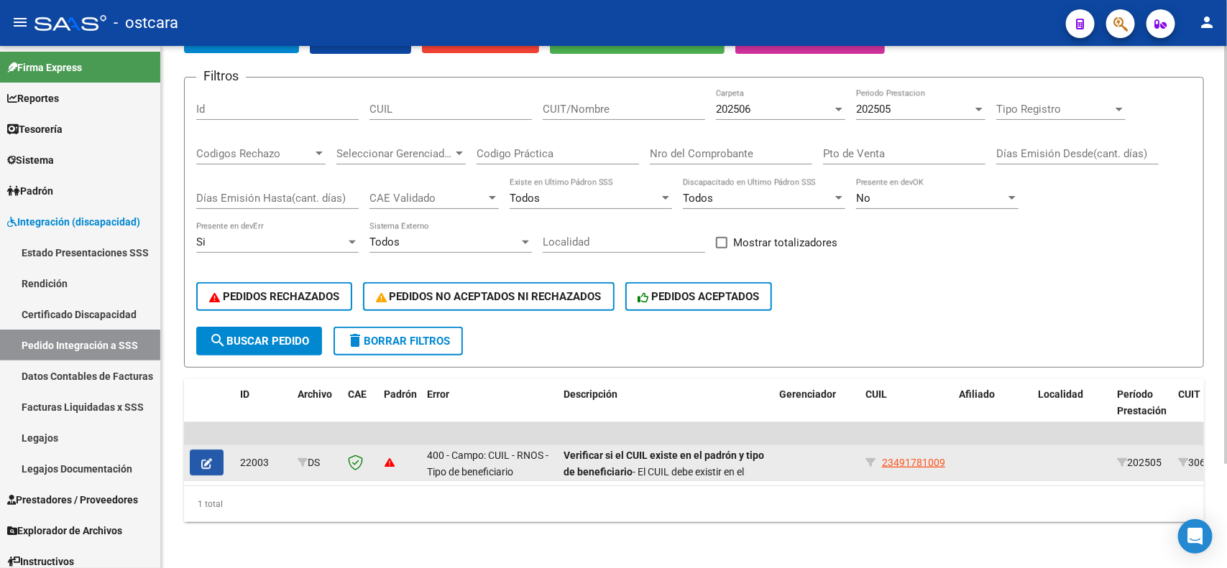
click at [210, 459] on icon "button" at bounding box center [206, 464] width 11 height 11
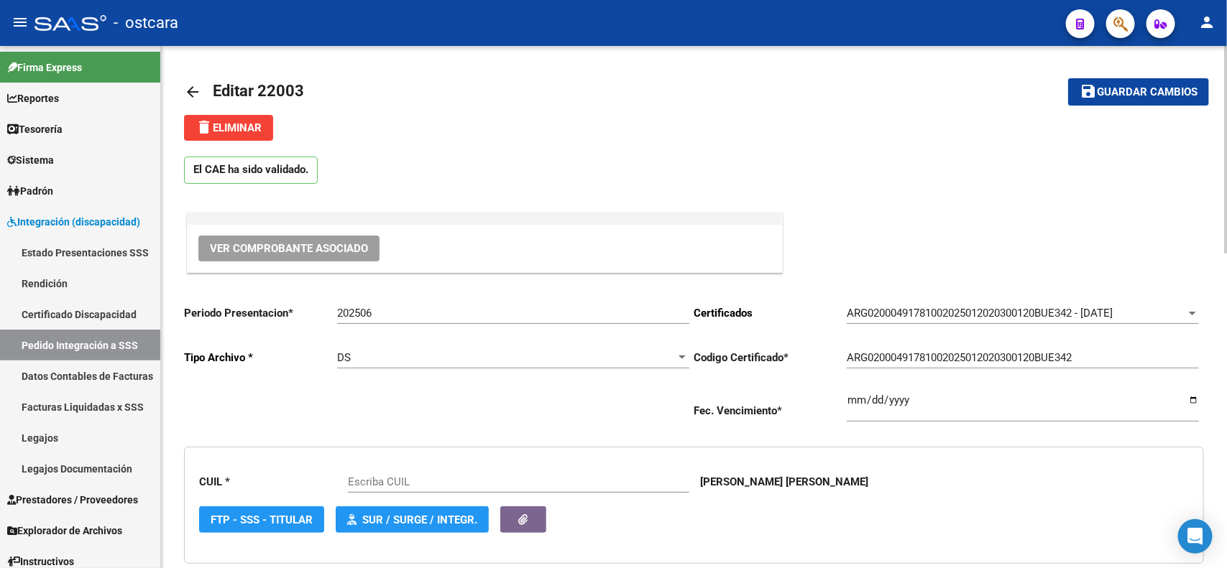
click at [403, 303] on div "202506 Ingresar el Periodo" at bounding box center [513, 308] width 352 height 31
type input "202507"
type input "23491781009"
type input "202507"
click at [1116, 110] on mat-toolbar-row "save Guardar cambios" at bounding box center [1102, 92] width 214 height 46
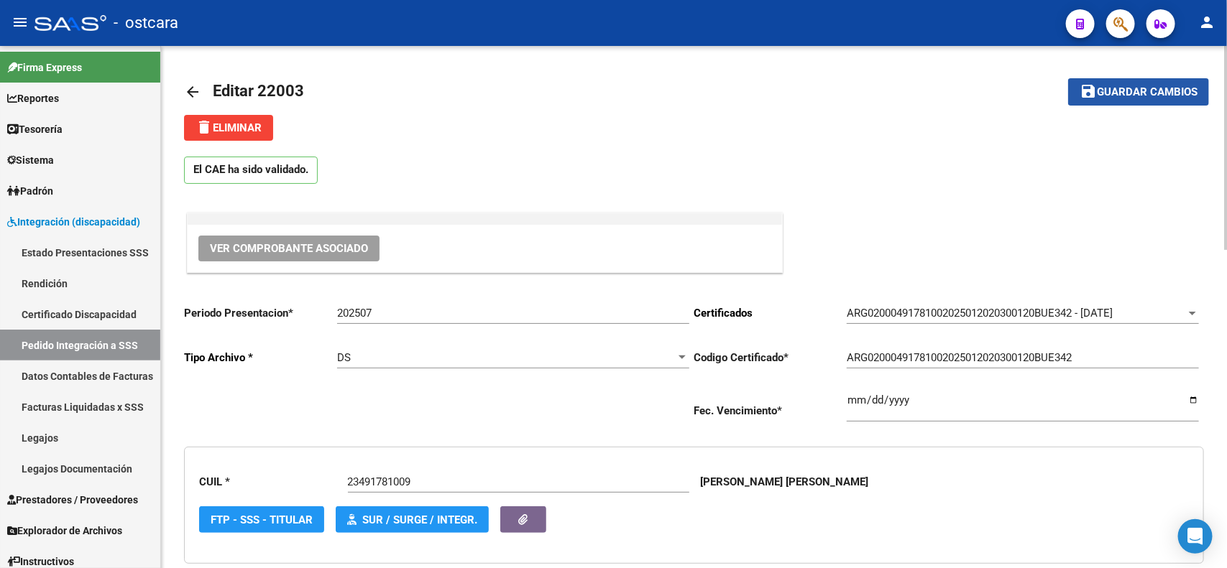
click at [1125, 88] on span "Guardar cambios" at bounding box center [1147, 92] width 101 height 13
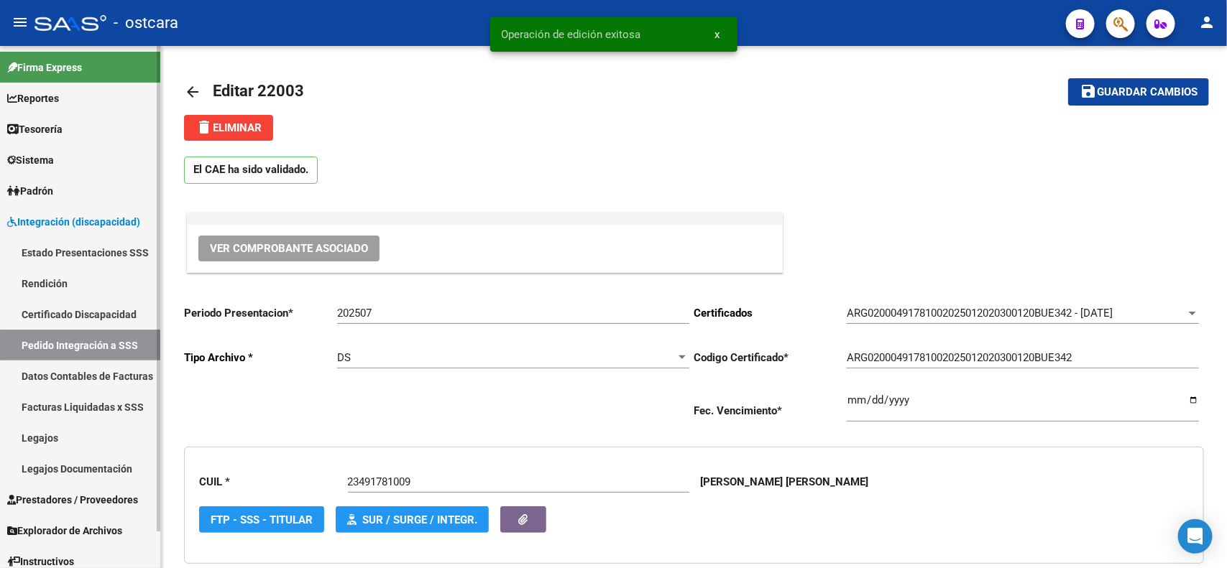
click at [106, 339] on link "Pedido Integración a SSS" at bounding box center [80, 345] width 160 height 31
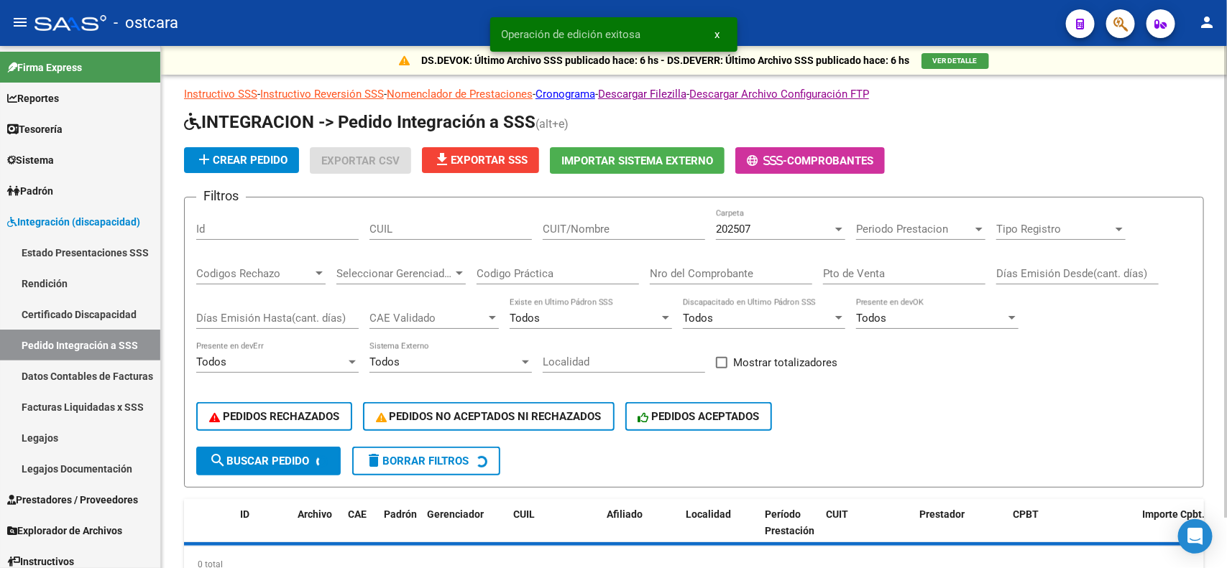
click at [753, 225] on div "202507" at bounding box center [774, 229] width 116 height 13
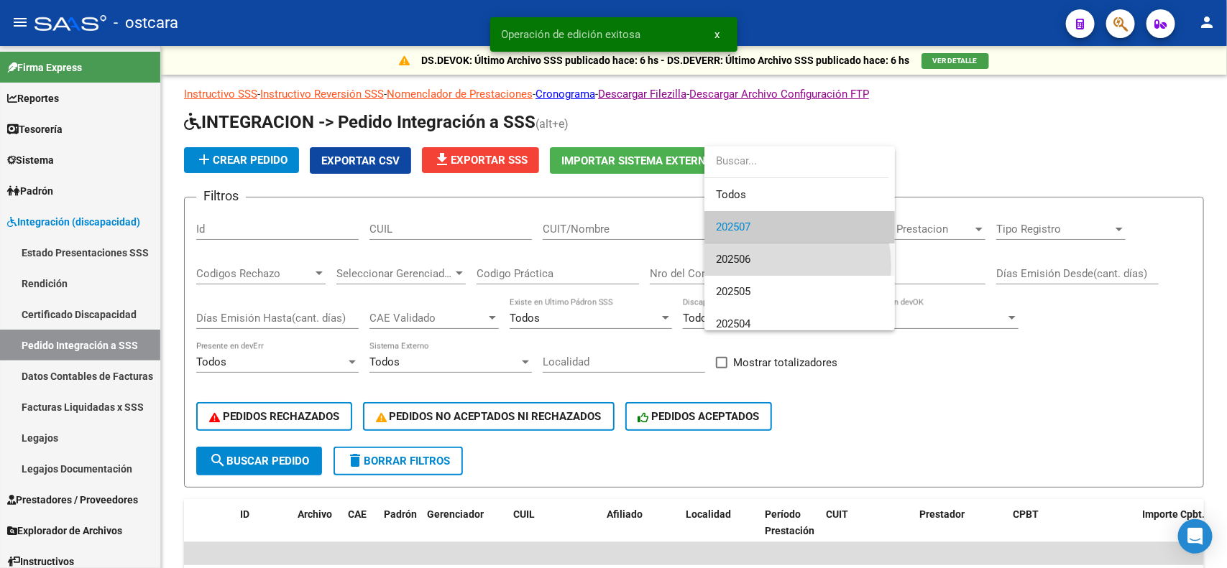
click at [770, 266] on span "202506" at bounding box center [799, 260] width 167 height 32
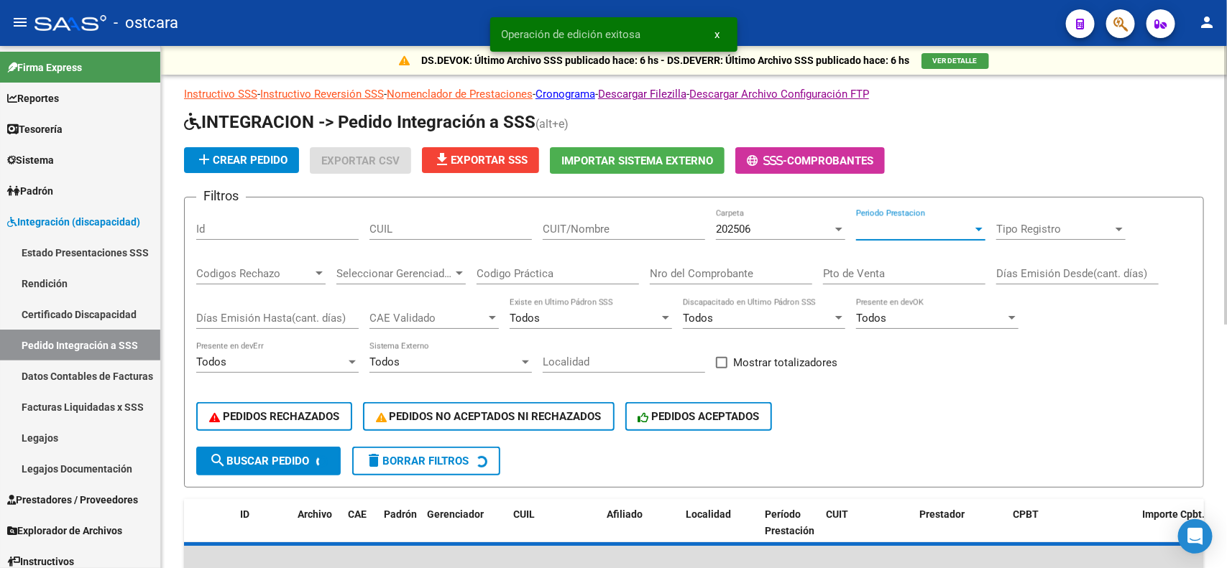
click at [921, 223] on span "Periodo Prestacion" at bounding box center [914, 229] width 116 height 13
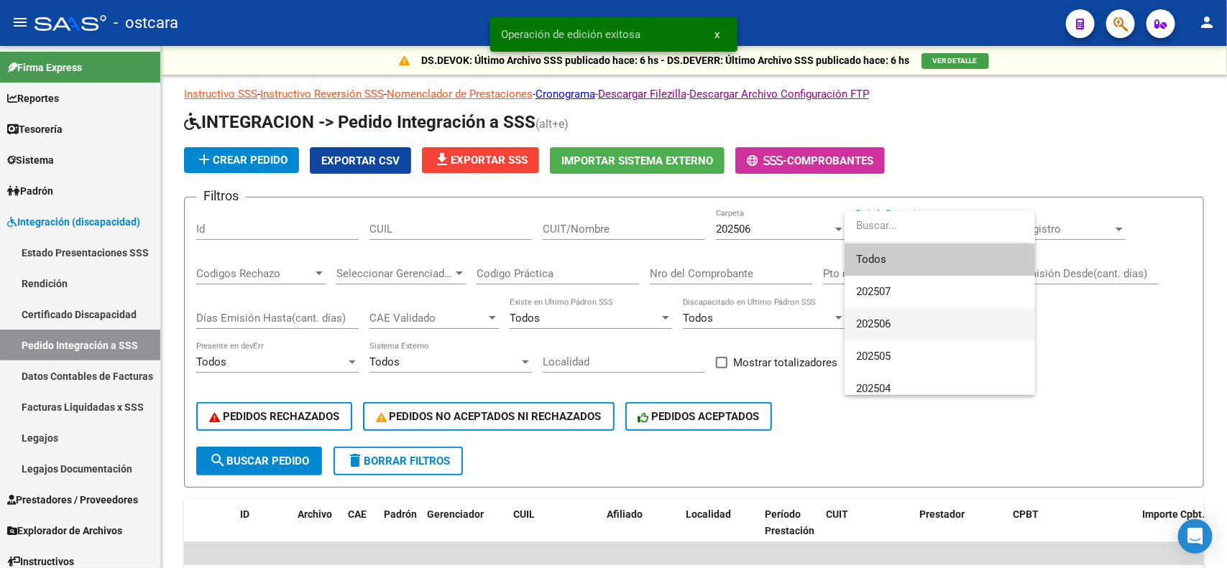
click at [895, 328] on span "202506" at bounding box center [939, 324] width 167 height 32
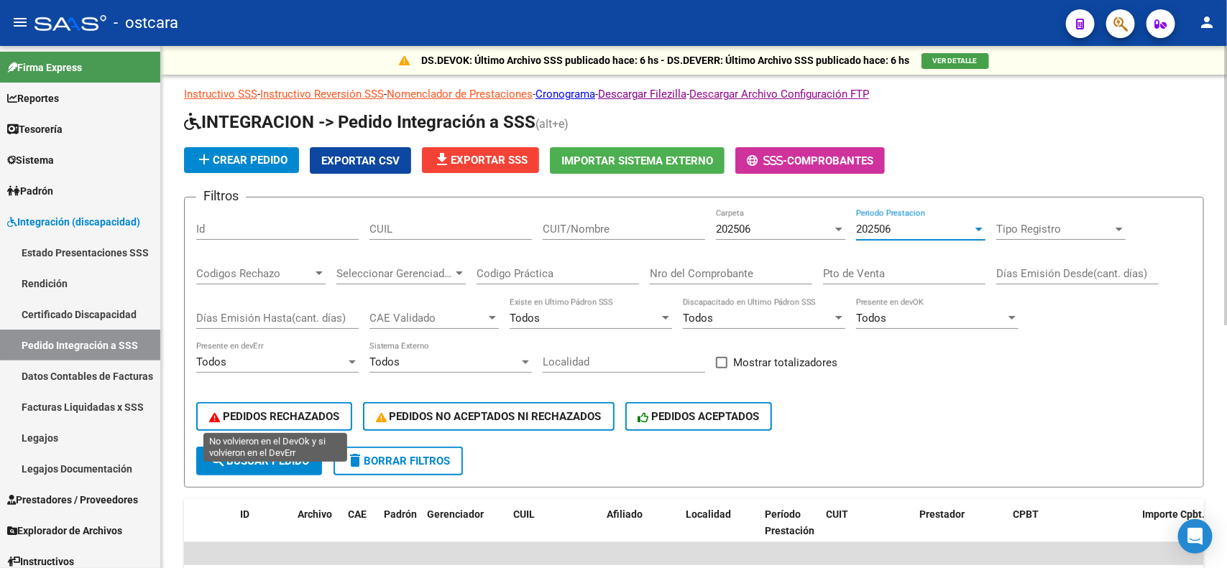
click at [296, 417] on span "PEDIDOS RECHAZADOS" at bounding box center [274, 416] width 130 height 13
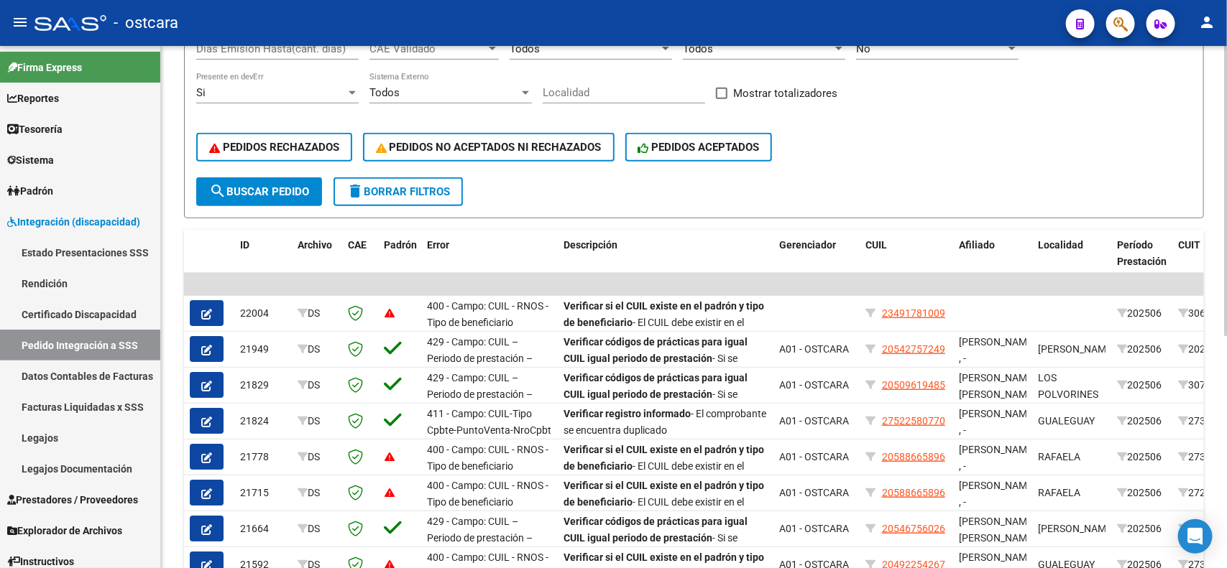
scroll to position [359, 0]
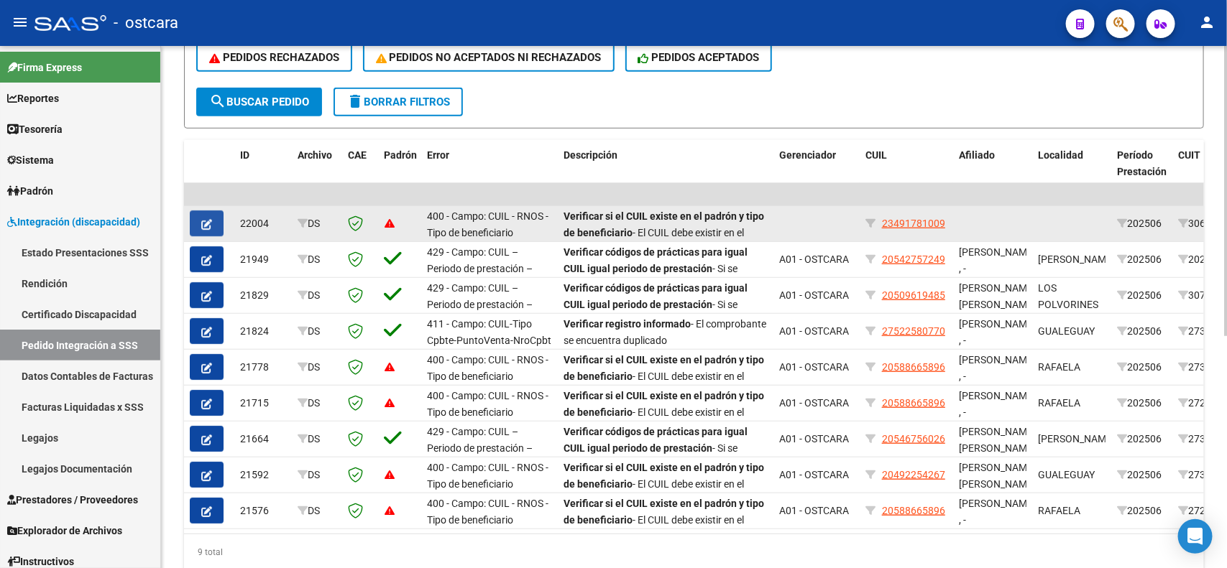
click at [216, 221] on button "button" at bounding box center [207, 224] width 34 height 26
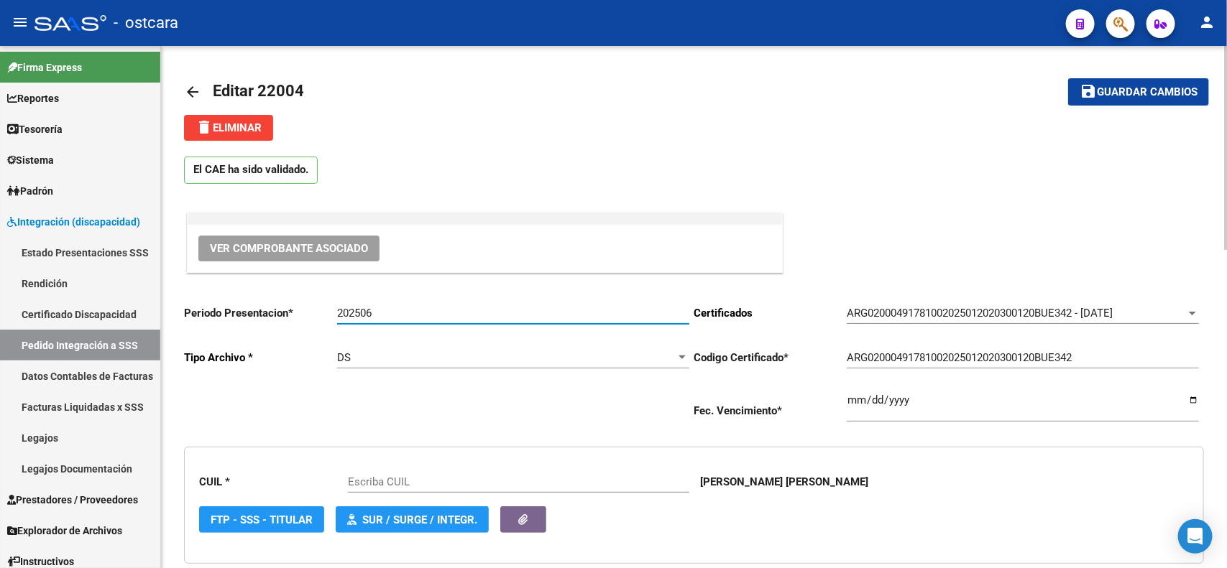
click at [397, 310] on input "202506" at bounding box center [513, 313] width 352 height 13
type input "20250"
type input "23491781009"
type input "202507"
click at [1119, 93] on span "Guardar cambios" at bounding box center [1147, 92] width 101 height 13
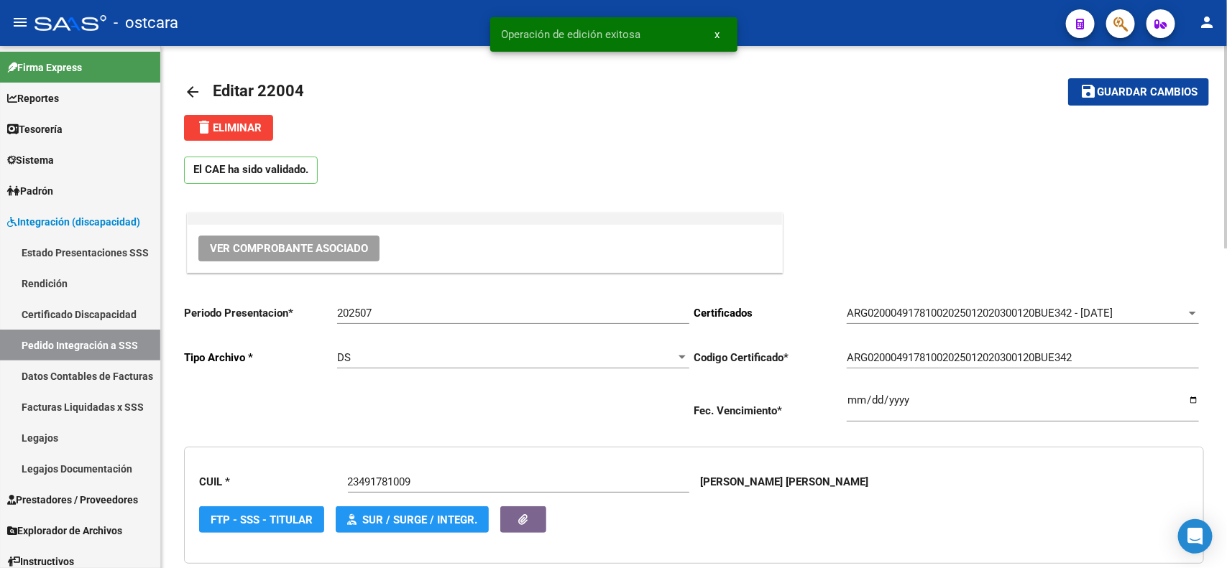
click at [188, 93] on mat-icon "arrow_back" at bounding box center [192, 91] width 17 height 17
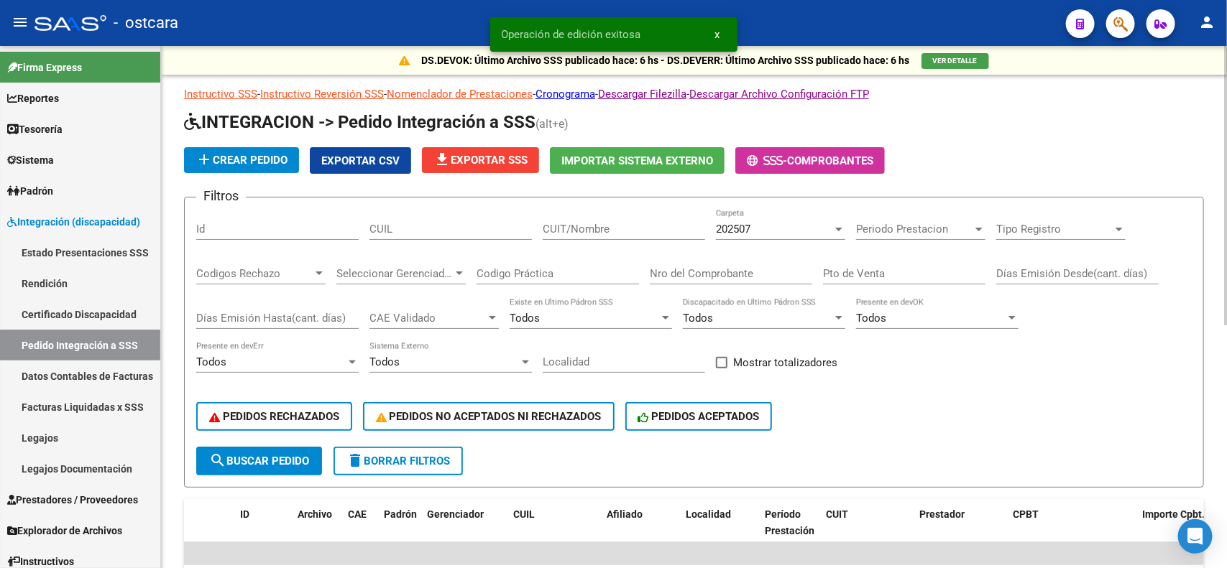
click at [832, 226] on div at bounding box center [838, 229] width 13 height 11
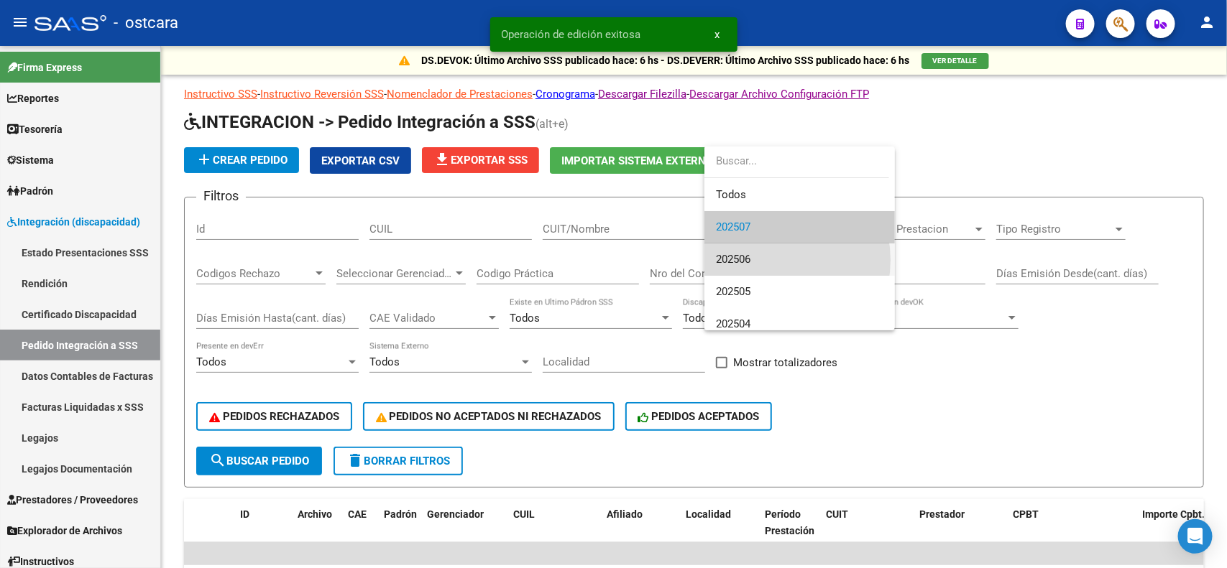
click at [770, 260] on span "202506" at bounding box center [799, 260] width 167 height 32
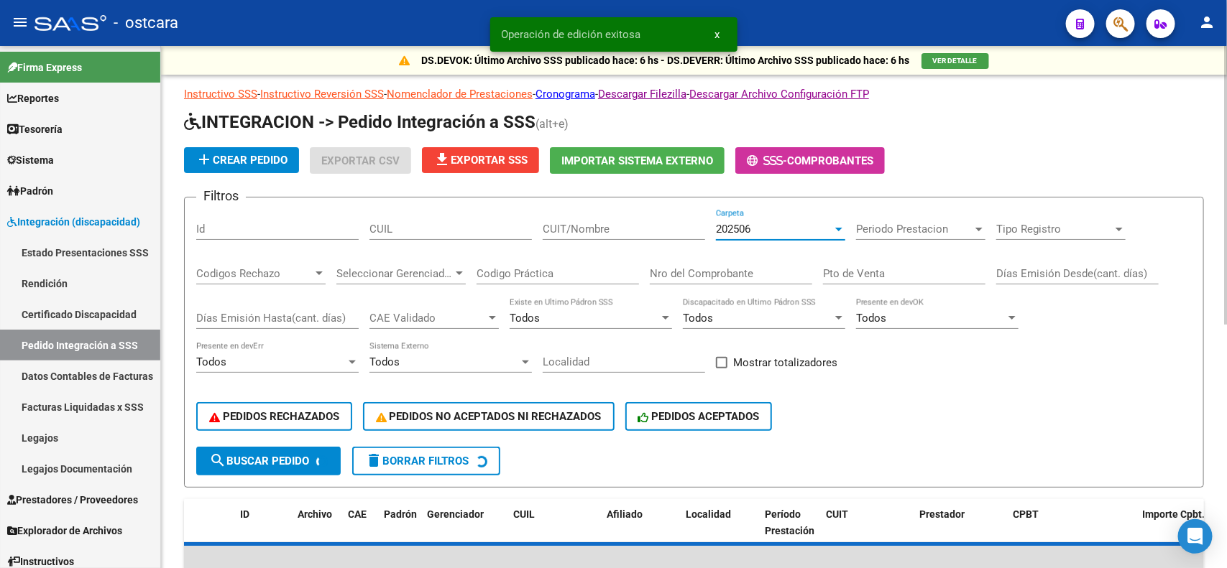
click at [911, 229] on span "Periodo Prestacion" at bounding box center [914, 229] width 116 height 13
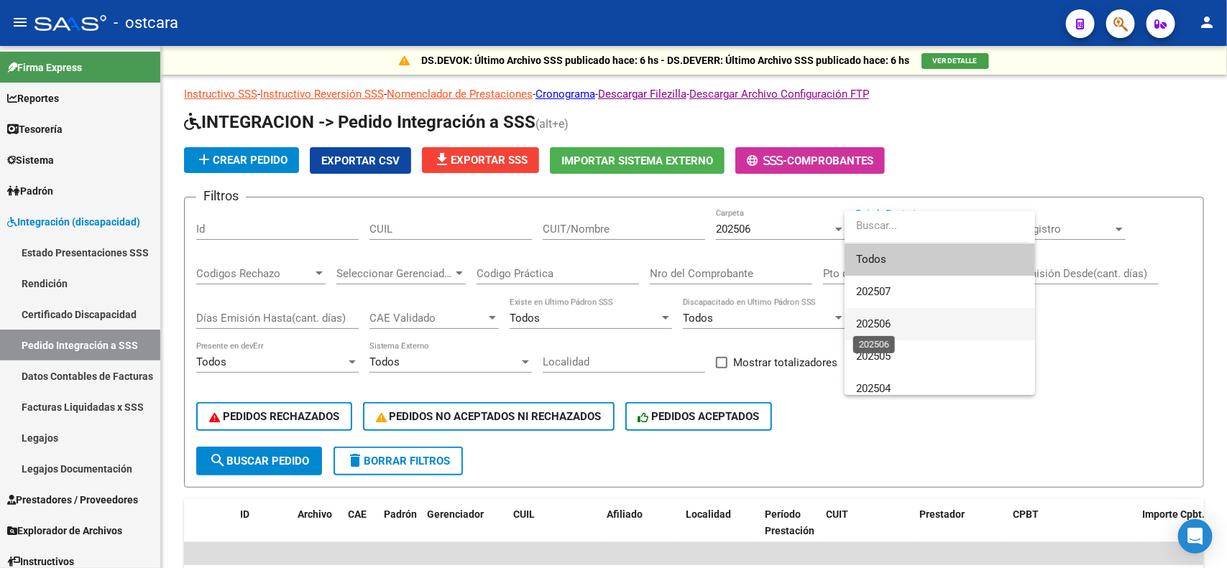
click at [879, 322] on span "202506" at bounding box center [873, 324] width 34 height 13
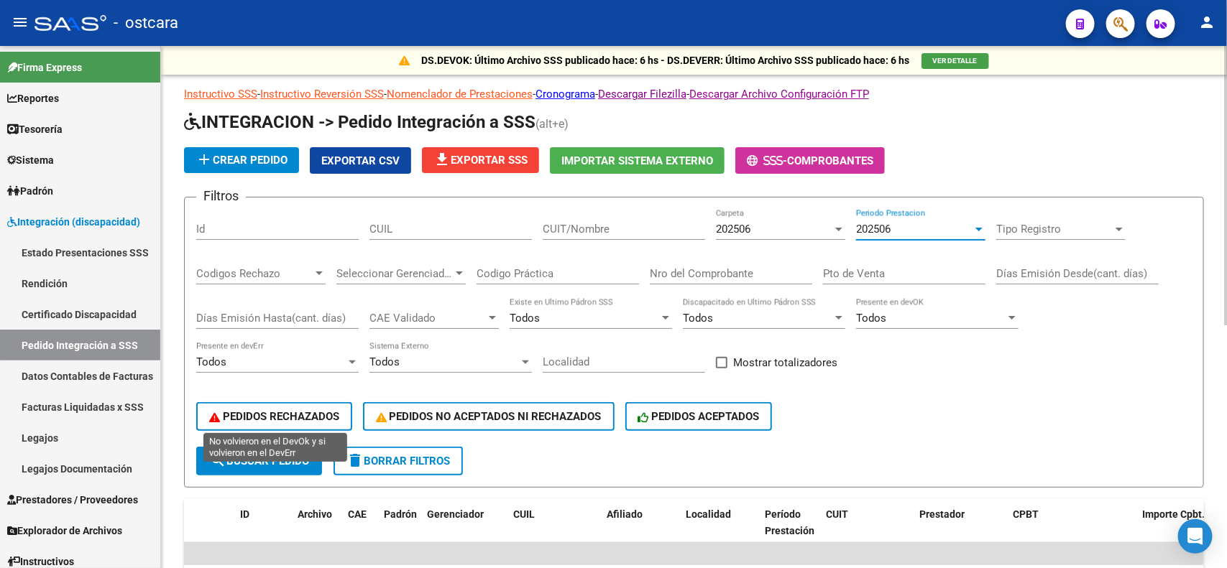
click at [271, 415] on span "PEDIDOS RECHAZADOS" at bounding box center [274, 416] width 130 height 13
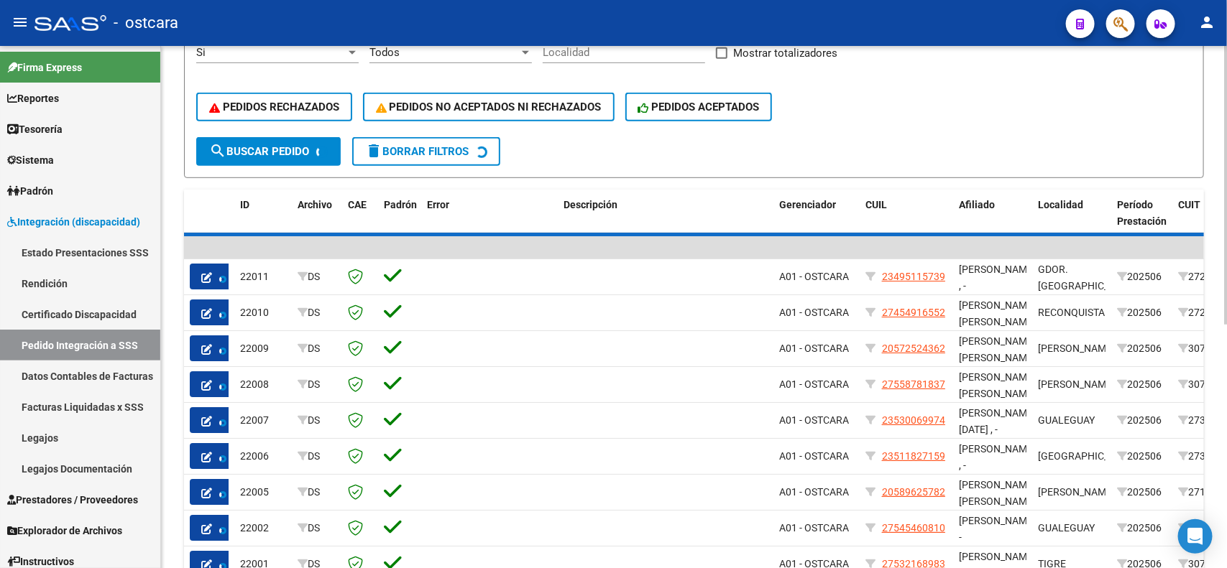
scroll to position [359, 0]
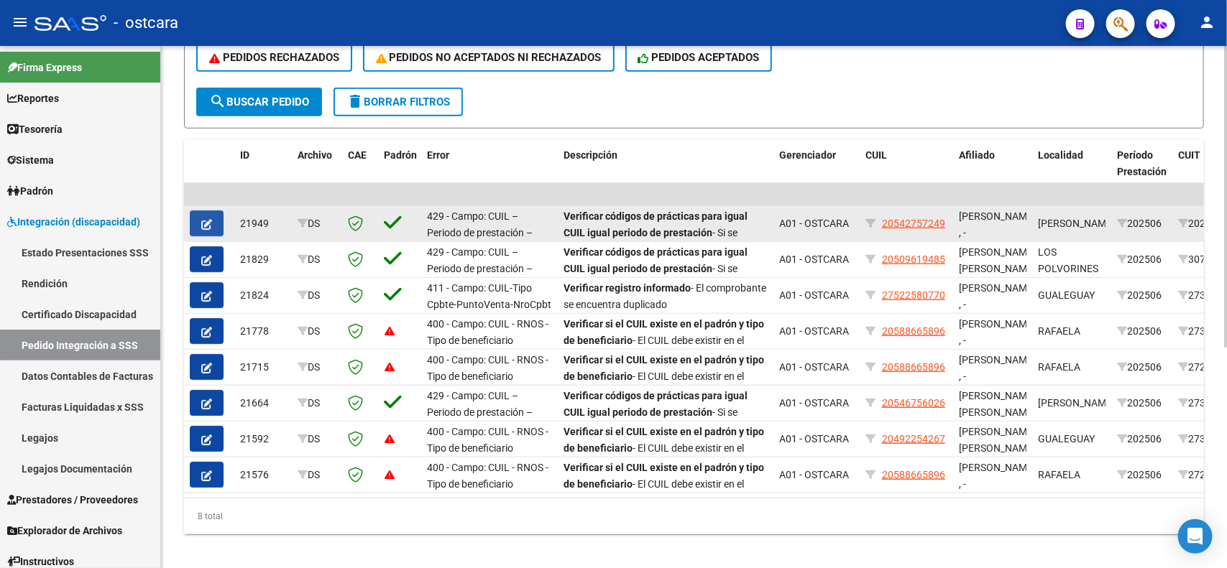
click at [213, 221] on button "button" at bounding box center [207, 224] width 34 height 26
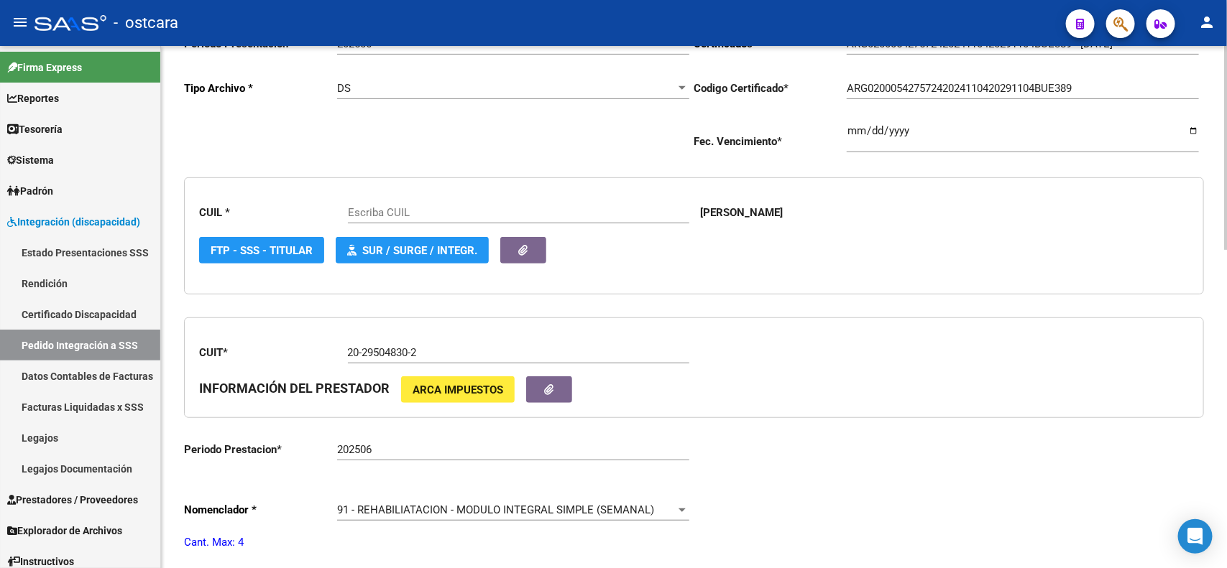
scroll to position [449, 0]
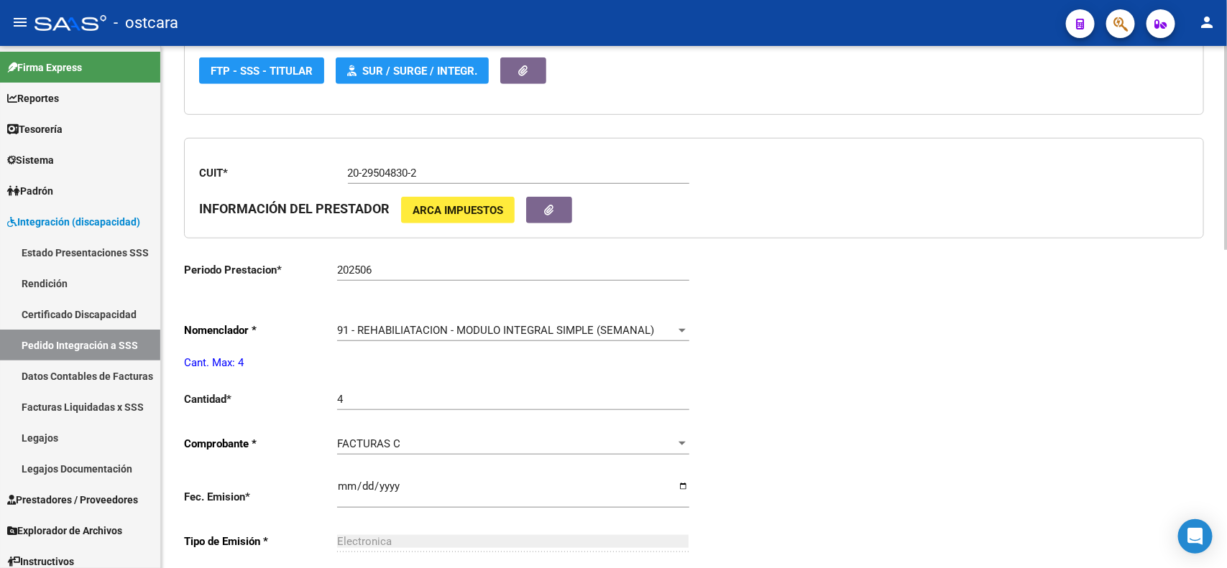
click at [387, 317] on div "91 - REHABILIATACION - MODULO INTEGRAL SIMPLE (SEMANAL) Seleccionar nomenclador" at bounding box center [513, 325] width 352 height 31
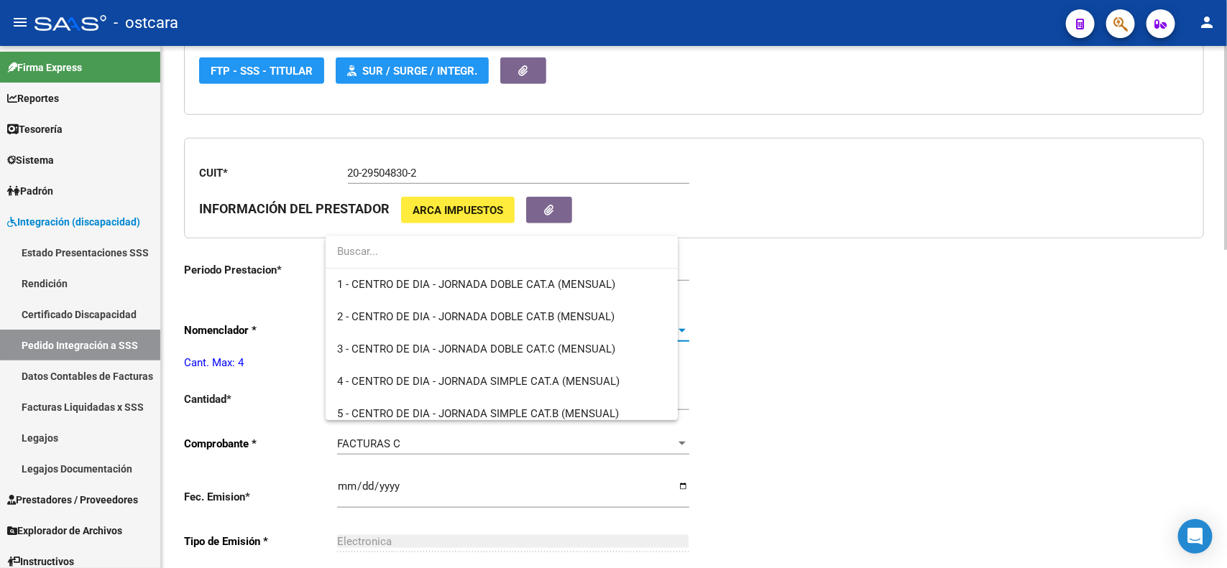
scroll to position [2868, 0]
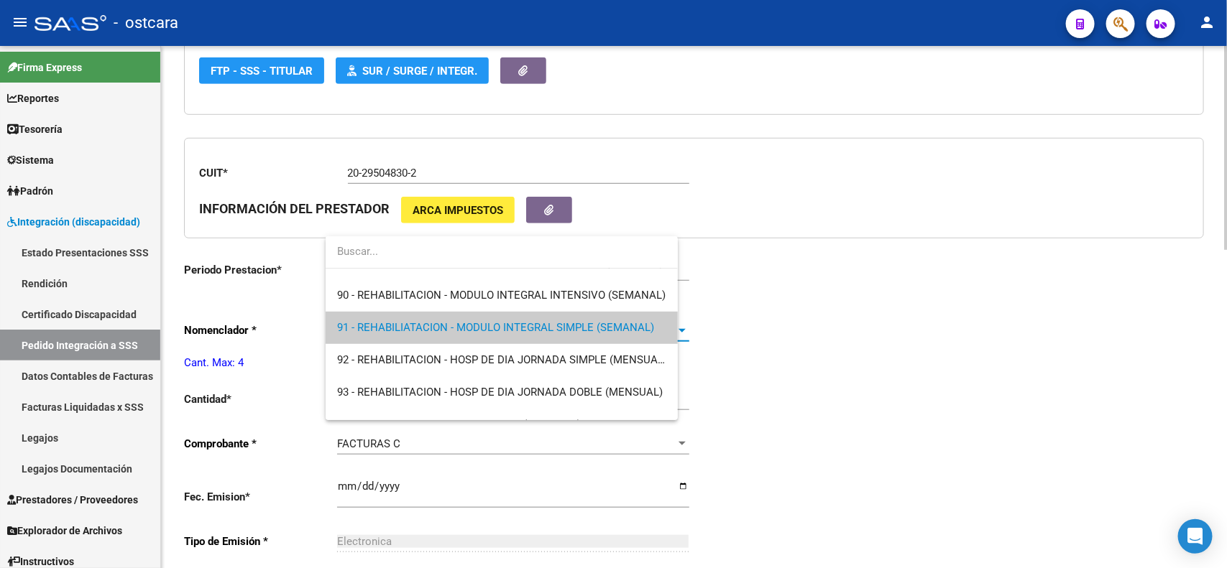
type input "20542757249"
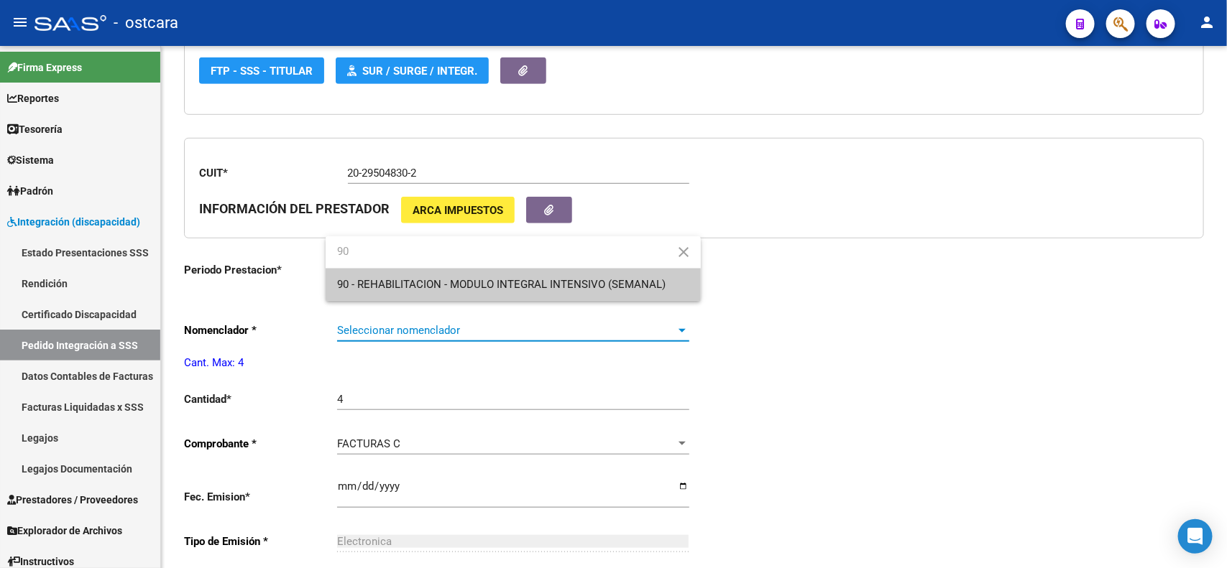
type input "90"
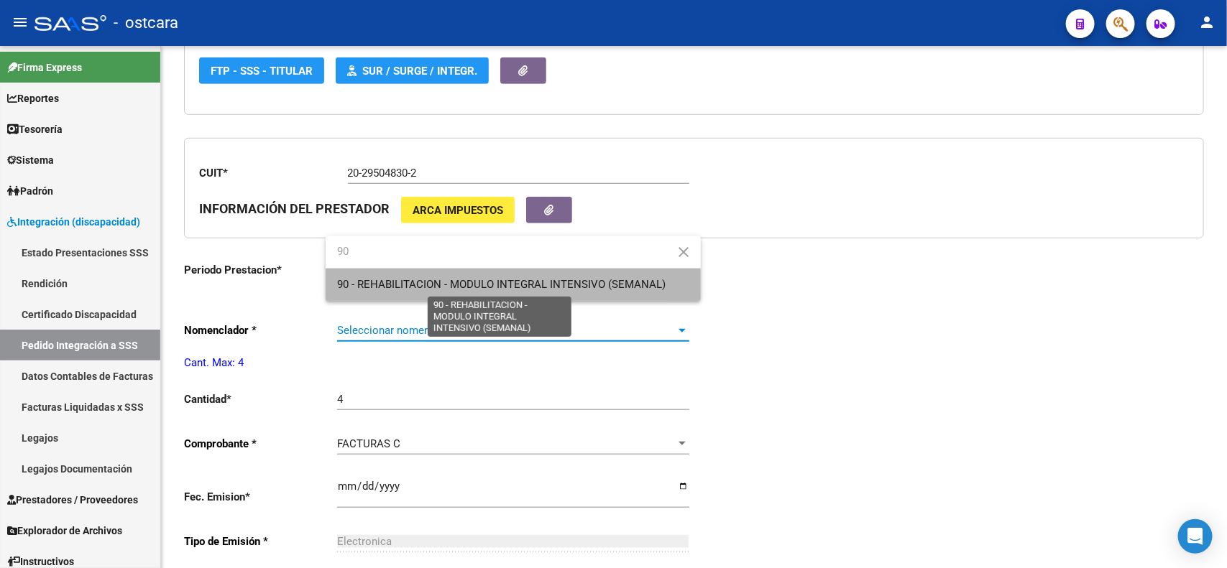
click at [410, 288] on span "90 - REHABILITACION - MODULO INTEGRAL INTENSIVO (SEMANAL)" at bounding box center [501, 284] width 328 height 13
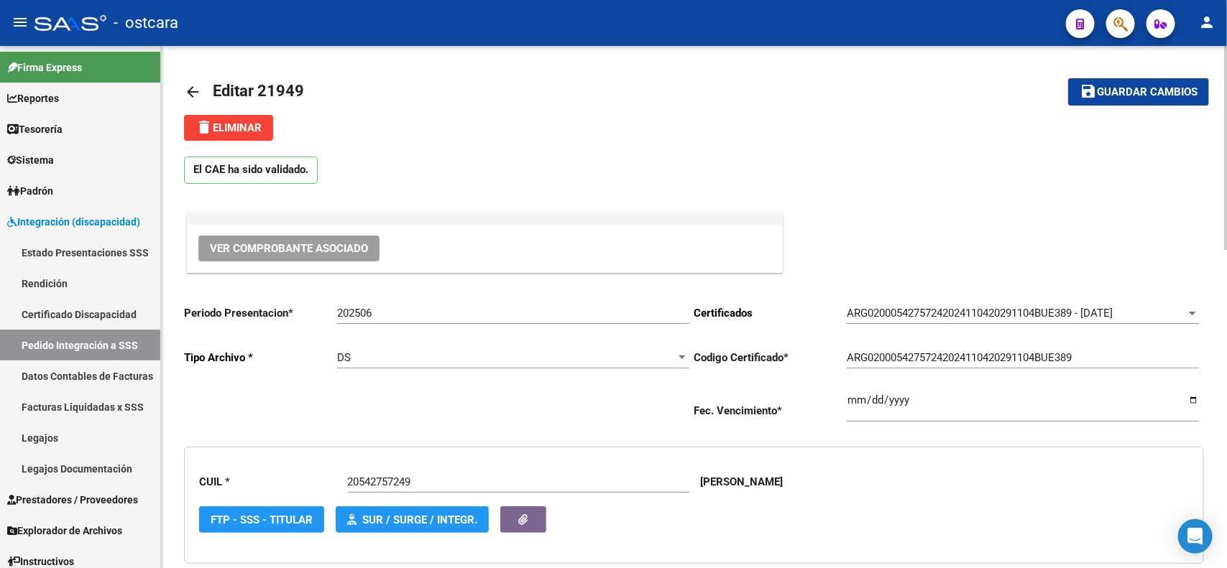
click at [395, 311] on input "202506" at bounding box center [513, 313] width 352 height 13
type input "202507"
click at [1179, 86] on span "Guardar cambios" at bounding box center [1147, 92] width 101 height 13
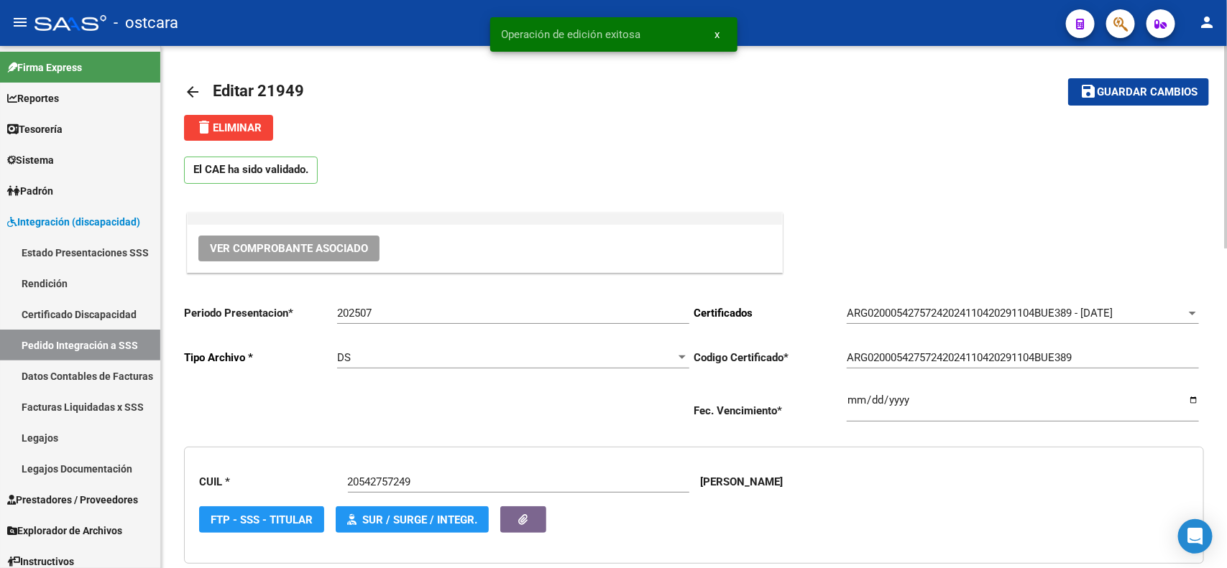
click at [185, 91] on mat-icon "arrow_back" at bounding box center [192, 91] width 17 height 17
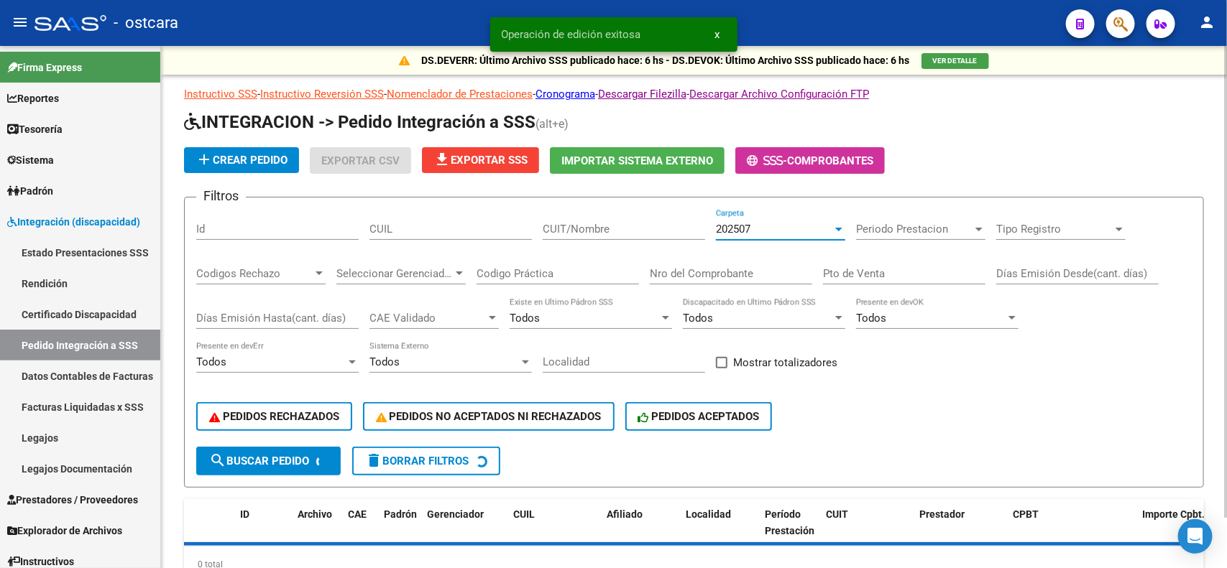
click at [781, 224] on div "202507" at bounding box center [774, 229] width 116 height 13
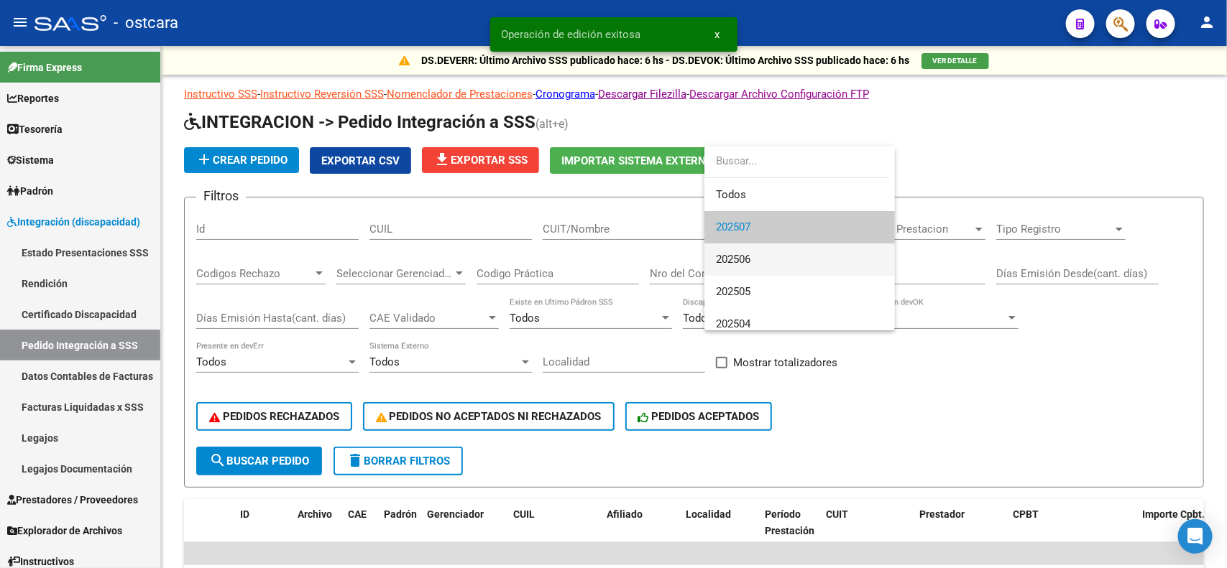
click at [762, 264] on span "202506" at bounding box center [799, 260] width 167 height 32
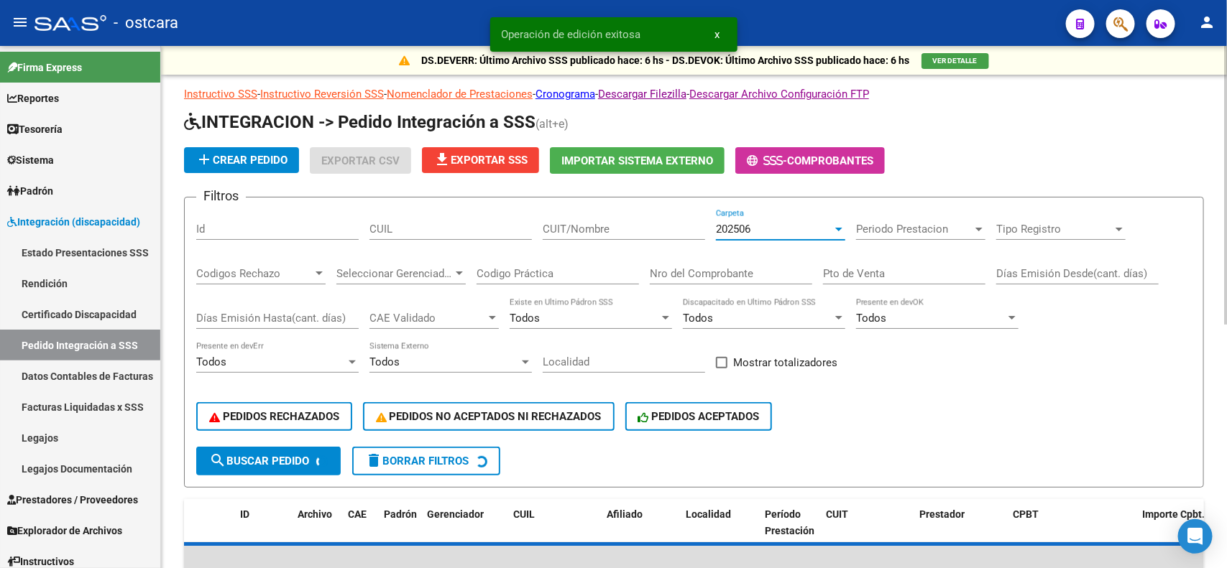
click at [928, 216] on div "Periodo Prestacion Periodo Prestacion" at bounding box center [920, 224] width 129 height 31
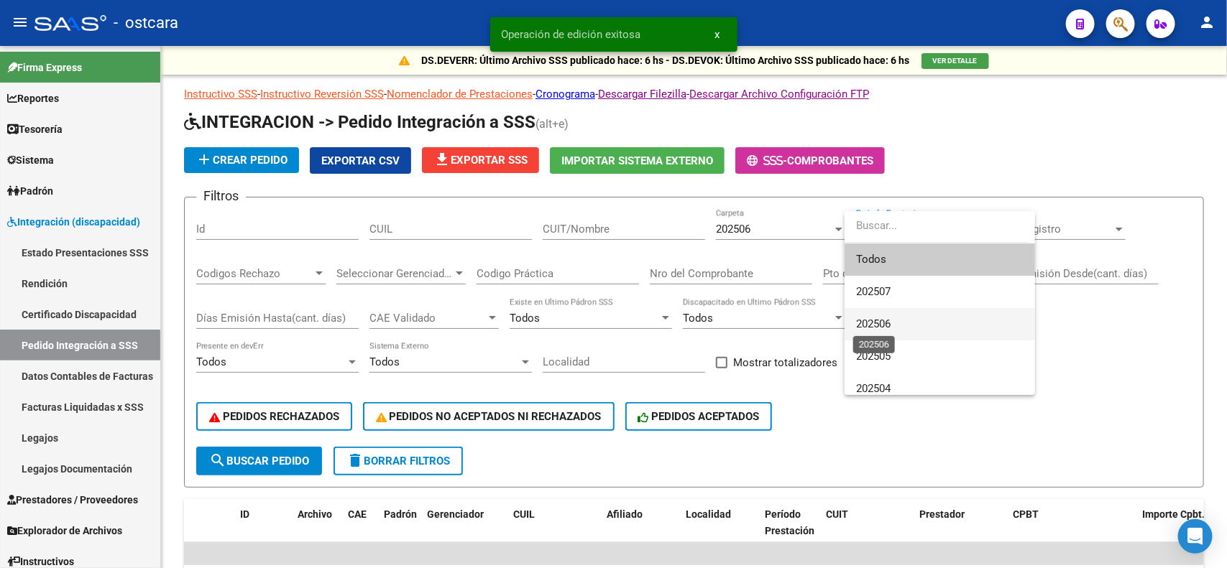
click at [886, 318] on span "202506" at bounding box center [873, 324] width 34 height 13
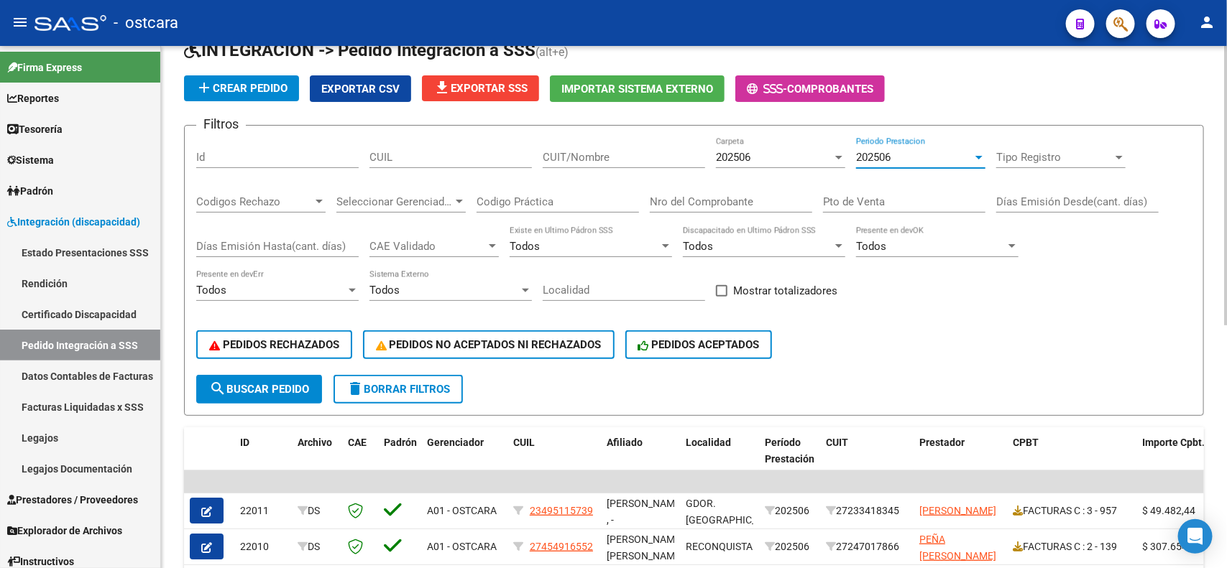
scroll to position [90, 0]
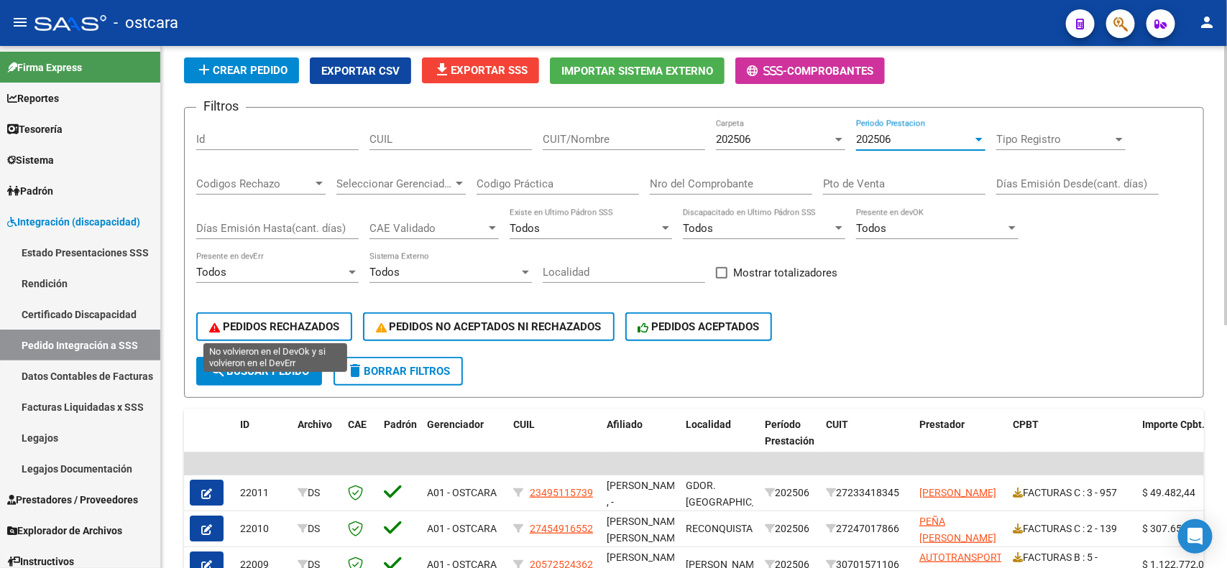
click at [287, 321] on span "PEDIDOS RECHAZADOS" at bounding box center [274, 327] width 130 height 13
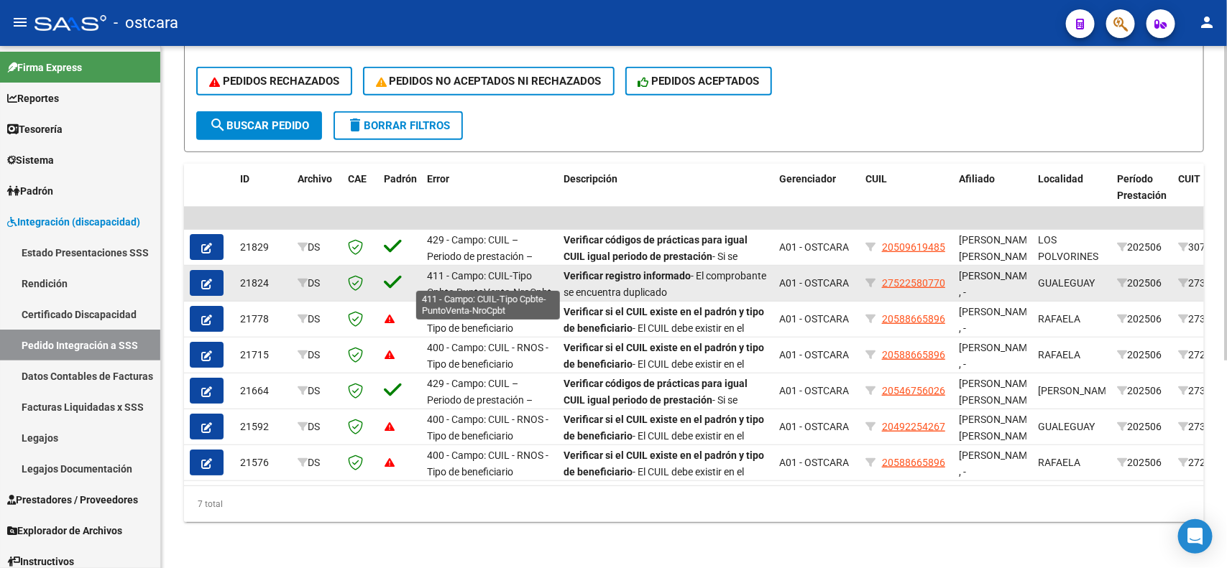
scroll to position [345, 0]
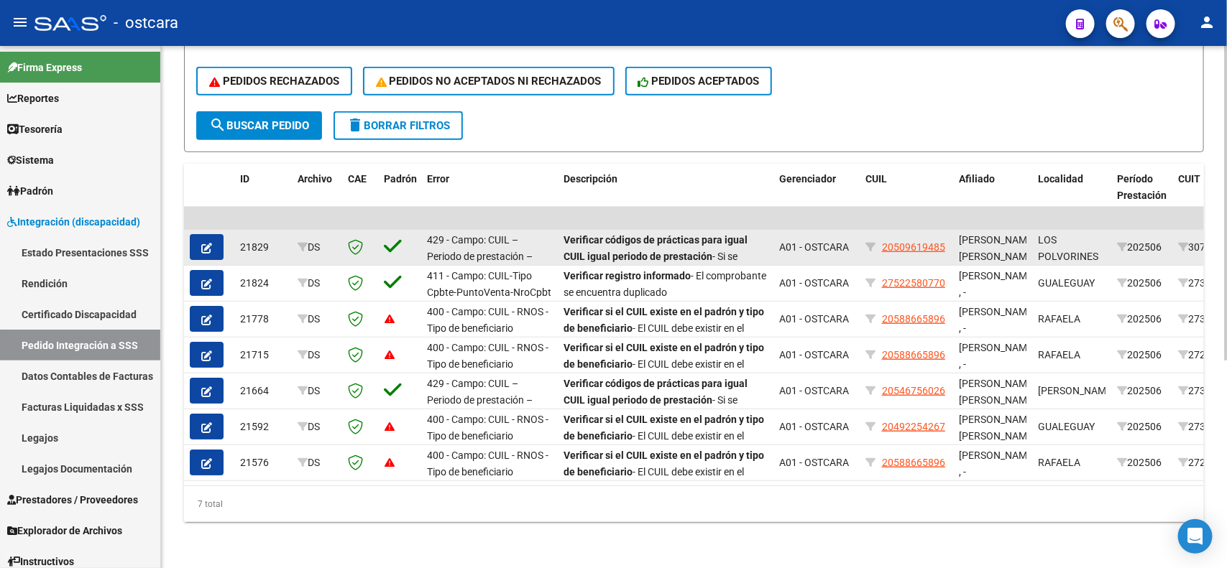
click at [210, 243] on icon "button" at bounding box center [206, 248] width 11 height 11
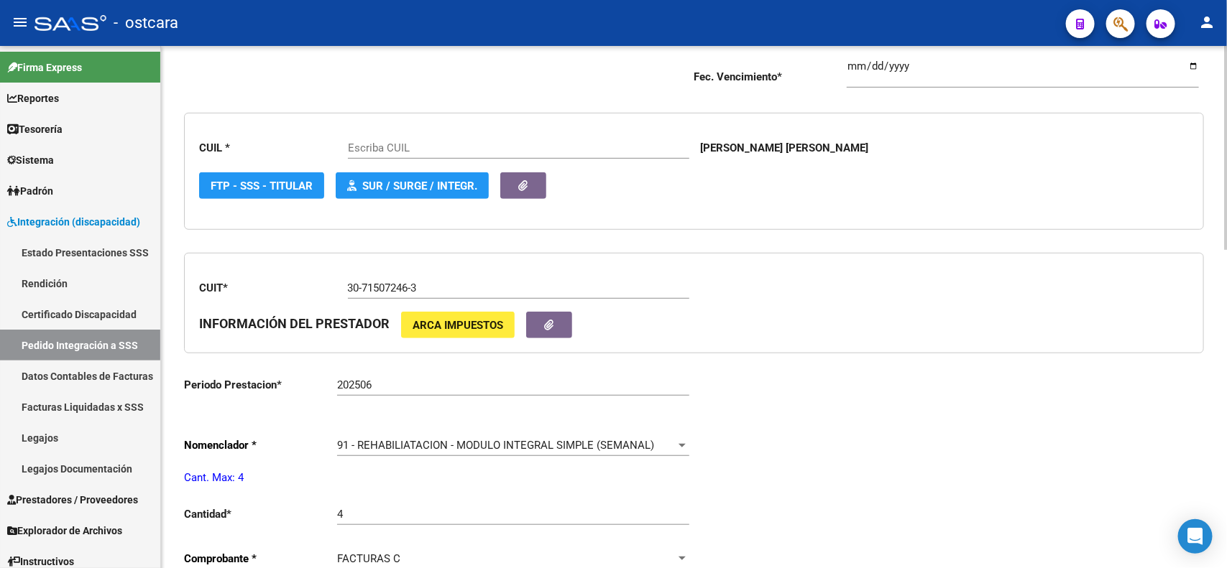
scroll to position [449, 0]
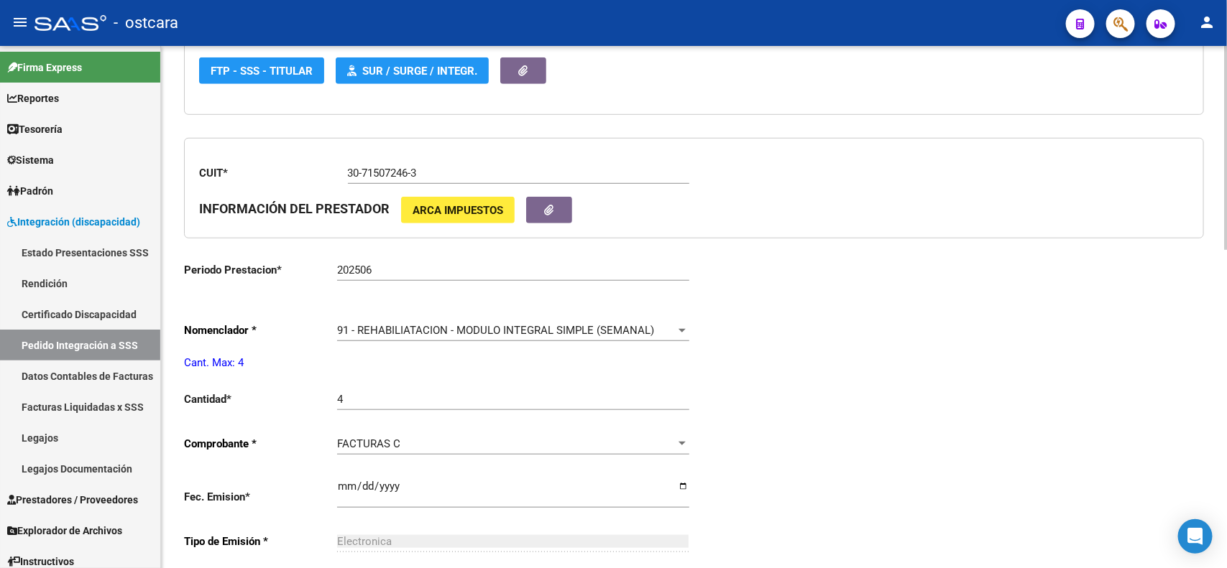
click at [393, 331] on span "91 - REHABILIATACION - MODULO INTEGRAL SIMPLE (SEMANAL)" at bounding box center [495, 330] width 317 height 13
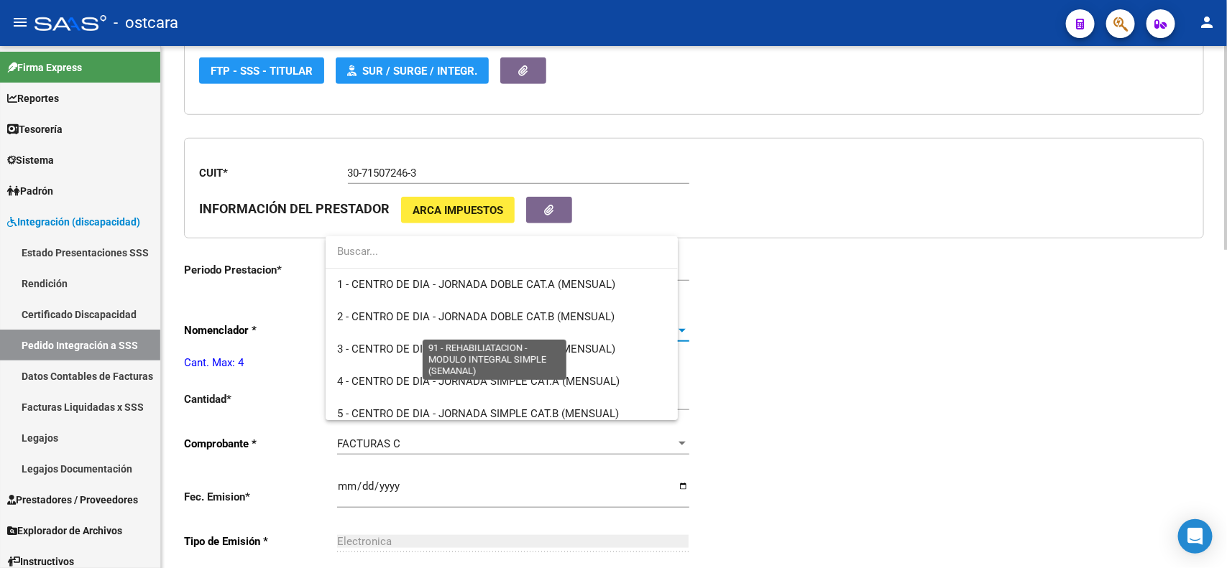
type input "20509619485"
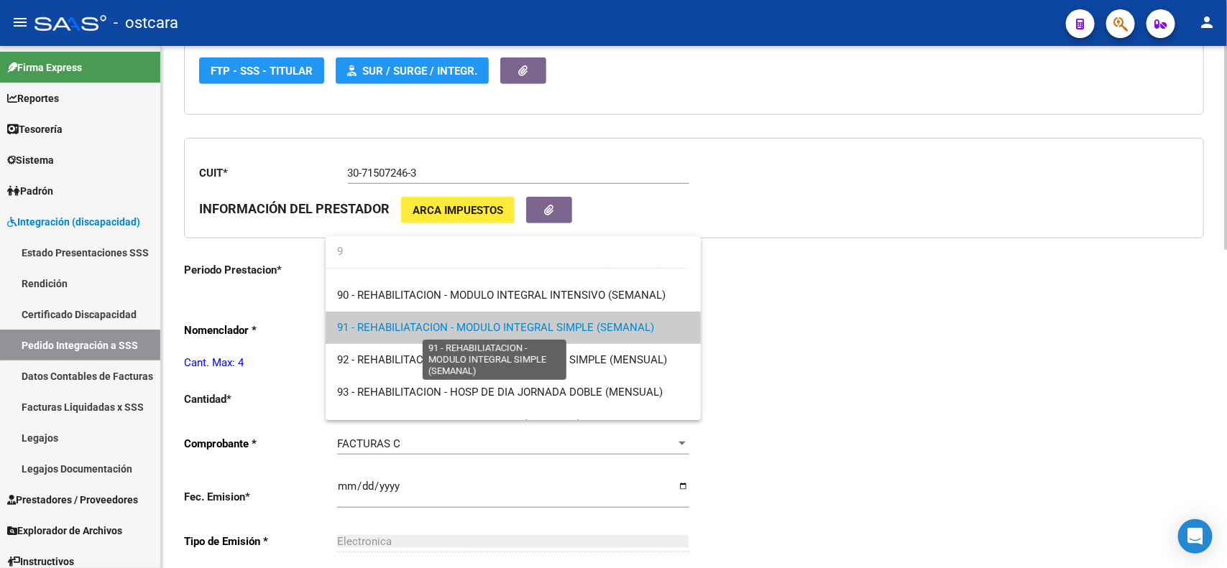
scroll to position [0, 0]
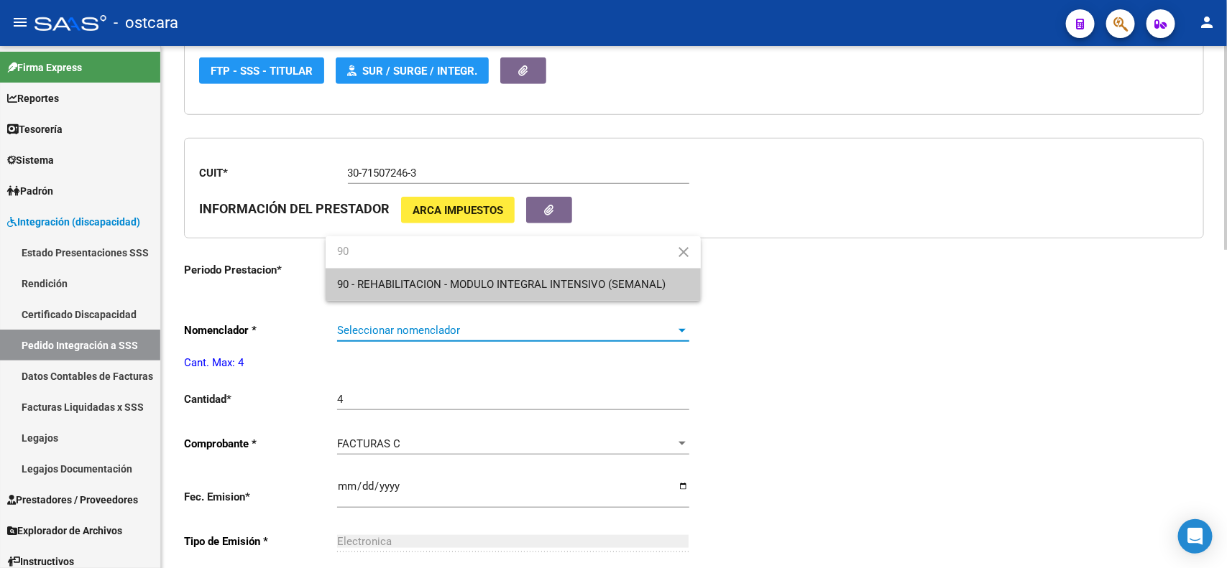
type input "90"
click at [422, 292] on span "90 - REHABILITACION - MODULO INTEGRAL INTENSIVO (SEMANAL)" at bounding box center [513, 285] width 352 height 32
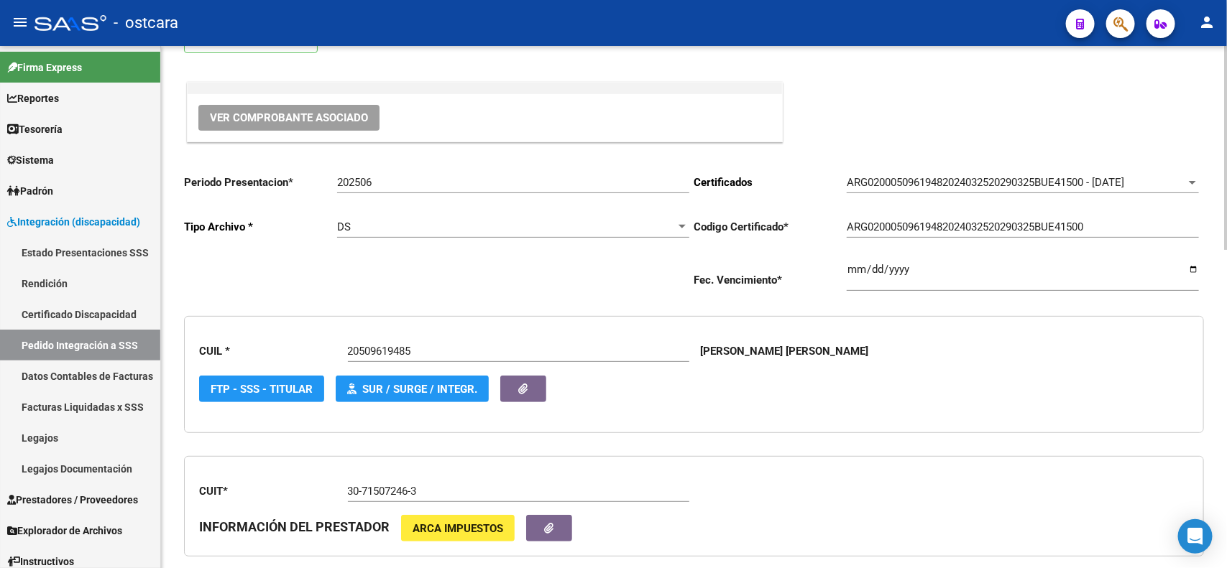
scroll to position [90, 0]
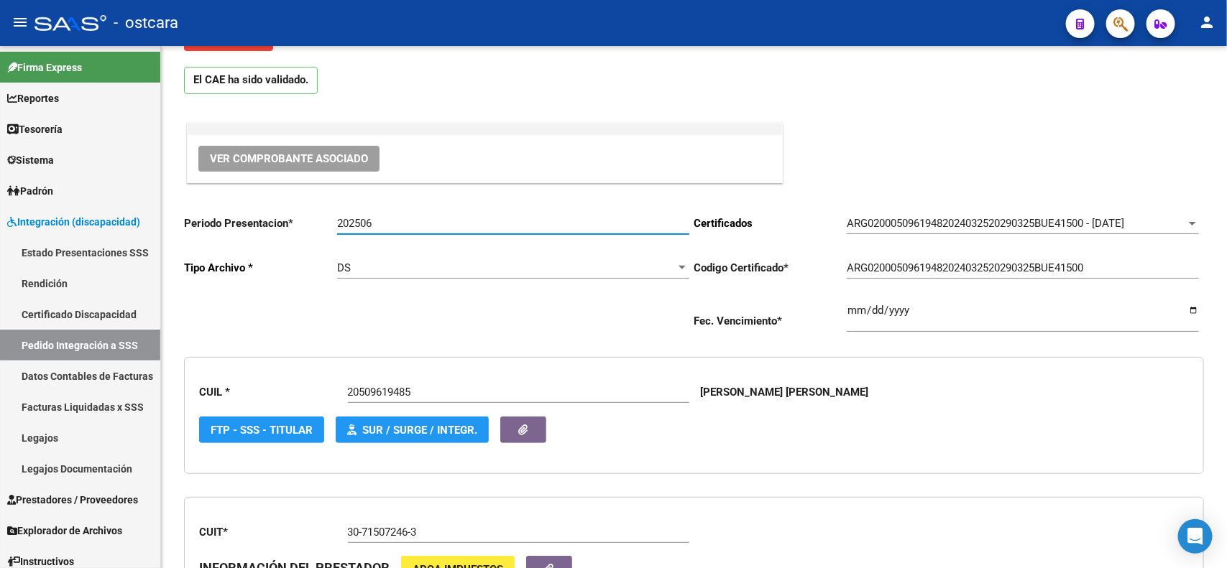
click at [414, 225] on input "202506" at bounding box center [513, 223] width 352 height 13
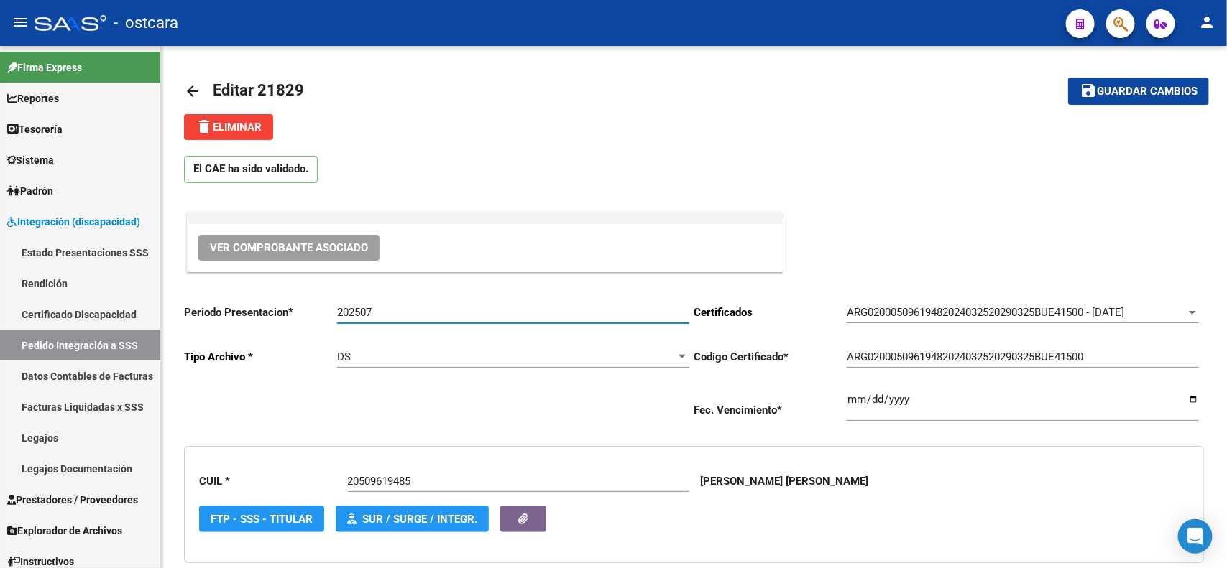
scroll to position [0, 0]
type input "202507"
click at [1174, 98] on button "save Guardar cambios" at bounding box center [1138, 91] width 141 height 27
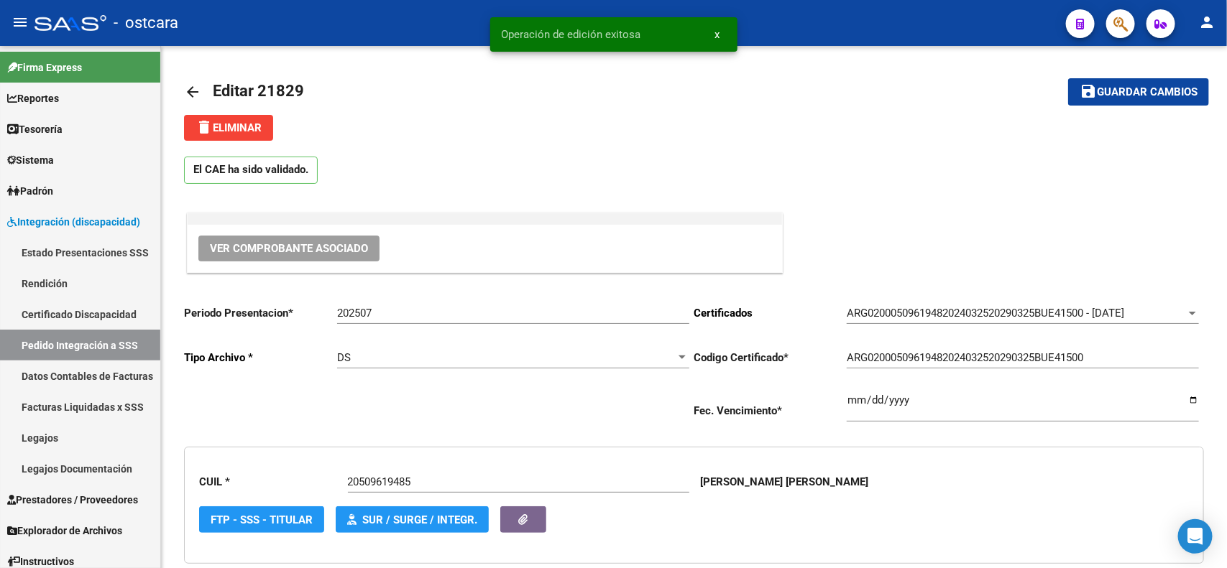
click at [198, 91] on mat-icon "arrow_back" at bounding box center [192, 91] width 17 height 17
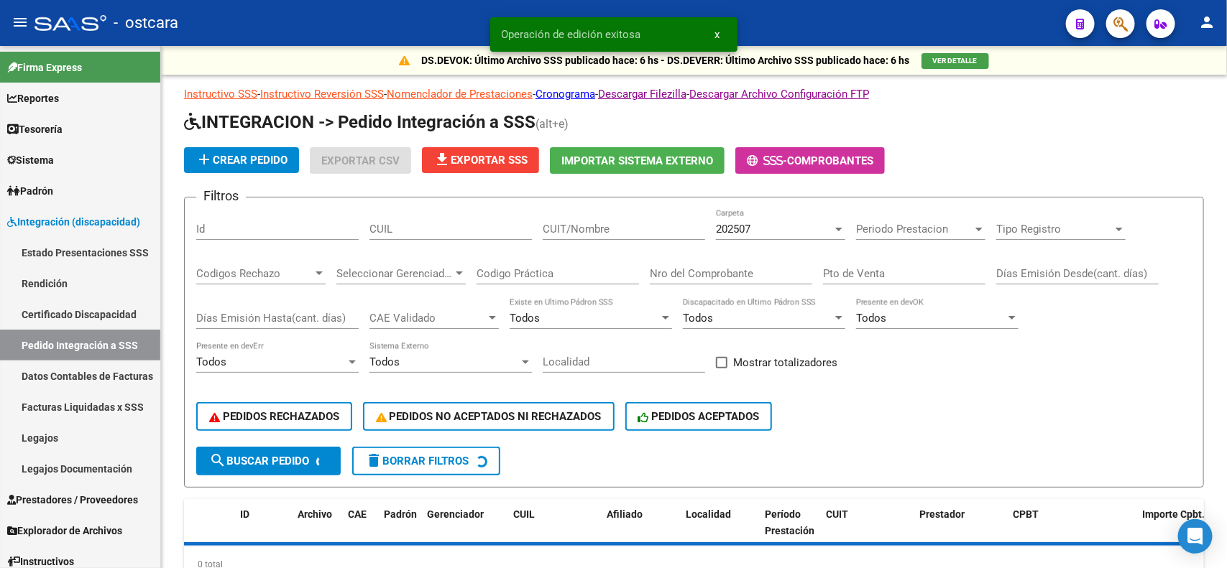
click at [746, 231] on span "202507" at bounding box center [733, 229] width 34 height 13
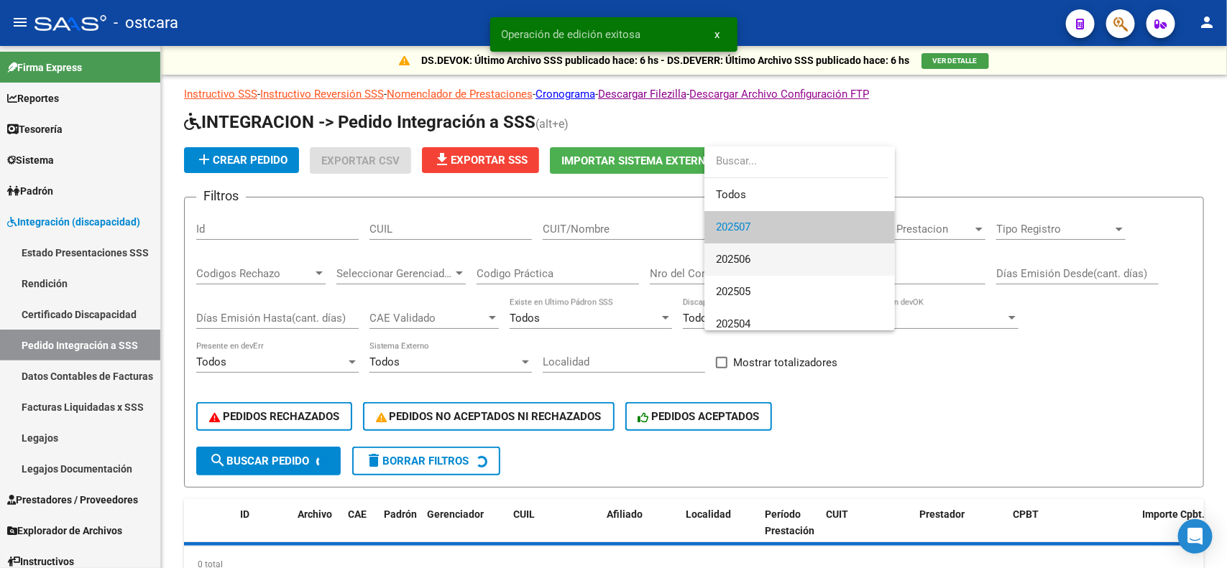
click at [758, 262] on span "202506" at bounding box center [799, 260] width 167 height 32
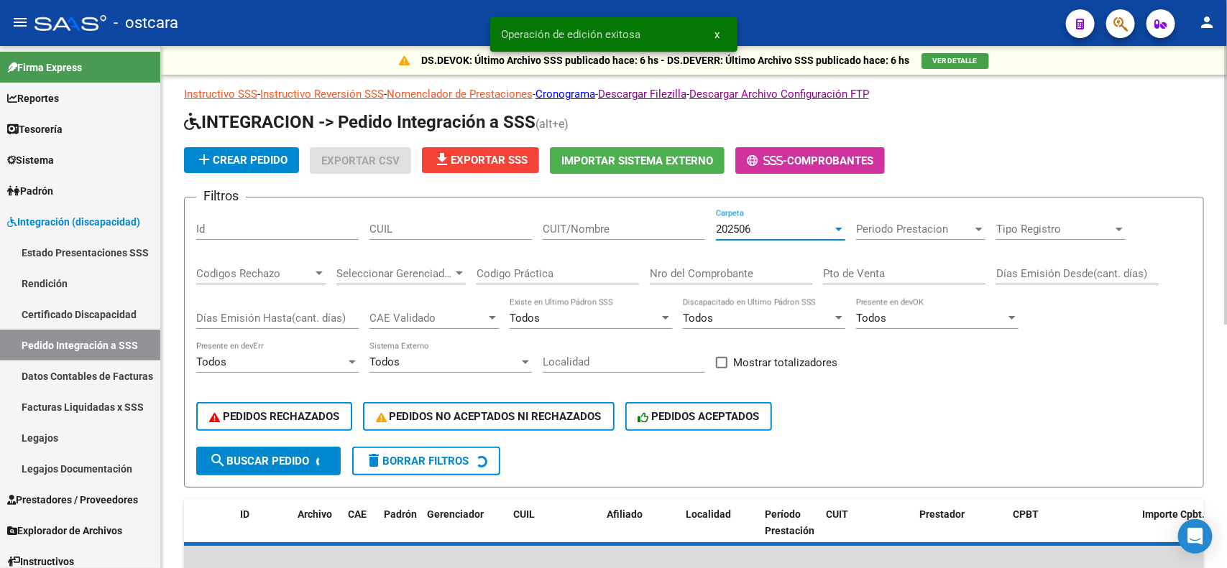
click at [893, 223] on span "Periodo Prestacion" at bounding box center [914, 229] width 116 height 13
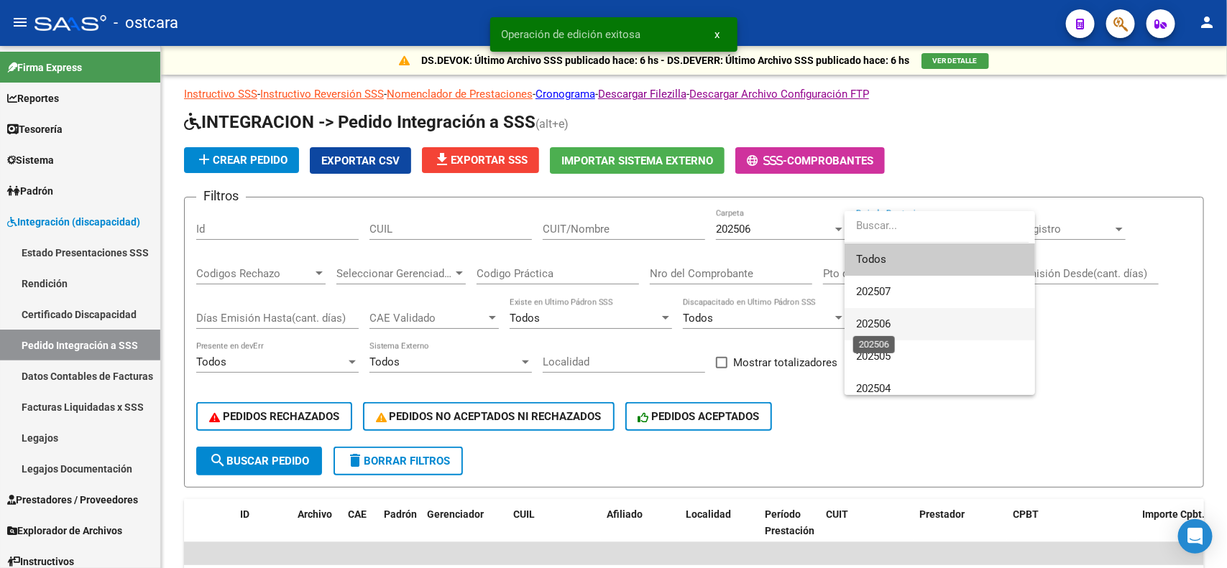
click at [879, 318] on span "202506" at bounding box center [873, 324] width 34 height 13
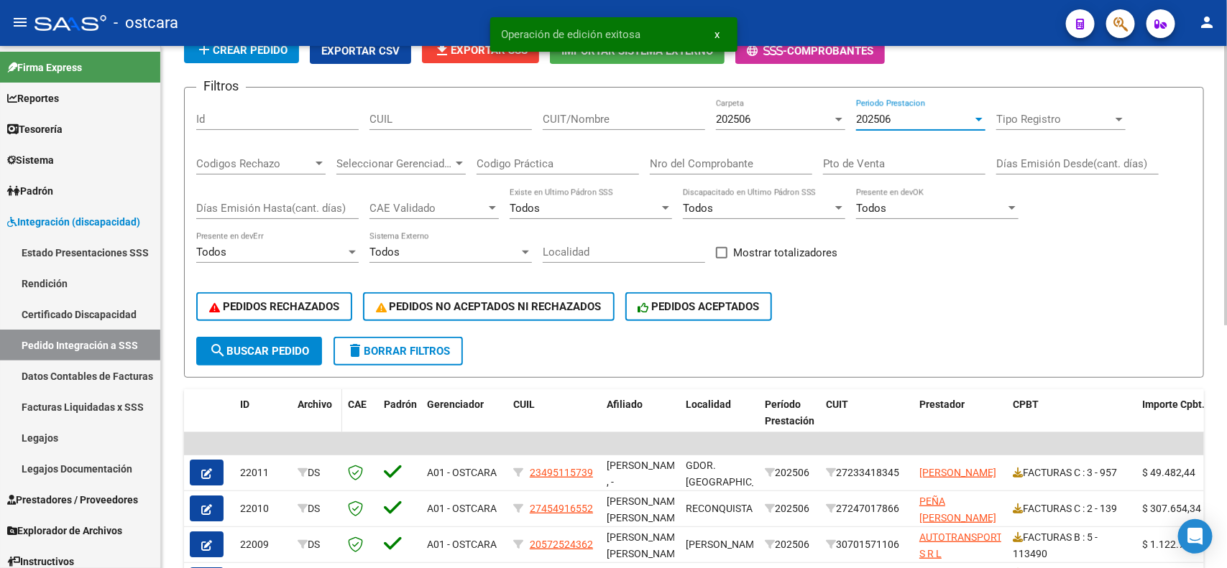
scroll to position [180, 0]
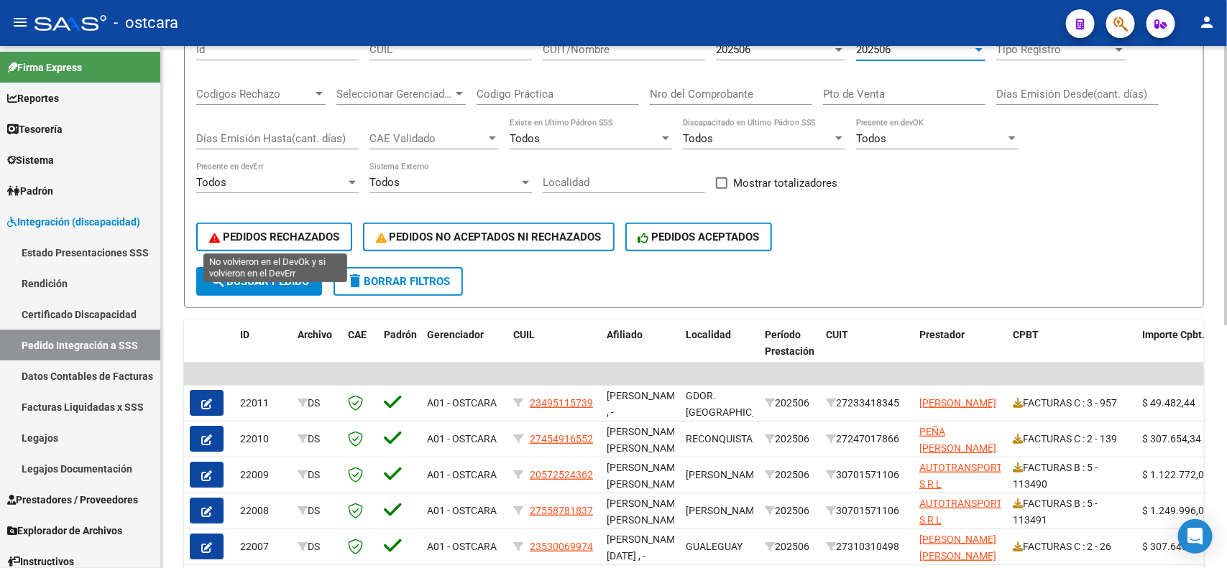
click at [289, 225] on button "PEDIDOS RECHAZADOS" at bounding box center [274, 237] width 156 height 29
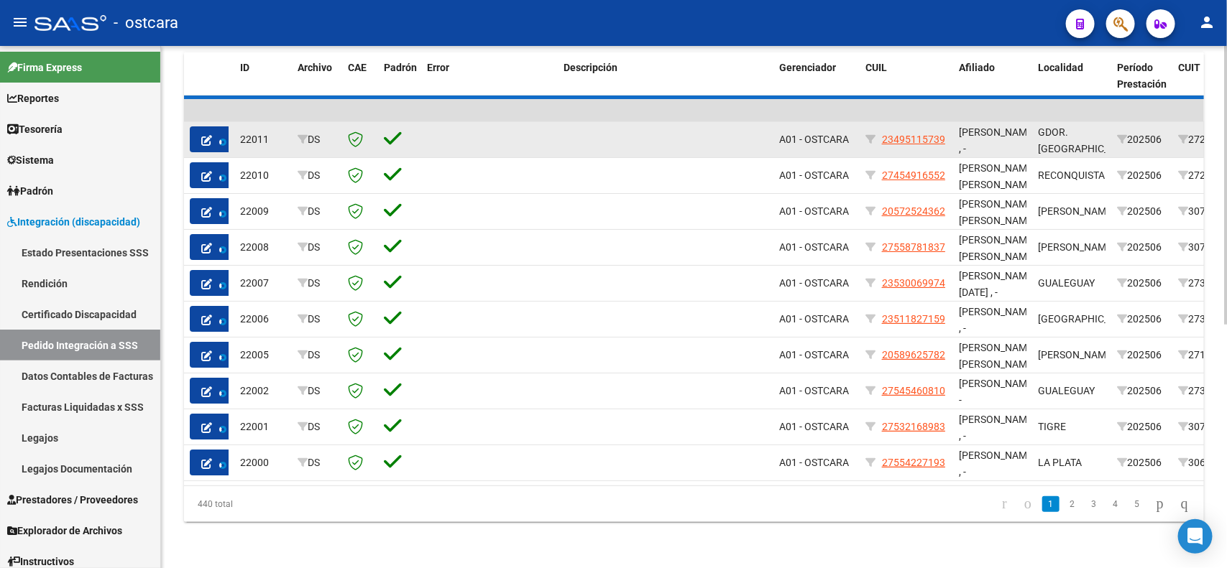
scroll to position [309, 0]
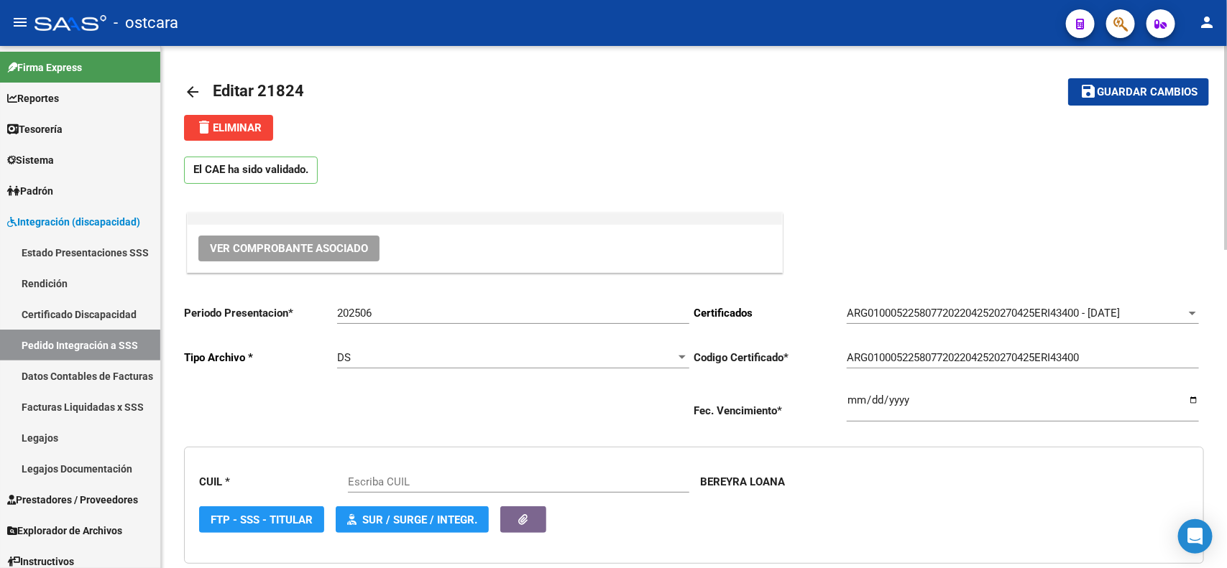
click at [413, 314] on input "202506" at bounding box center [513, 313] width 352 height 13
type input "20250"
type input "27522580770"
type input "202507"
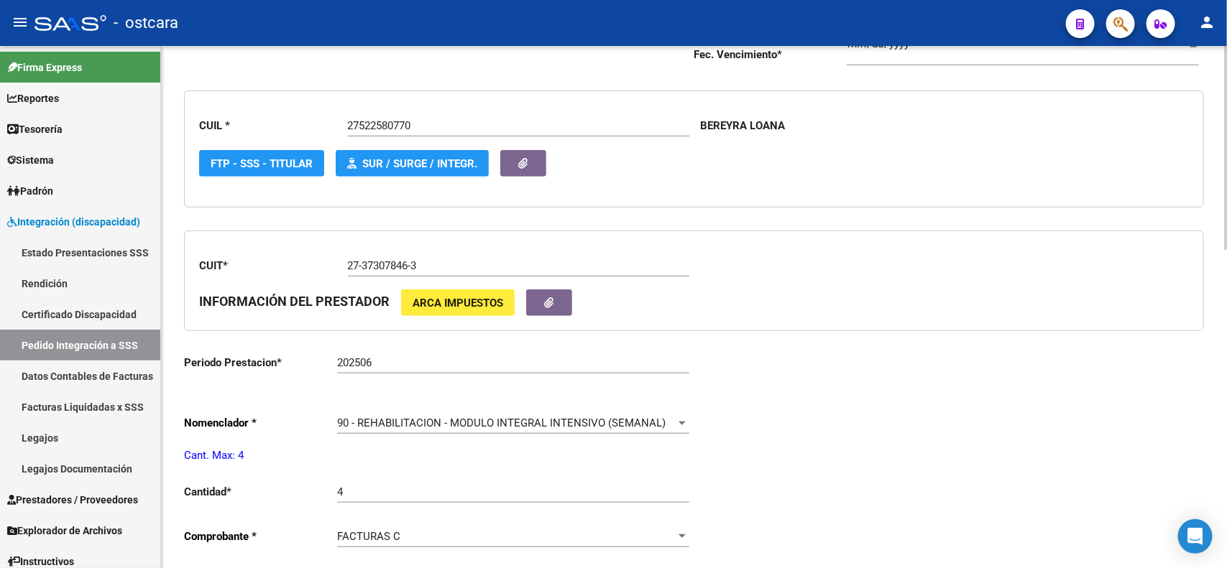
scroll to position [359, 0]
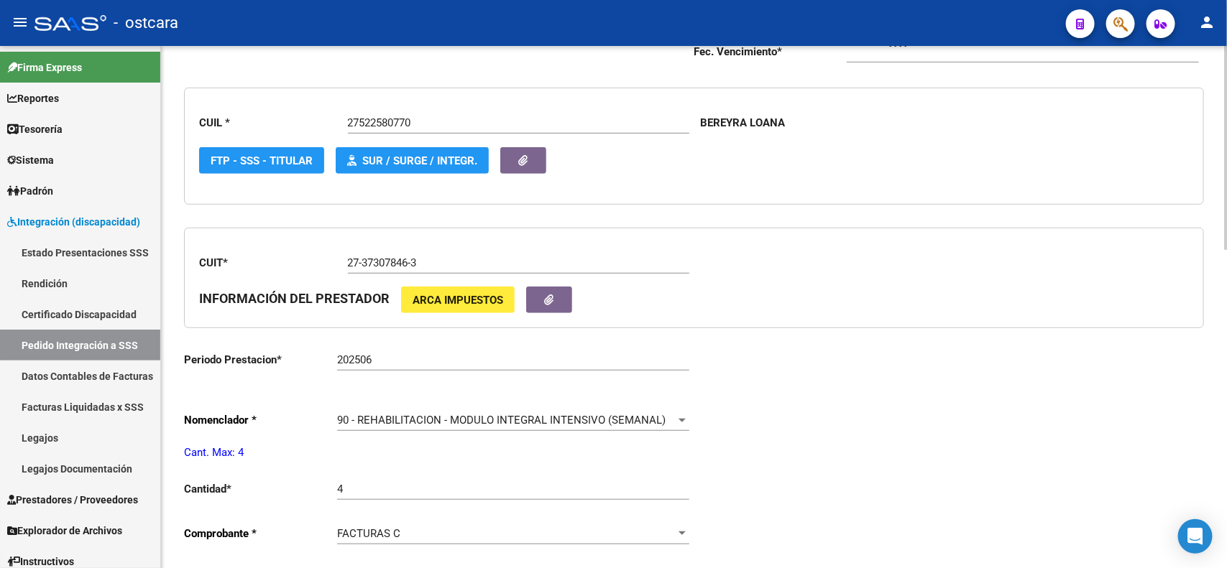
click at [401, 410] on div "90 - REHABILITACION - MODULO INTEGRAL INTENSIVO (SEMANAL) Seleccionar nomenclad…" at bounding box center [513, 415] width 352 height 31
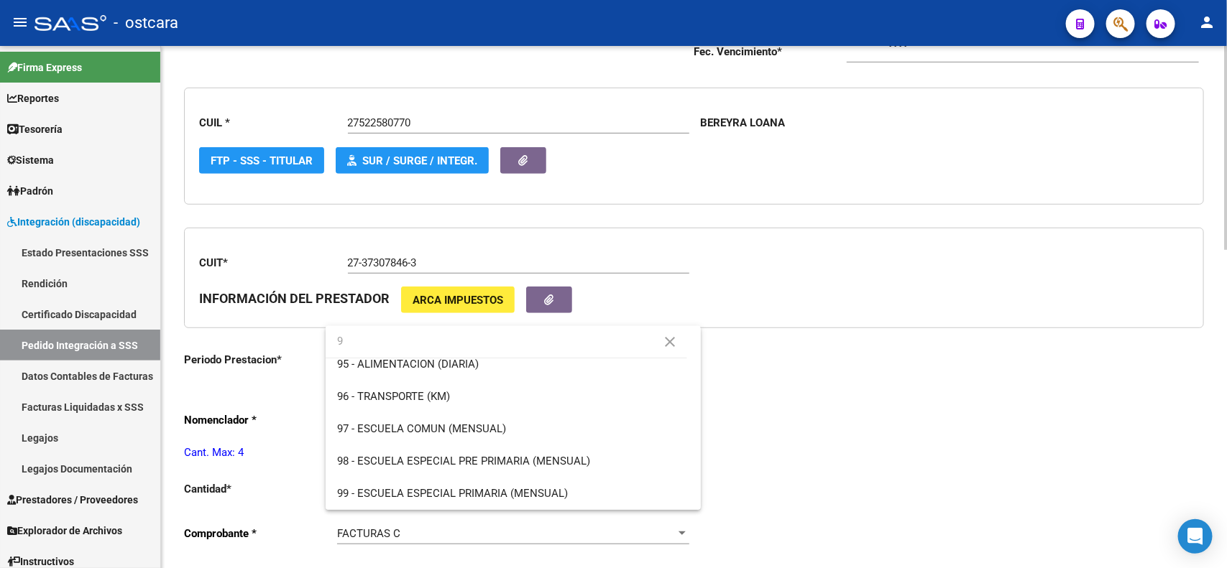
scroll to position [0, 0]
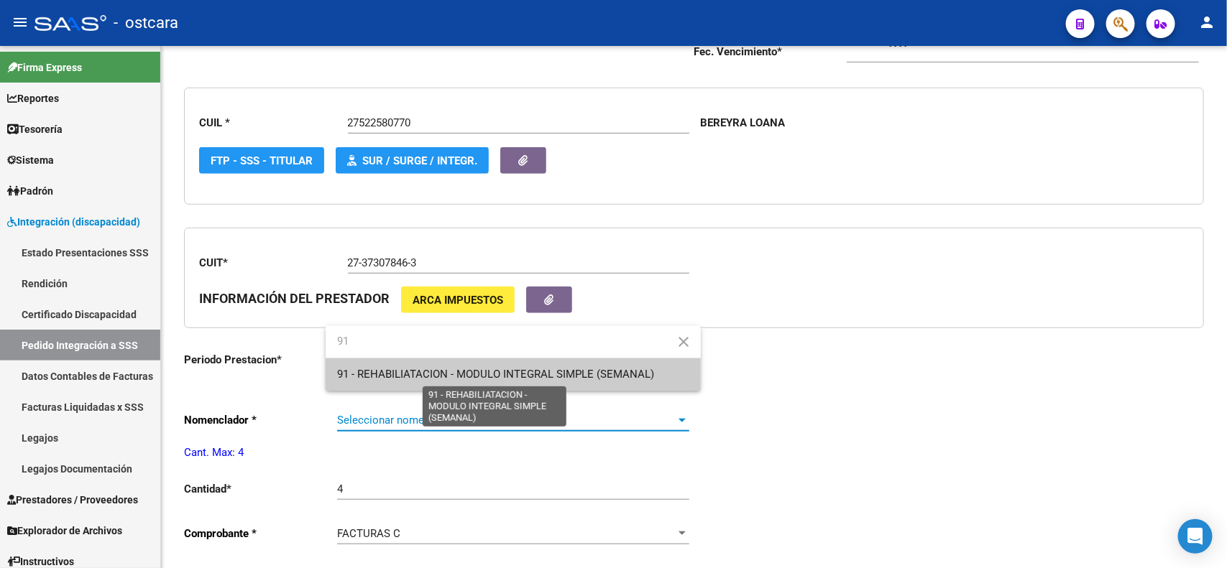
type input "91"
click at [420, 374] on span "91 - REHABILIATACION - MODULO INTEGRAL SIMPLE (SEMANAL)" at bounding box center [495, 374] width 317 height 13
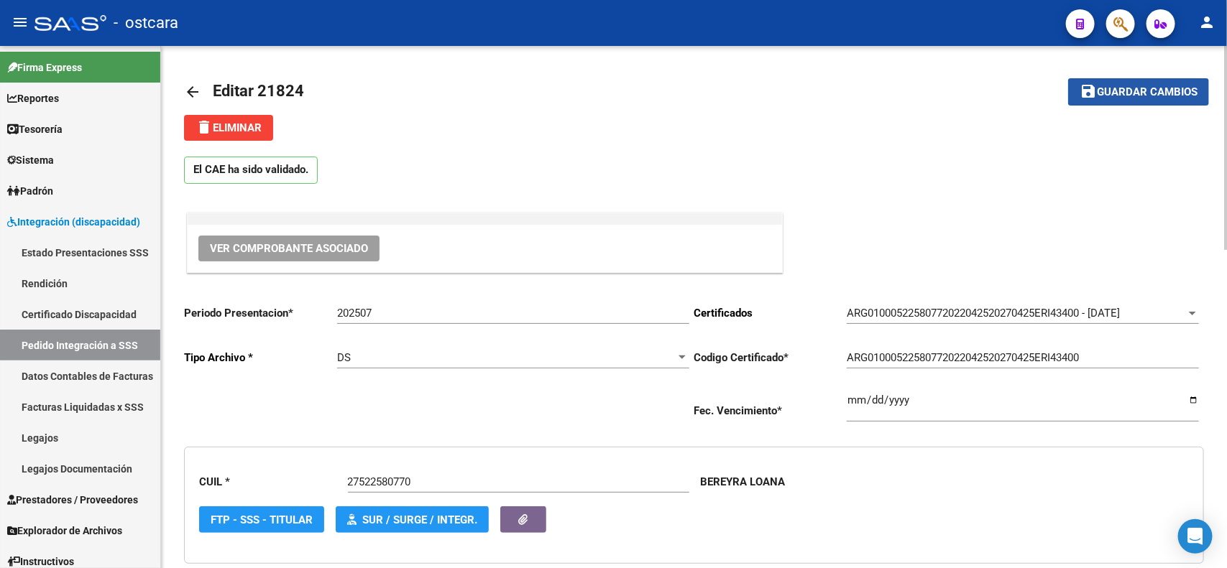
click at [1110, 99] on button "save Guardar cambios" at bounding box center [1138, 91] width 141 height 27
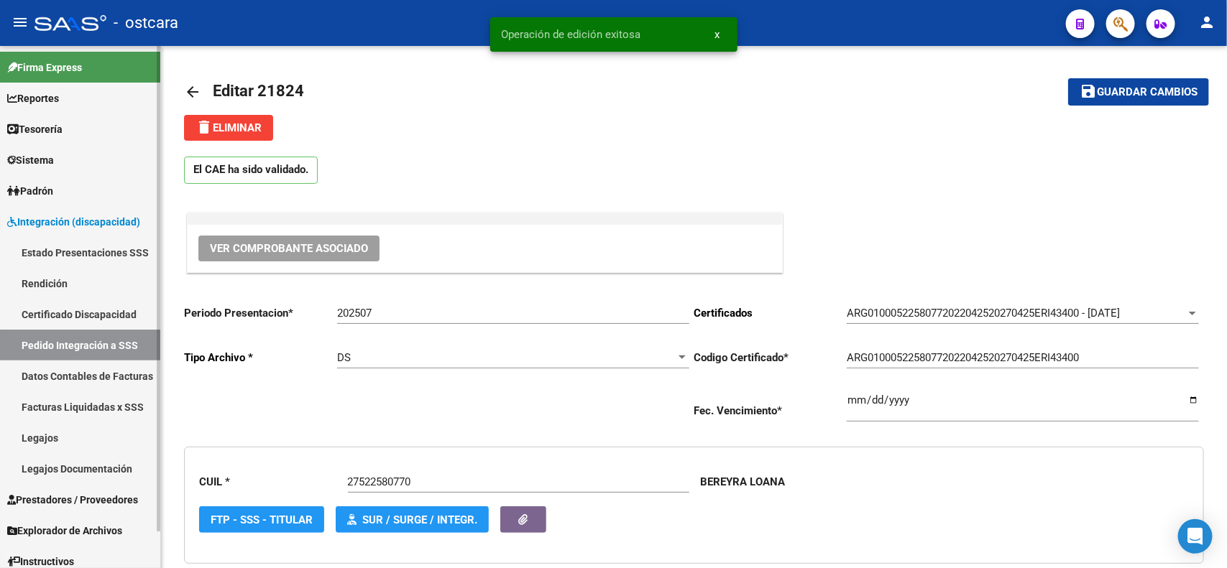
drag, startPoint x: 88, startPoint y: 349, endPoint x: 112, endPoint y: 351, distance: 23.8
click at [88, 349] on link "Pedido Integración a SSS" at bounding box center [80, 345] width 160 height 31
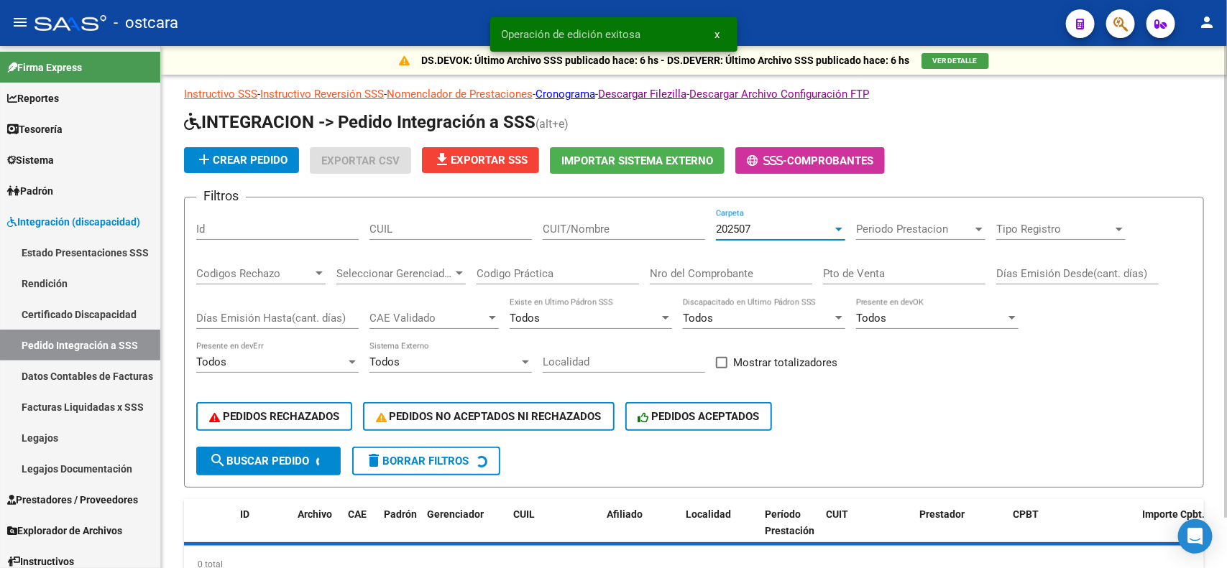
click at [764, 224] on div "202507" at bounding box center [774, 229] width 116 height 13
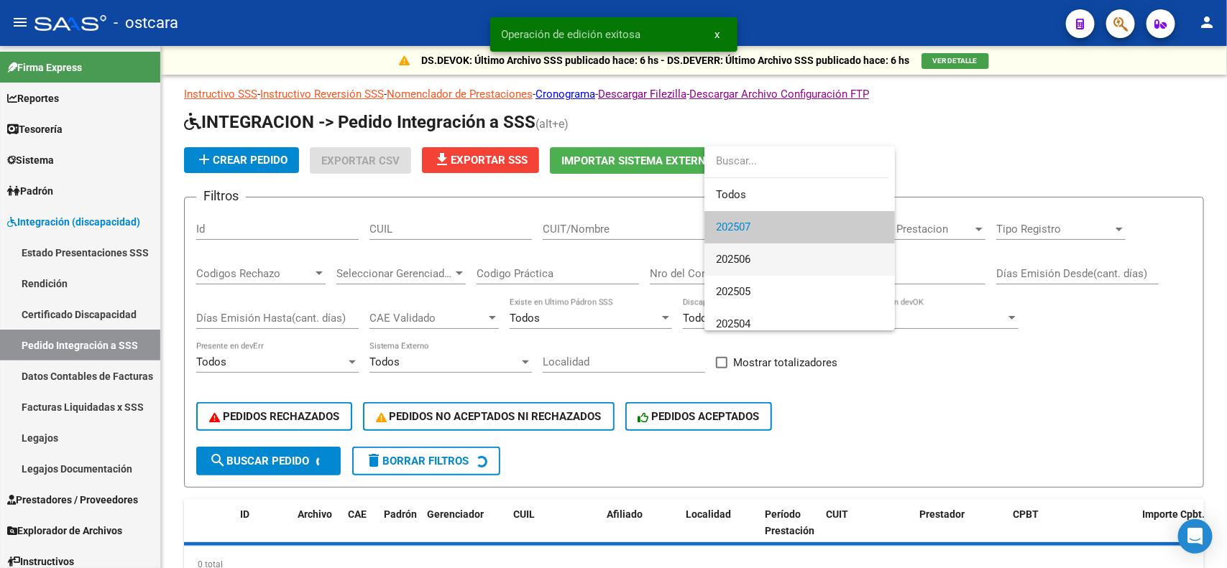
click at [773, 264] on span "202506" at bounding box center [799, 260] width 167 height 32
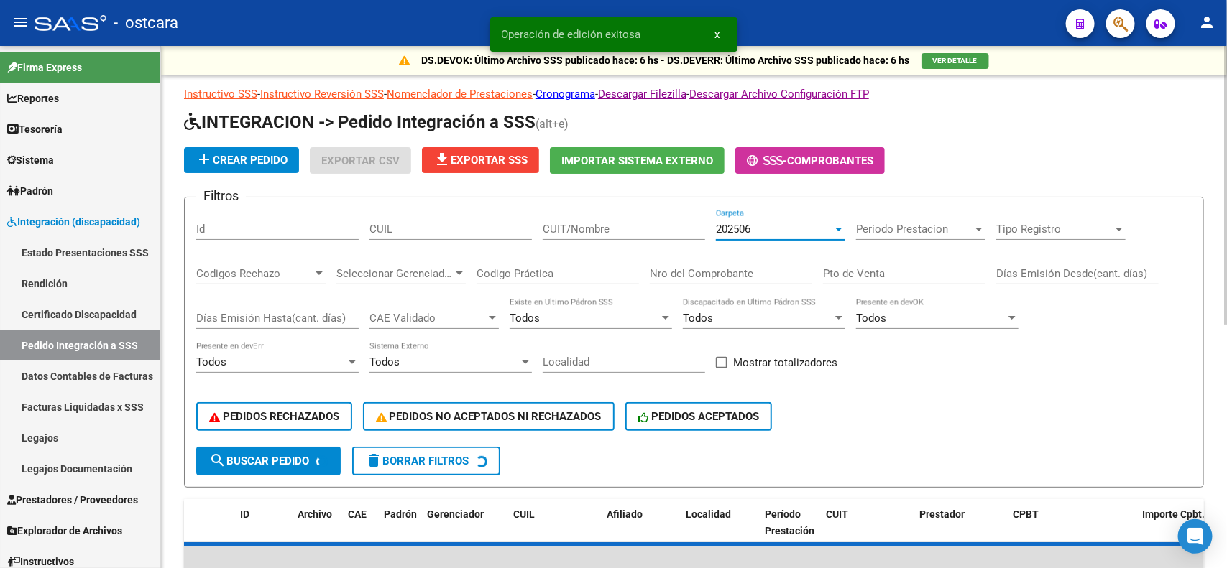
click at [943, 230] on span "Periodo Prestacion" at bounding box center [914, 229] width 116 height 13
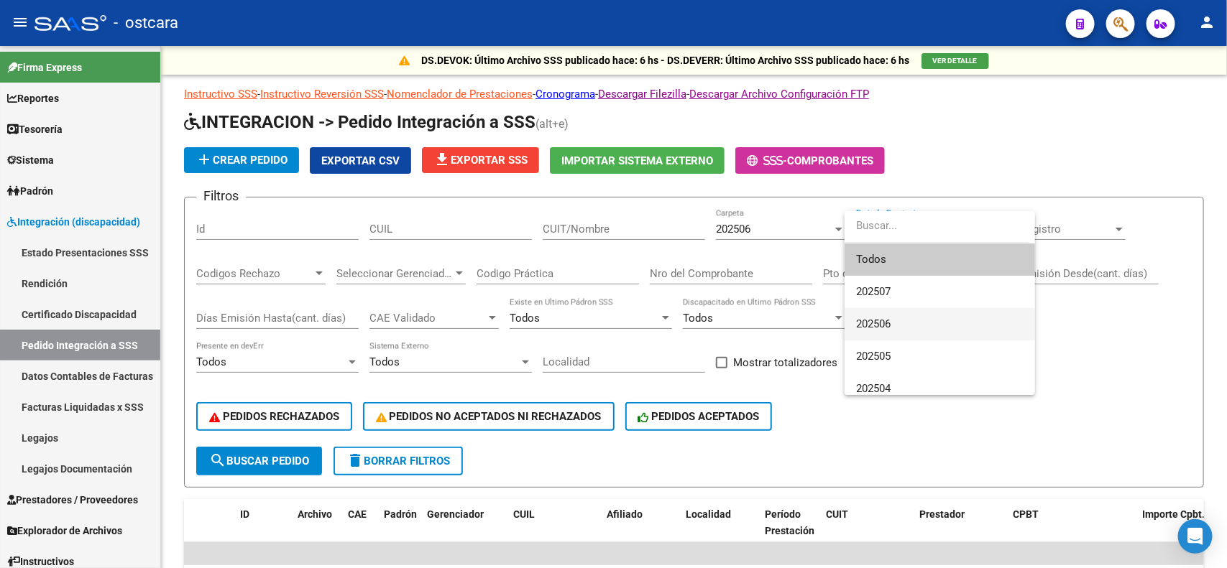
click at [890, 318] on span "202506" at bounding box center [873, 324] width 34 height 13
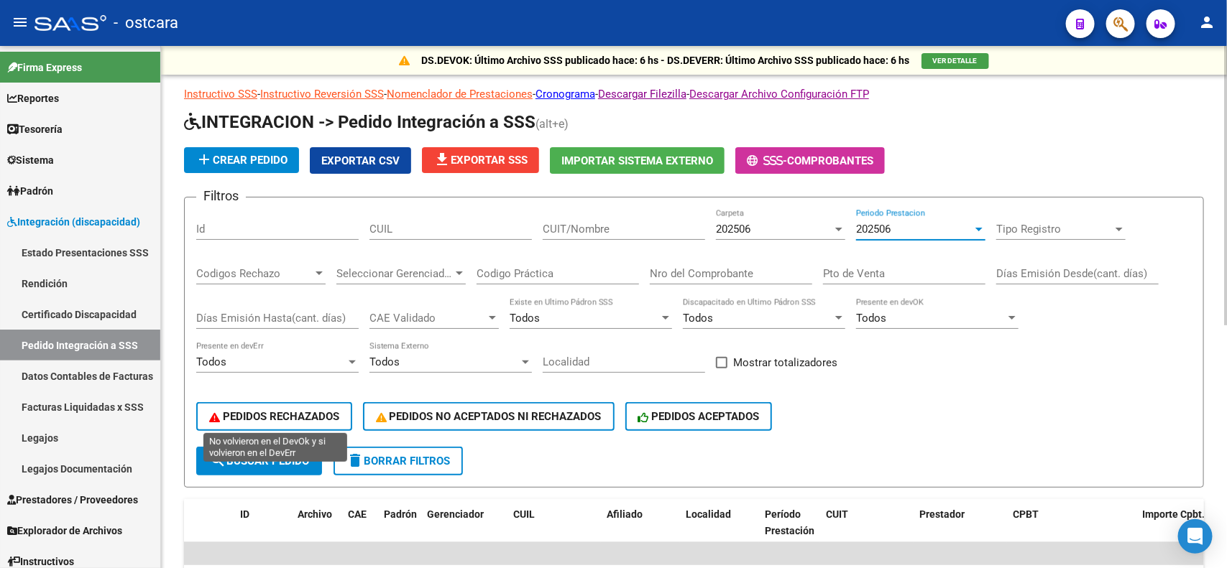
click at [261, 415] on span "PEDIDOS RECHAZADOS" at bounding box center [274, 416] width 130 height 13
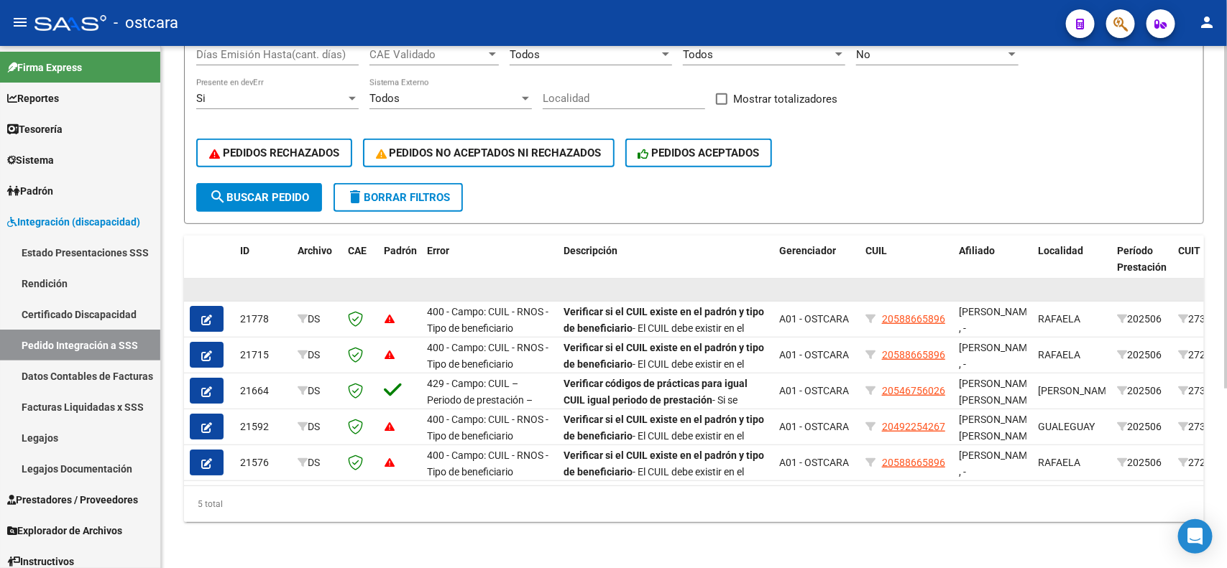
scroll to position [273, 0]
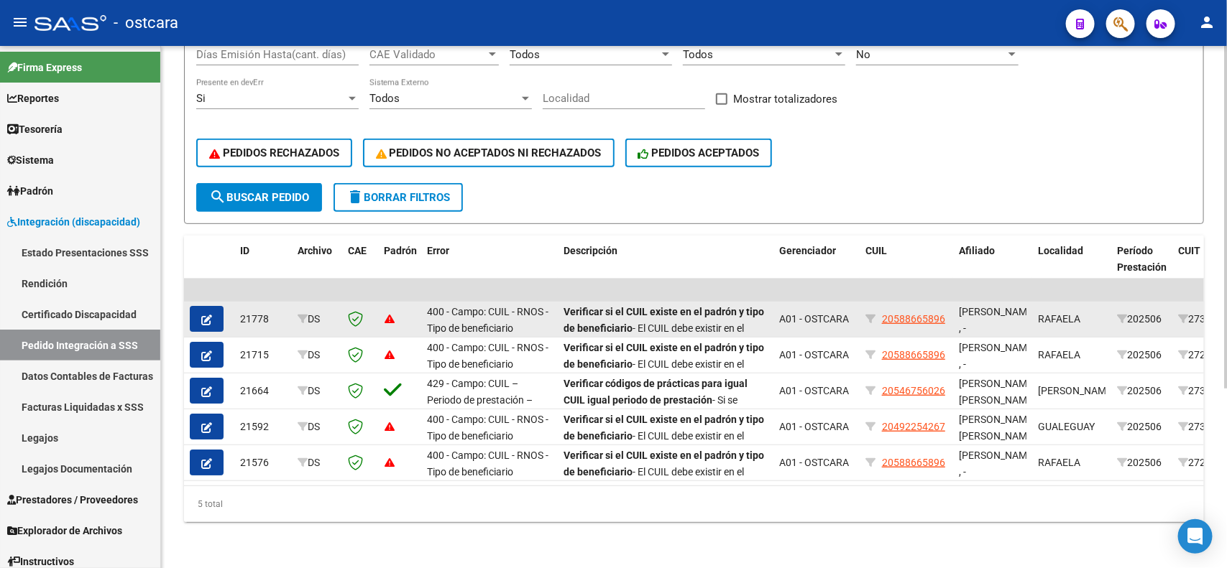
click at [192, 306] on button "button" at bounding box center [207, 319] width 34 height 26
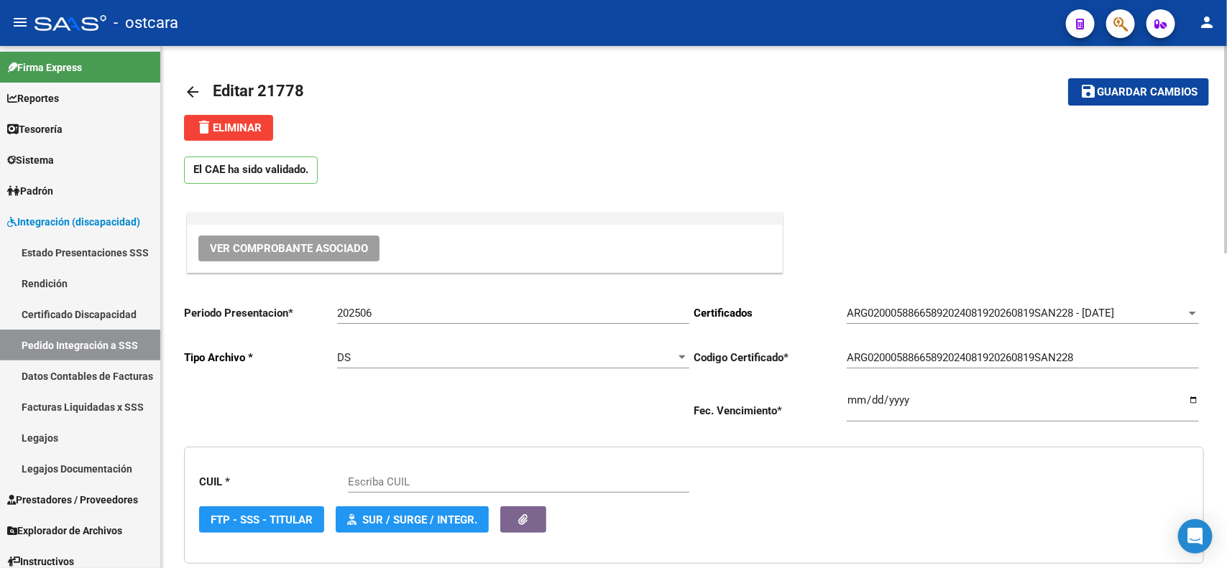
click at [423, 313] on input "202506" at bounding box center [513, 313] width 352 height 13
type input "202507"
type input "20588665896"
type input "202507"
click at [1105, 97] on span "Guardar cambios" at bounding box center [1147, 92] width 101 height 13
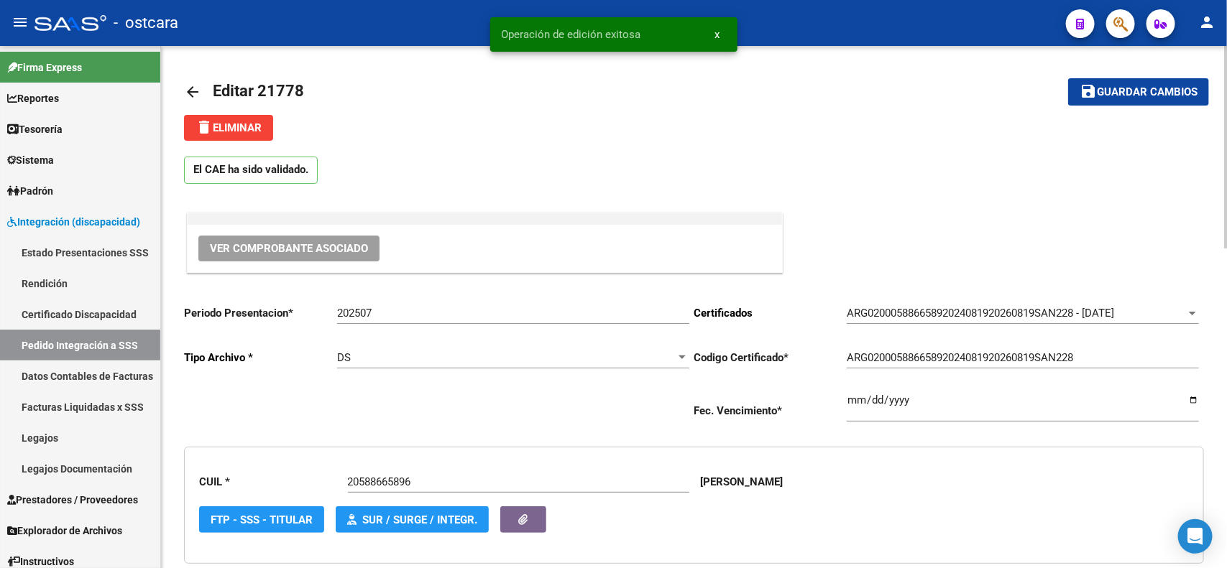
click at [192, 96] on mat-icon "arrow_back" at bounding box center [192, 91] width 17 height 17
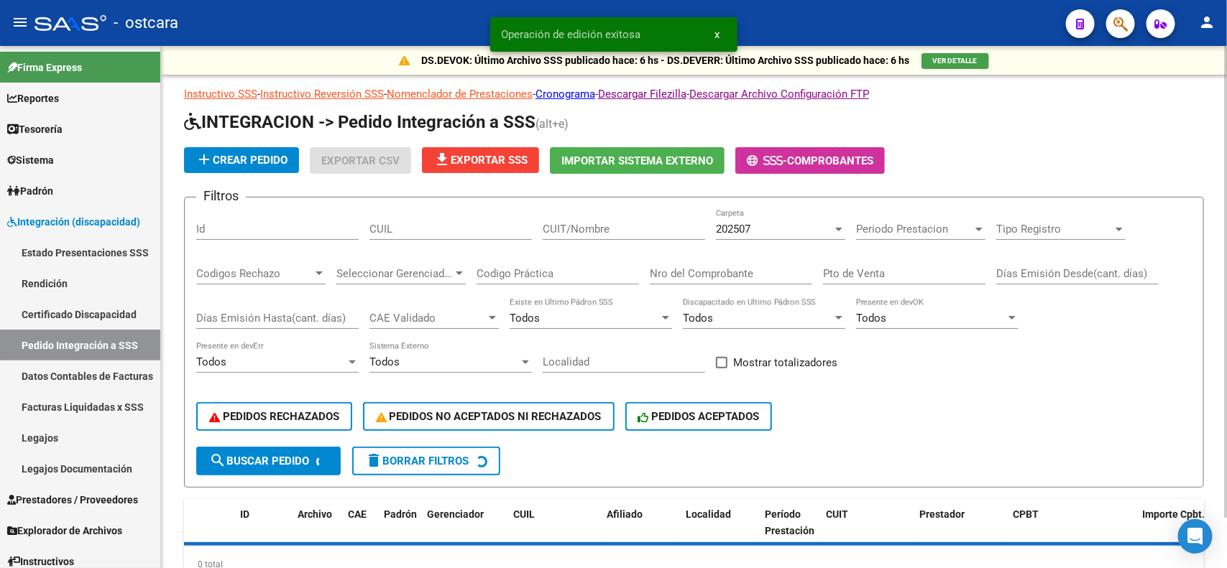
click at [745, 226] on span "202507" at bounding box center [733, 229] width 34 height 13
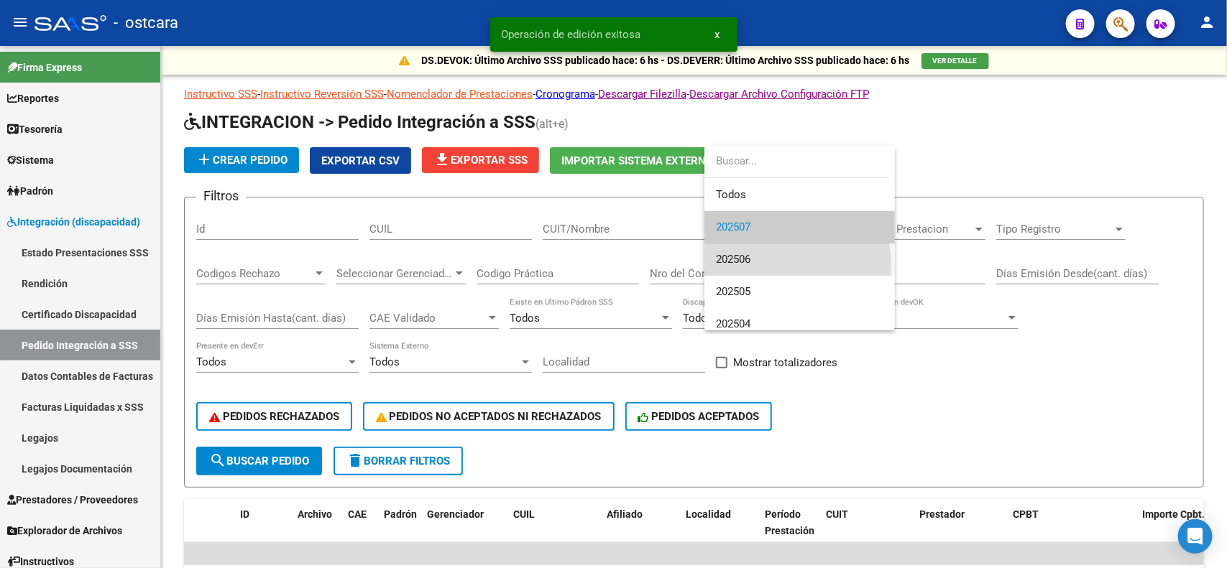
click at [766, 266] on span "202506" at bounding box center [799, 260] width 167 height 32
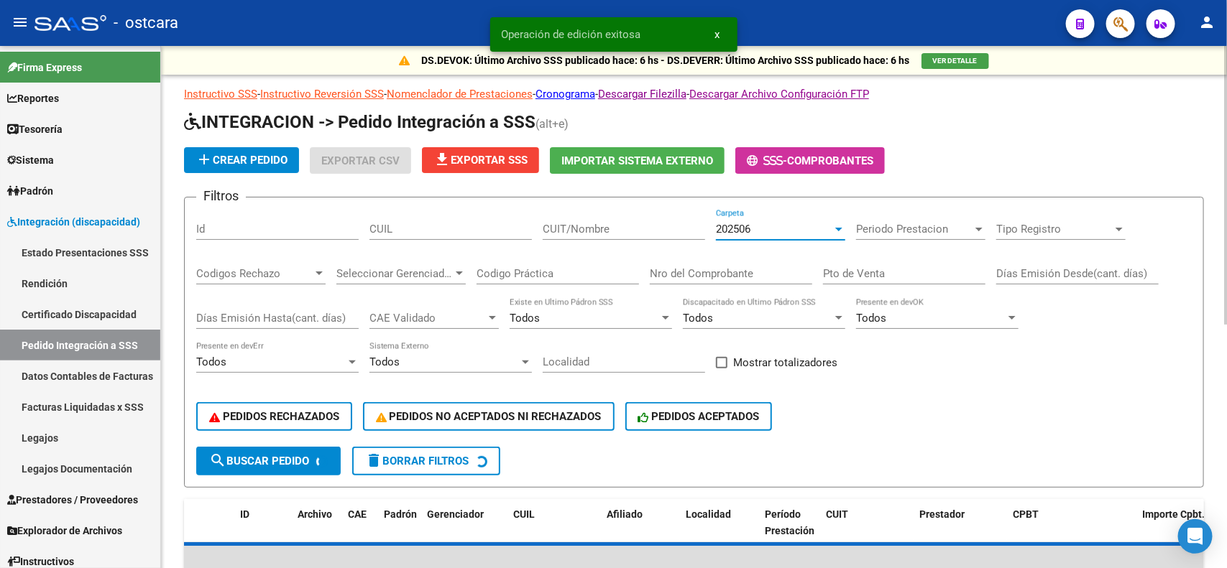
click at [976, 200] on form "Filtros Id CUIL CUIT/Nombre 202506 Carpeta Periodo Prestacion Periodo Prestacio…" at bounding box center [694, 342] width 1020 height 291
click at [949, 225] on span "Periodo Prestacion" at bounding box center [914, 229] width 116 height 13
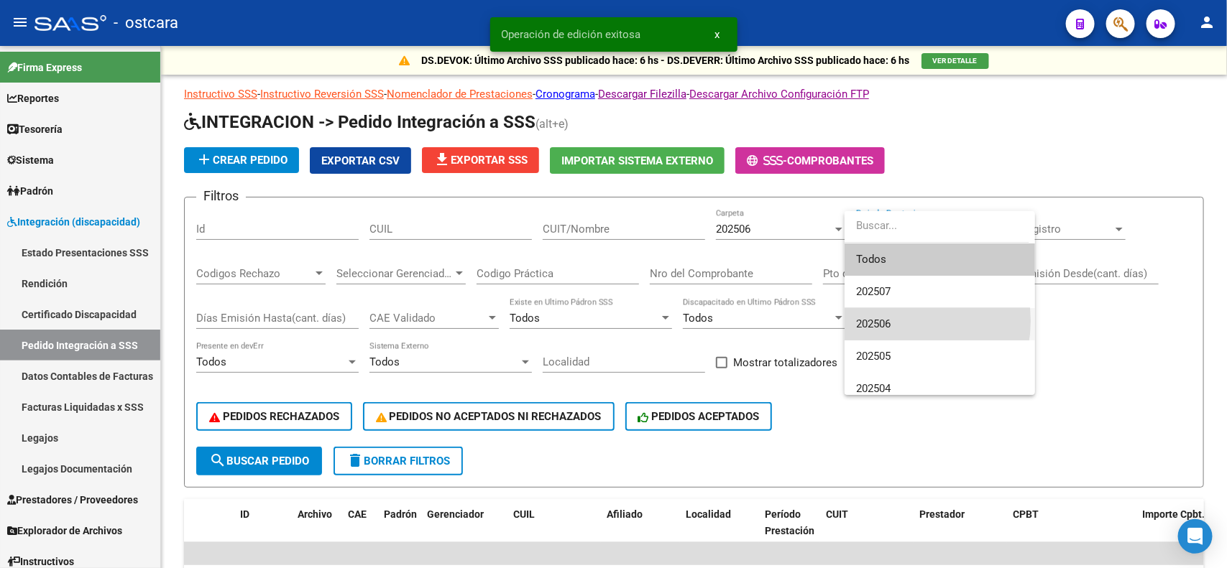
click at [897, 321] on span "202506" at bounding box center [939, 324] width 167 height 32
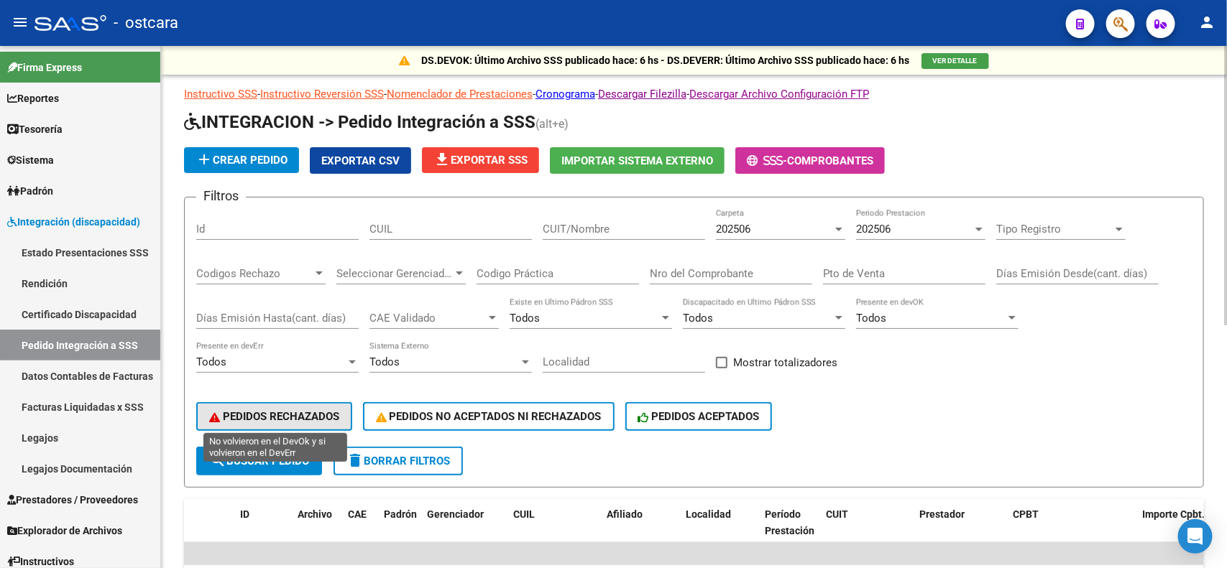
click at [284, 425] on button "PEDIDOS RECHAZADOS" at bounding box center [274, 416] width 156 height 29
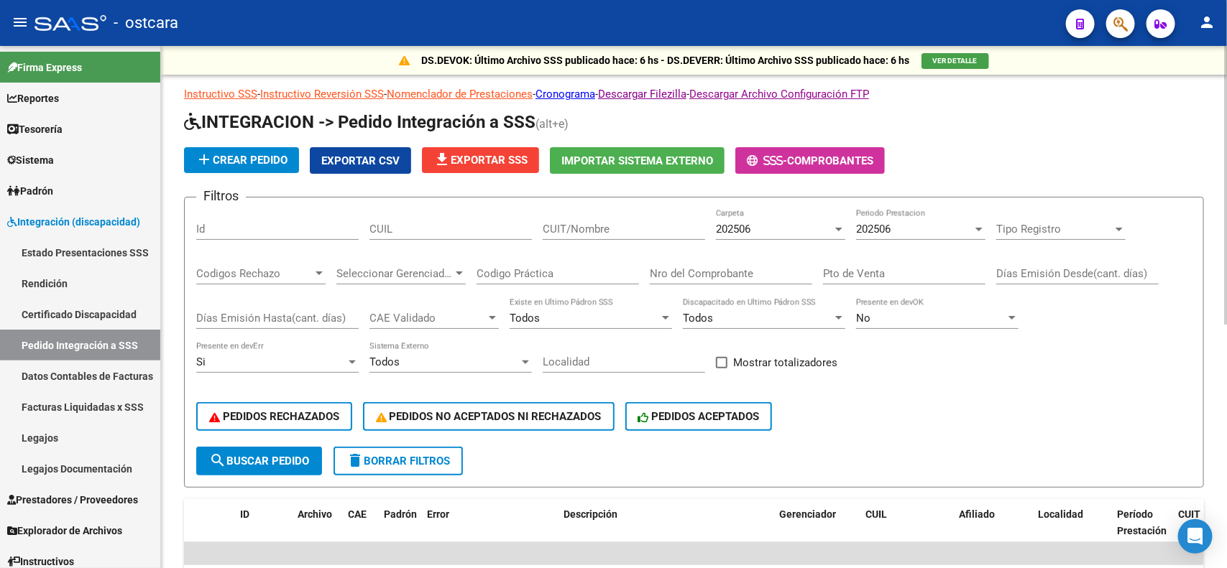
scroll to position [237, 0]
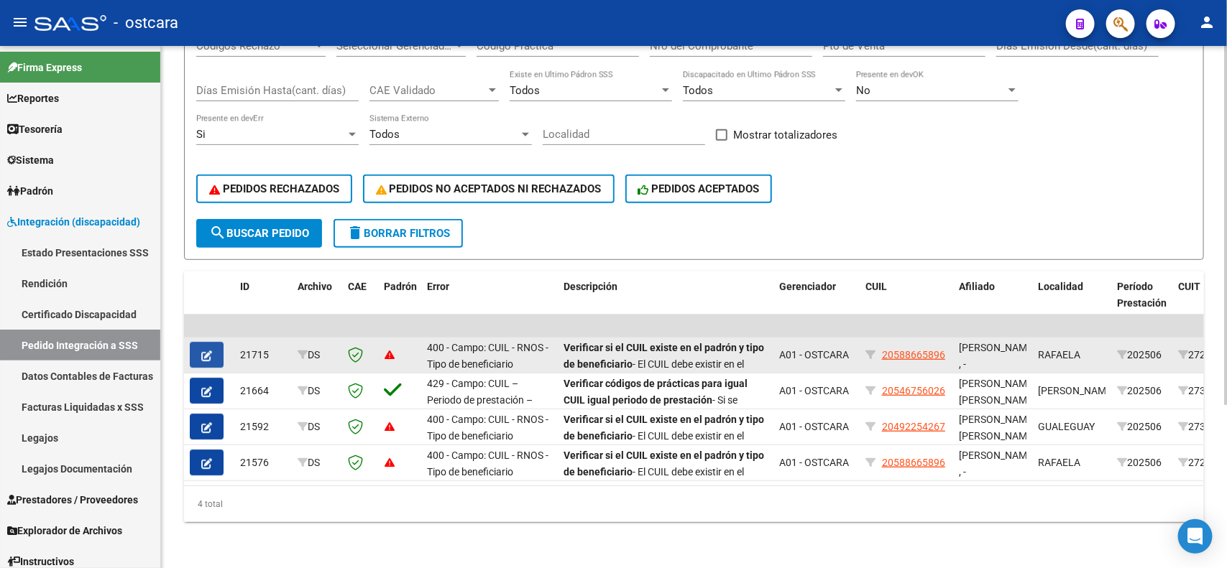
click at [209, 351] on icon "button" at bounding box center [206, 356] width 11 height 11
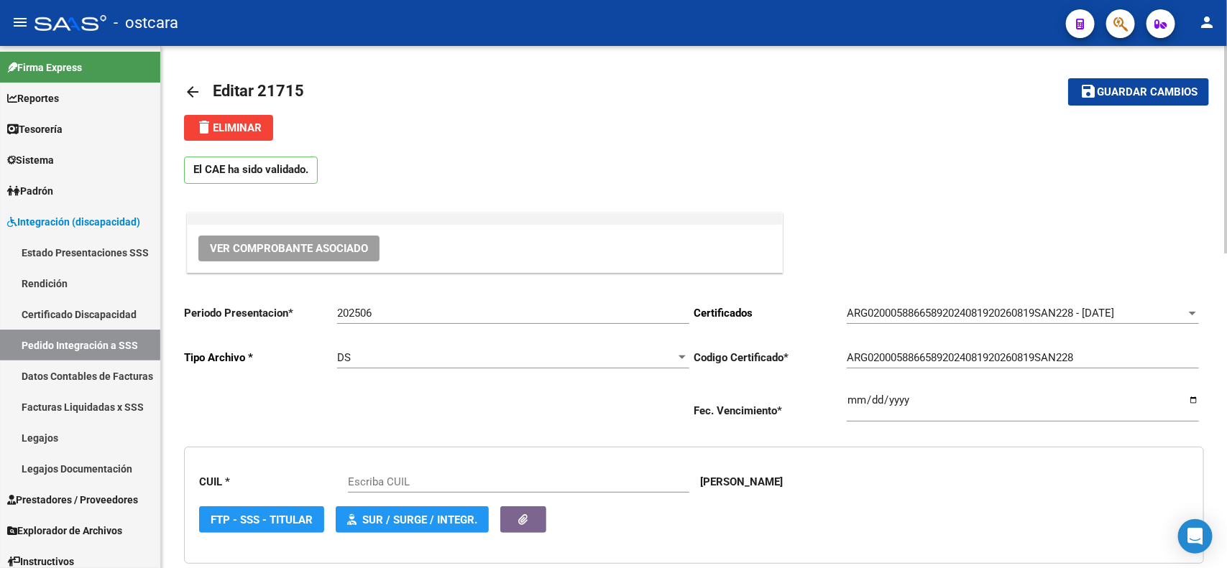
click at [392, 320] on input "202506" at bounding box center [513, 313] width 352 height 13
type input "202507"
type input "20588665896"
type input "202507"
click at [1146, 91] on span "Guardar cambios" at bounding box center [1147, 92] width 101 height 13
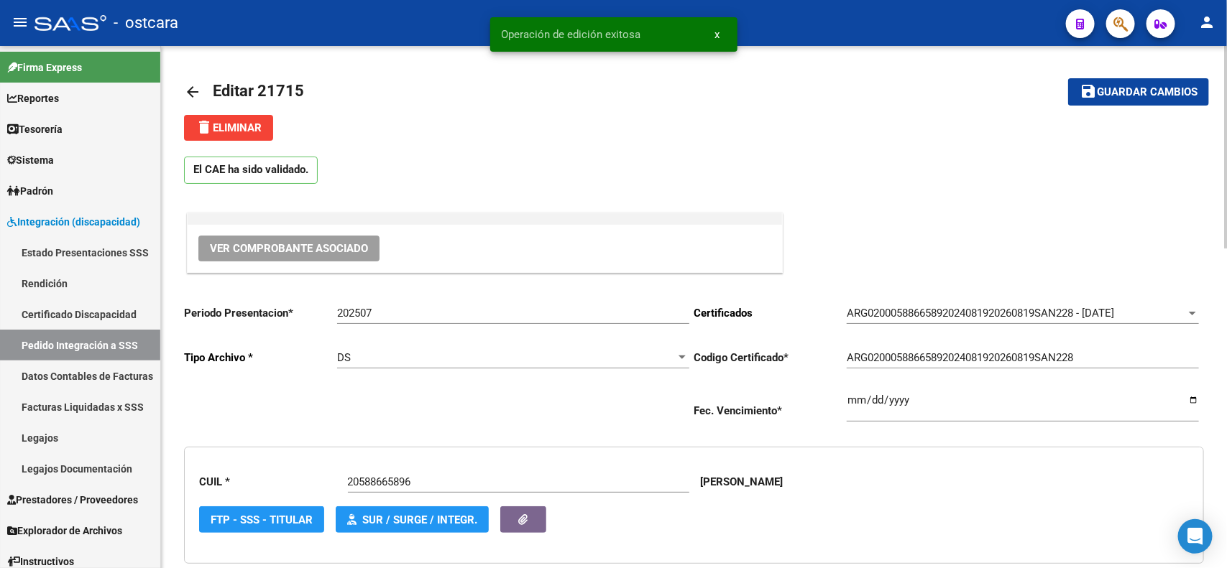
click at [194, 92] on mat-icon "arrow_back" at bounding box center [192, 91] width 17 height 17
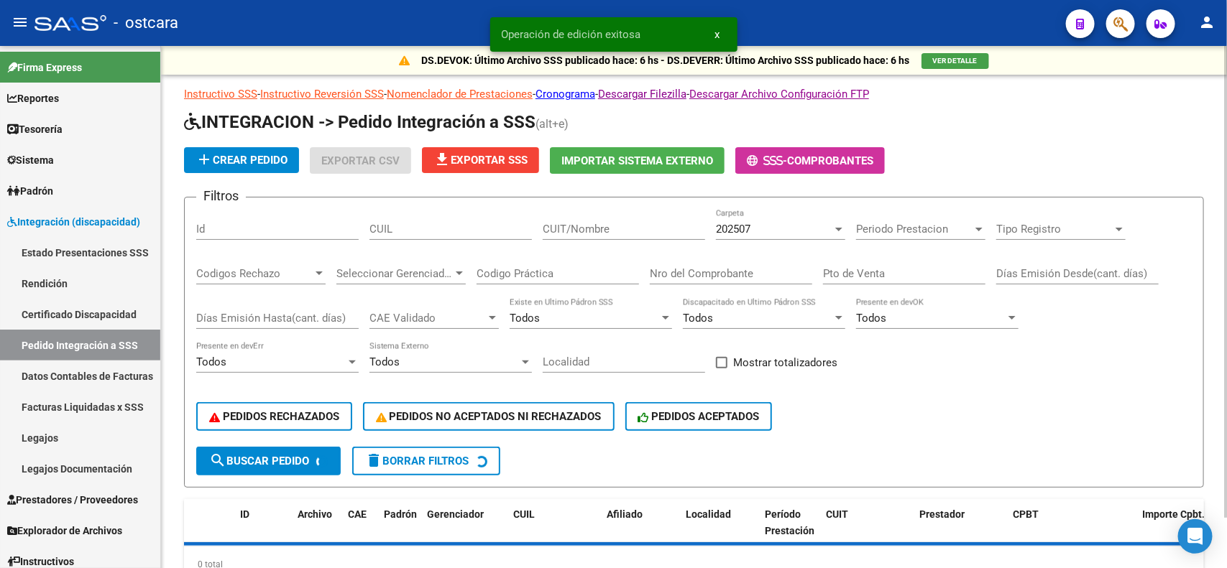
click at [765, 225] on div "202507" at bounding box center [774, 229] width 116 height 13
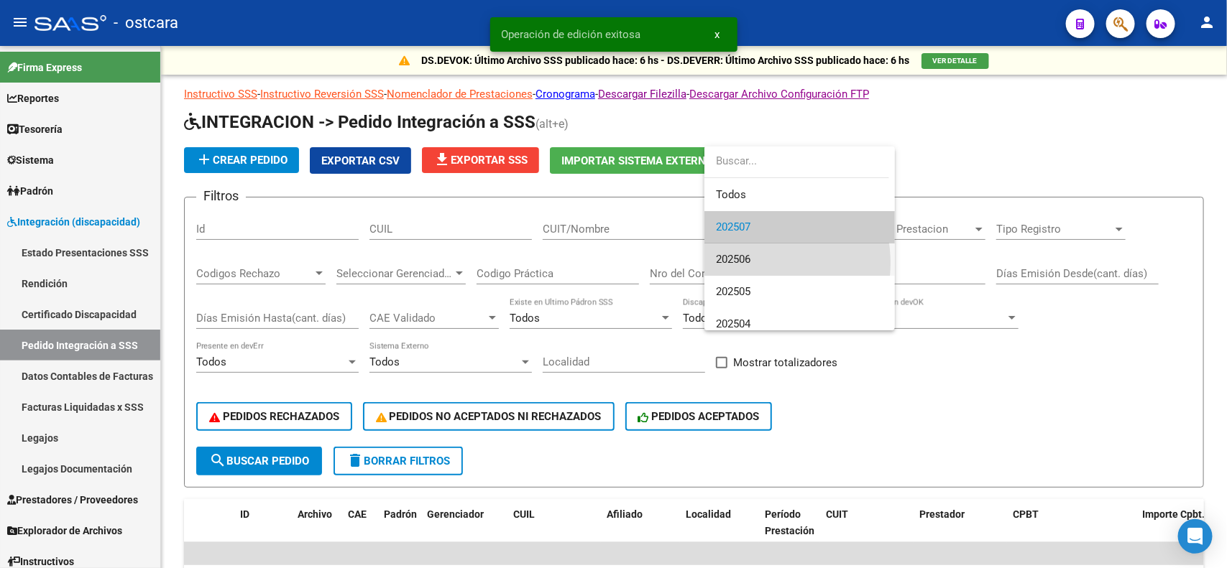
click at [755, 263] on span "202506" at bounding box center [799, 260] width 167 height 32
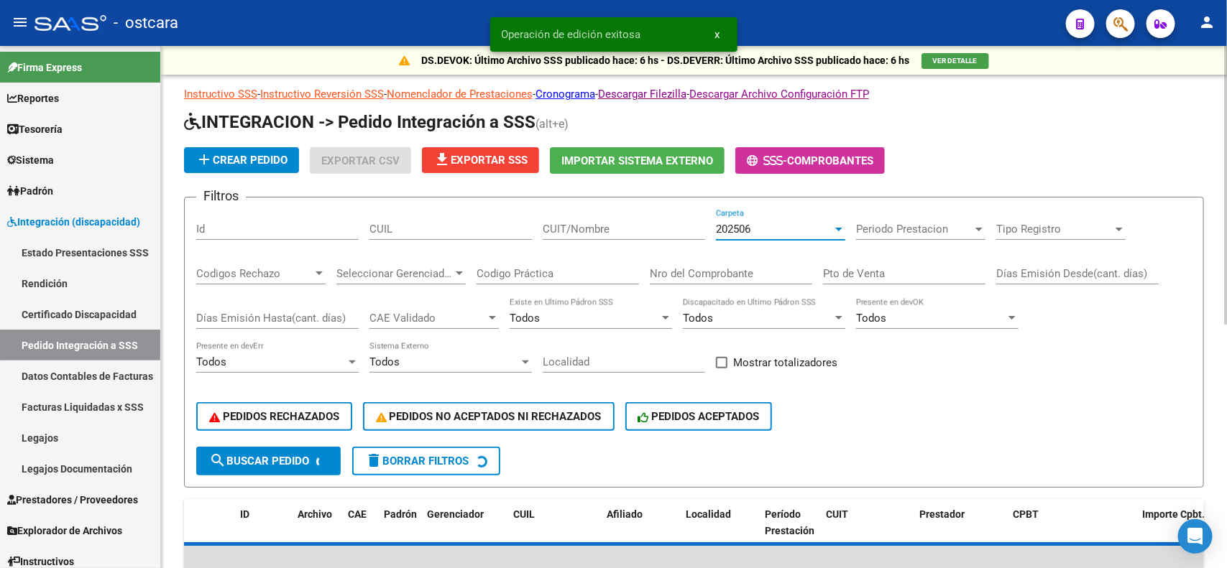
click at [893, 231] on span "Periodo Prestacion" at bounding box center [914, 229] width 116 height 13
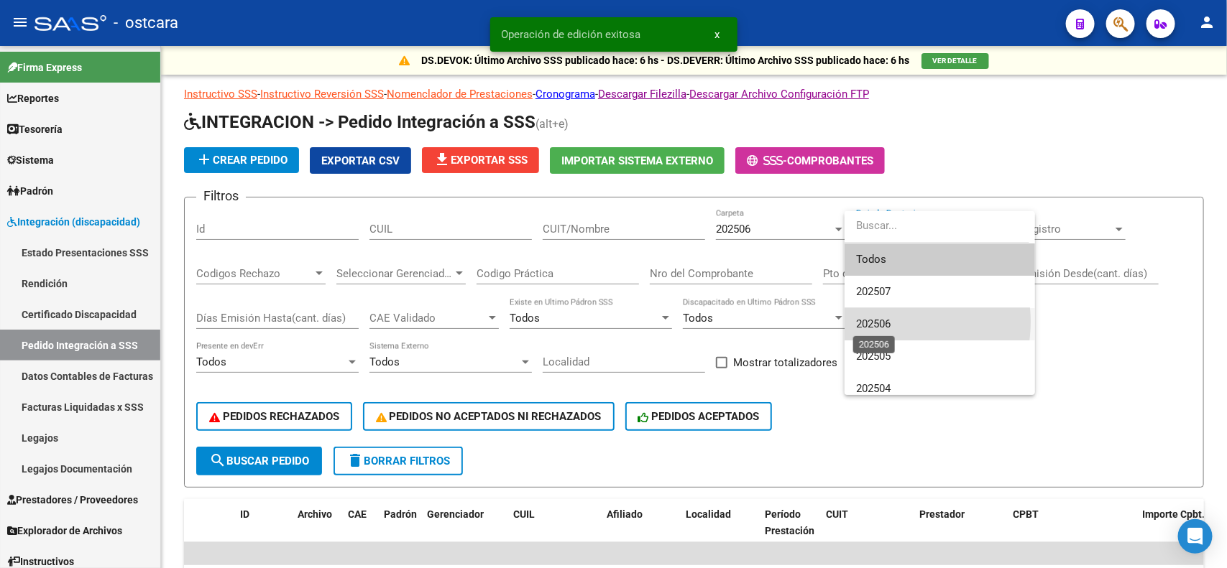
click at [883, 322] on span "202506" at bounding box center [873, 324] width 34 height 13
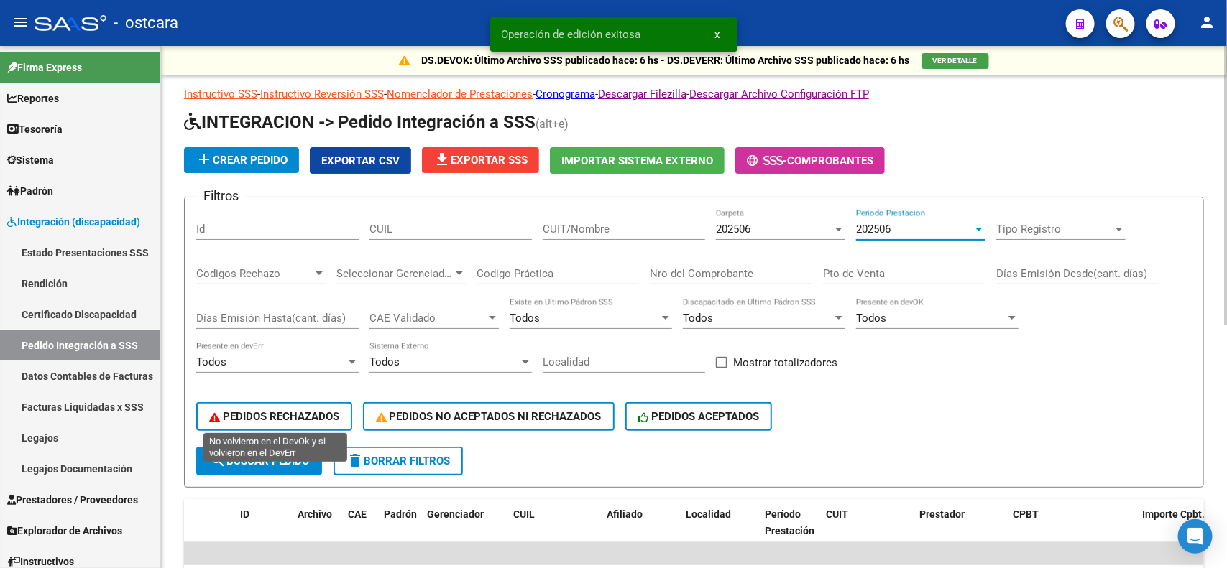
click at [227, 418] on span "PEDIDOS RECHAZADOS" at bounding box center [274, 416] width 130 height 13
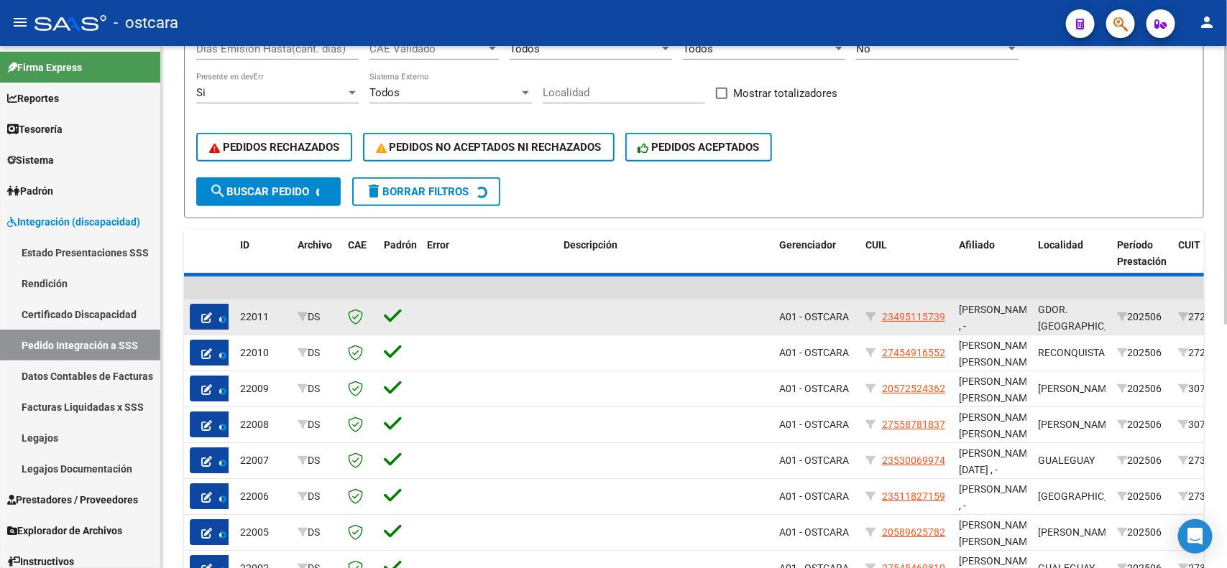
scroll to position [201, 0]
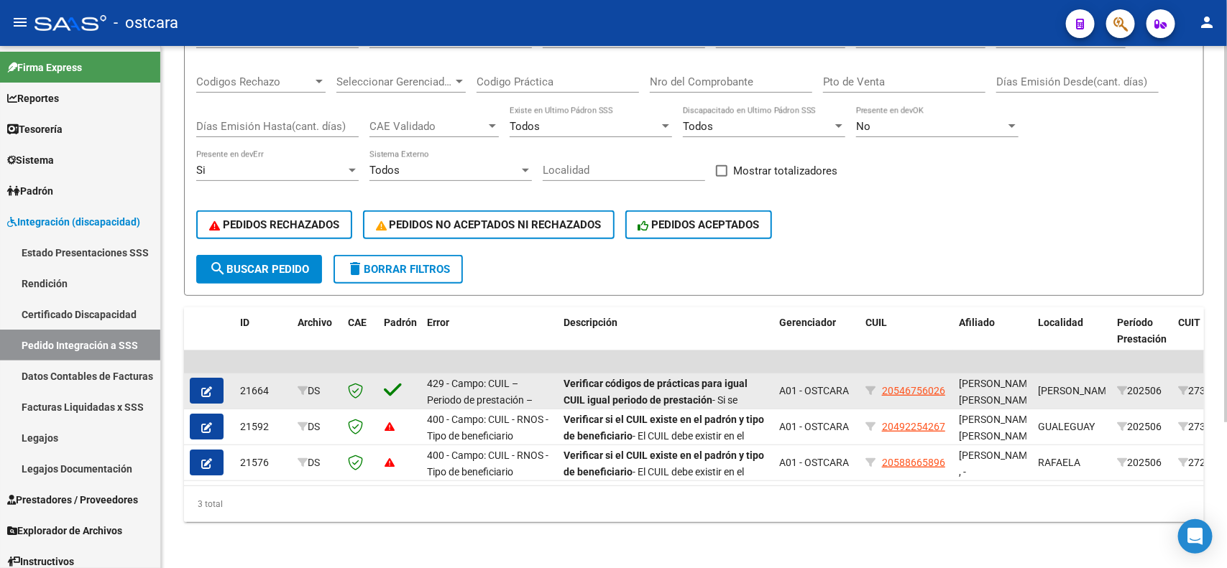
click at [209, 389] on button "button" at bounding box center [207, 391] width 34 height 26
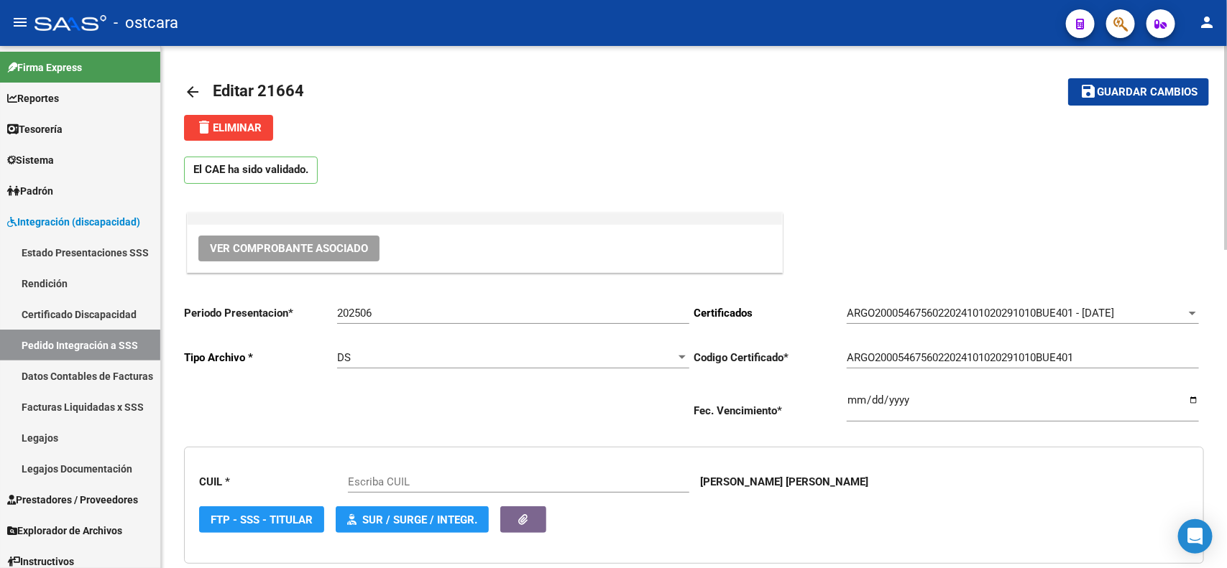
click at [420, 317] on input "202506" at bounding box center [513, 313] width 352 height 13
type input "20250"
type input "20546756026"
type input "202507"
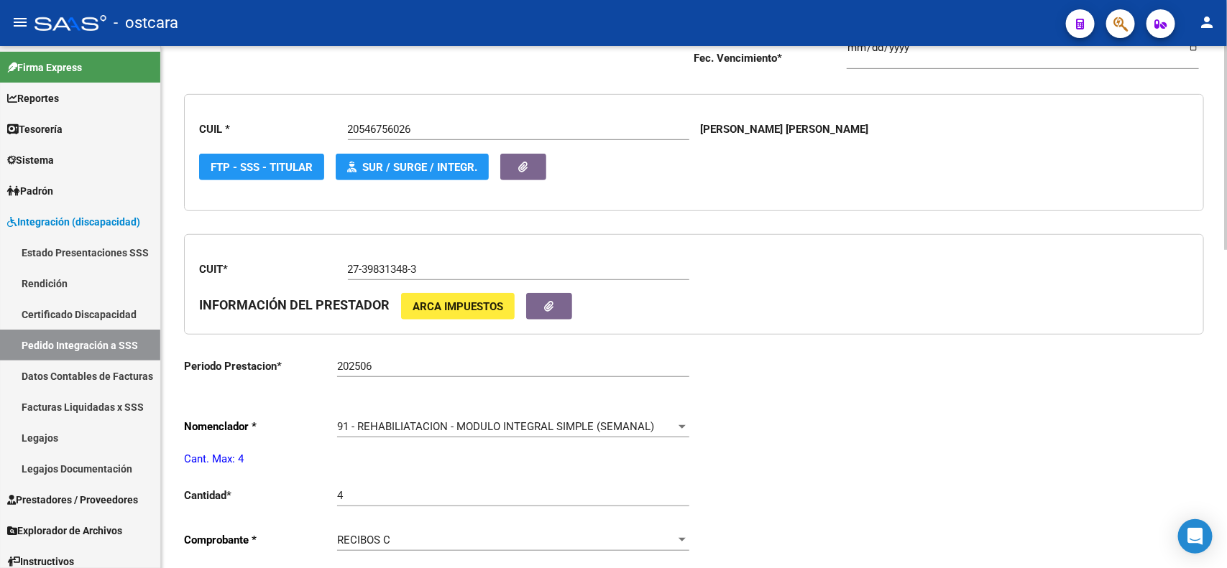
scroll to position [449, 0]
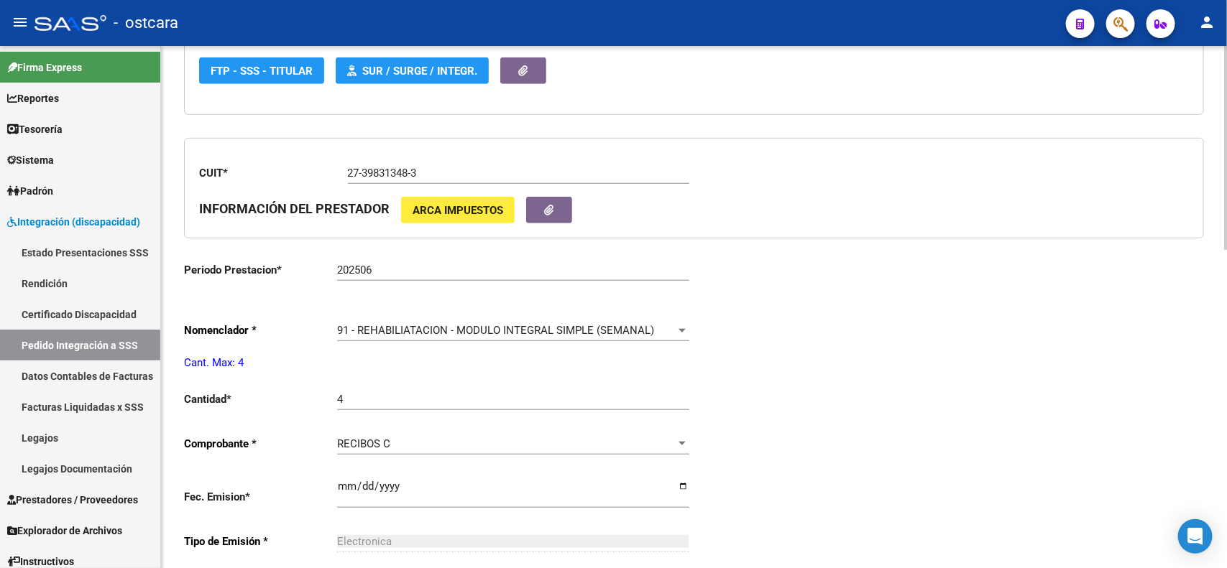
click at [388, 341] on div "91 - REHABILIATACION - MODULO INTEGRAL SIMPLE (SEMANAL) Seleccionar nomenclador" at bounding box center [513, 332] width 352 height 45
click at [392, 335] on div "91 - REHABILIATACION - MODULO INTEGRAL SIMPLE (SEMANAL) Seleccionar nomenclador" at bounding box center [513, 325] width 352 height 31
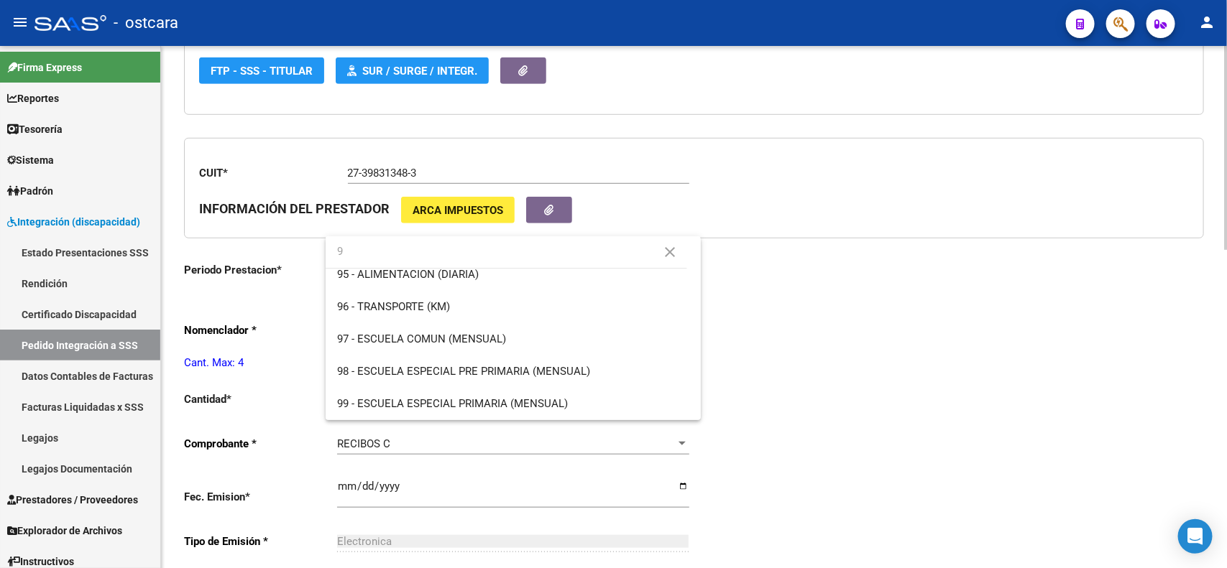
scroll to position [0, 0]
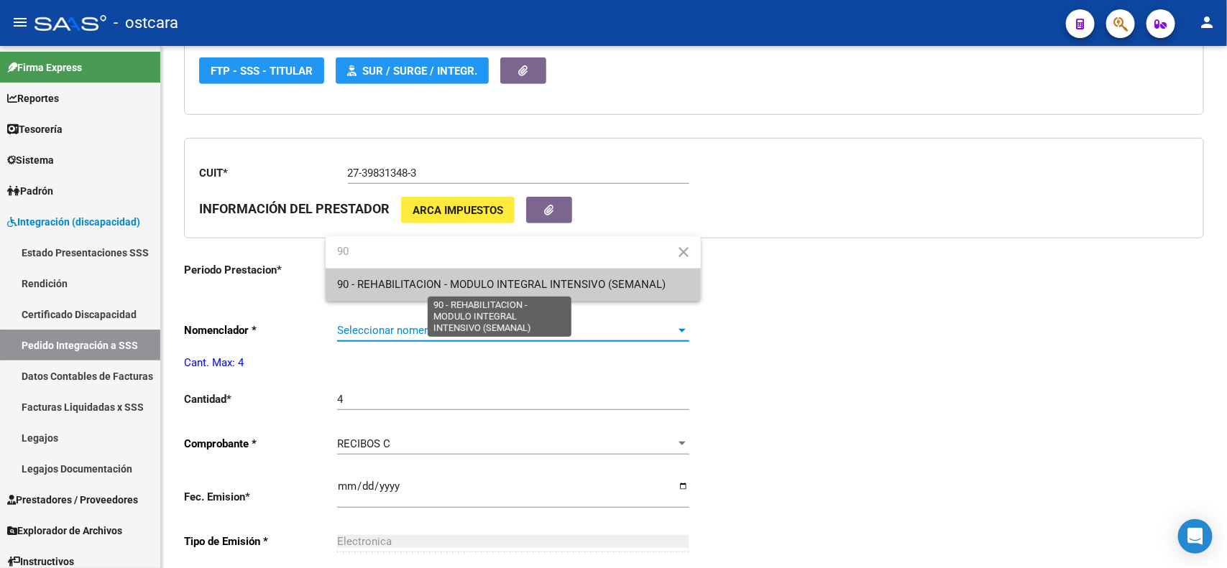
type input "90"
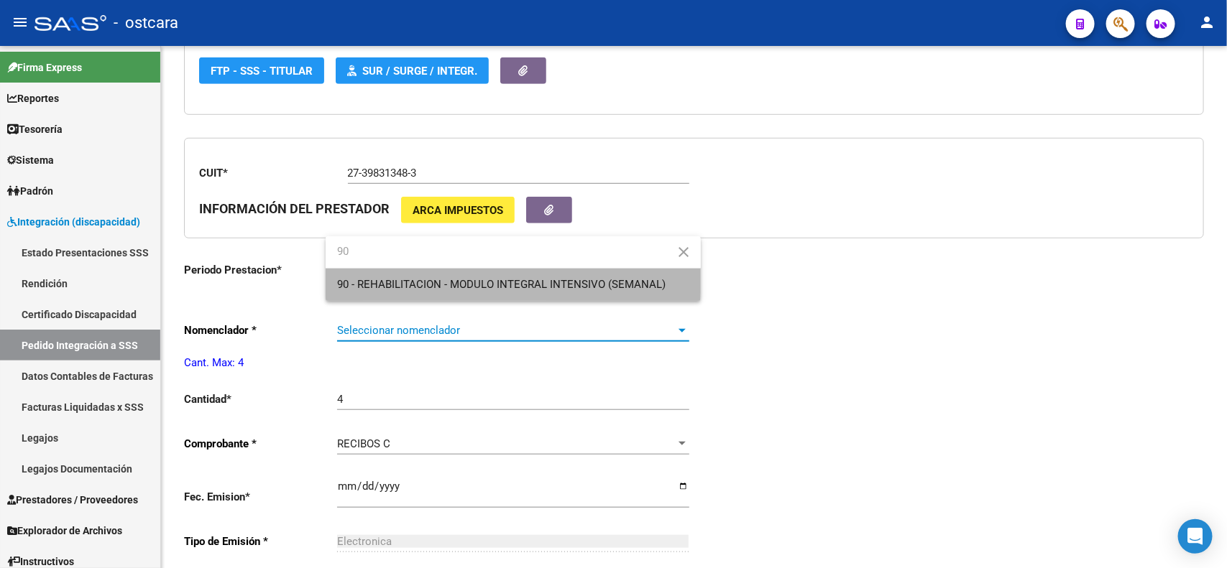
click at [441, 277] on span "90 - REHABILITACION - MODULO INTEGRAL INTENSIVO (SEMANAL)" at bounding box center [513, 285] width 352 height 32
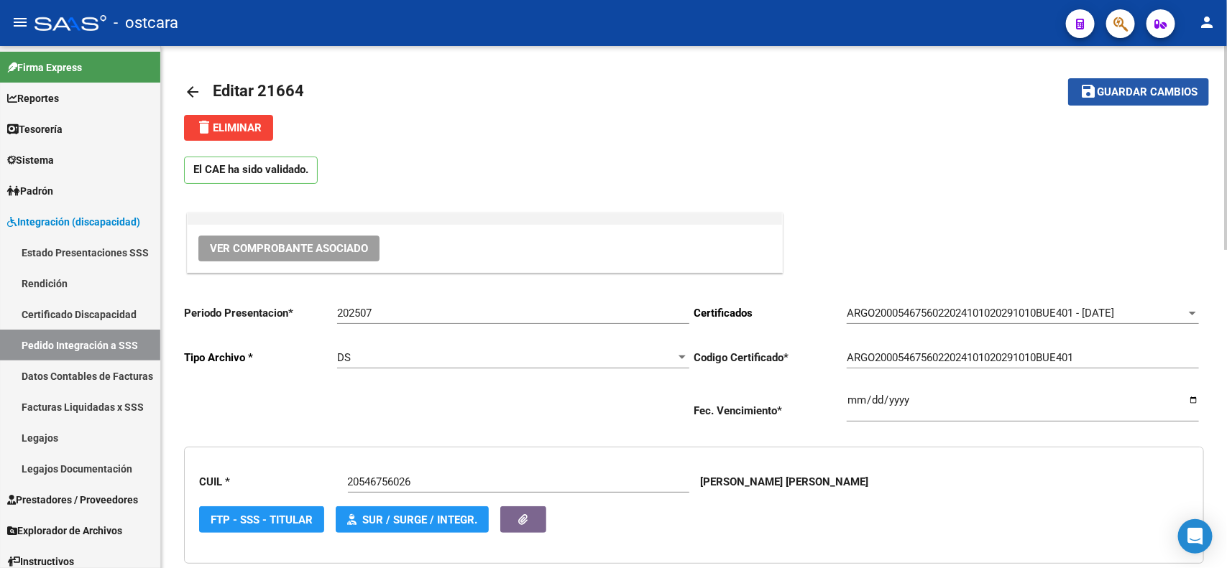
click at [1105, 99] on button "save Guardar cambios" at bounding box center [1138, 91] width 141 height 27
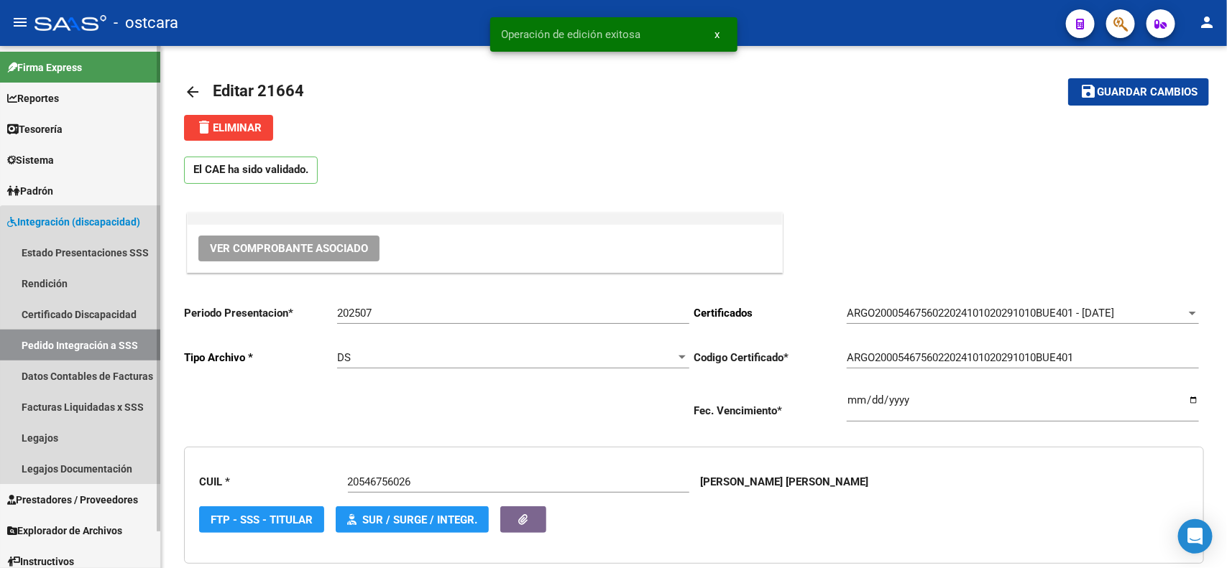
click at [102, 346] on link "Pedido Integración a SSS" at bounding box center [80, 345] width 160 height 31
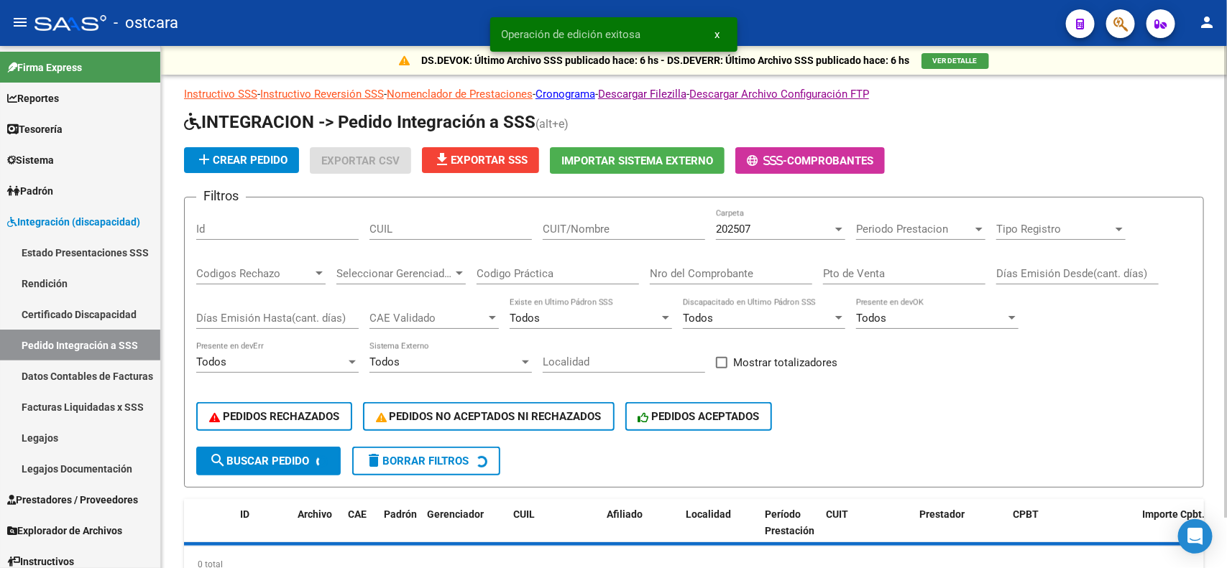
click at [767, 231] on div "202507" at bounding box center [774, 229] width 116 height 13
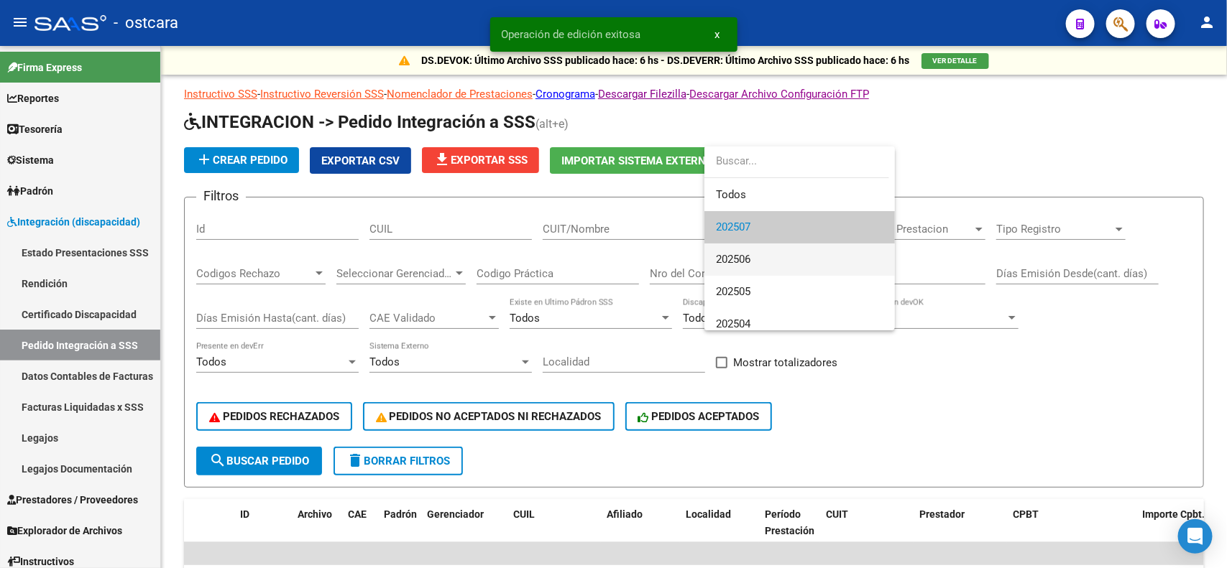
click at [757, 264] on span "202506" at bounding box center [799, 260] width 167 height 32
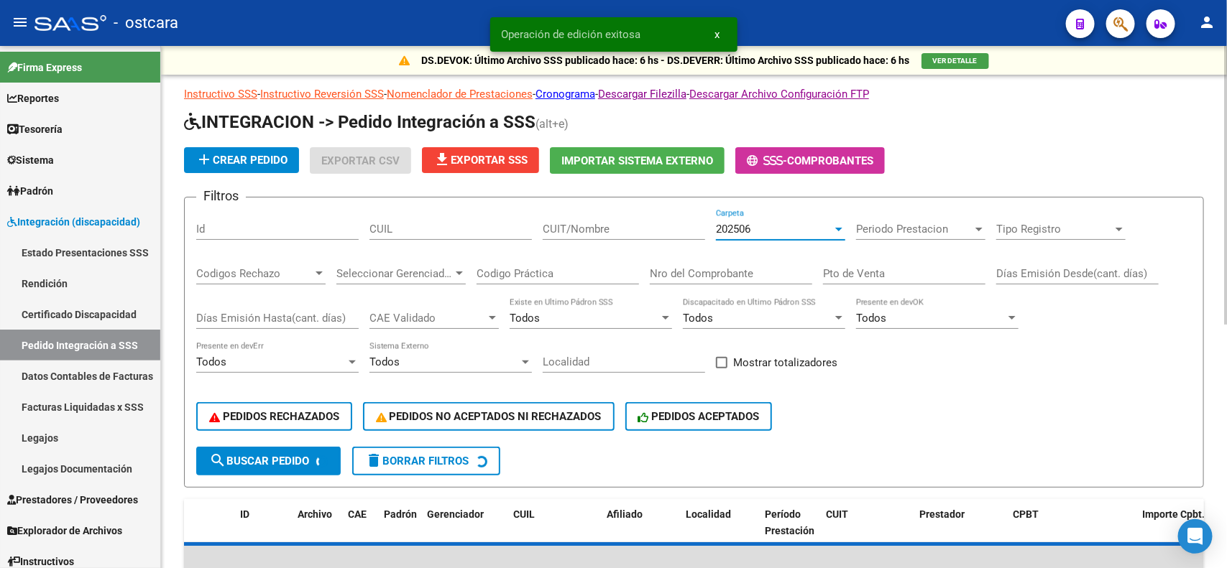
click at [895, 217] on div "Periodo Prestacion Periodo Prestacion" at bounding box center [920, 224] width 129 height 31
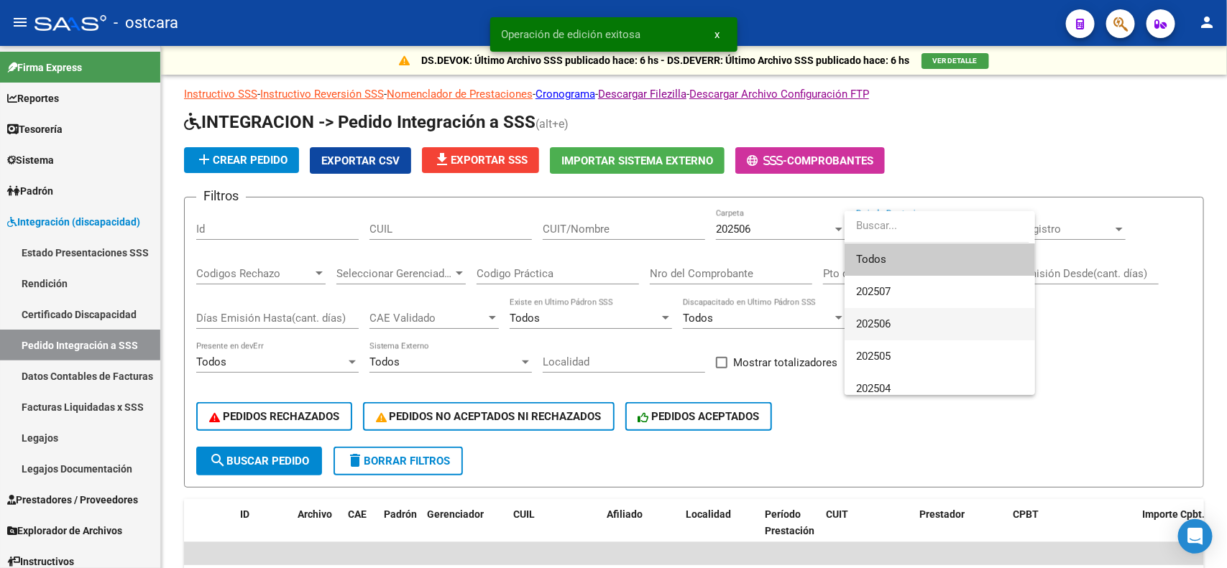
click at [875, 313] on span "202506" at bounding box center [939, 324] width 167 height 32
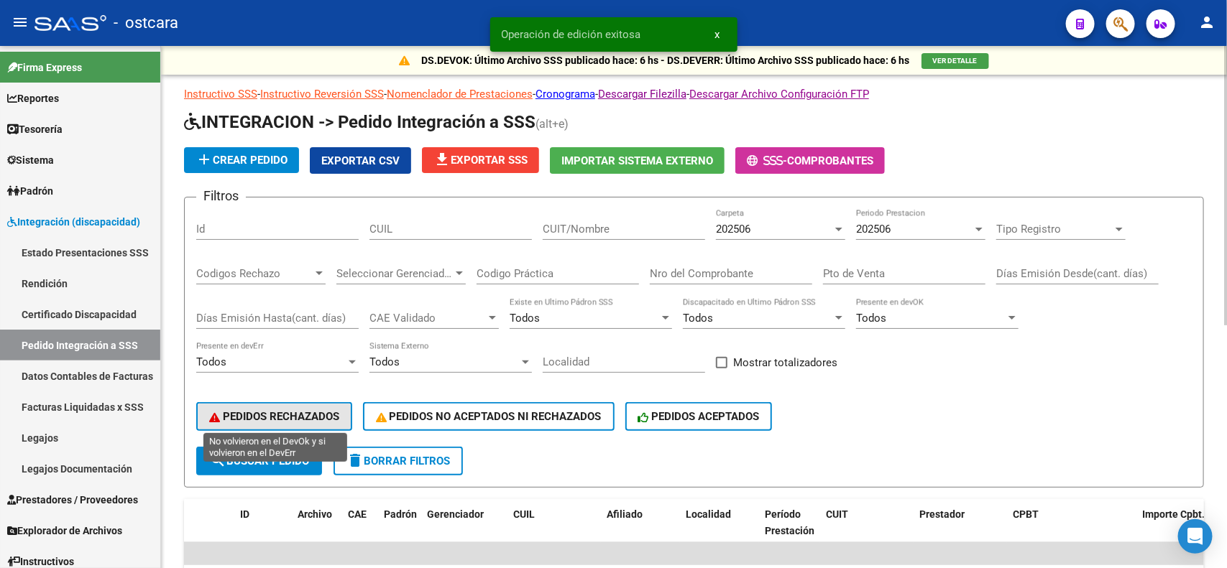
click at [300, 417] on span "PEDIDOS RECHAZADOS" at bounding box center [274, 416] width 130 height 13
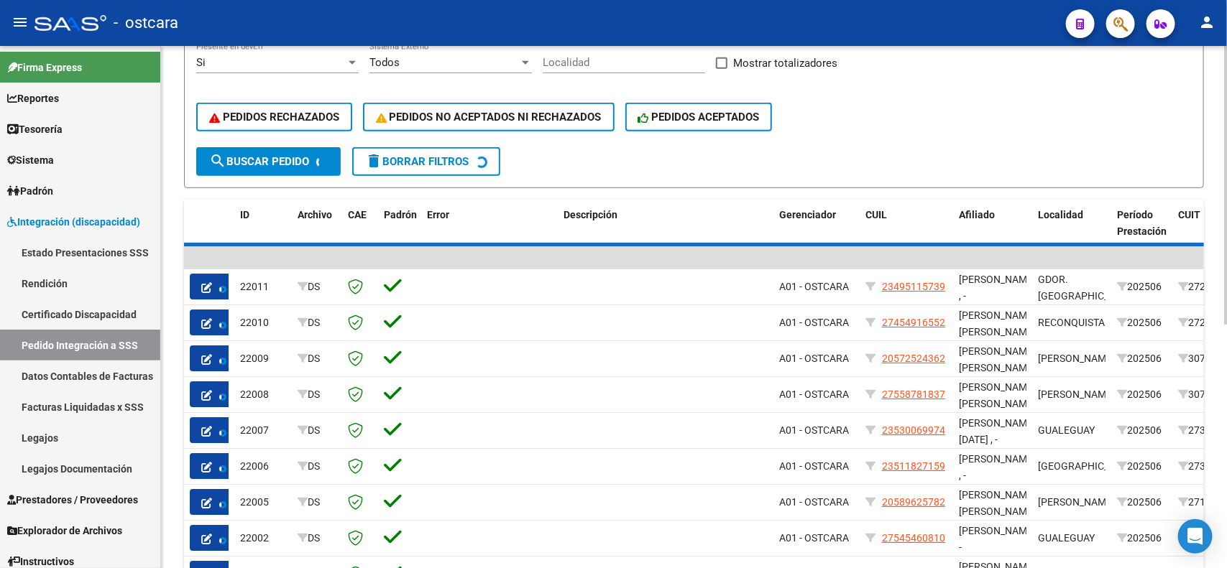
scroll to position [165, 0]
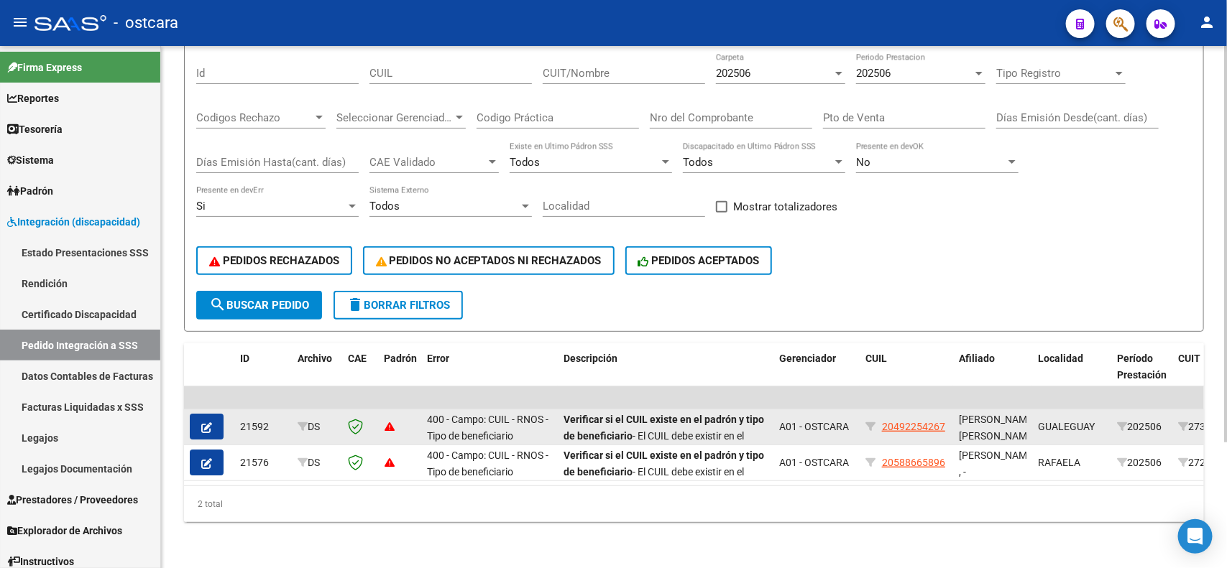
click at [206, 423] on icon "button" at bounding box center [206, 428] width 11 height 11
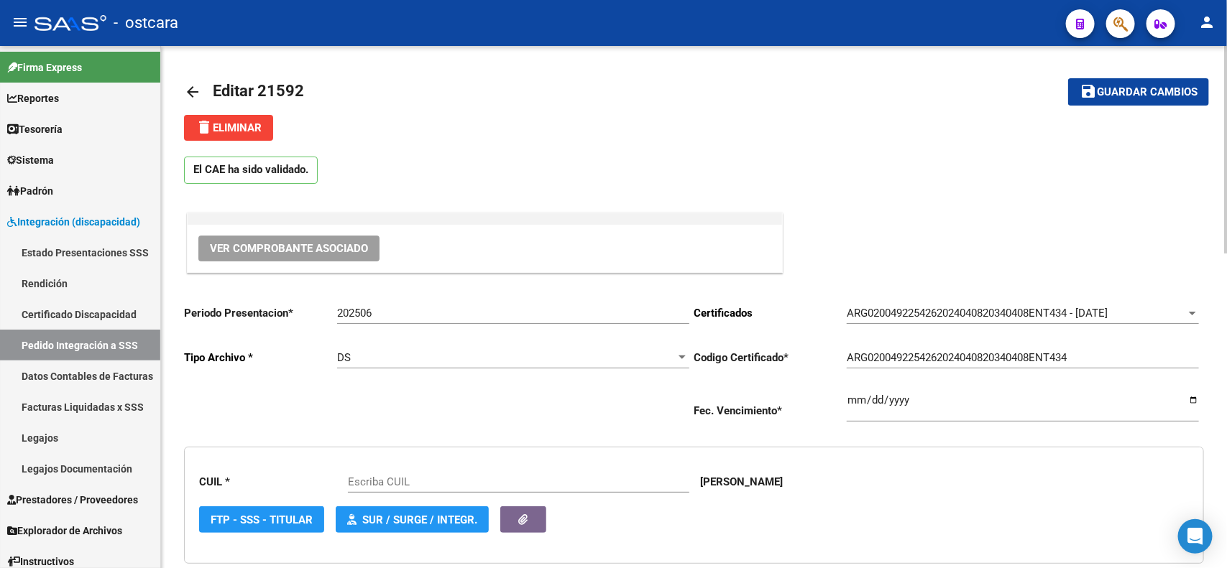
click at [418, 315] on input "202506" at bounding box center [513, 313] width 352 height 13
type input "202507"
type input "20492254267"
type input "202507"
click at [1128, 80] on button "save Guardar cambios" at bounding box center [1138, 91] width 141 height 27
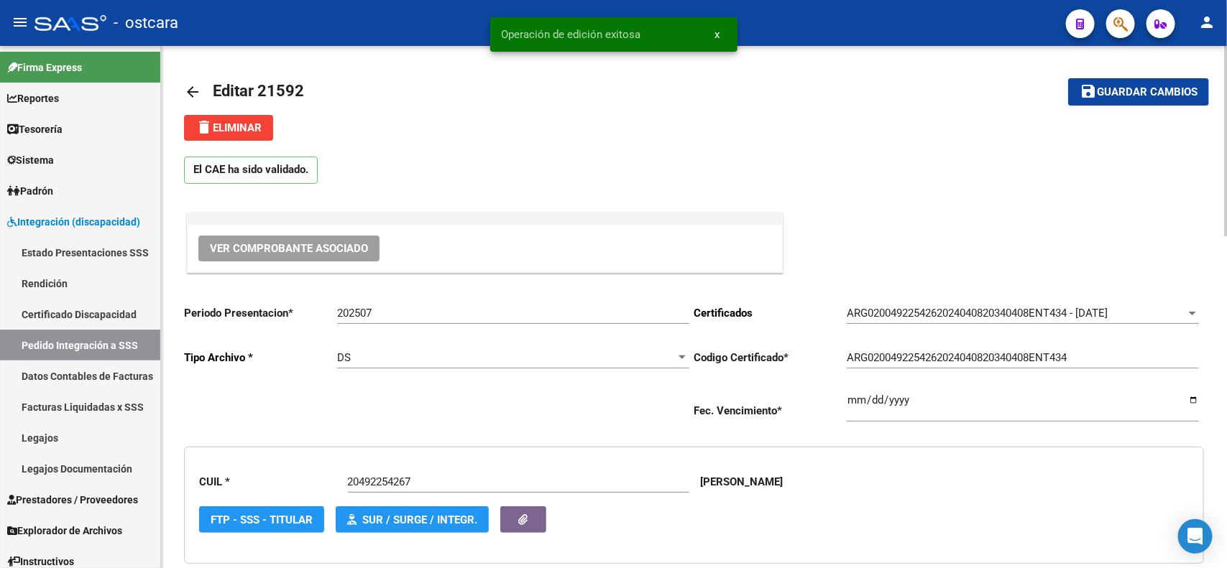
click at [198, 91] on mat-icon "arrow_back" at bounding box center [192, 91] width 17 height 17
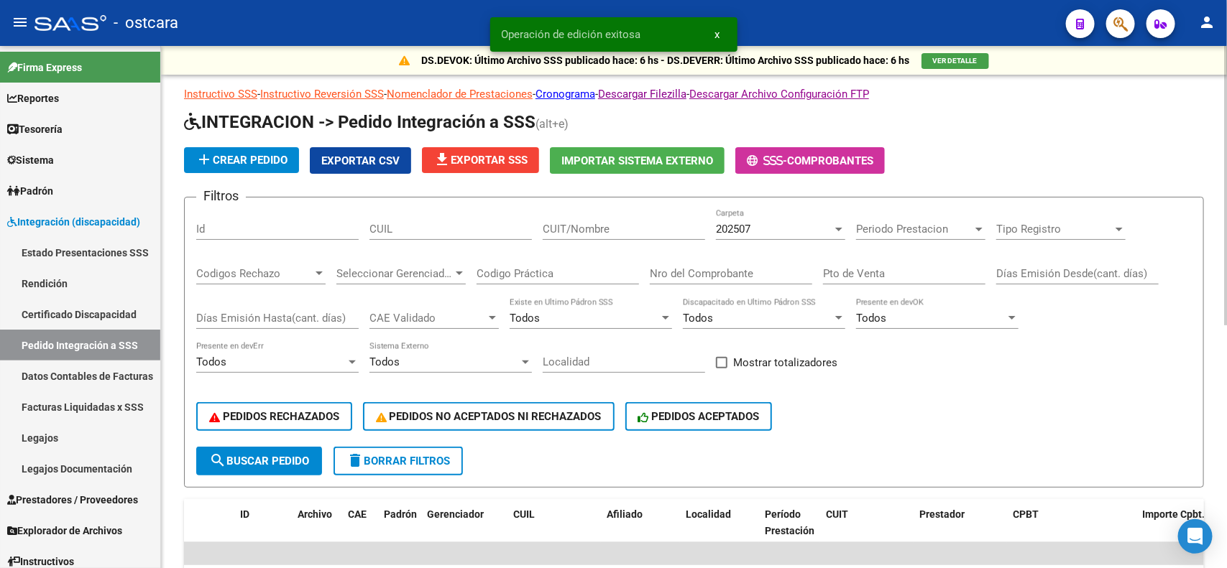
click at [775, 234] on div "202507 Carpeta" at bounding box center [780, 224] width 129 height 31
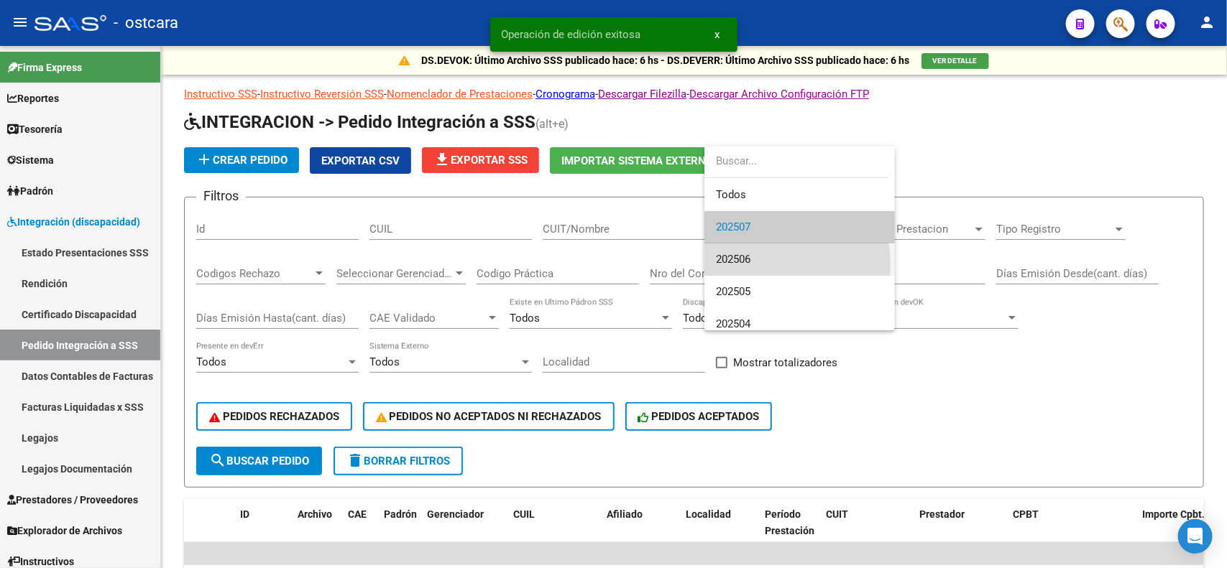
click at [760, 264] on span "202506" at bounding box center [799, 260] width 167 height 32
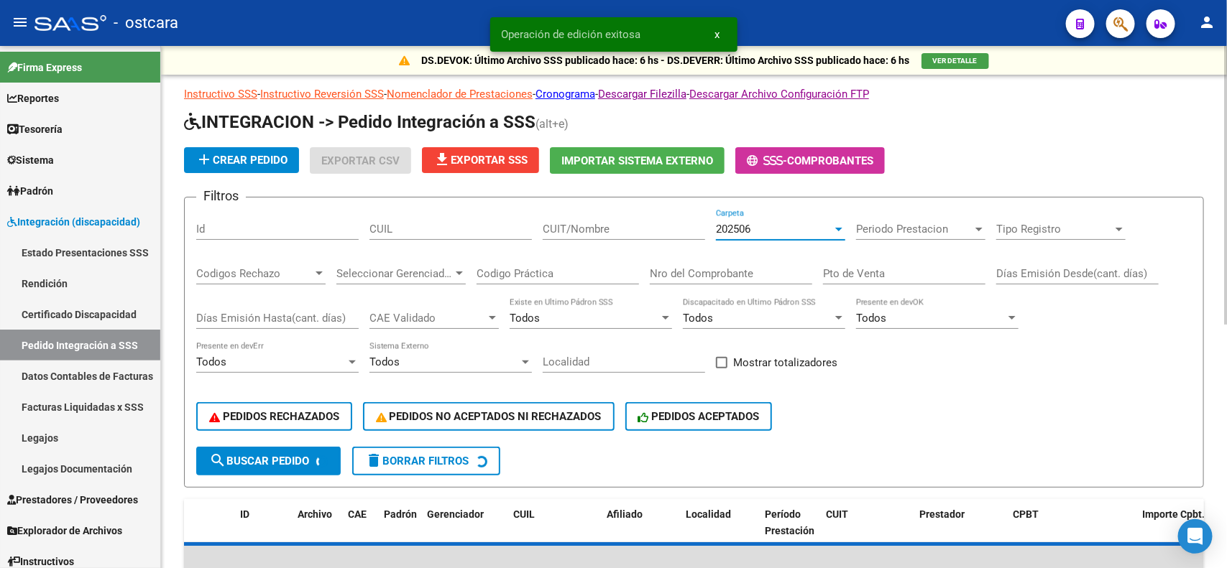
click at [873, 234] on span "Periodo Prestacion" at bounding box center [914, 229] width 116 height 13
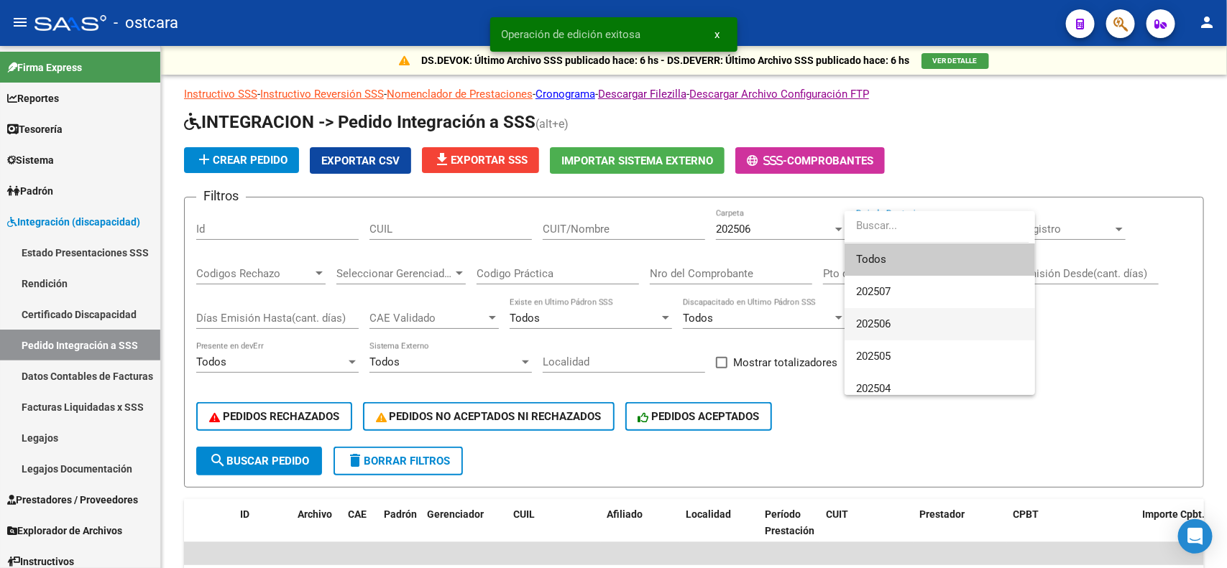
click at [884, 318] on span "202506" at bounding box center [873, 324] width 34 height 13
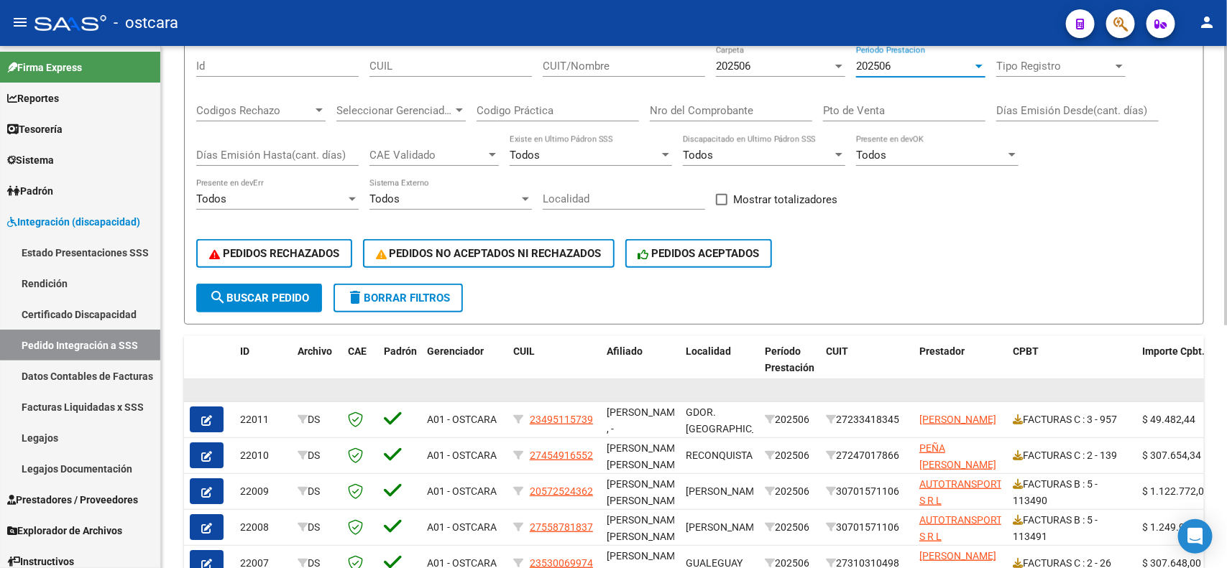
scroll to position [180, 0]
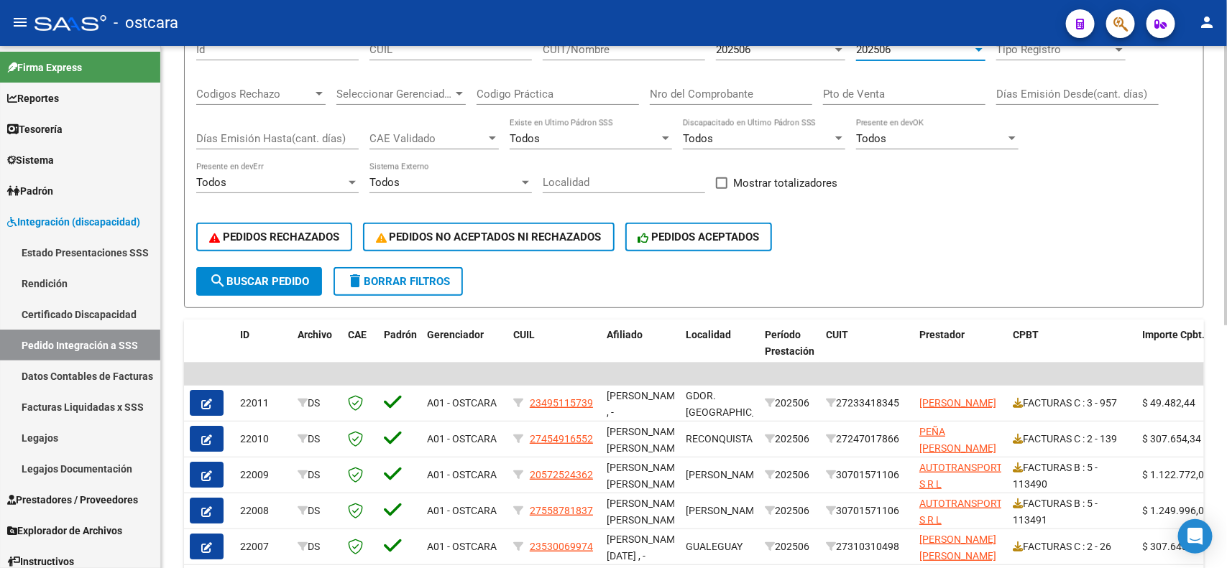
click at [293, 278] on span "search Buscar Pedido" at bounding box center [259, 281] width 100 height 13
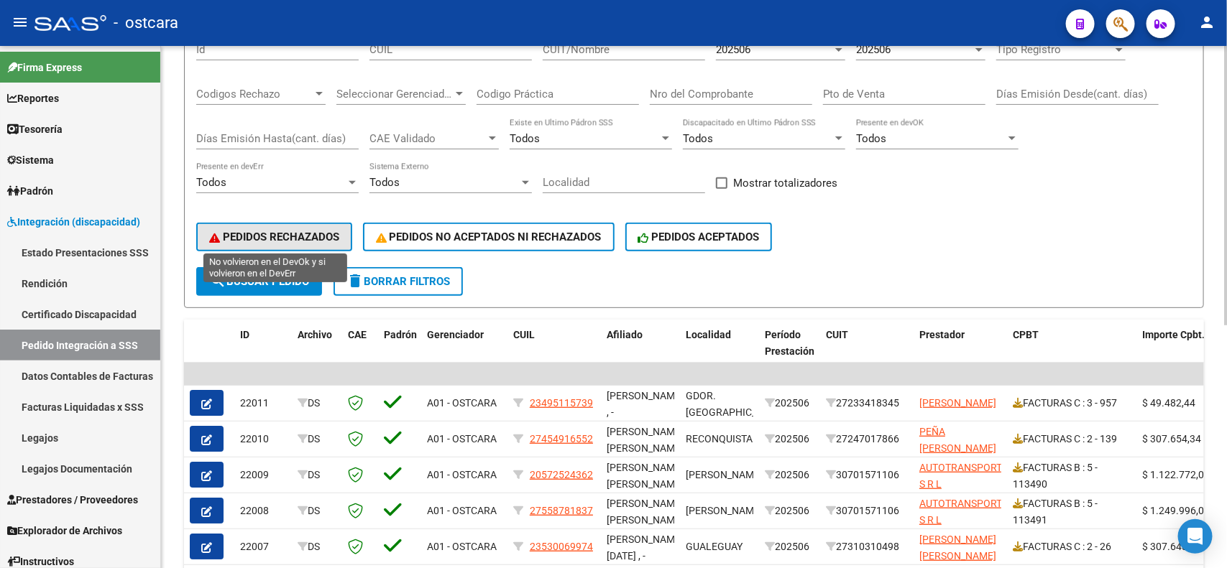
click at [282, 234] on span "PEDIDOS RECHAZADOS" at bounding box center [274, 237] width 130 height 13
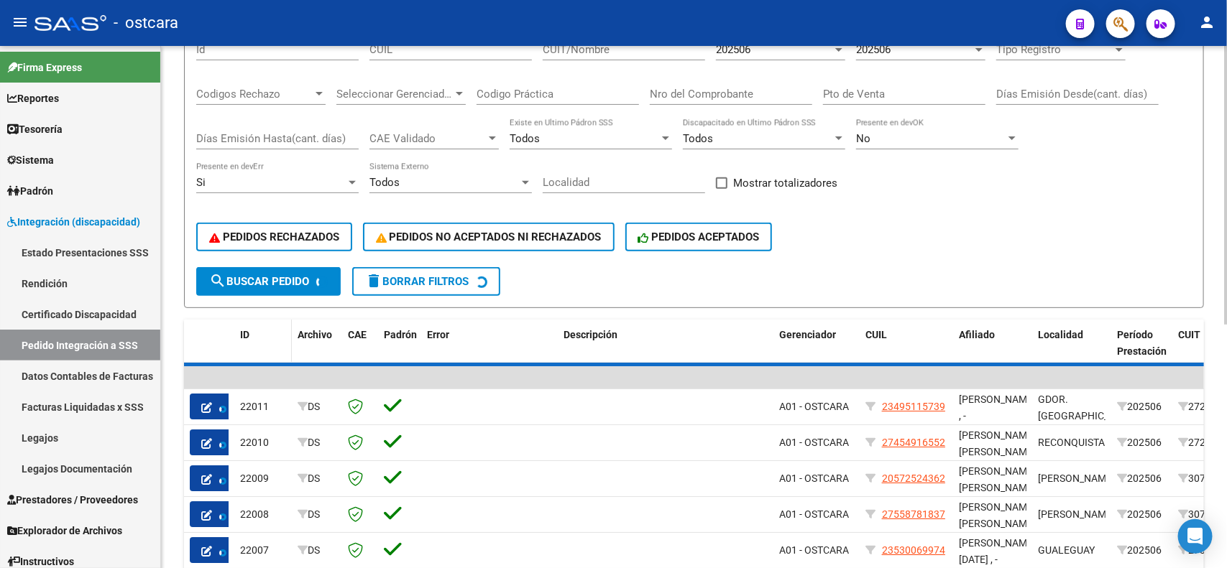
scroll to position [129, 0]
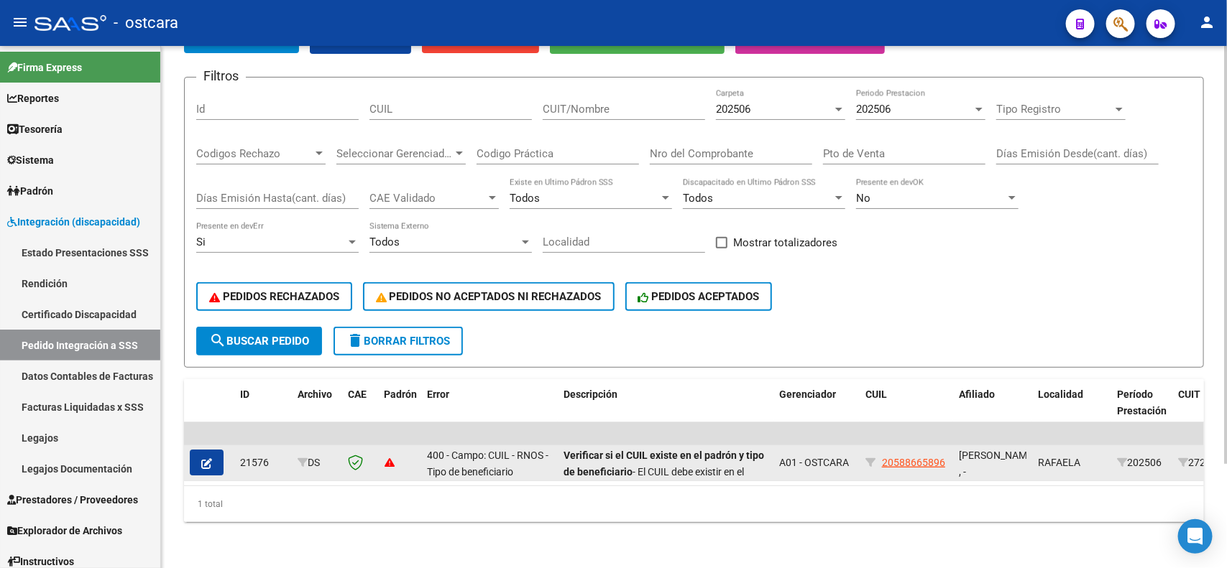
click at [209, 459] on icon "button" at bounding box center [206, 464] width 11 height 11
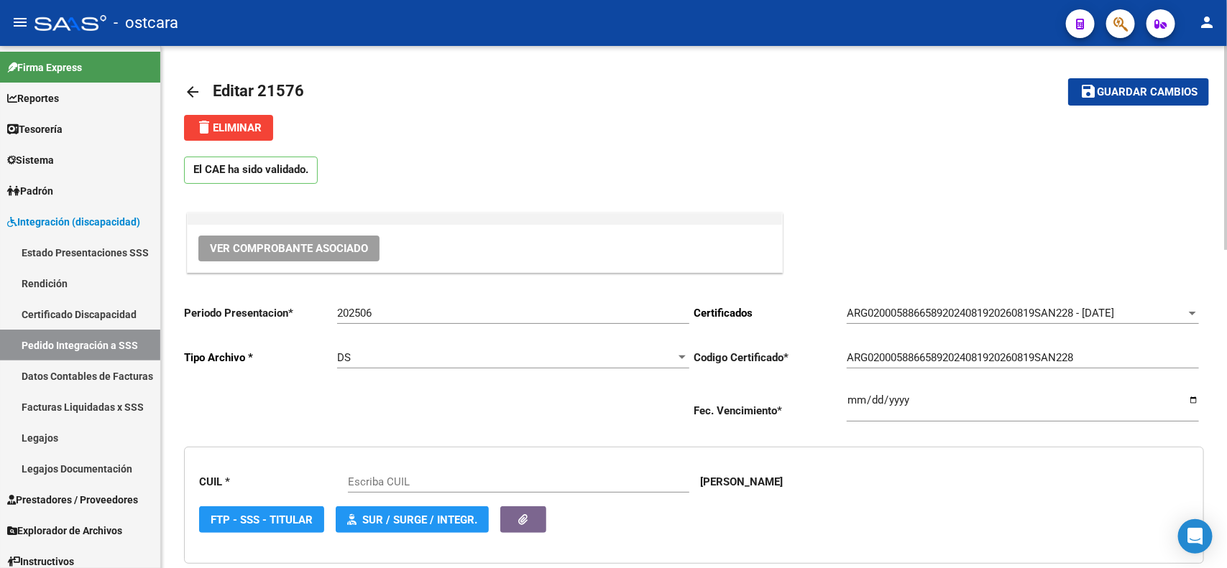
click at [461, 313] on input "202506" at bounding box center [513, 313] width 352 height 13
type input "202507"
type input "20588665896"
type input "202507"
click at [1141, 90] on span "Guardar cambios" at bounding box center [1147, 92] width 101 height 13
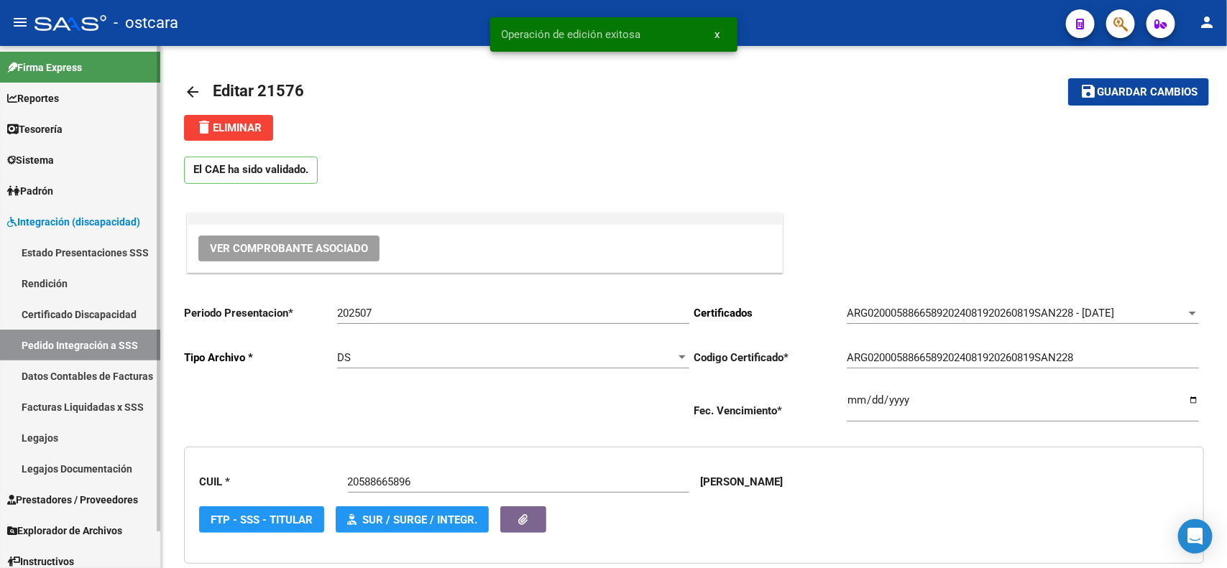
drag, startPoint x: 127, startPoint y: 339, endPoint x: 140, endPoint y: 341, distance: 13.1
click at [127, 339] on link "Pedido Integración a SSS" at bounding box center [80, 345] width 160 height 31
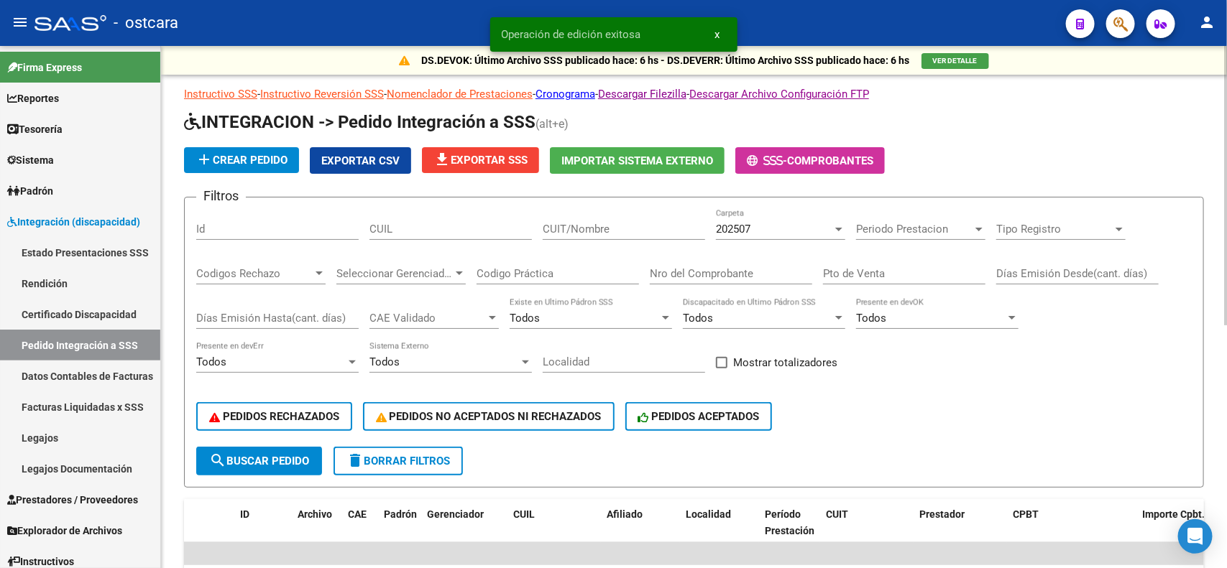
click at [888, 226] on span "Periodo Prestacion" at bounding box center [914, 229] width 116 height 13
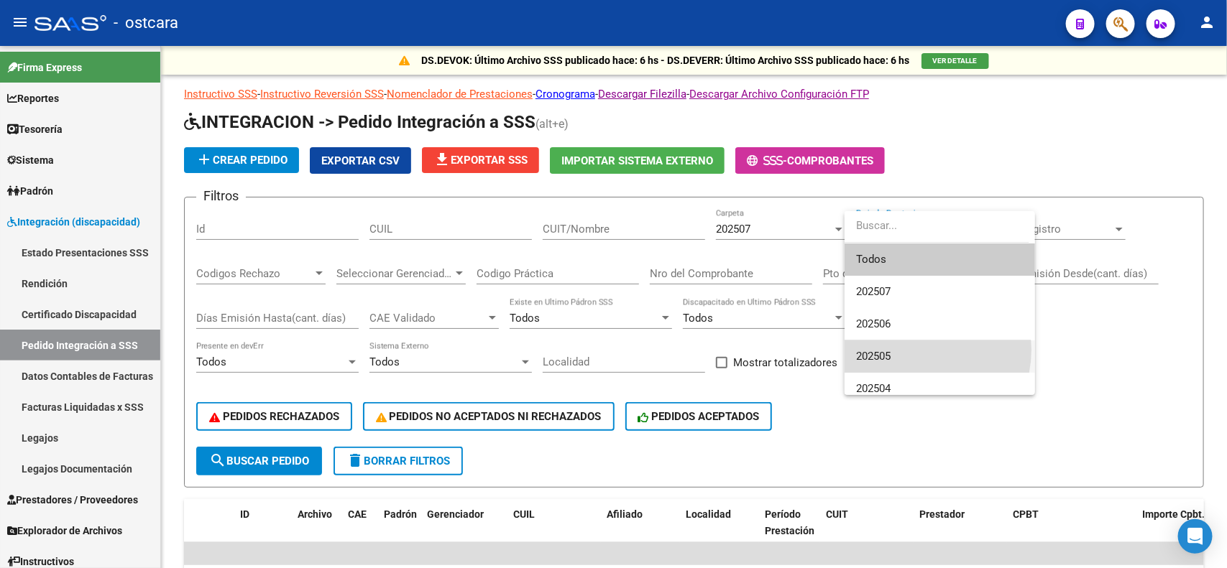
click at [914, 350] on span "202505" at bounding box center [939, 357] width 167 height 32
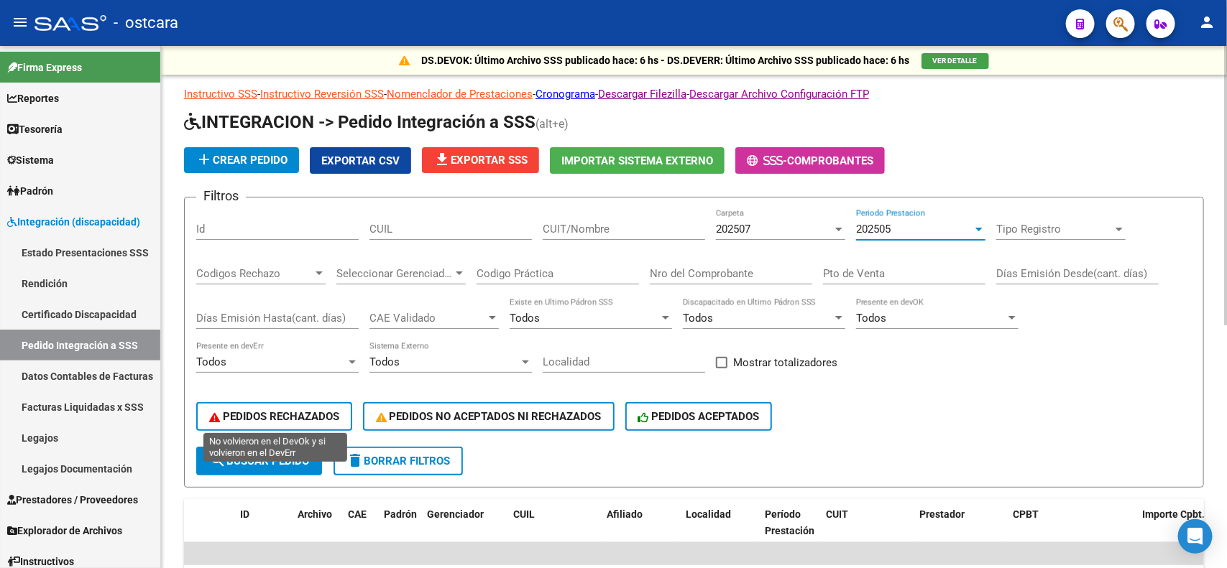
click at [295, 410] on span "PEDIDOS RECHAZADOS" at bounding box center [274, 416] width 130 height 13
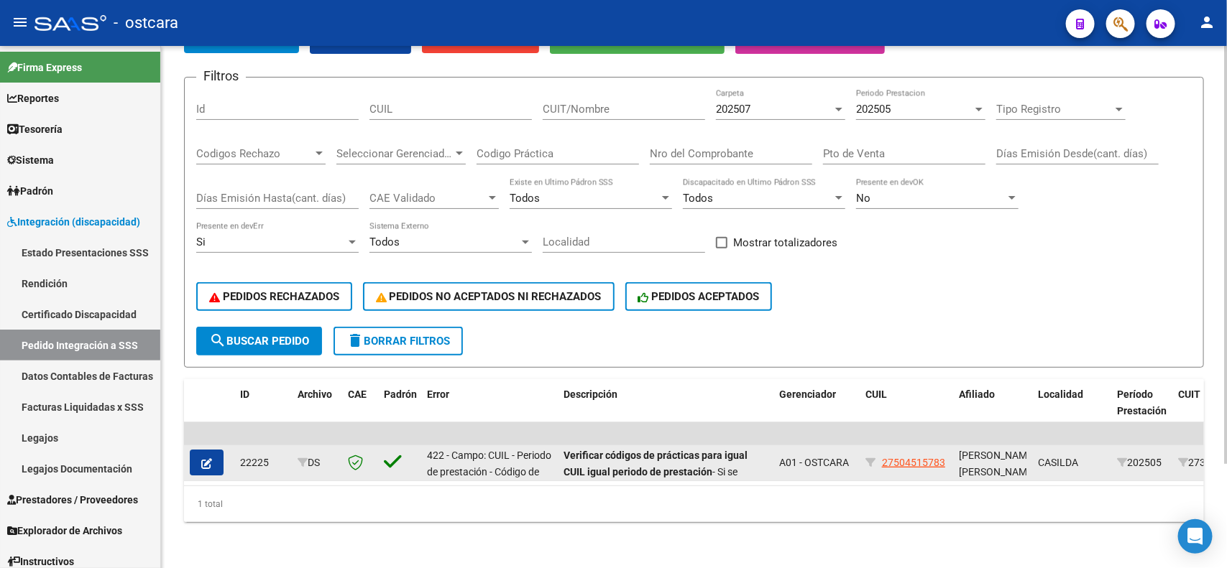
click at [207, 459] on icon "button" at bounding box center [206, 464] width 11 height 11
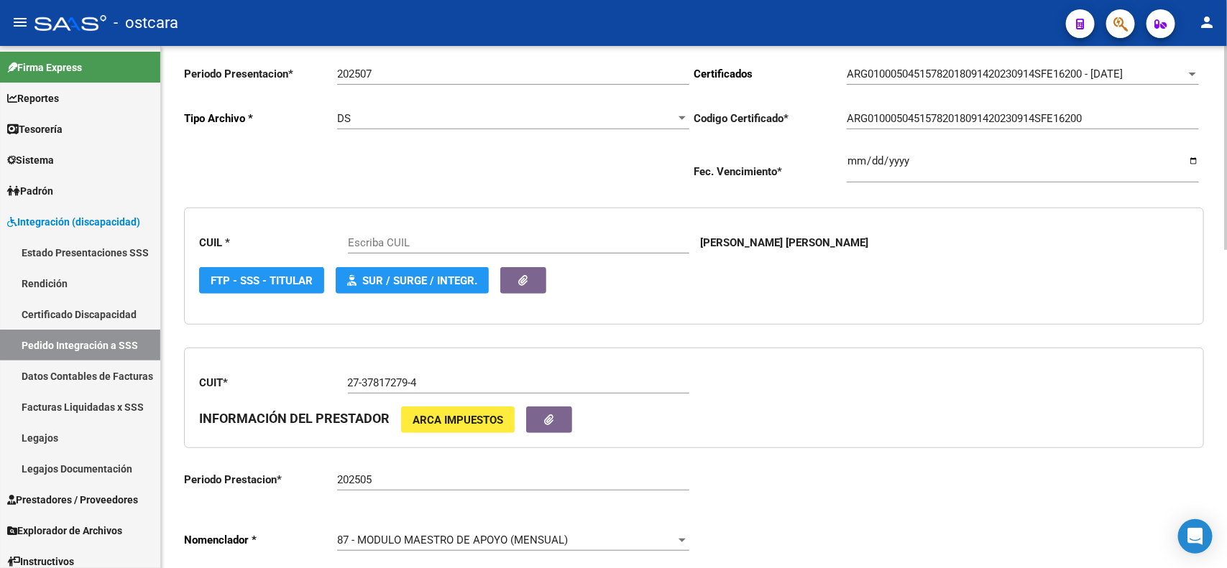
type input "27504515783"
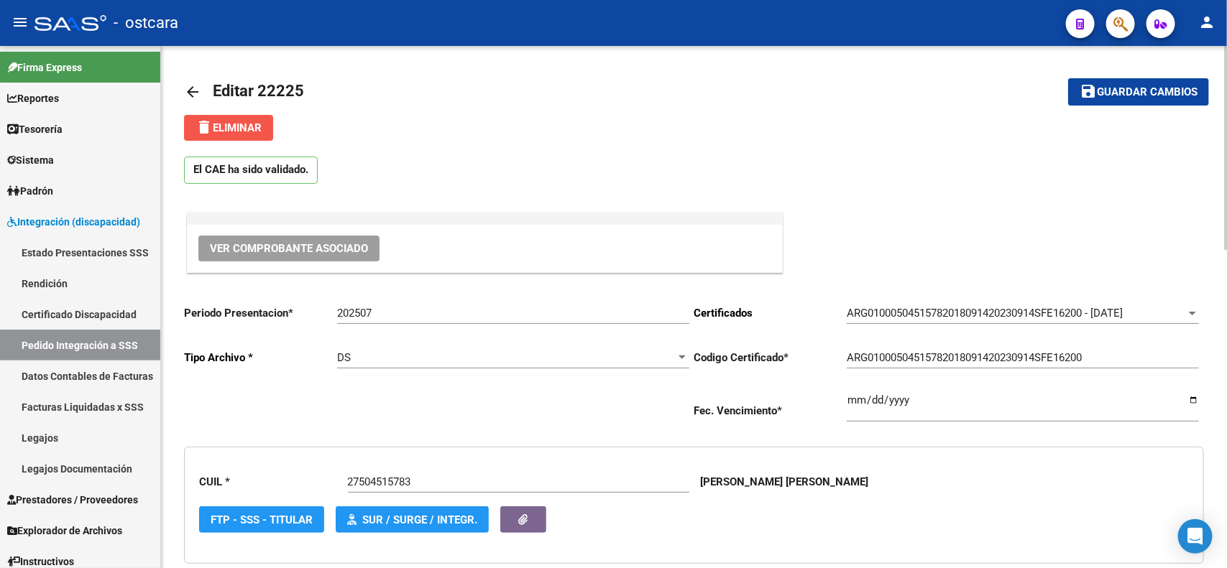
click at [244, 128] on span "delete Eliminar" at bounding box center [228, 127] width 66 height 13
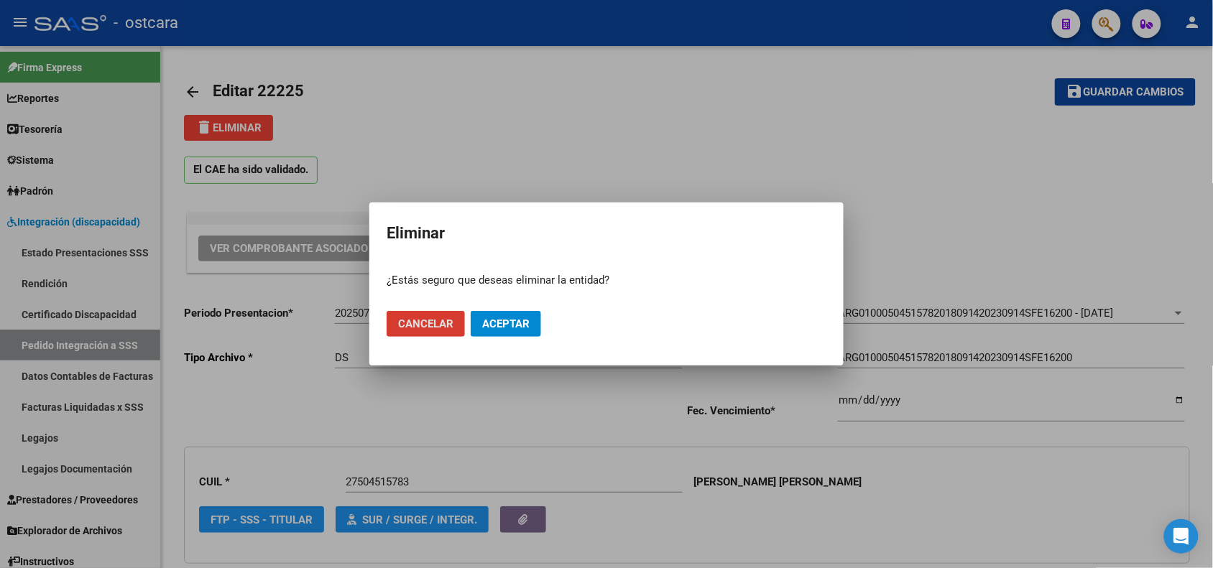
click at [734, 171] on div at bounding box center [606, 284] width 1213 height 568
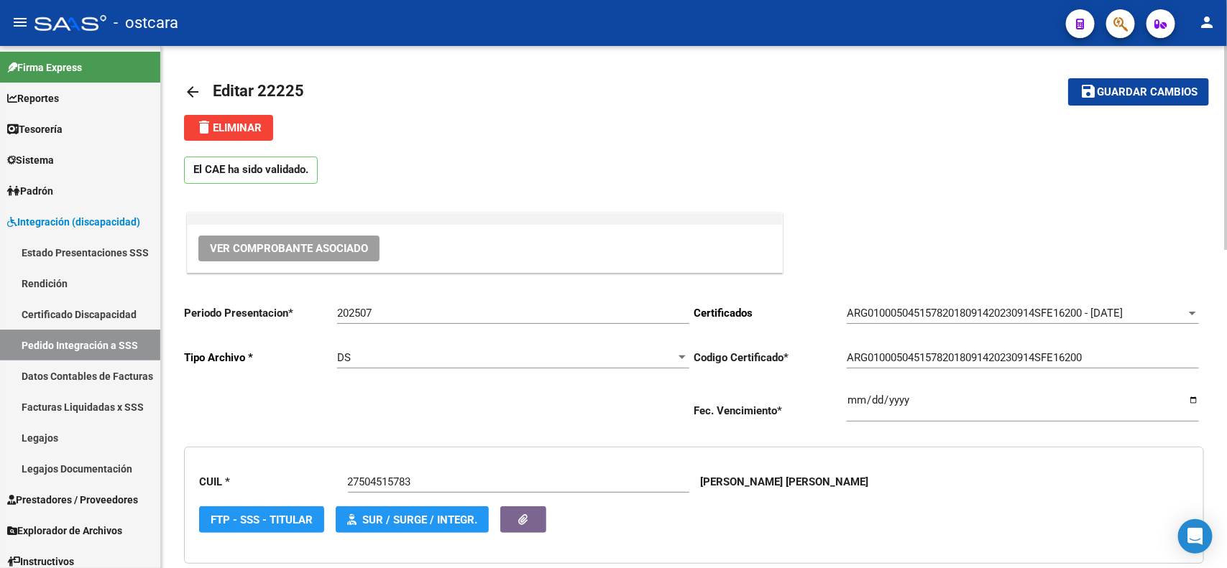
click at [325, 246] on span "Ver Comprobante Asociado" at bounding box center [289, 248] width 158 height 13
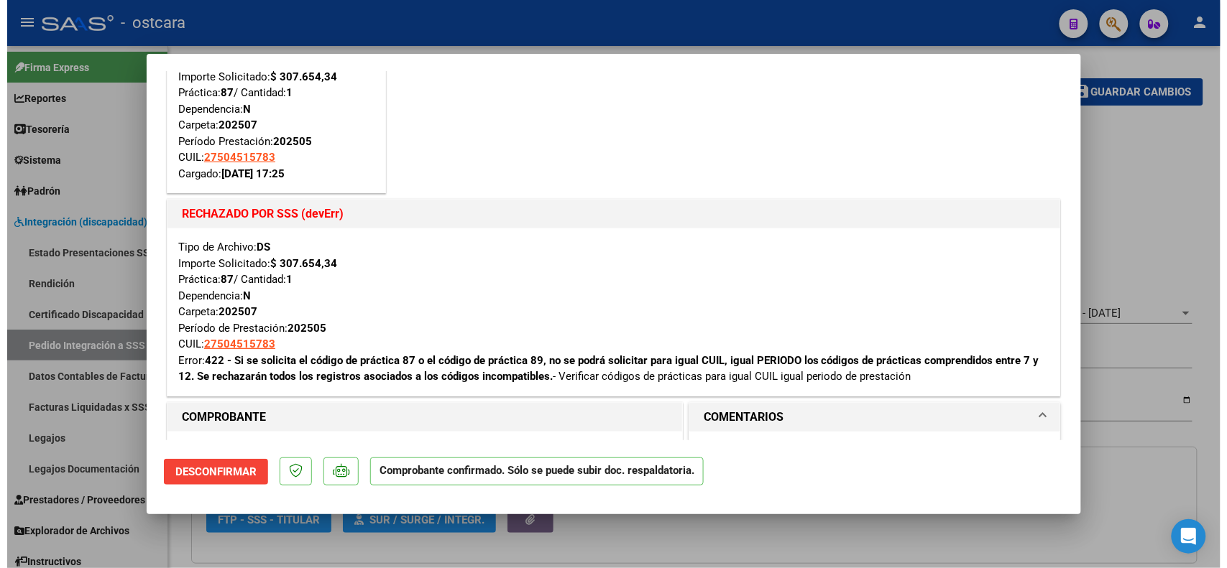
scroll to position [180, 0]
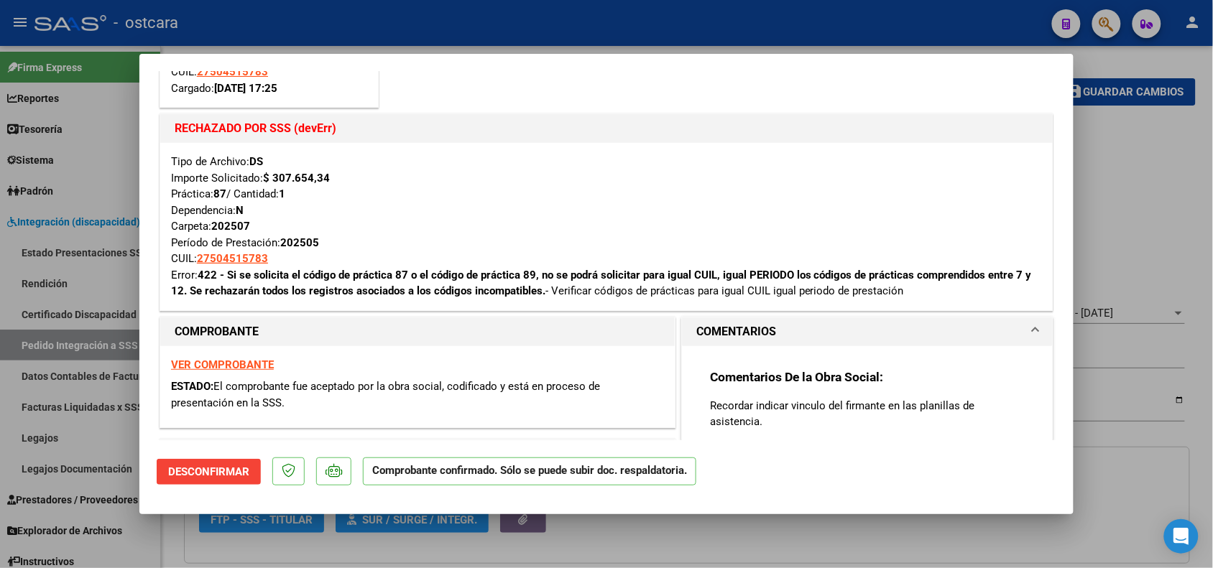
click at [234, 476] on span "Desconfirmar" at bounding box center [208, 472] width 81 height 13
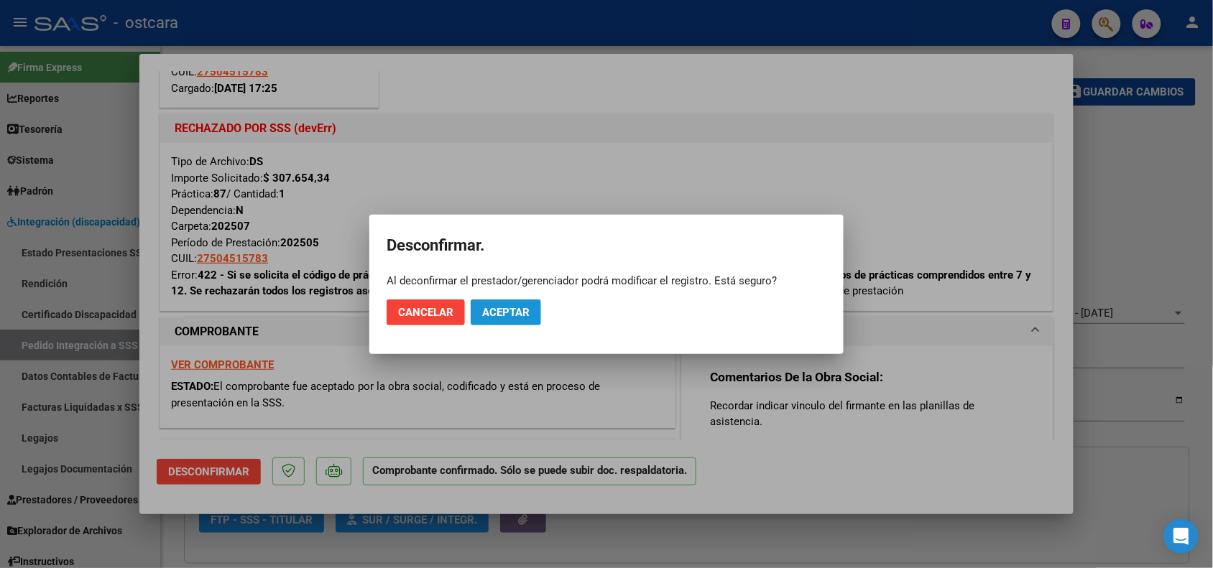
click at [505, 323] on button "Aceptar" at bounding box center [506, 313] width 70 height 26
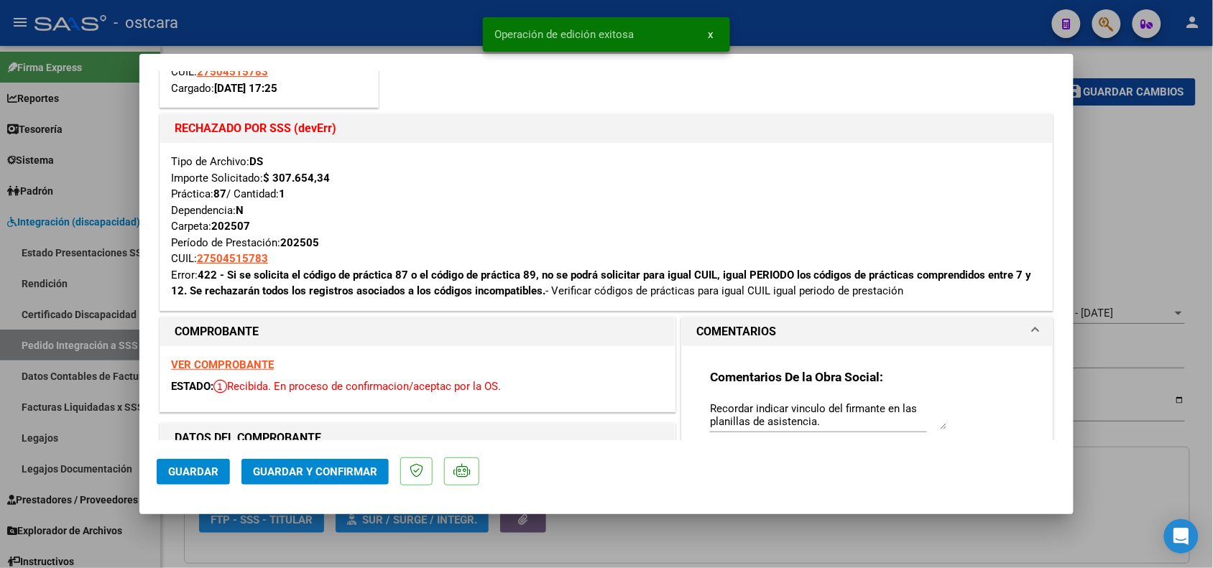
click at [1128, 184] on div at bounding box center [606, 284] width 1213 height 568
type input "$ 0,00"
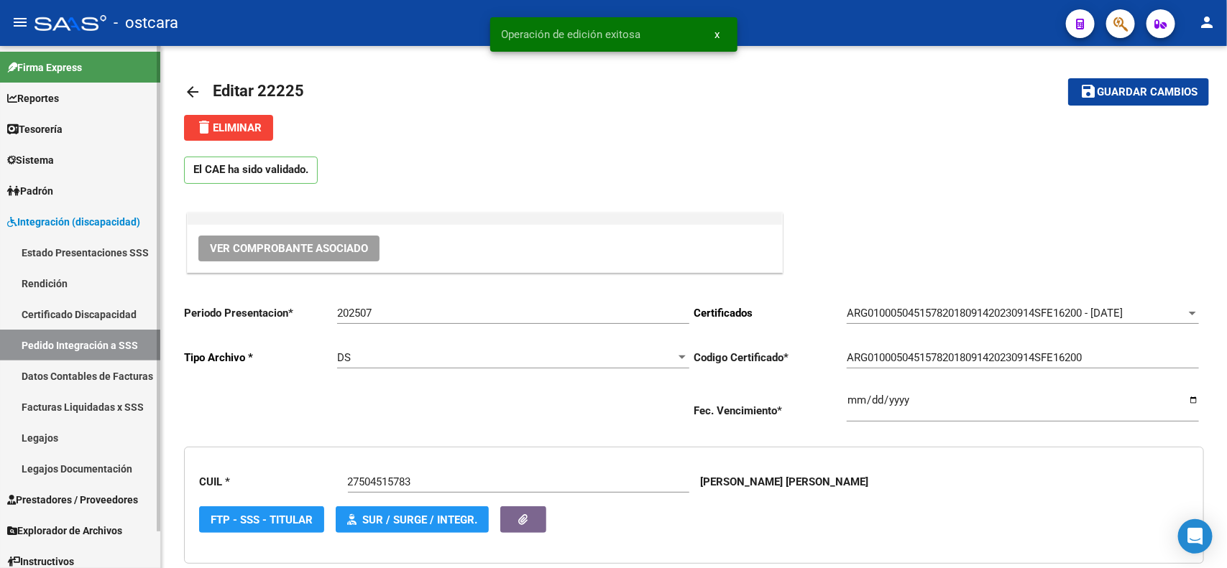
click at [98, 341] on link "Pedido Integración a SSS" at bounding box center [80, 345] width 160 height 31
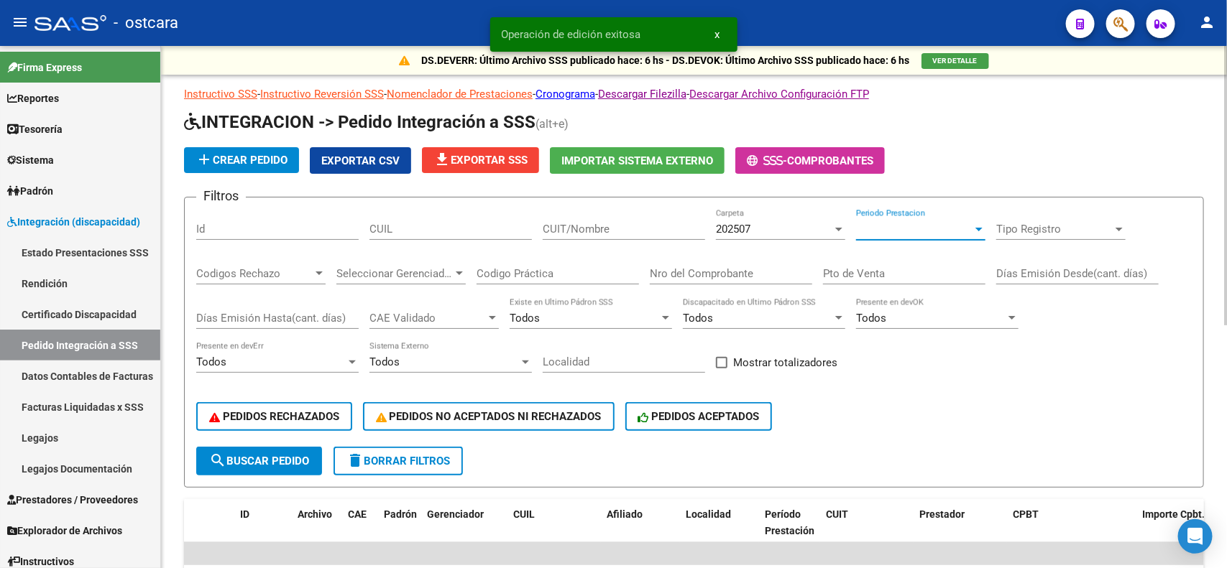
click at [881, 228] on span "Periodo Prestacion" at bounding box center [914, 229] width 116 height 13
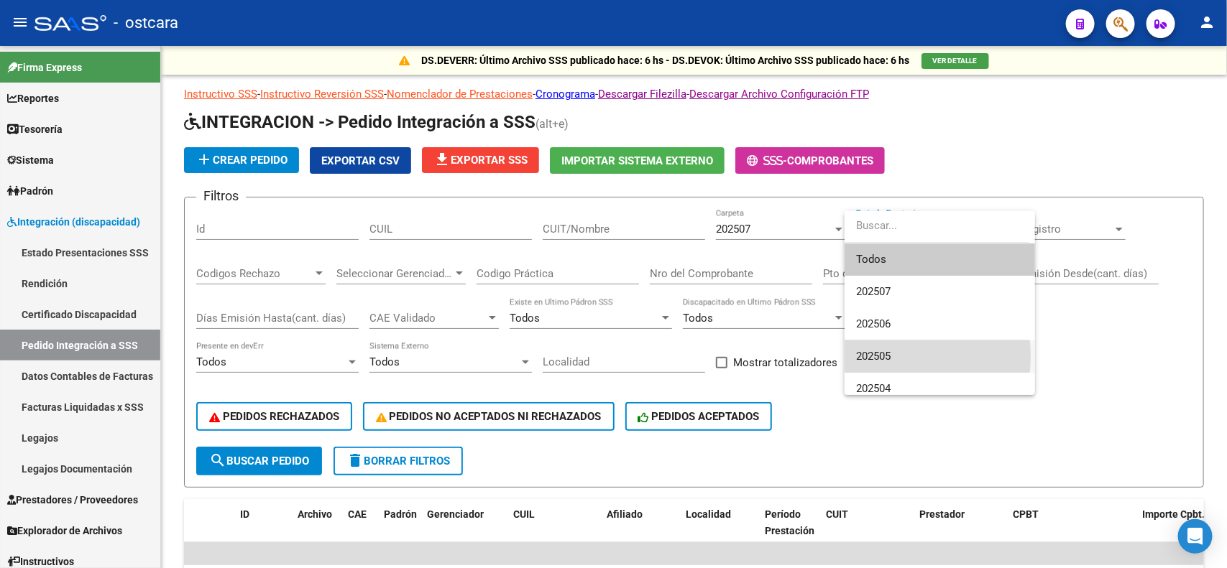
click at [895, 356] on span "202505" at bounding box center [939, 357] width 167 height 32
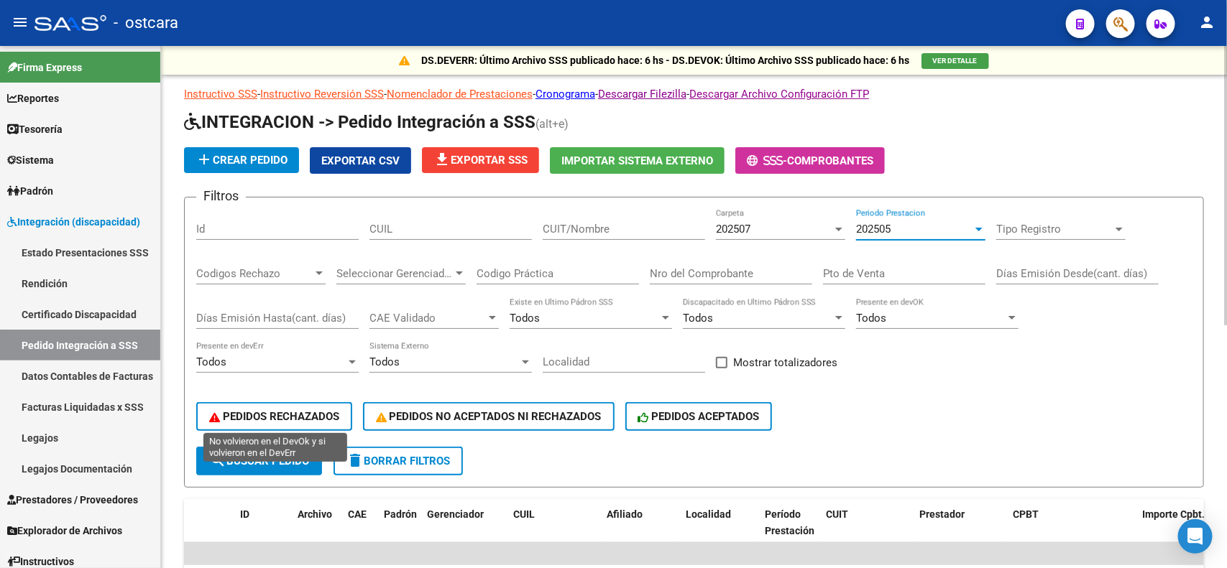
click at [282, 418] on span "PEDIDOS RECHAZADOS" at bounding box center [274, 416] width 130 height 13
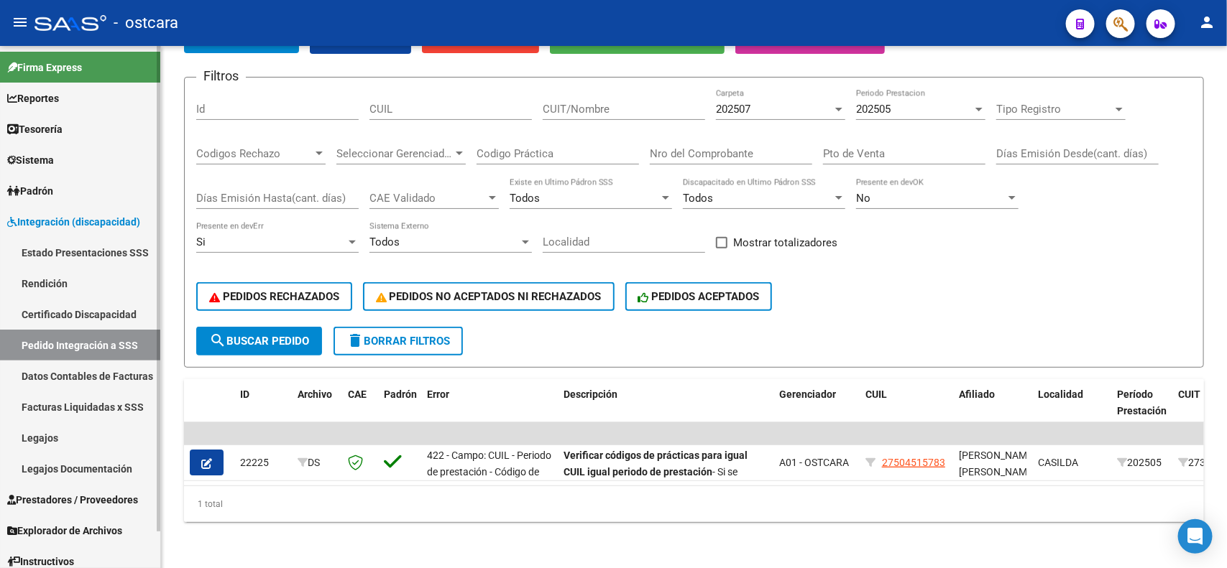
scroll to position [38, 0]
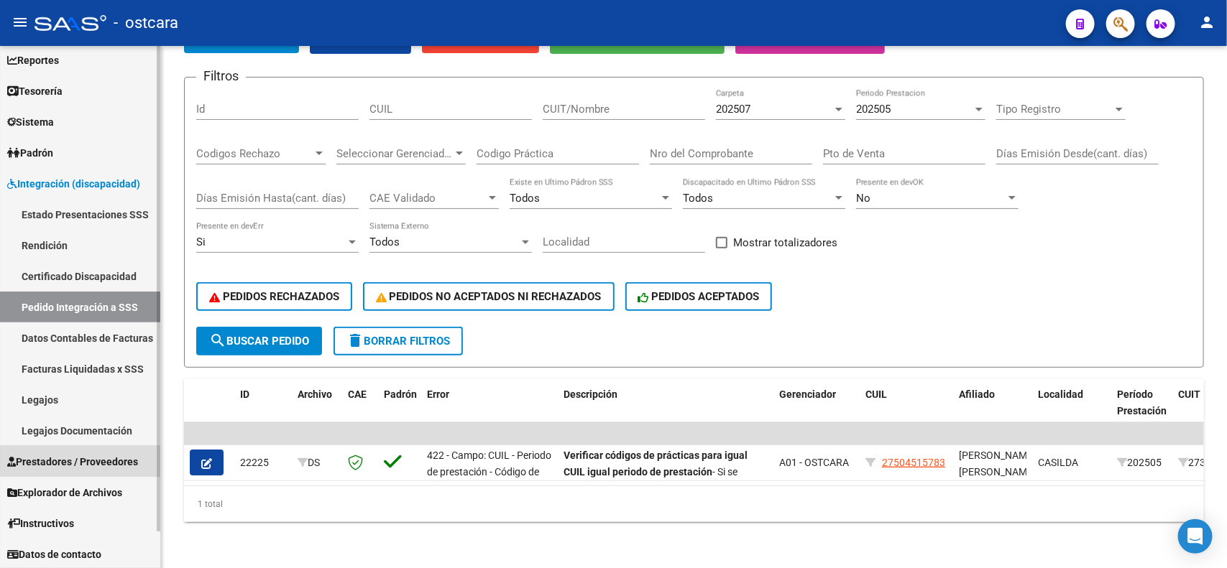
click at [83, 455] on span "Prestadores / Proveedores" at bounding box center [72, 462] width 131 height 16
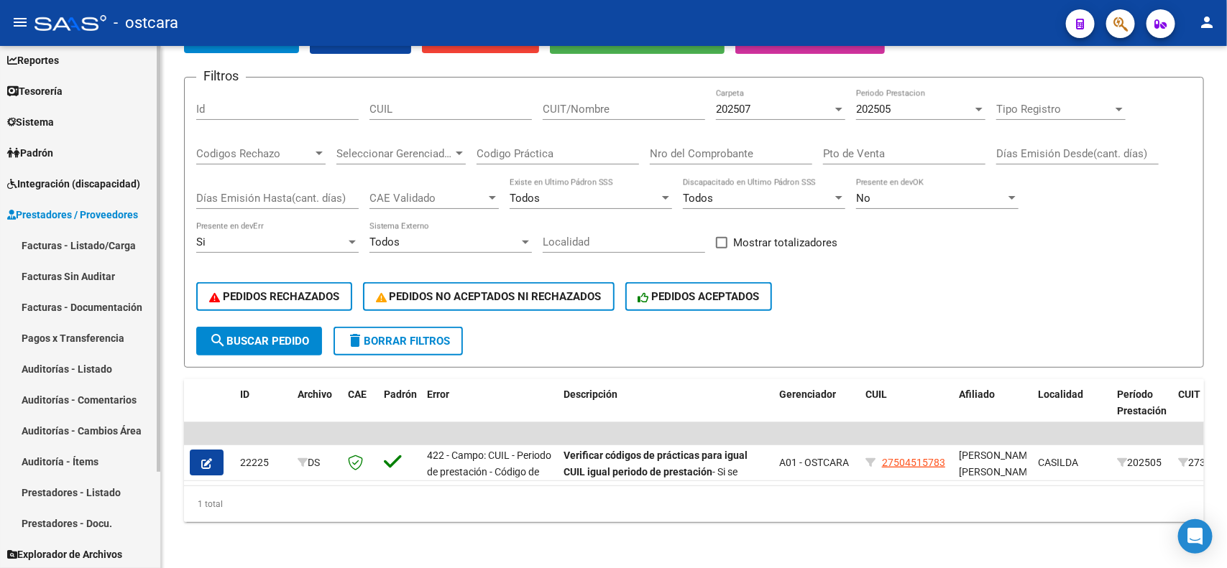
scroll to position [101, 0]
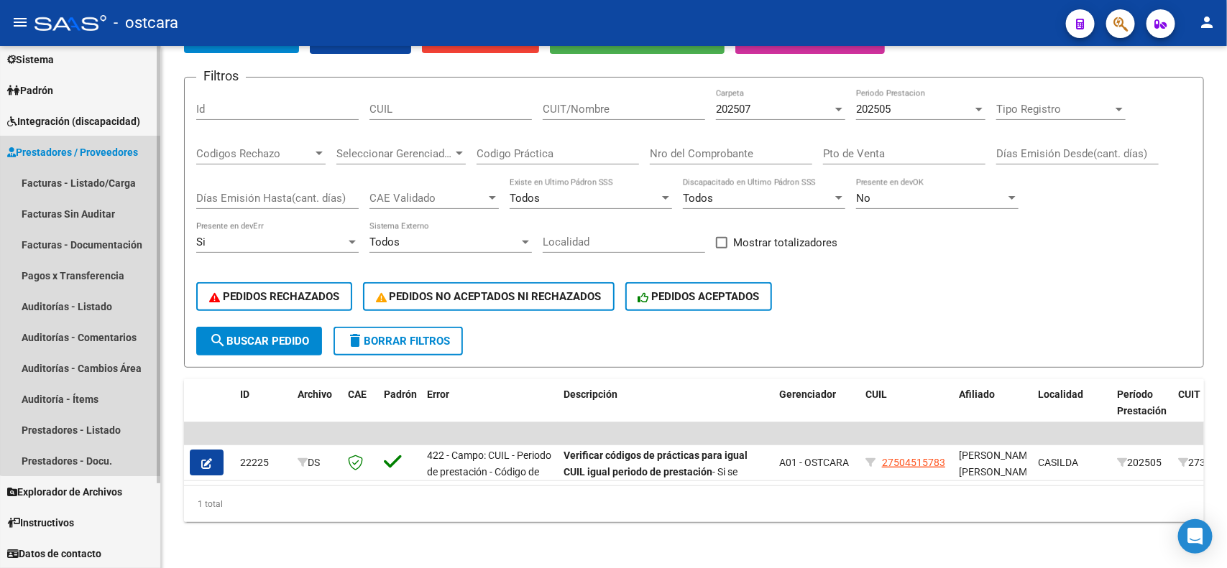
click at [105, 144] on span "Prestadores / Proveedores" at bounding box center [72, 152] width 131 height 16
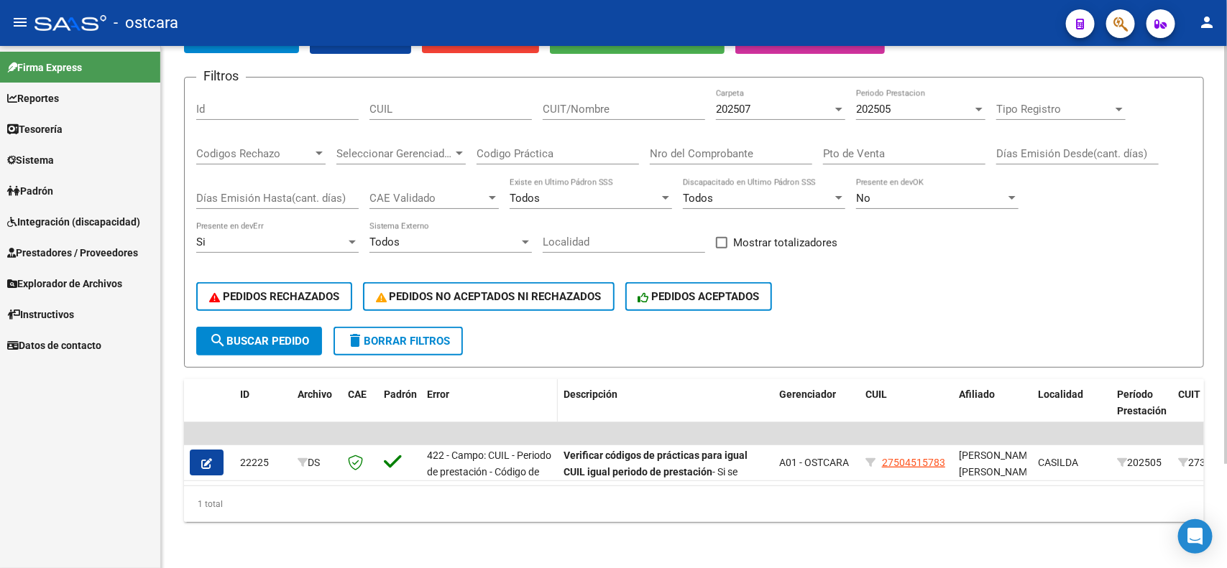
scroll to position [0, 0]
click at [120, 231] on link "Integración (discapacidad)" at bounding box center [80, 221] width 160 height 31
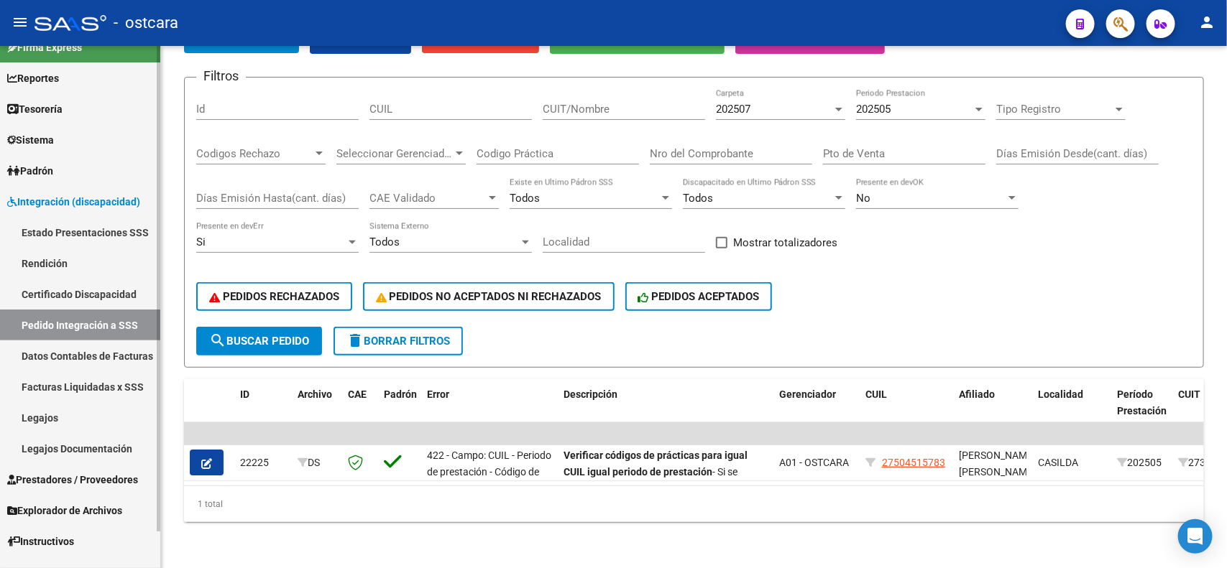
scroll to position [38, 0]
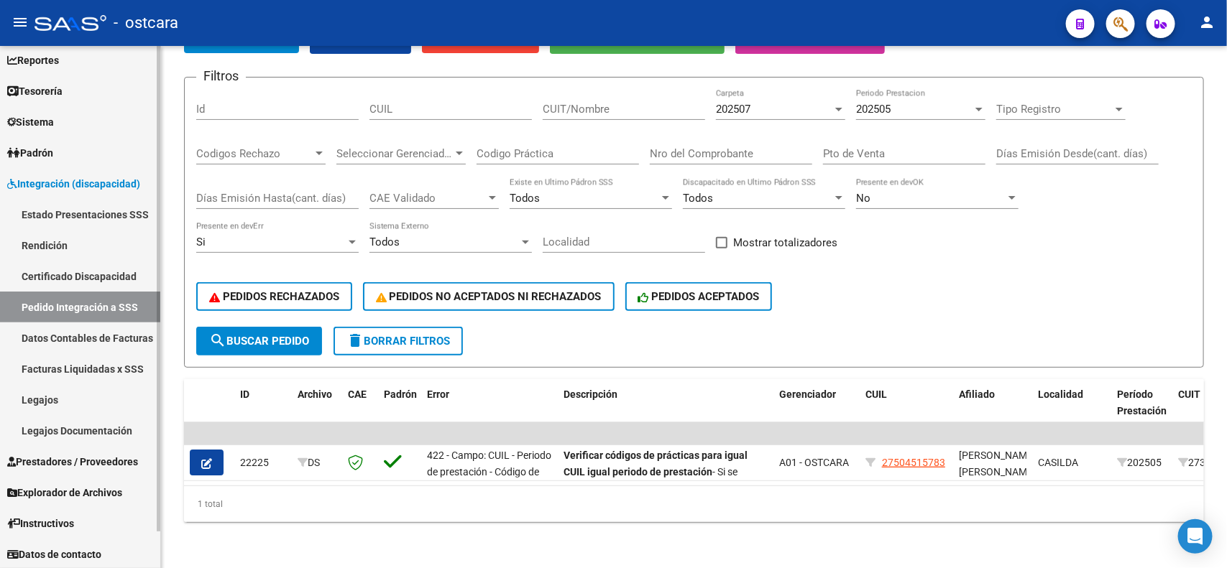
click at [58, 458] on span "Prestadores / Proveedores" at bounding box center [72, 462] width 131 height 16
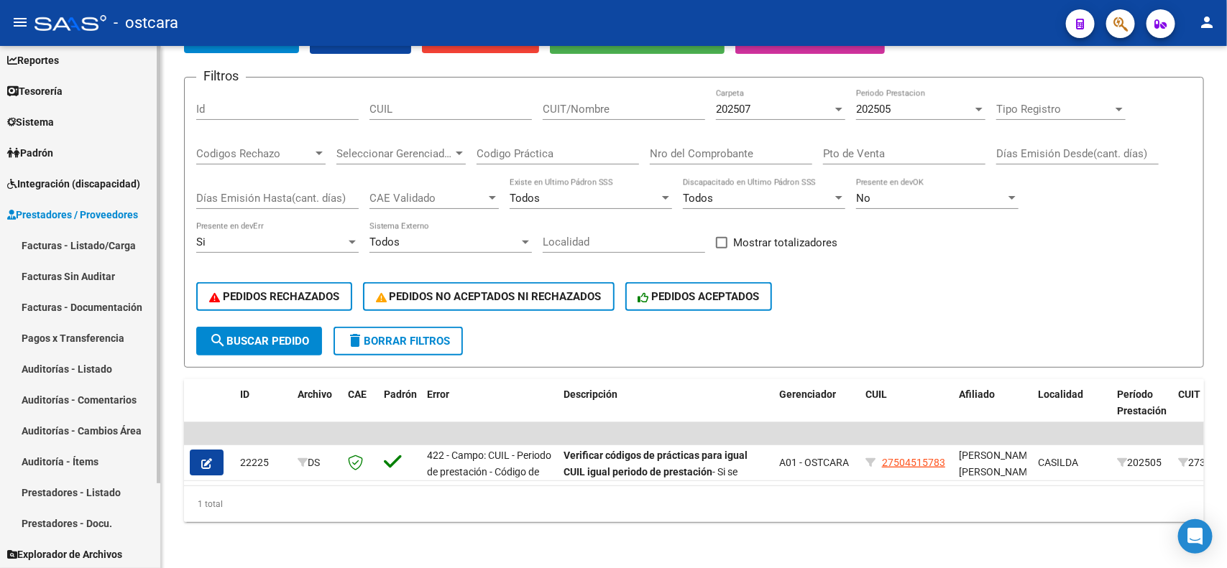
click at [81, 246] on link "Facturas - Listado/Carga" at bounding box center [80, 245] width 160 height 31
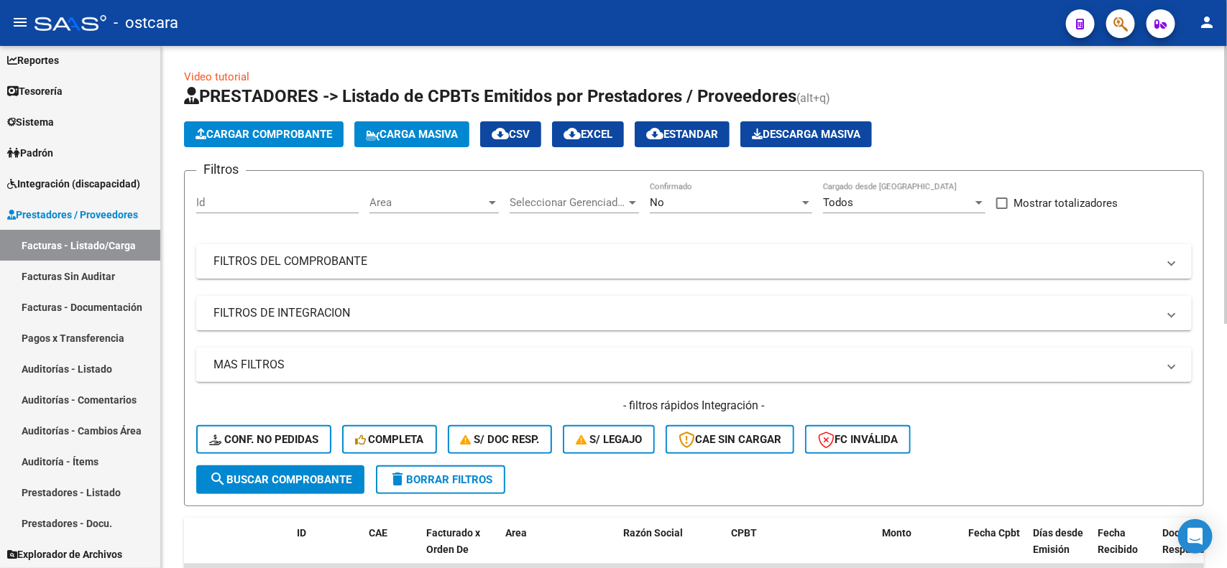
click at [418, 478] on span "delete Borrar Filtros" at bounding box center [440, 480] width 103 height 13
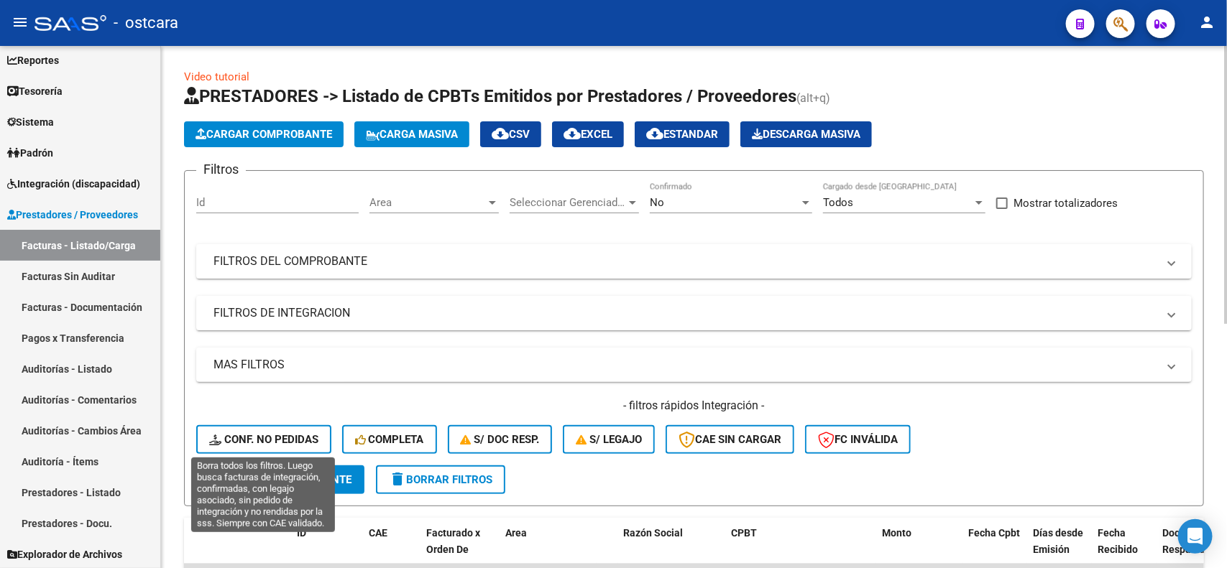
click at [287, 433] on span "Conf. no pedidas" at bounding box center [263, 439] width 109 height 13
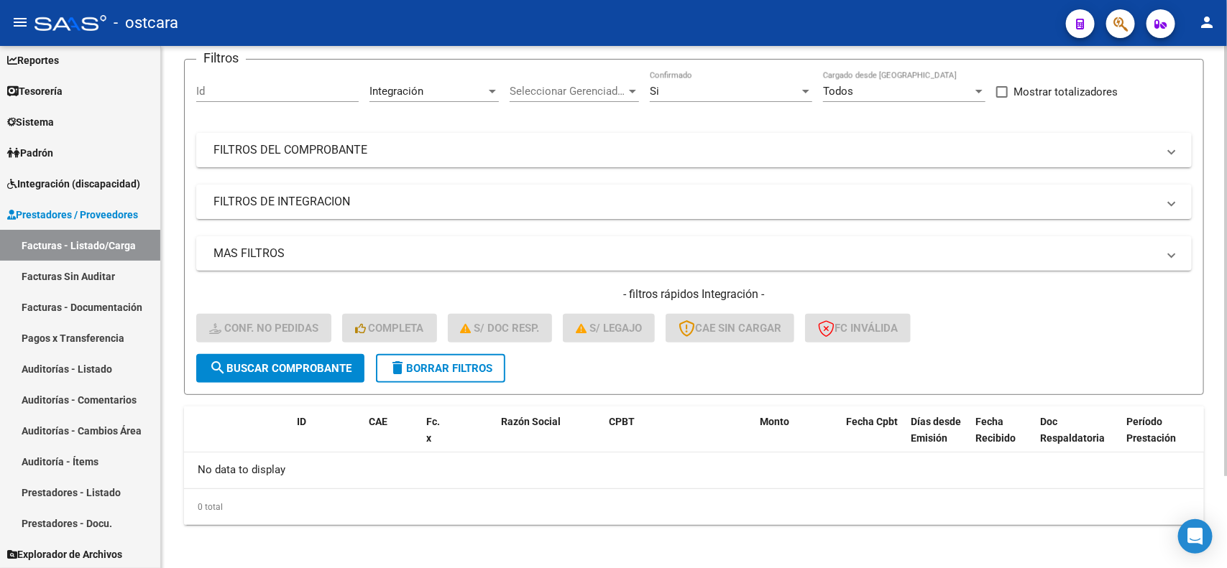
click at [408, 362] on span "delete Borrar Filtros" at bounding box center [440, 368] width 103 height 13
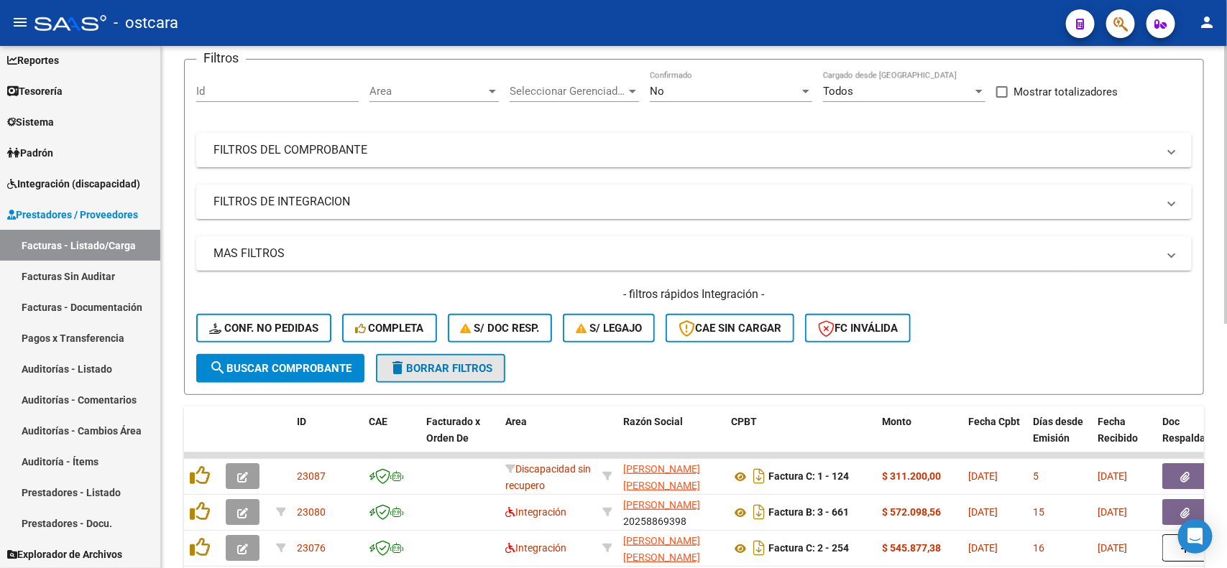
click at [404, 354] on button "delete Borrar Filtros" at bounding box center [440, 368] width 129 height 29
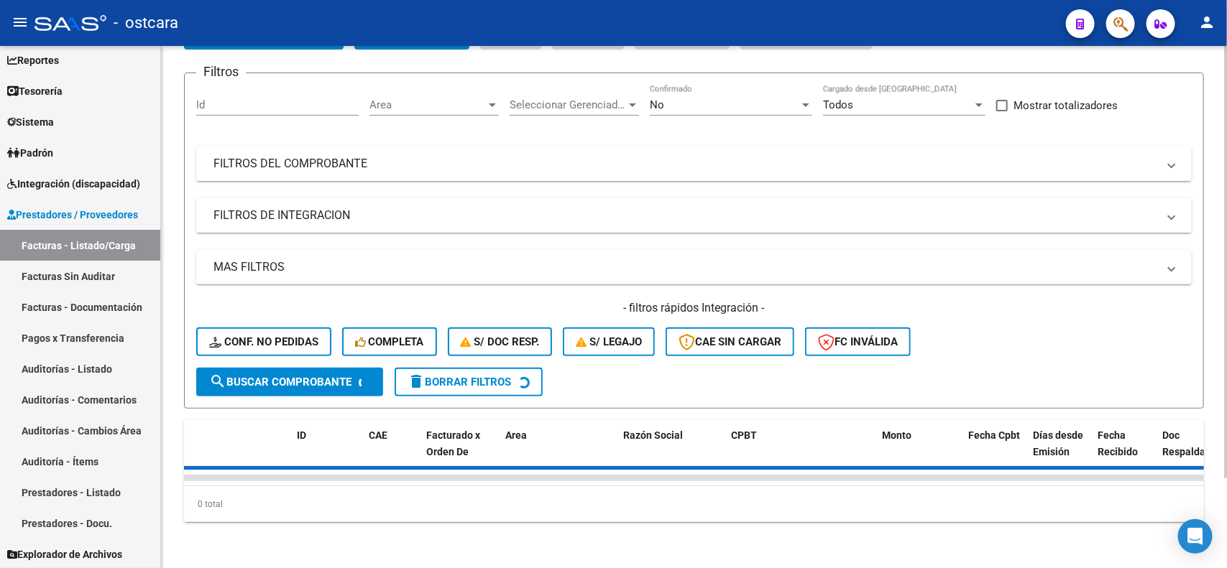
click at [393, 336] on span "Completa" at bounding box center [389, 342] width 69 height 13
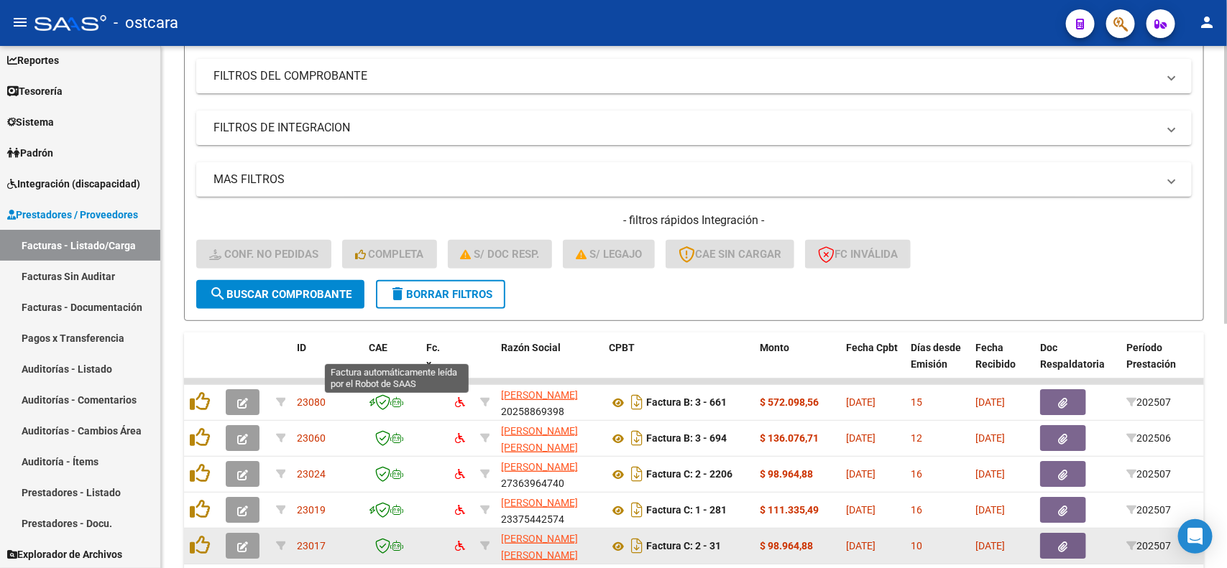
scroll to position [381, 0]
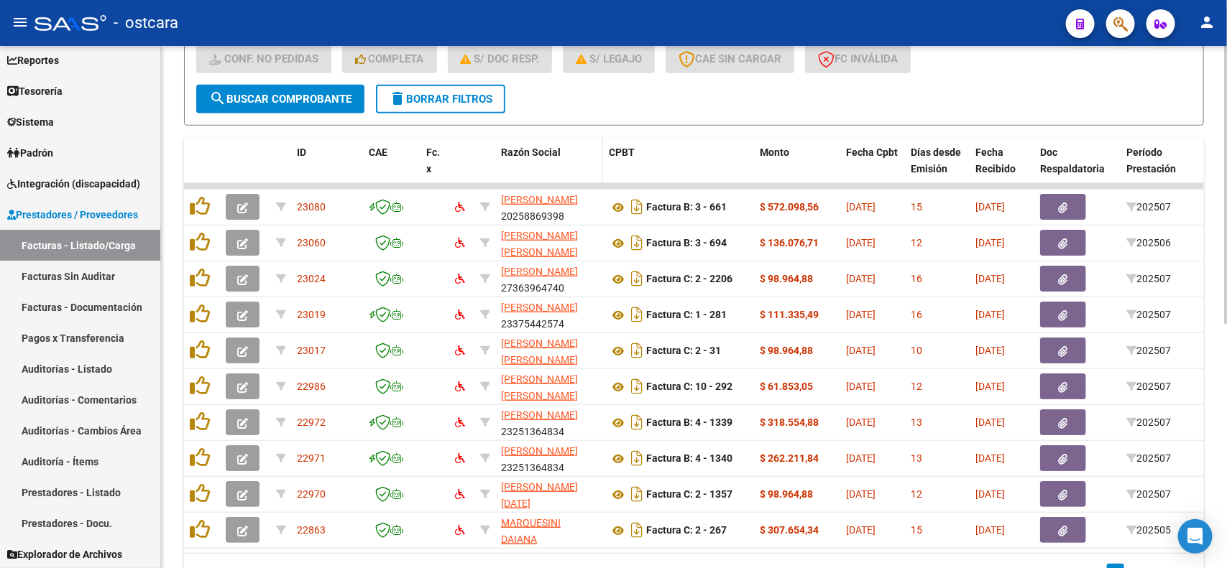
click at [538, 148] on span "Razón Social" at bounding box center [531, 152] width 60 height 11
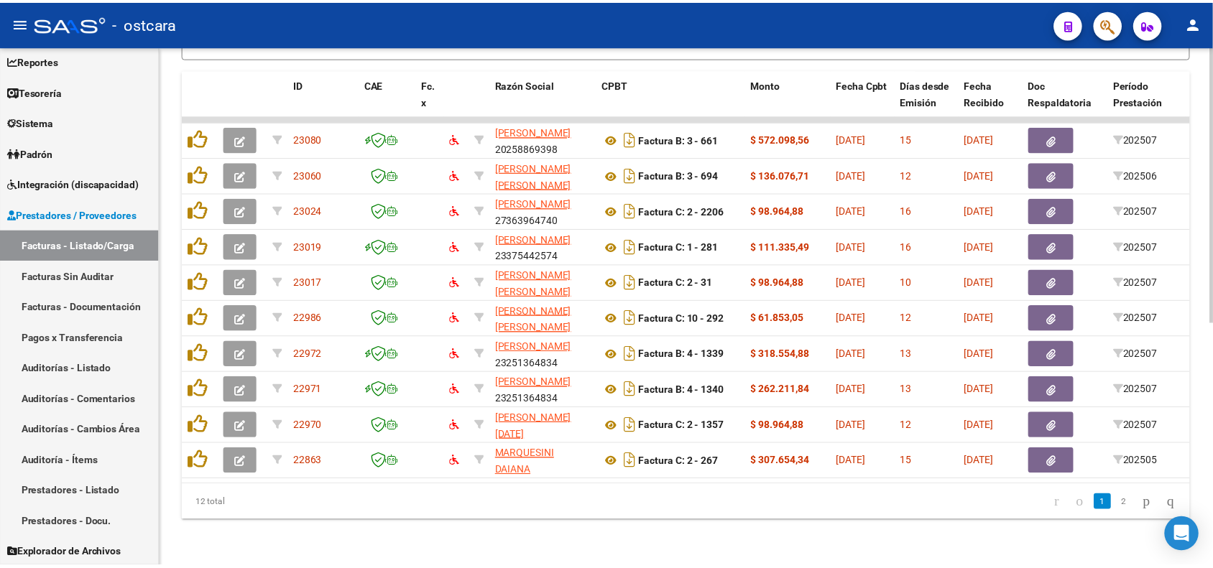
scroll to position [460, 0]
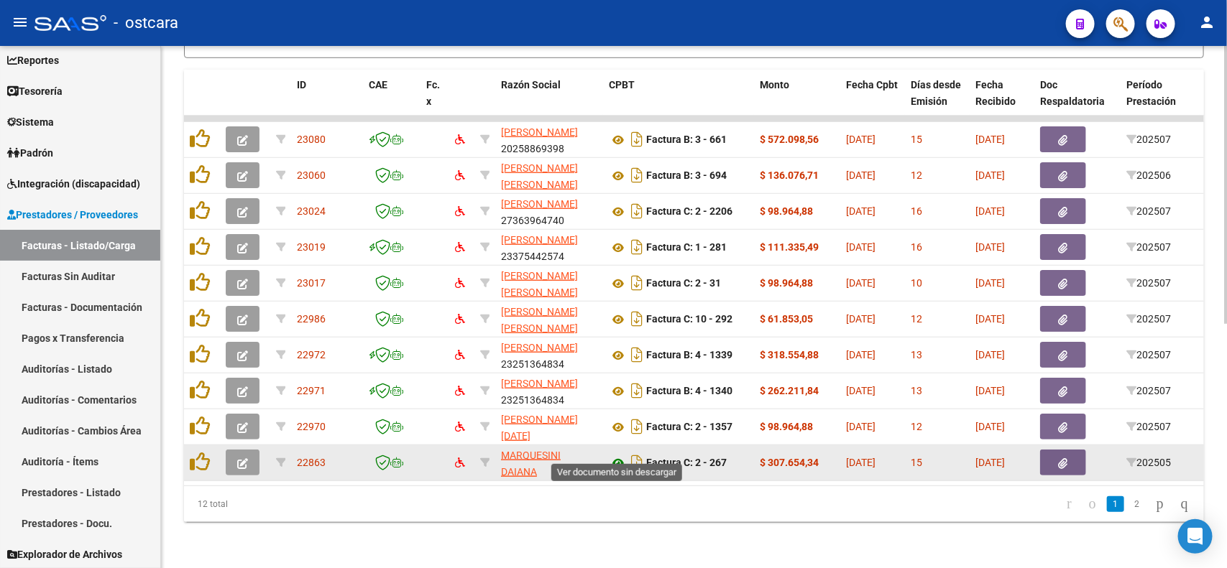
click at [622, 455] on icon at bounding box center [618, 463] width 19 height 17
click at [239, 455] on button "button" at bounding box center [243, 463] width 34 height 26
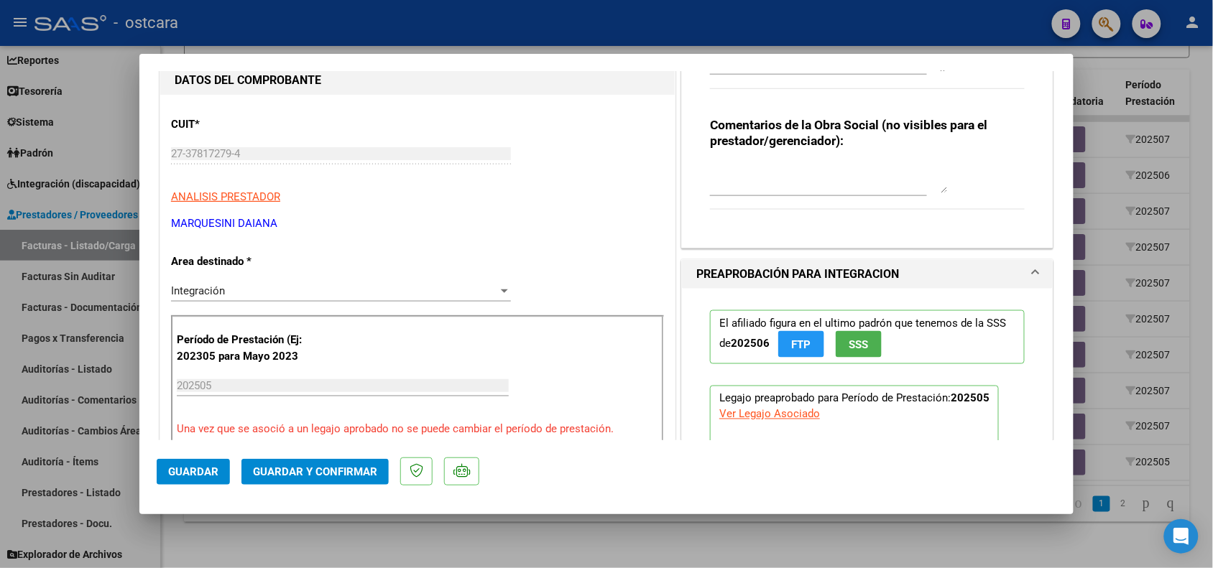
scroll to position [539, 0]
click at [328, 293] on div "Integración" at bounding box center [334, 289] width 327 height 13
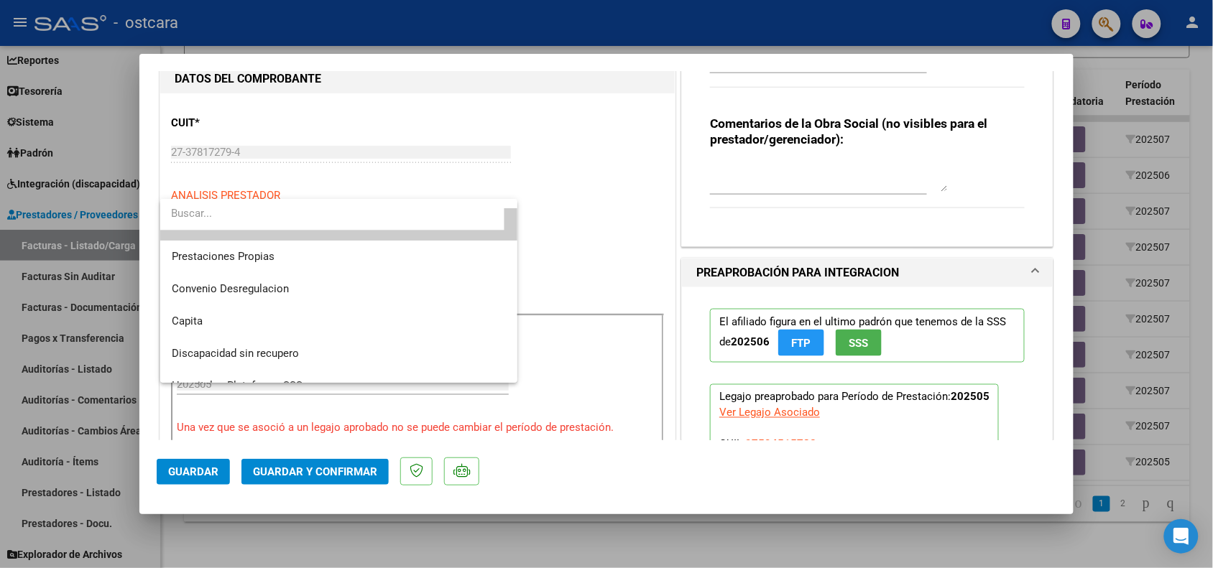
scroll to position [139, 0]
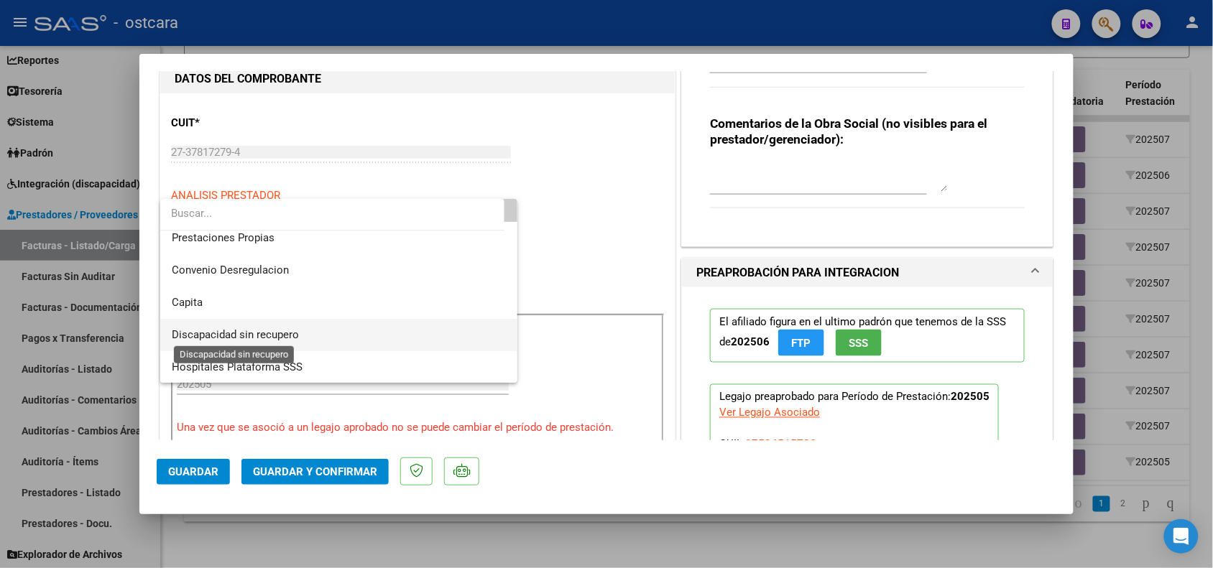
click at [278, 336] on span "Discapacidad sin recupero" at bounding box center [235, 334] width 127 height 13
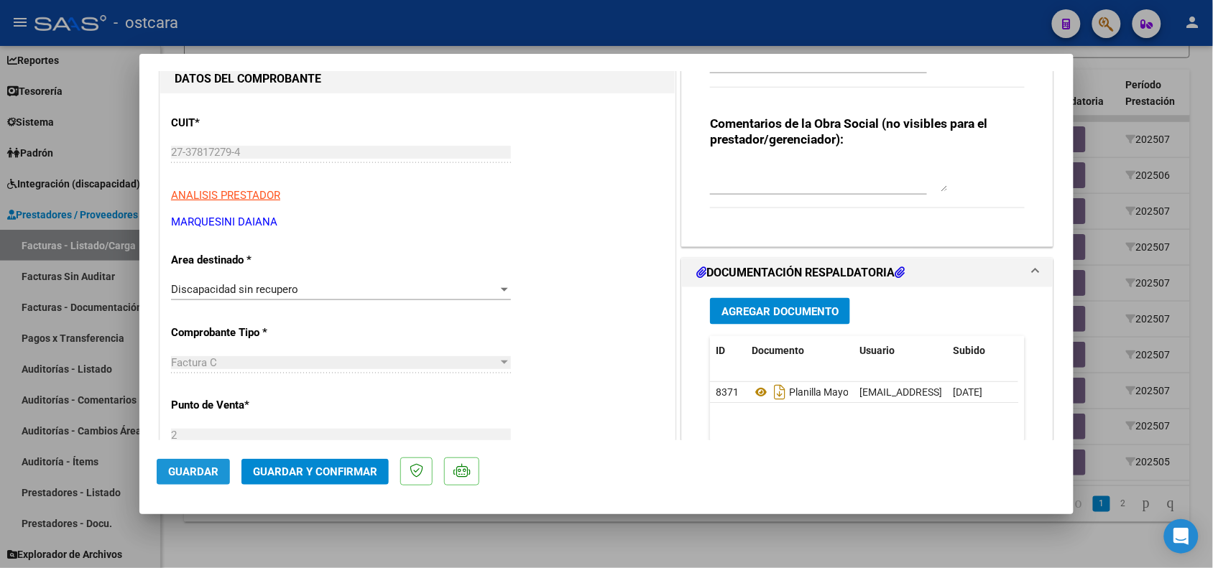
click at [203, 466] on span "Guardar" at bounding box center [193, 472] width 50 height 13
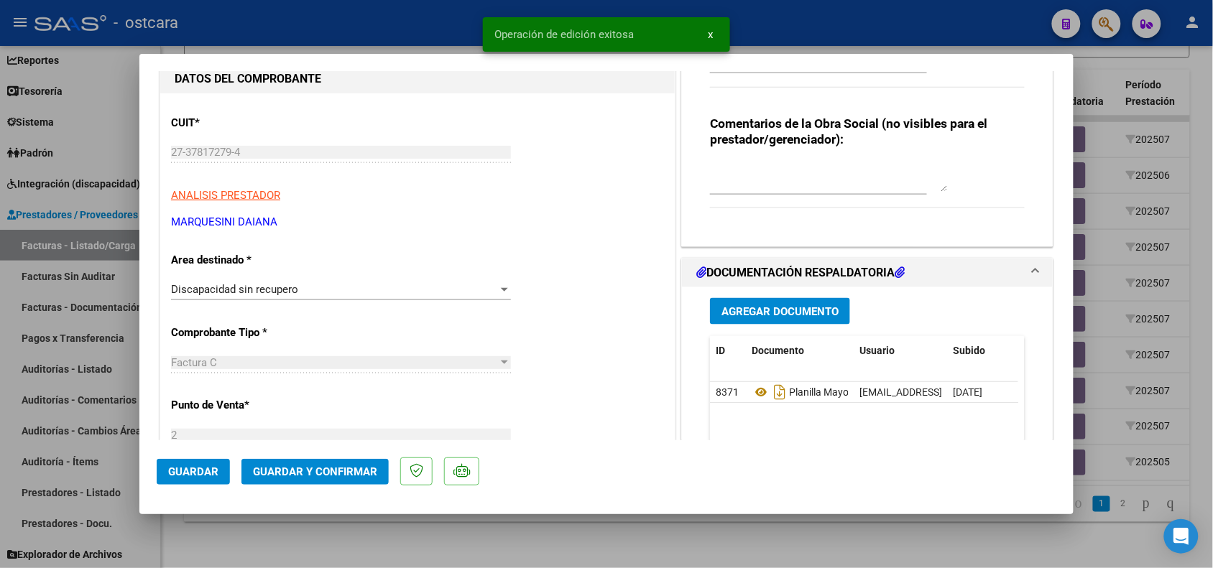
click at [299, 541] on div at bounding box center [606, 284] width 1213 height 568
type input "$ 0,00"
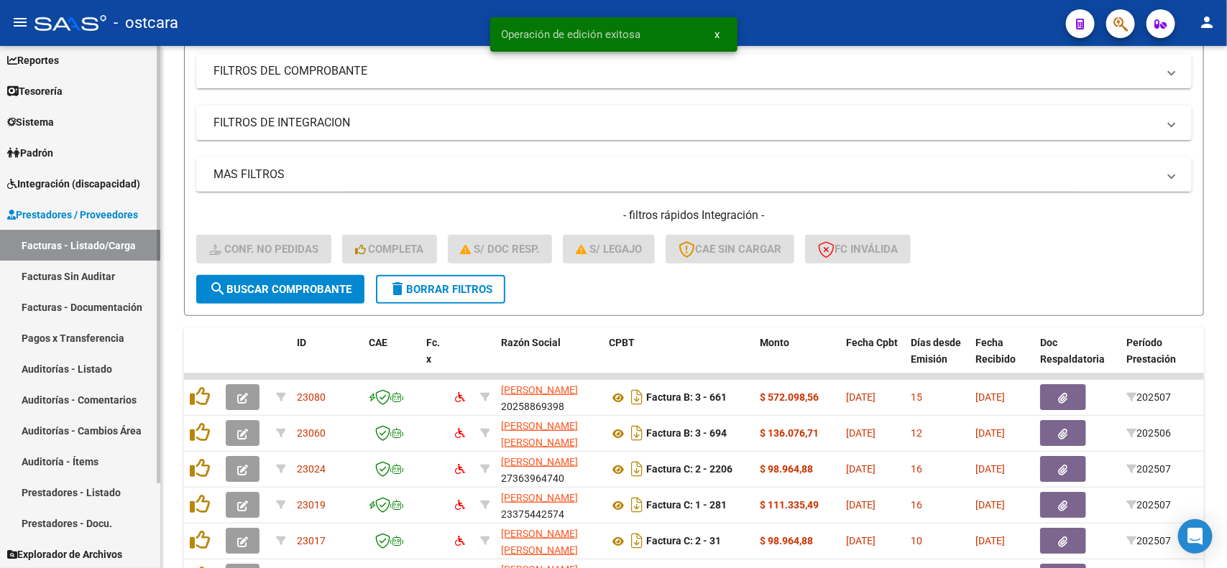
scroll to position [0, 0]
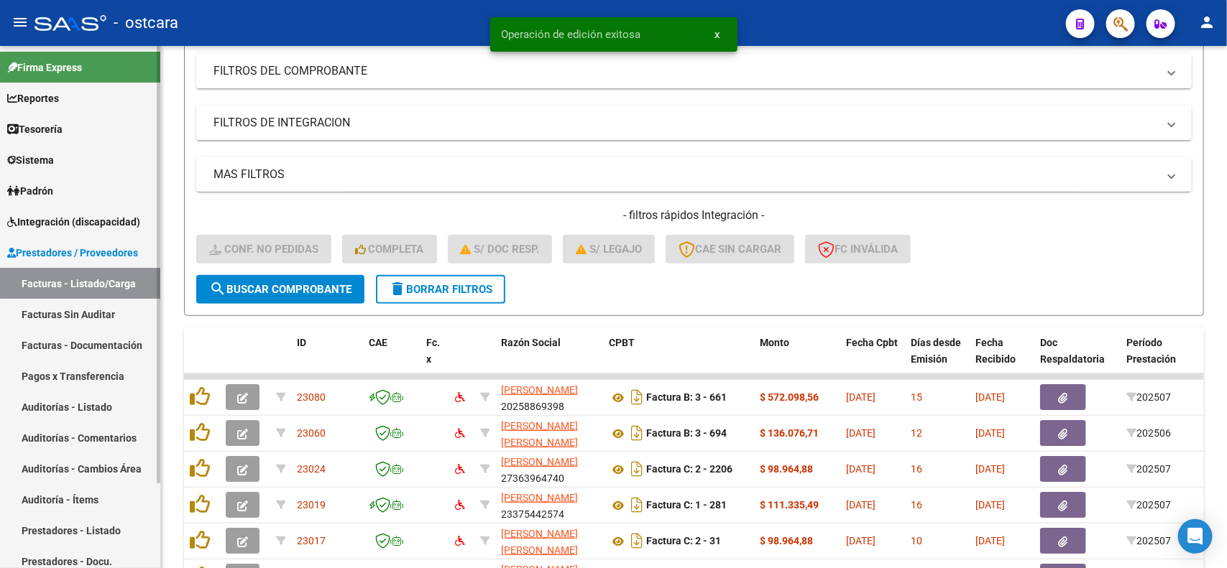
click at [76, 210] on link "Integración (discapacidad)" at bounding box center [80, 221] width 160 height 31
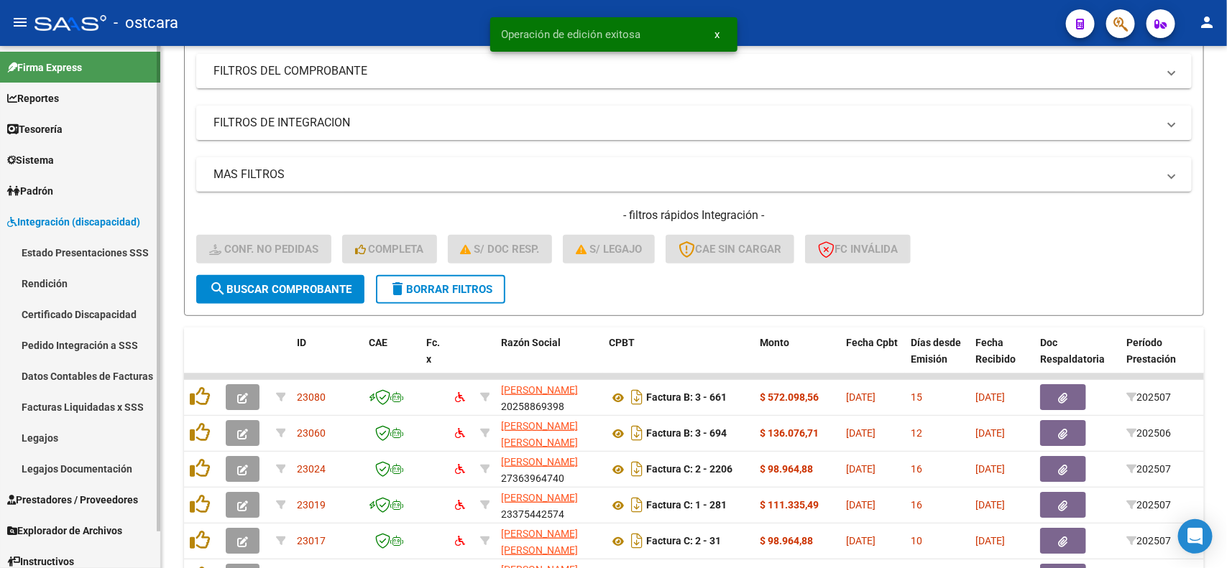
click at [83, 338] on link "Pedido Integración a SSS" at bounding box center [80, 345] width 160 height 31
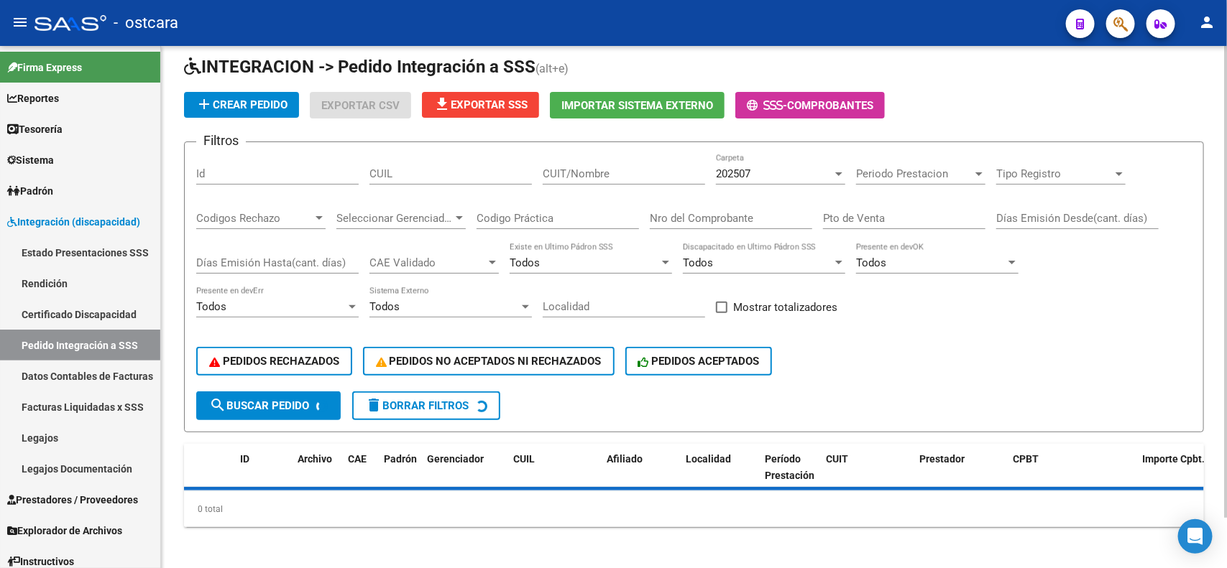
click at [763, 299] on span "Mostrar totalizadores" at bounding box center [785, 307] width 104 height 17
click at [722, 313] on input "Mostrar totalizadores" at bounding box center [721, 313] width 1 height 1
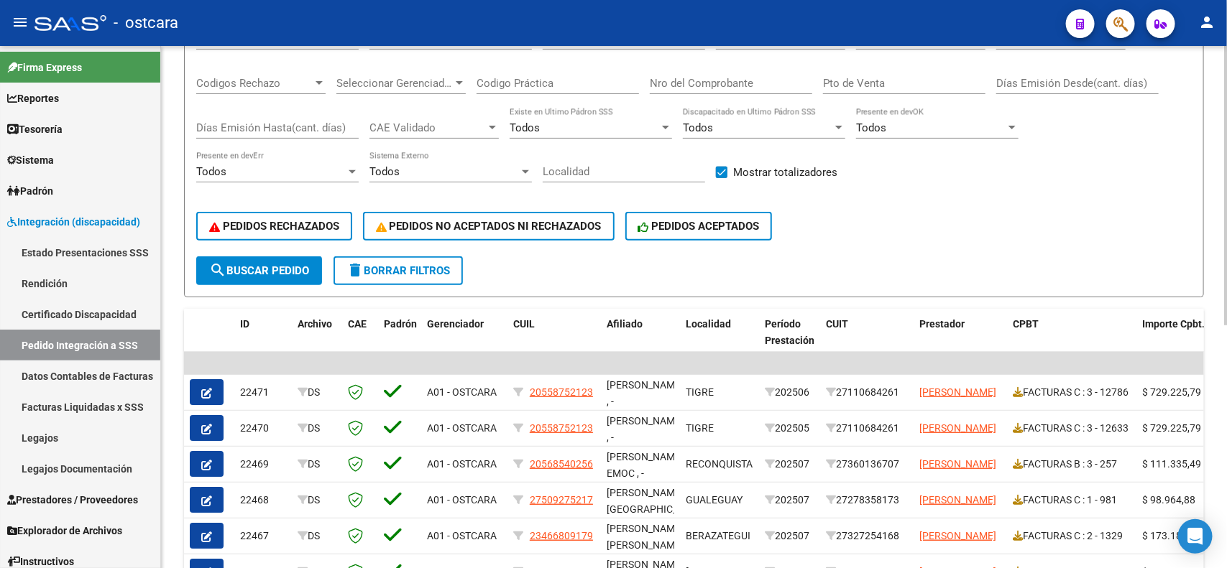
scroll to position [11, 0]
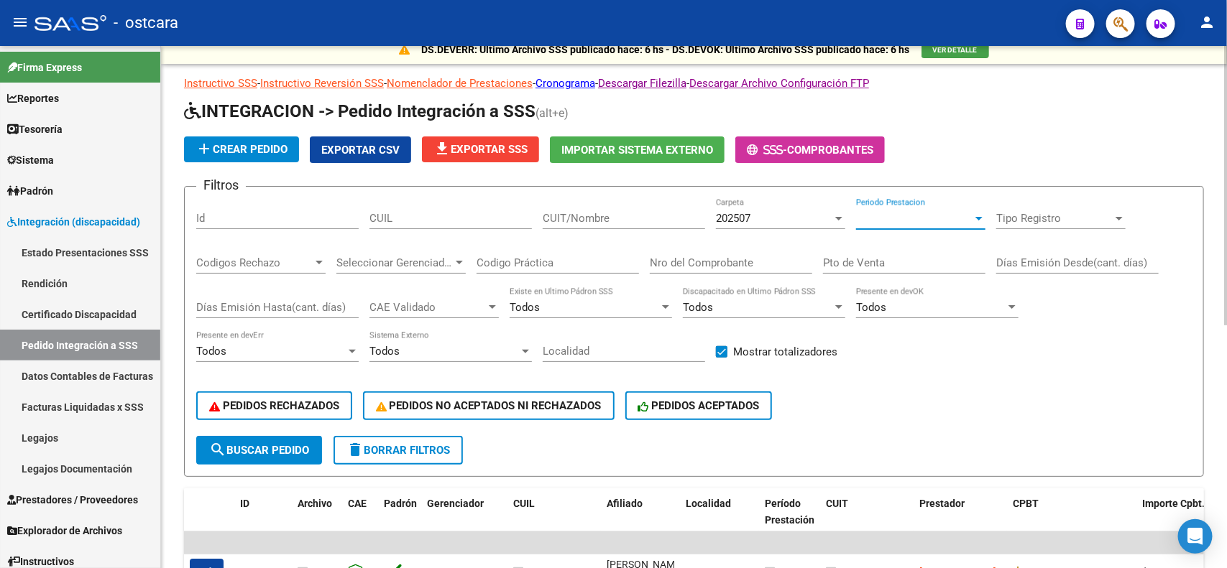
click at [883, 213] on span "Periodo Prestacion" at bounding box center [914, 218] width 116 height 13
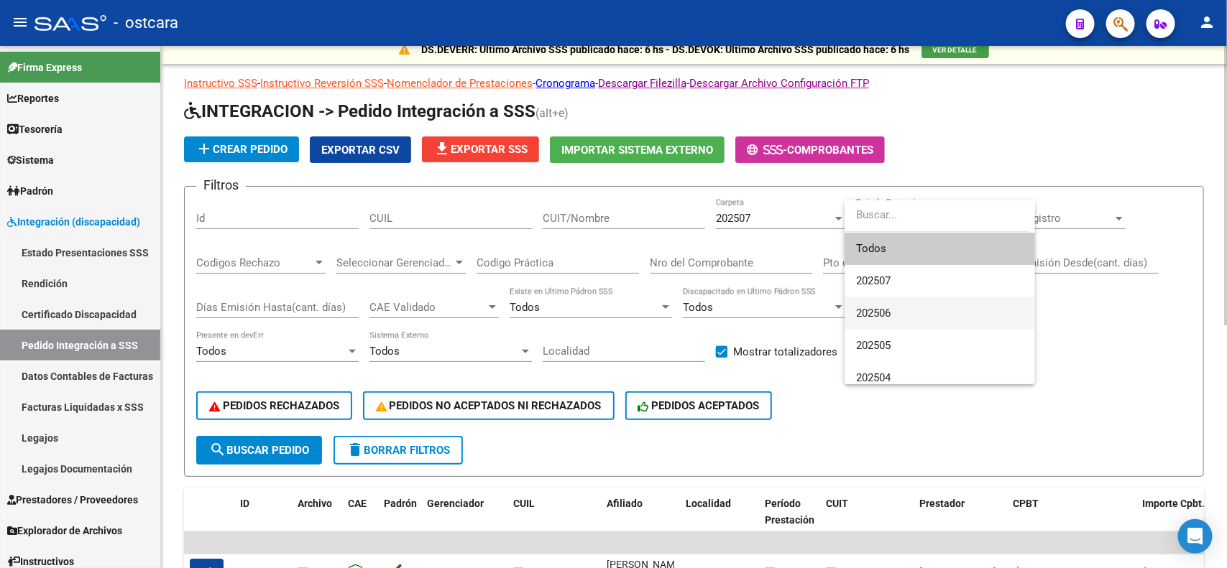
click at [888, 313] on span "202506" at bounding box center [873, 313] width 34 height 13
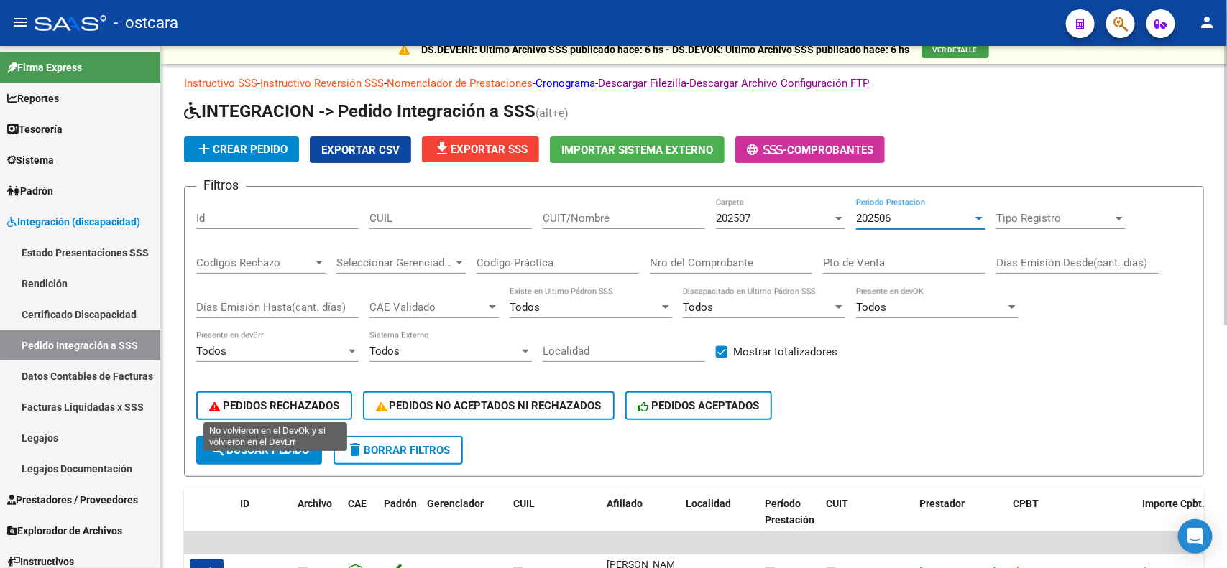
click at [295, 407] on span "PEDIDOS RECHAZADOS" at bounding box center [274, 406] width 130 height 13
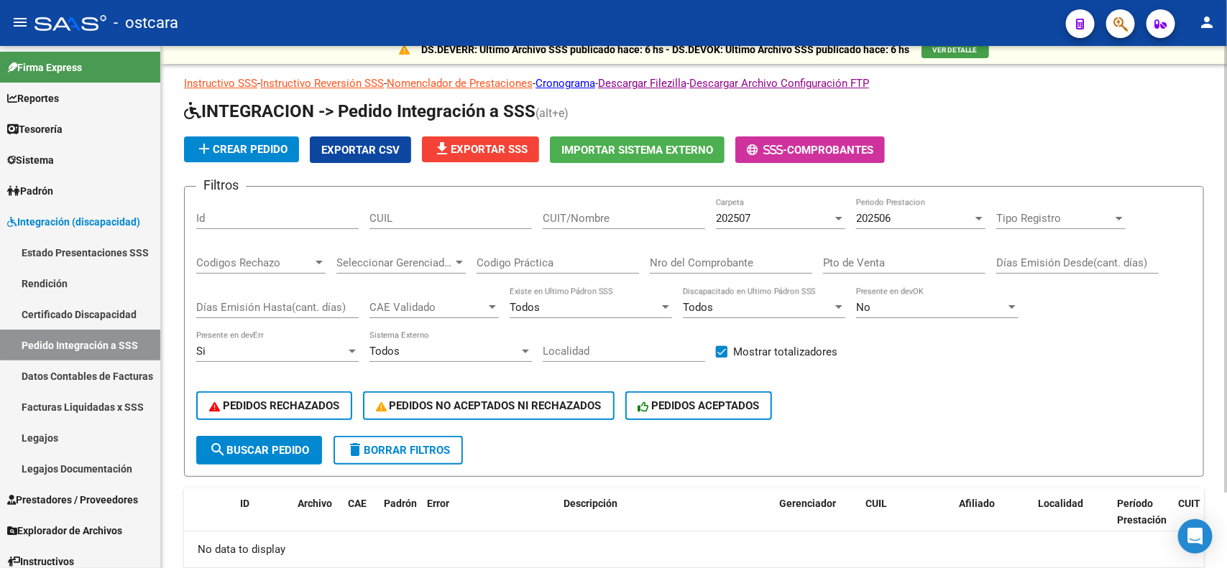
scroll to position [88, 0]
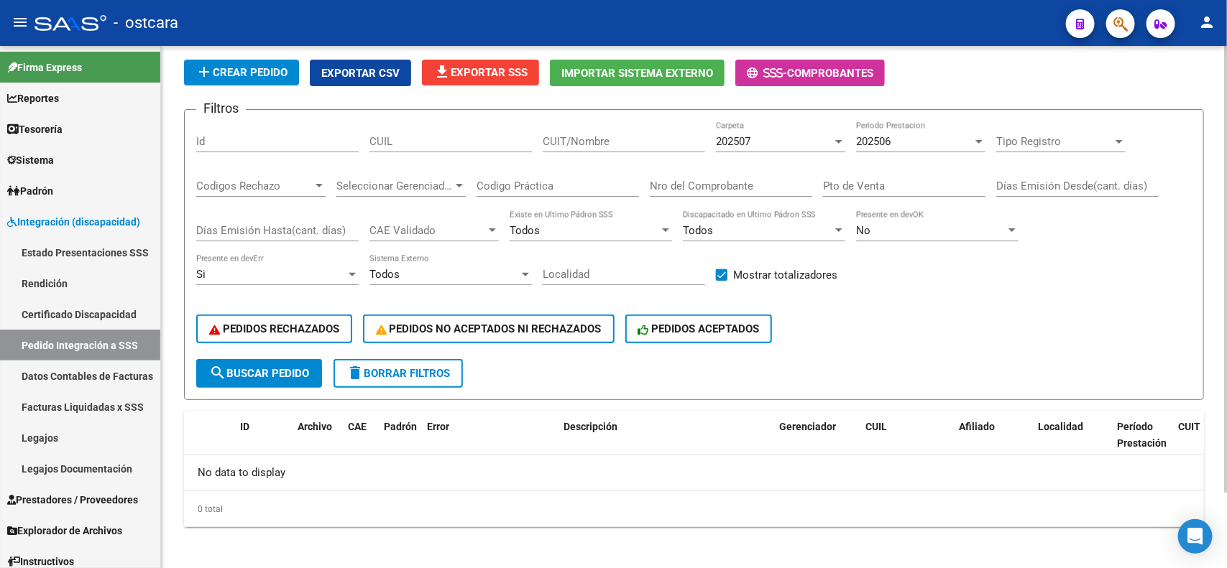
click at [781, 142] on div "202507" at bounding box center [774, 141] width 116 height 13
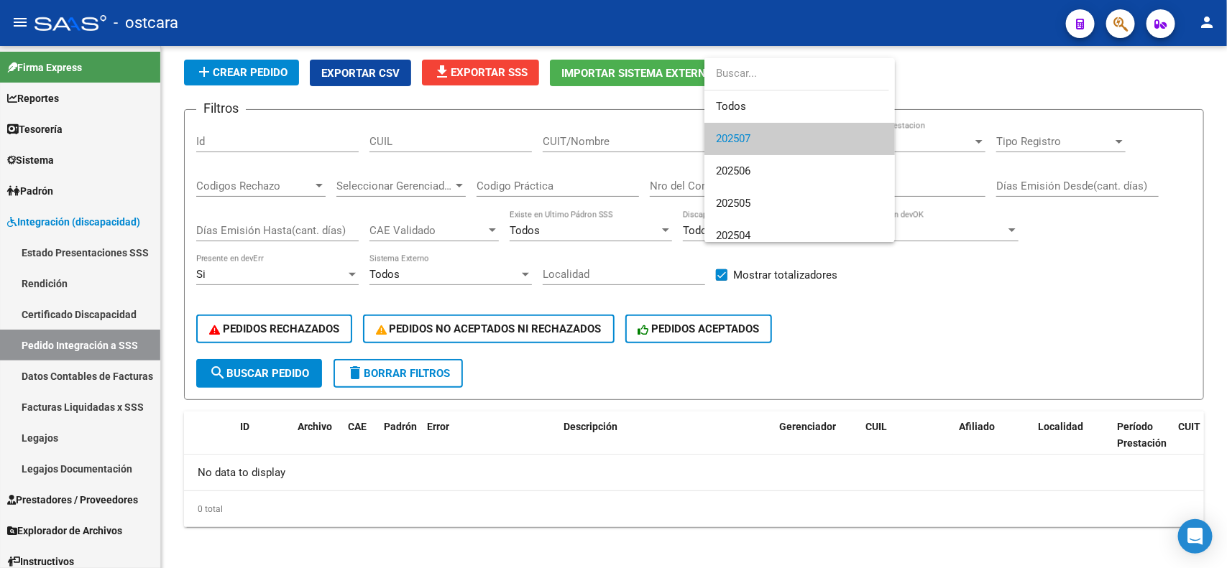
click at [987, 288] on div at bounding box center [613, 284] width 1227 height 568
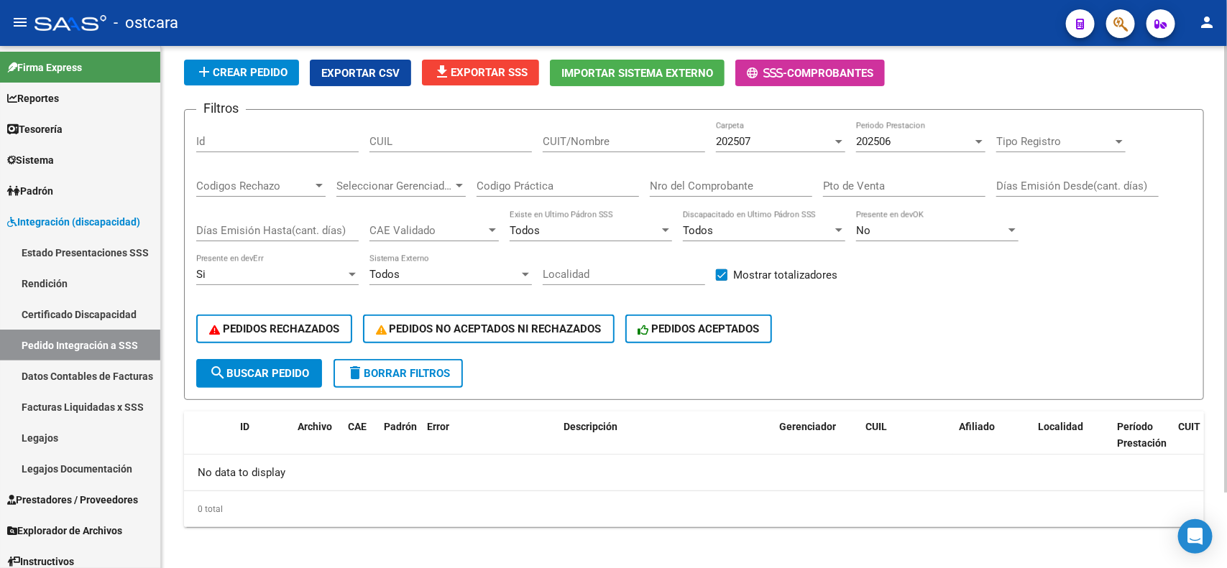
click at [400, 367] on span "delete Borrar Filtros" at bounding box center [397, 373] width 103 height 13
checkbox input "false"
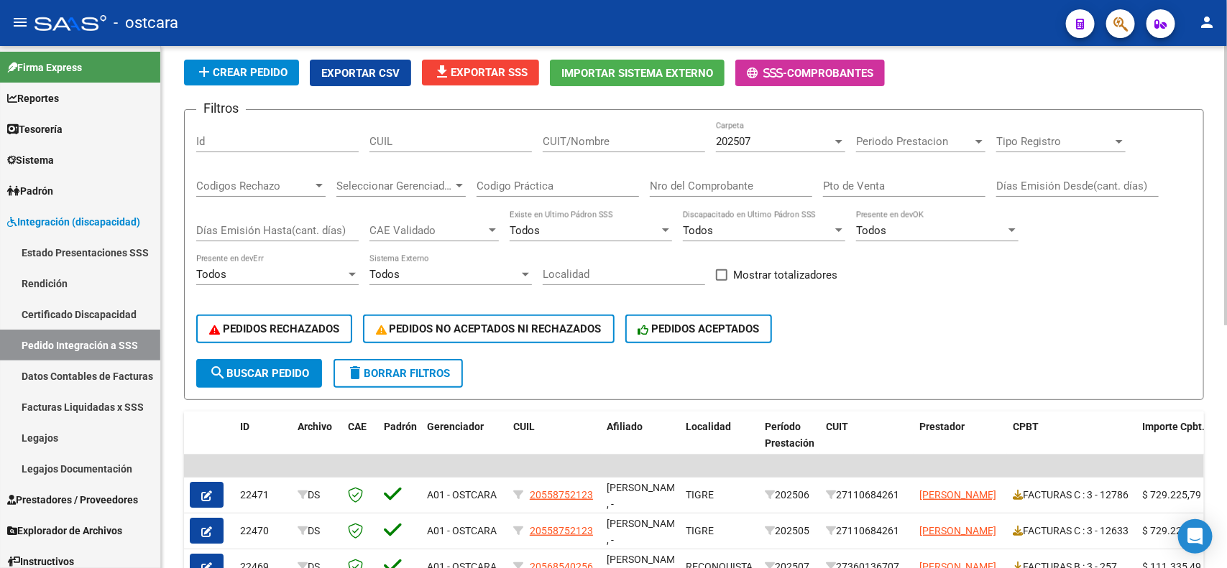
click at [865, 174] on div "Pto de Venta" at bounding box center [904, 181] width 162 height 31
click at [883, 142] on span "Periodo Prestacion" at bounding box center [914, 141] width 116 height 13
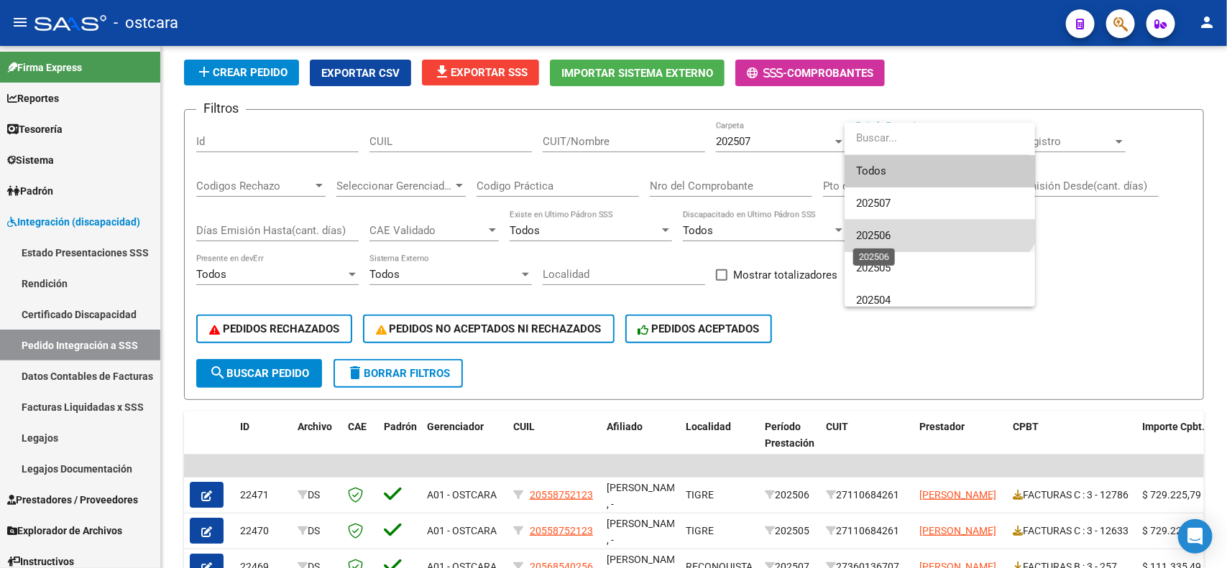
click at [888, 237] on span "202506" at bounding box center [873, 235] width 34 height 13
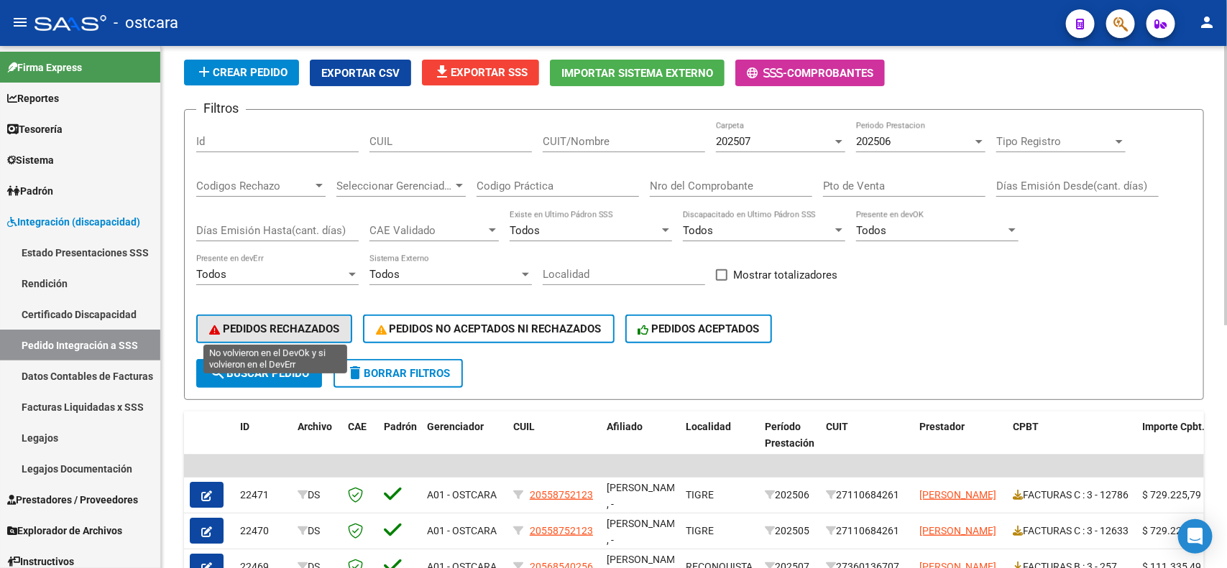
click at [295, 329] on span "PEDIDOS RECHAZADOS" at bounding box center [274, 329] width 130 height 13
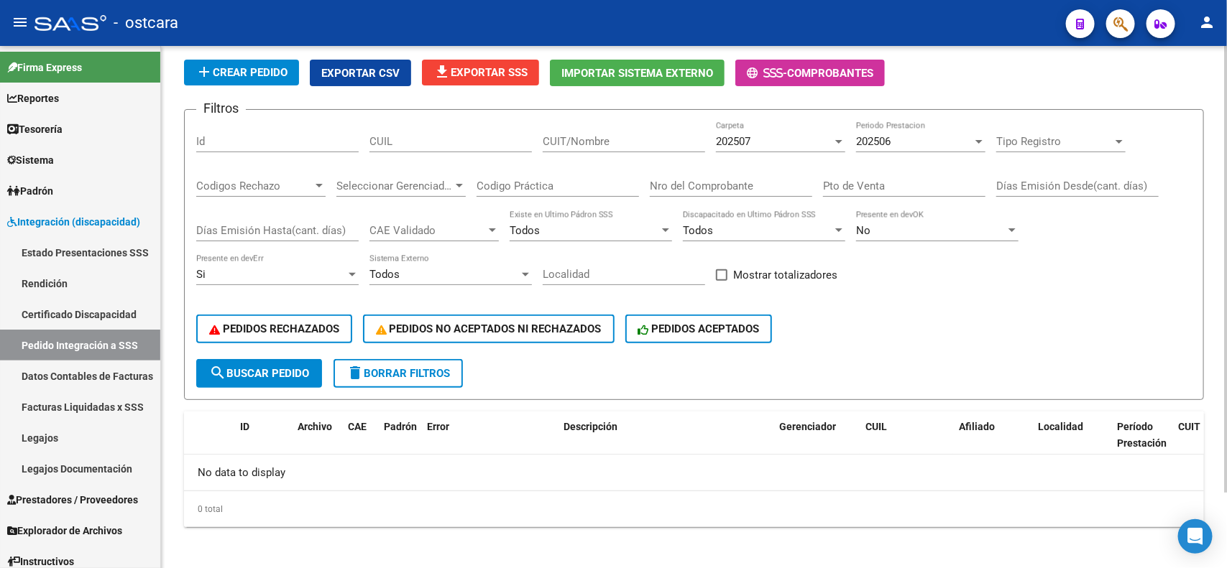
click at [928, 141] on div "202506" at bounding box center [914, 141] width 116 height 13
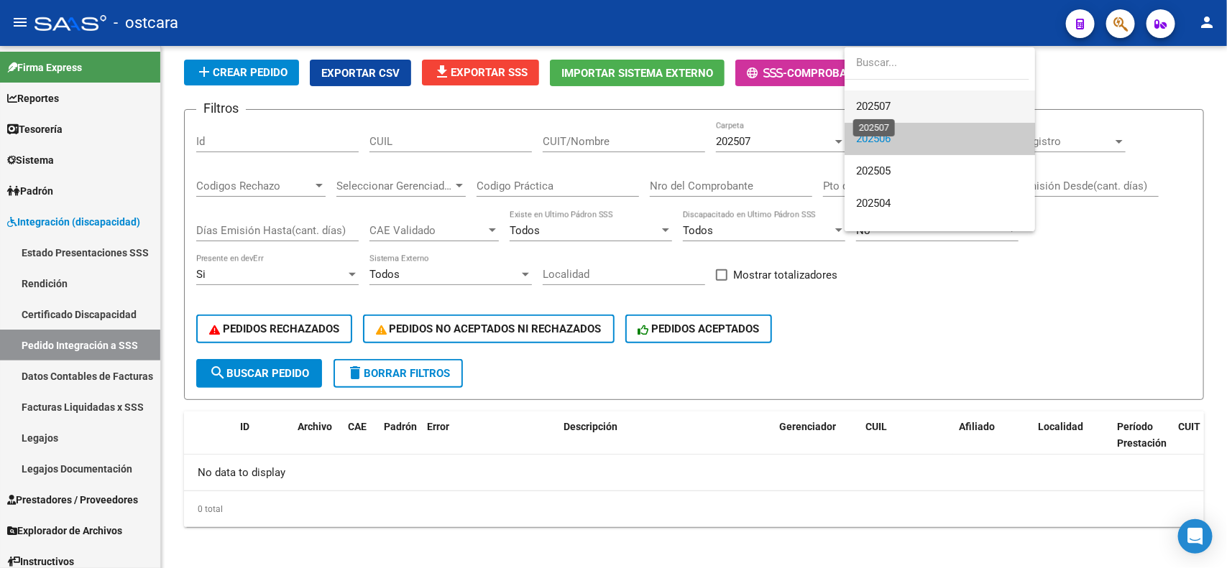
click at [884, 109] on span "202507" at bounding box center [873, 106] width 34 height 13
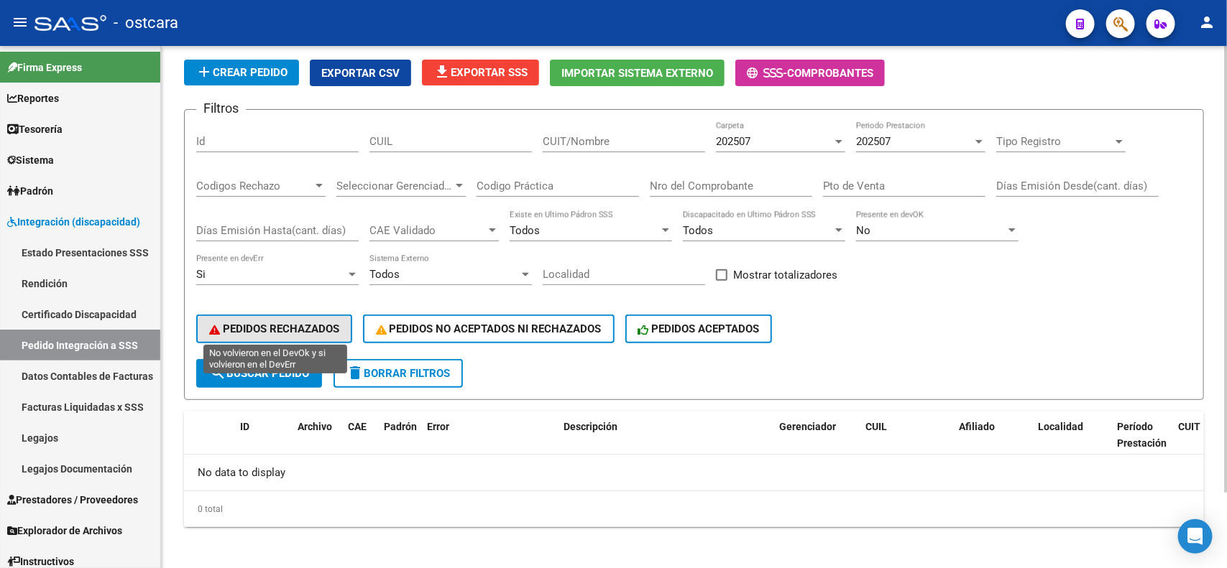
click at [285, 335] on button "PEDIDOS RECHAZADOS" at bounding box center [274, 329] width 156 height 29
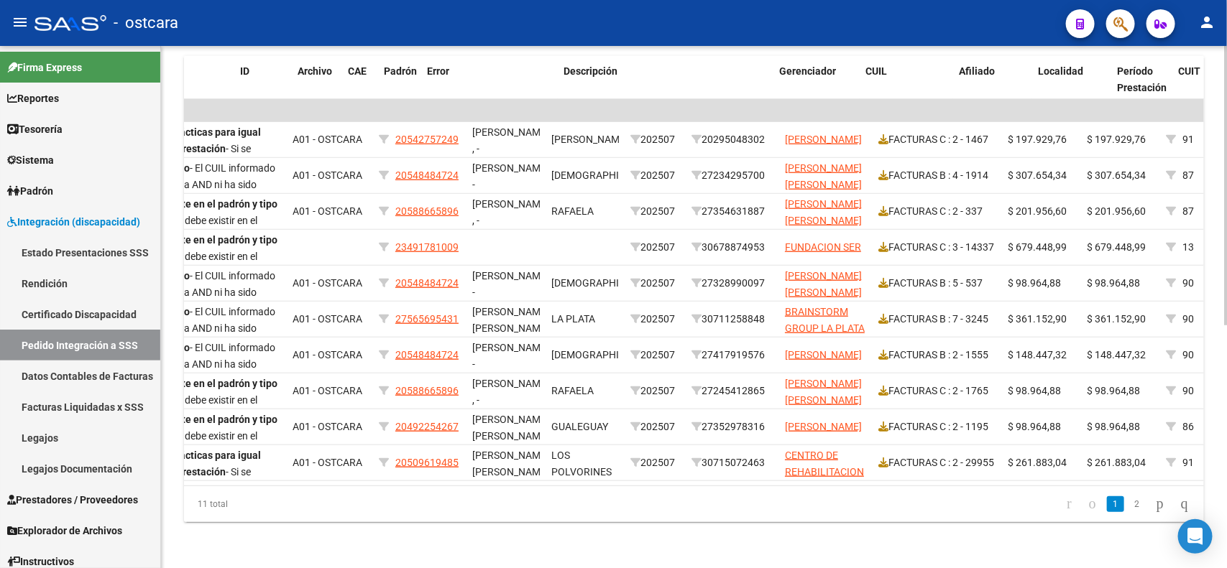
scroll to position [0, 0]
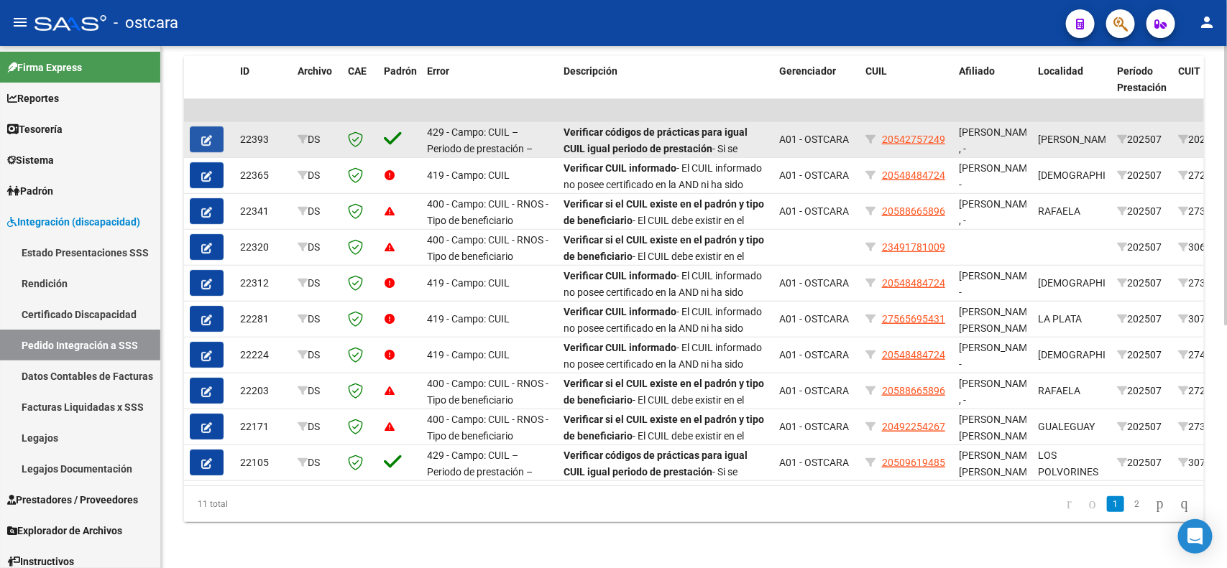
click at [206, 135] on icon "button" at bounding box center [206, 140] width 11 height 11
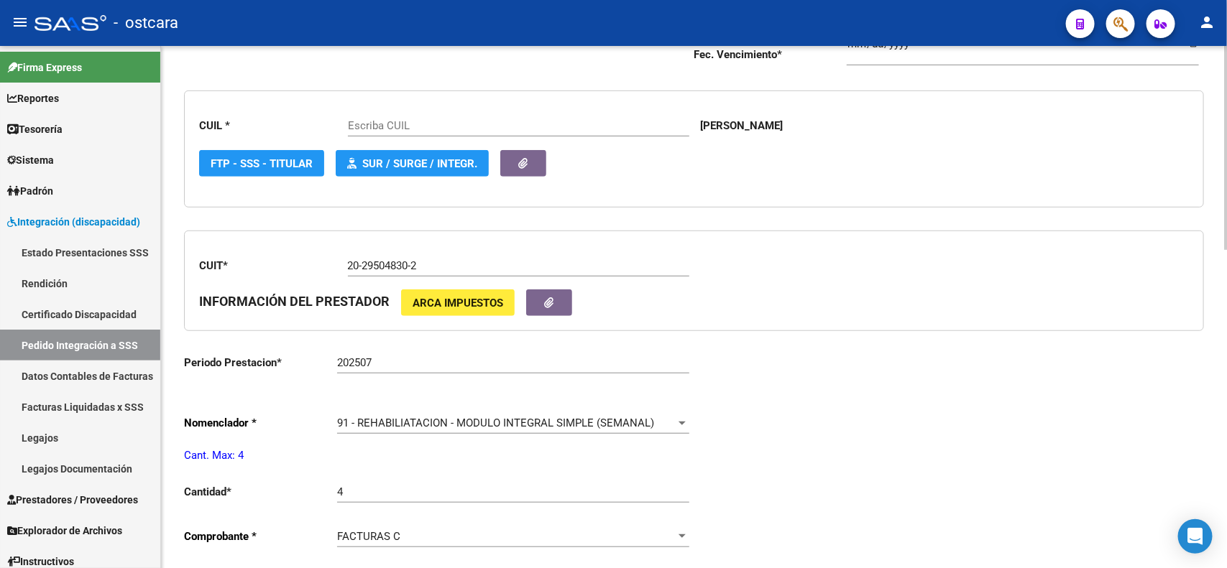
scroll to position [359, 0]
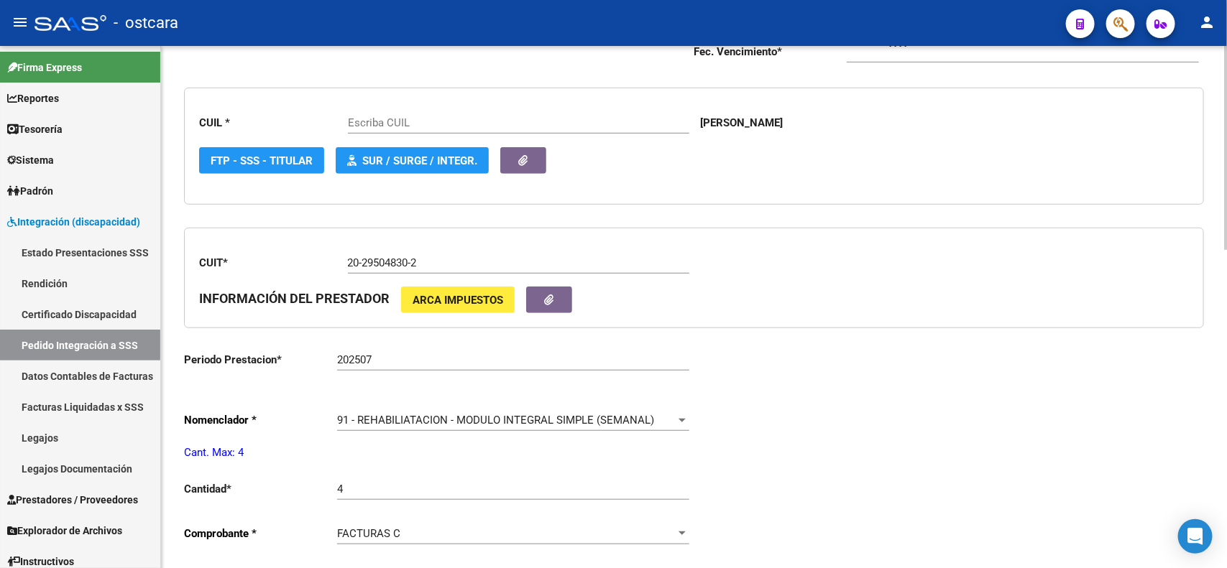
type input "20542757249"
click at [385, 418] on span "91 - REHABILIATACION - MODULO INTEGRAL SIMPLE (SEMANAL)" at bounding box center [495, 420] width 317 height 13
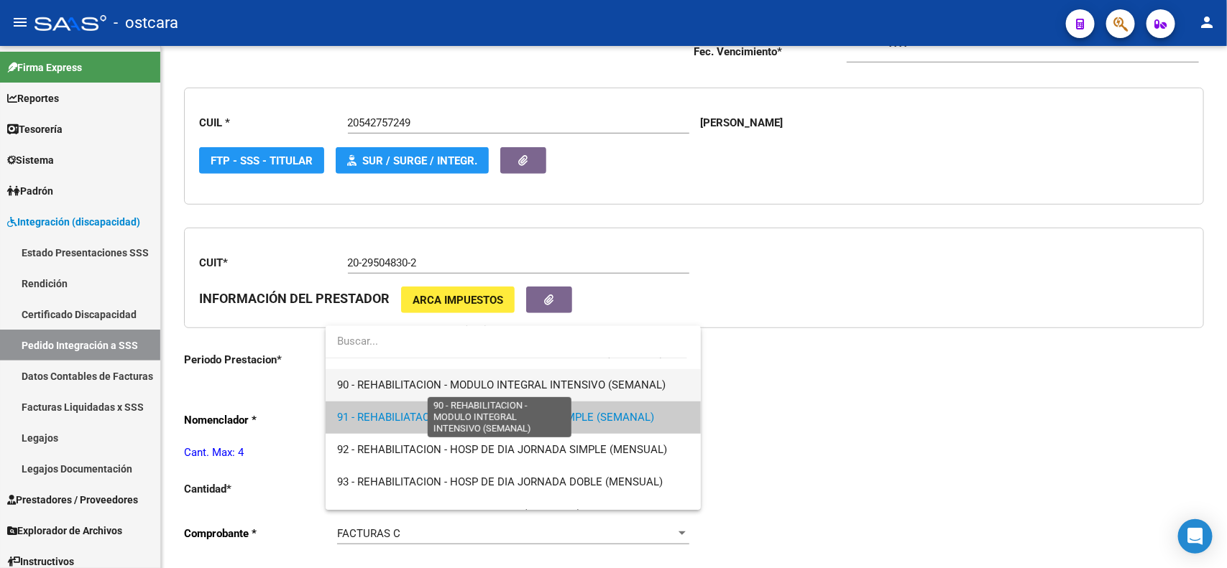
click at [381, 388] on span "90 - REHABILITACION - MODULO INTEGRAL INTENSIVO (SEMANAL)" at bounding box center [501, 385] width 328 height 13
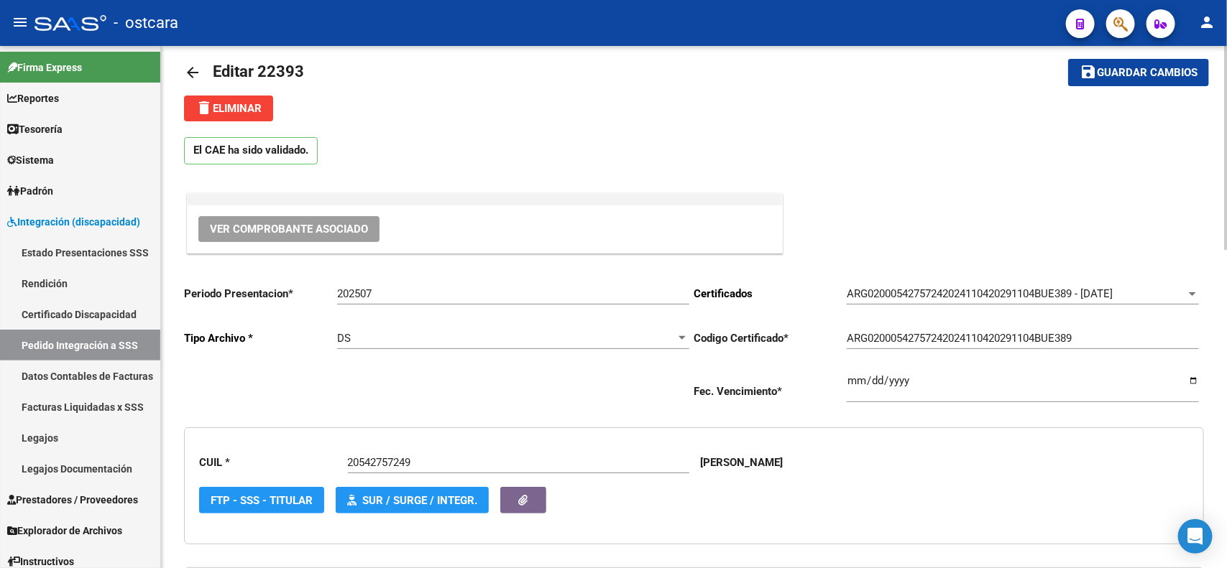
scroll to position [0, 0]
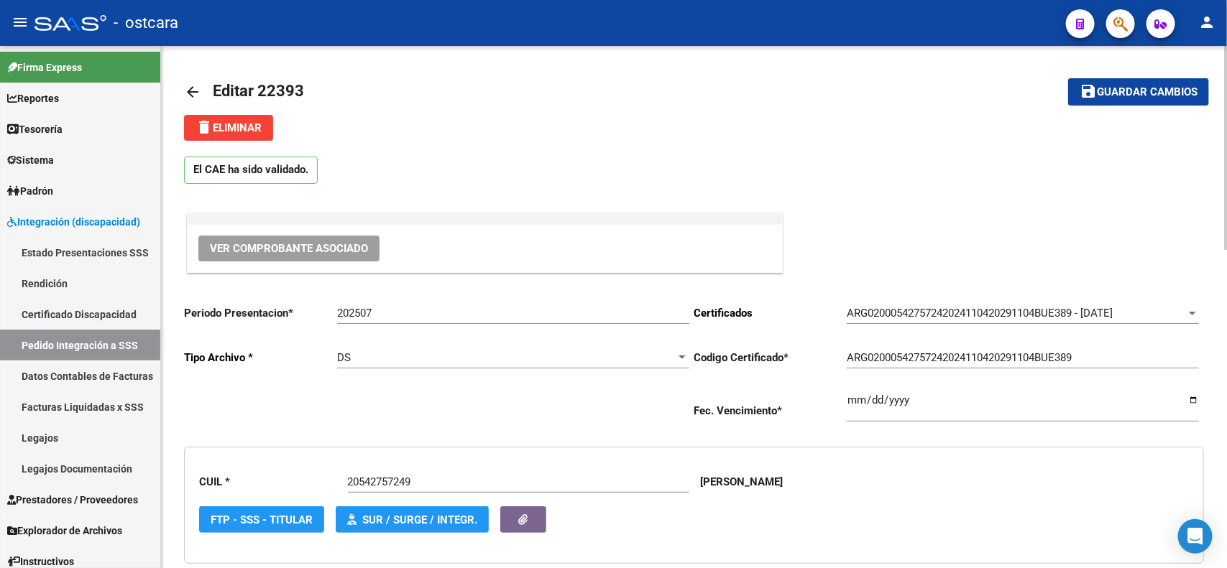
click at [1105, 97] on span "Guardar cambios" at bounding box center [1147, 92] width 101 height 13
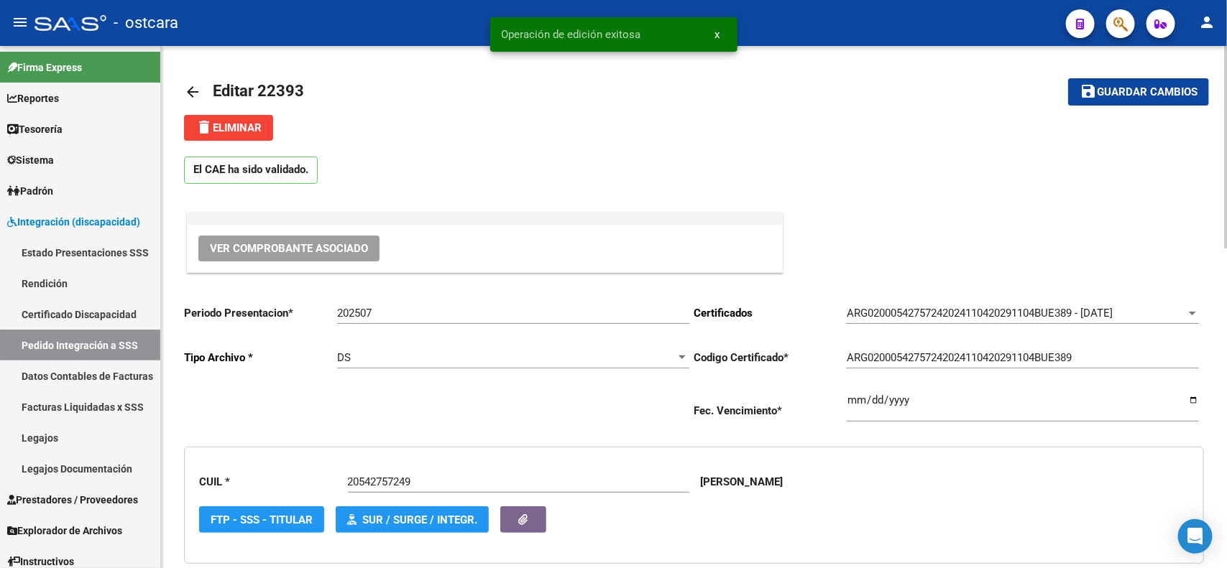
click at [193, 81] on link "arrow_back" at bounding box center [198, 92] width 29 height 34
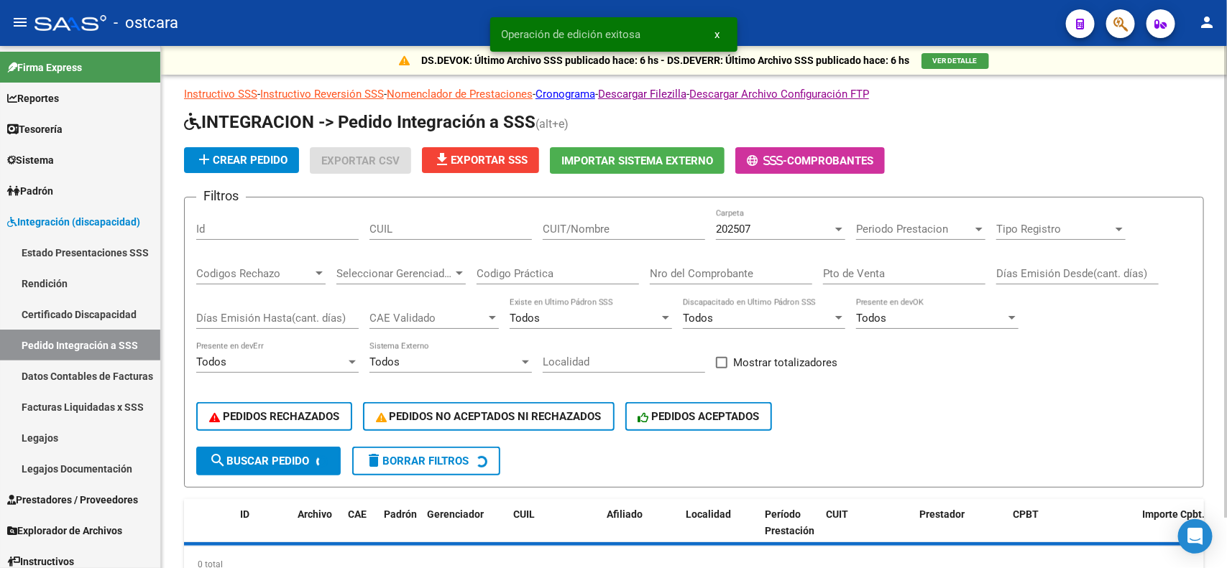
click at [908, 226] on span "Periodo Prestacion" at bounding box center [914, 229] width 116 height 13
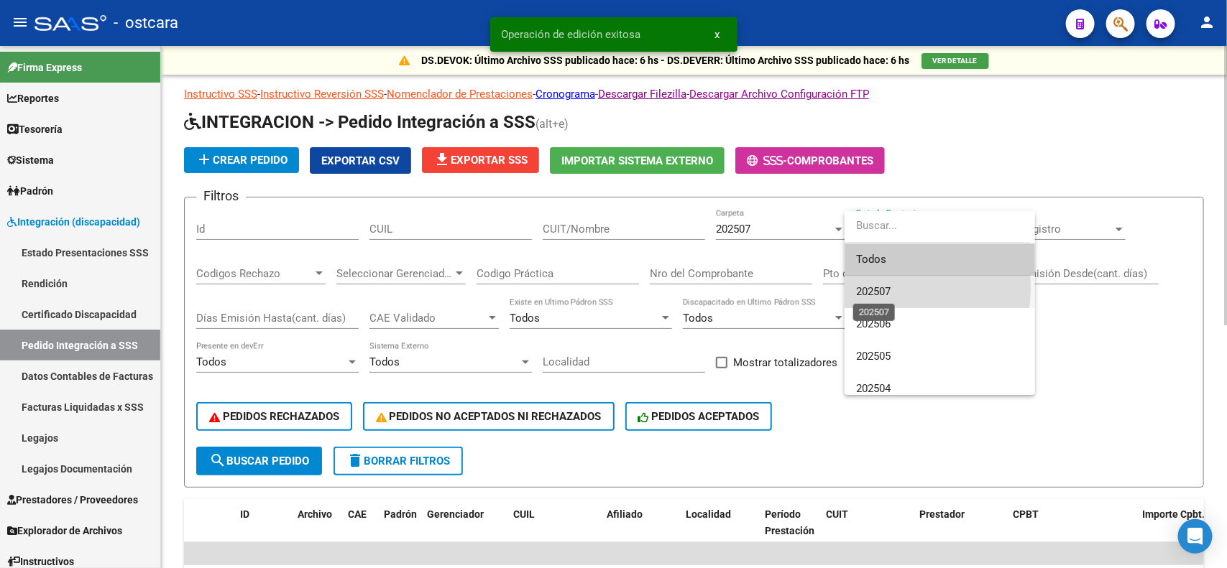
drag, startPoint x: 890, startPoint y: 289, endPoint x: 608, endPoint y: 307, distance: 282.3
click at [890, 290] on span "202507" at bounding box center [873, 291] width 34 height 13
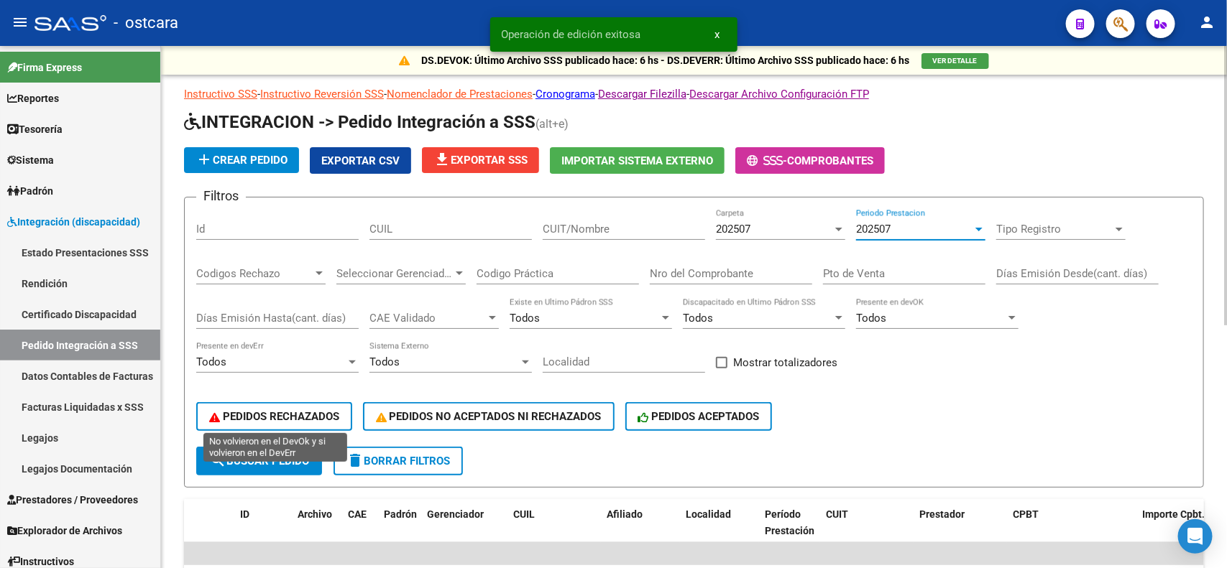
click at [284, 413] on span "PEDIDOS RECHAZADOS" at bounding box center [274, 416] width 130 height 13
